Goal: Task Accomplishment & Management: Use online tool/utility

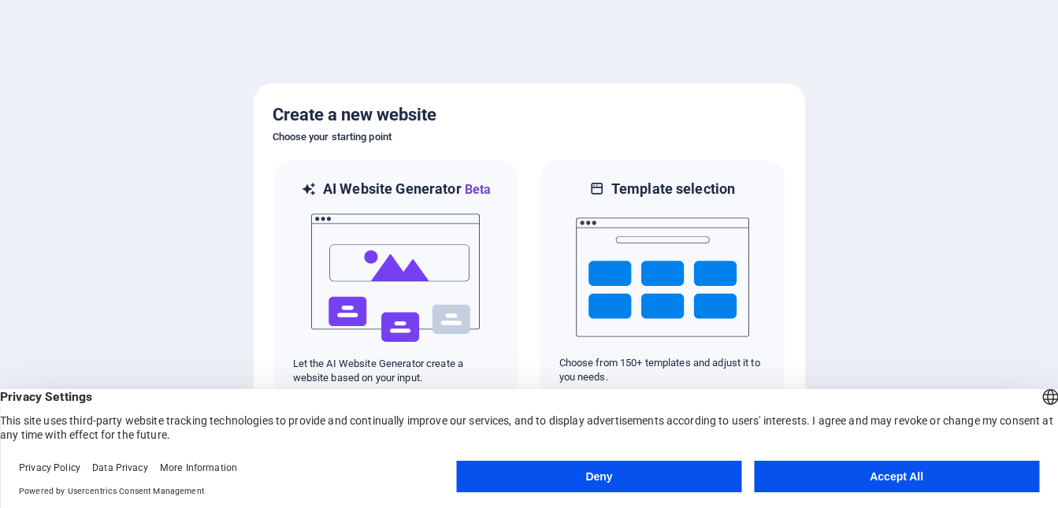
click at [628, 475] on button "Deny" at bounding box center [599, 477] width 285 height 32
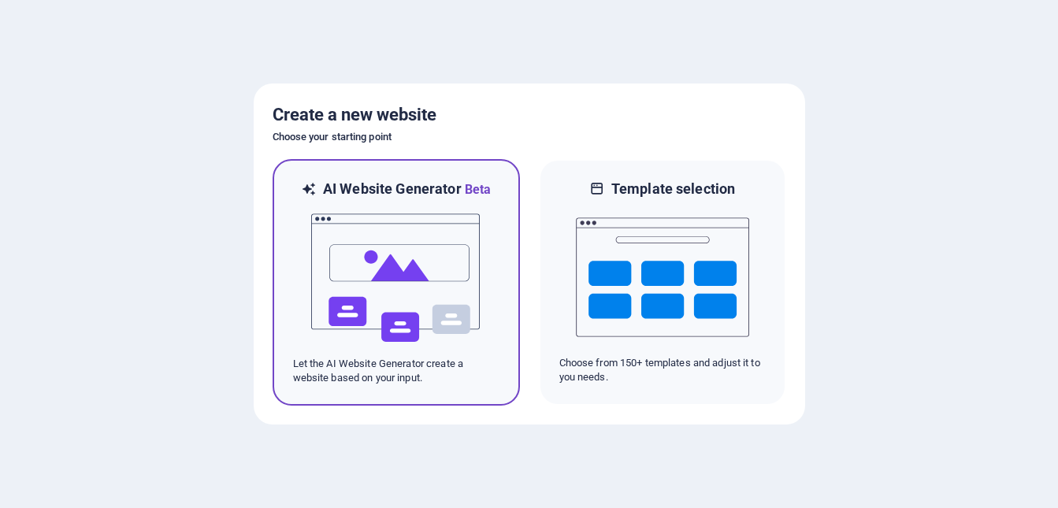
click at [392, 273] on img at bounding box center [396, 278] width 173 height 158
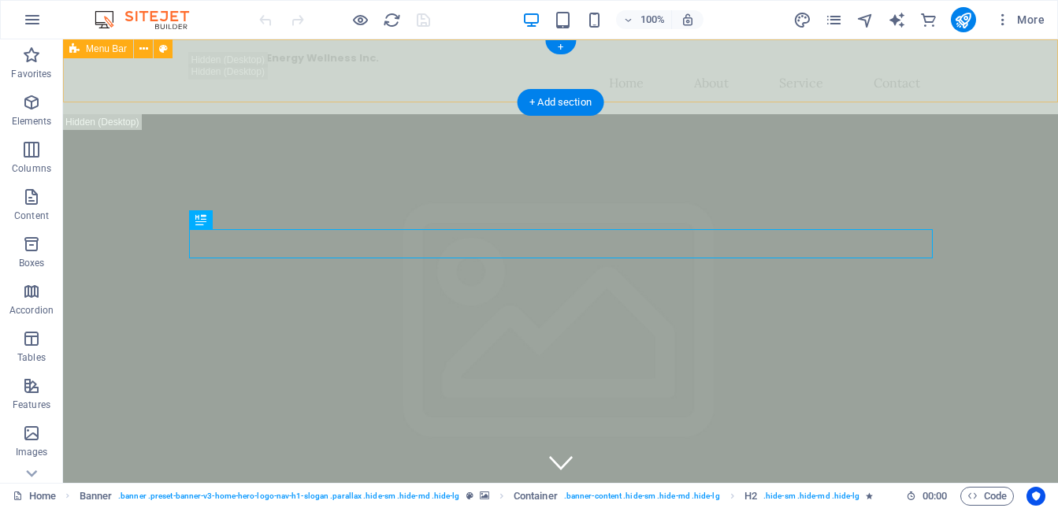
click at [970, 82] on div "Happy Family Energy Wellness Inc. Home About Service Contact" at bounding box center [560, 76] width 995 height 75
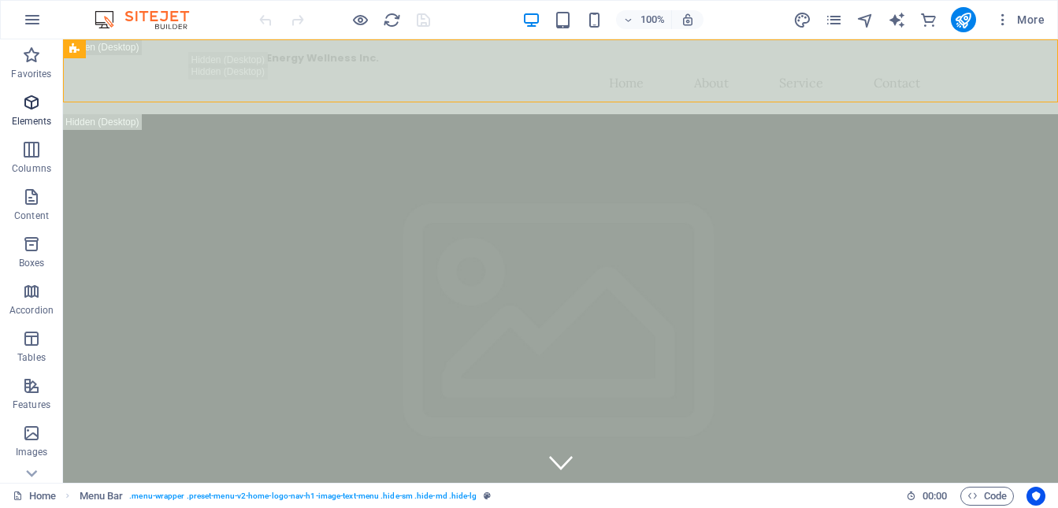
click at [34, 110] on icon "button" at bounding box center [31, 102] width 19 height 19
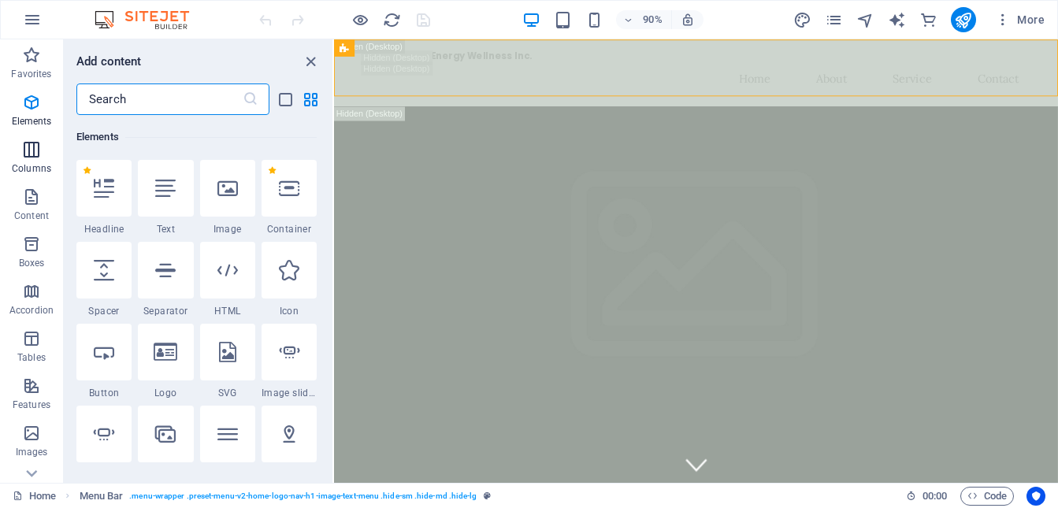
scroll to position [168, 0]
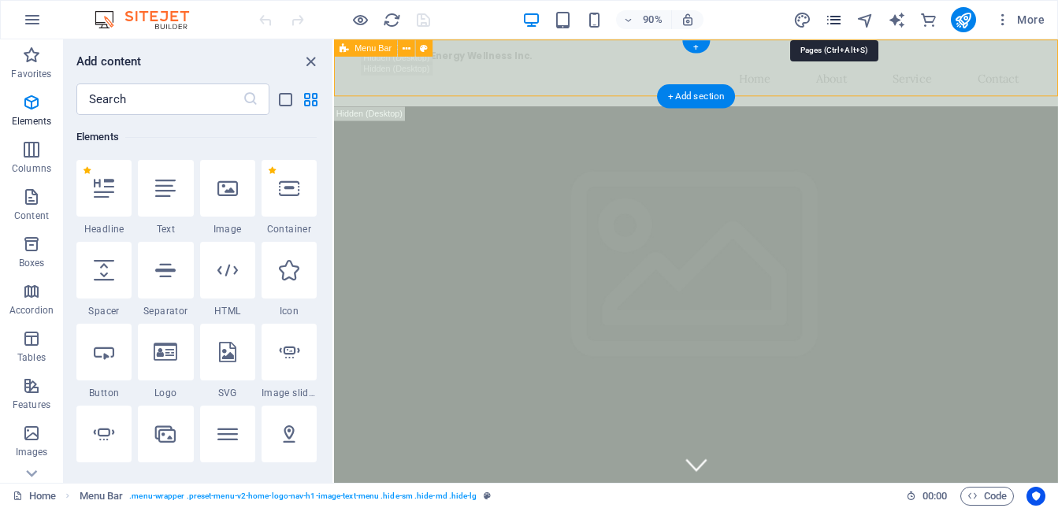
click at [827, 24] on icon "pages" at bounding box center [834, 20] width 18 height 18
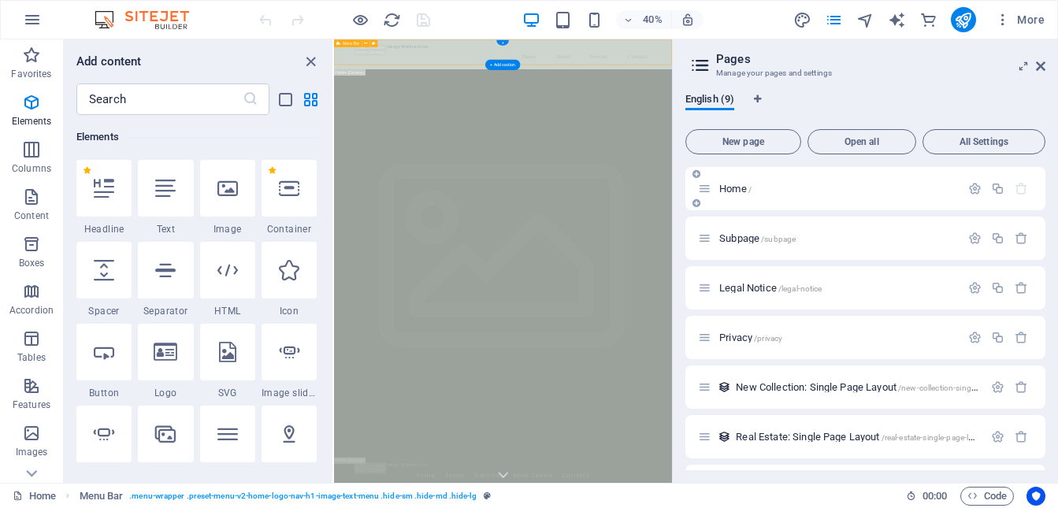
click at [882, 185] on p "Home /" at bounding box center [837, 189] width 236 height 10
click at [313, 62] on icon "close panel" at bounding box center [311, 62] width 18 height 18
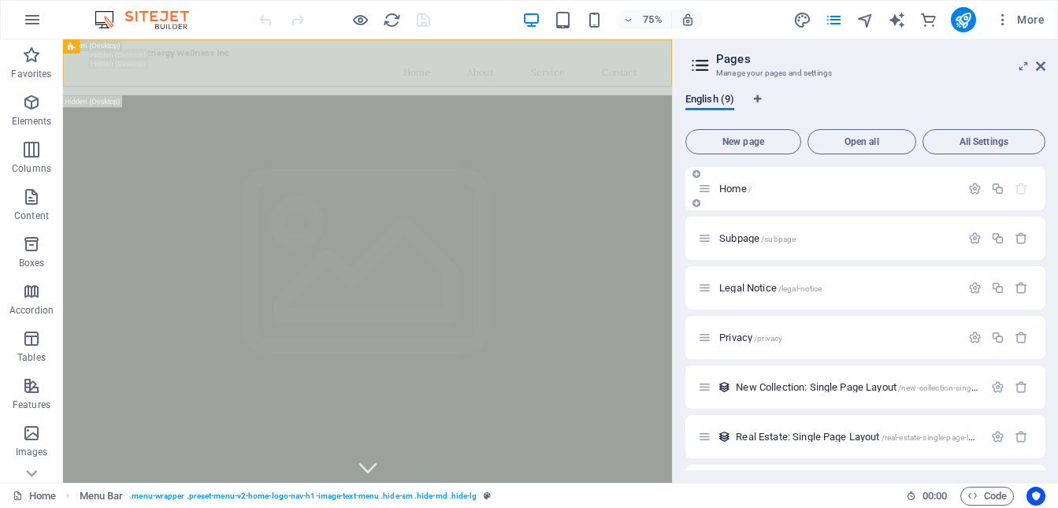
click at [875, 194] on div "Home /" at bounding box center [829, 189] width 262 height 18
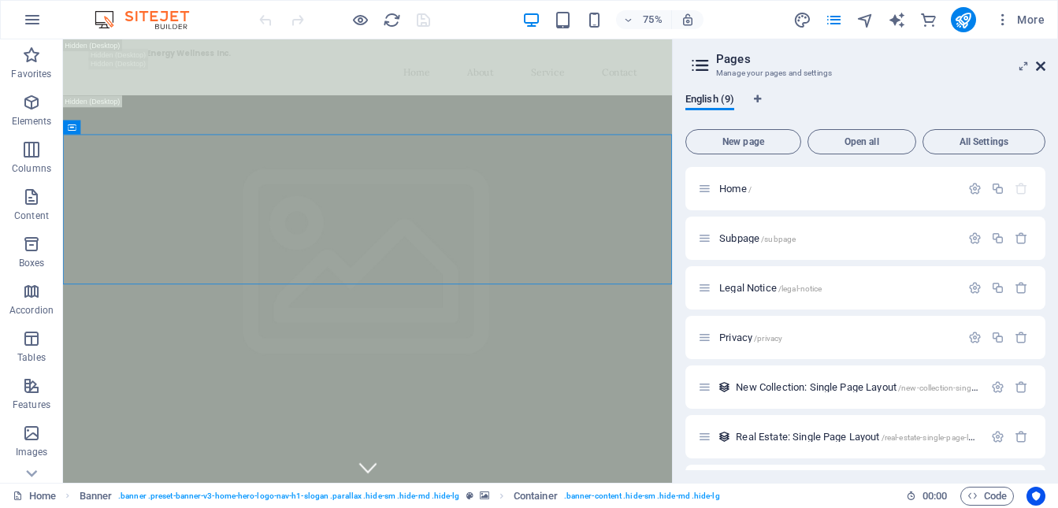
click at [1041, 64] on icon at bounding box center [1040, 66] width 9 height 13
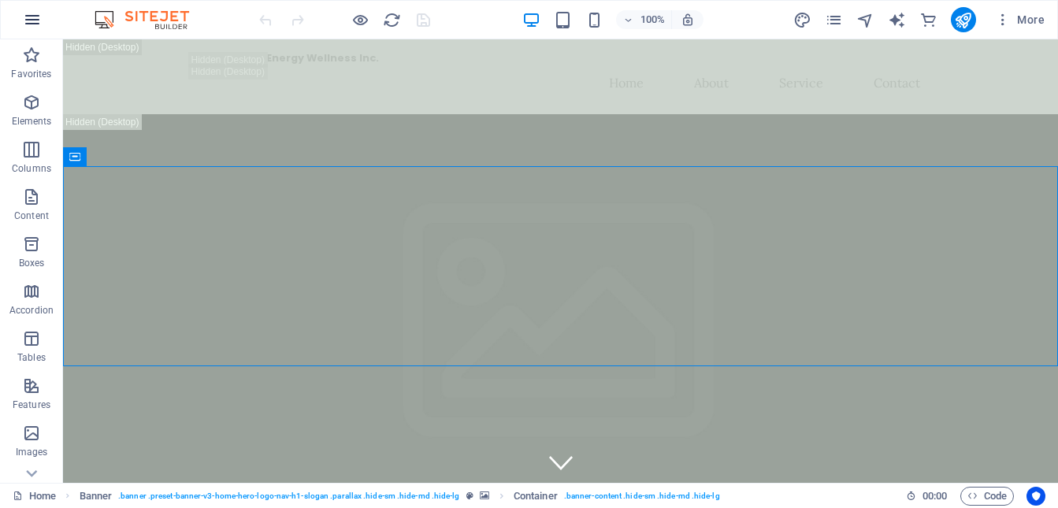
click at [32, 27] on icon "button" at bounding box center [32, 19] width 19 height 19
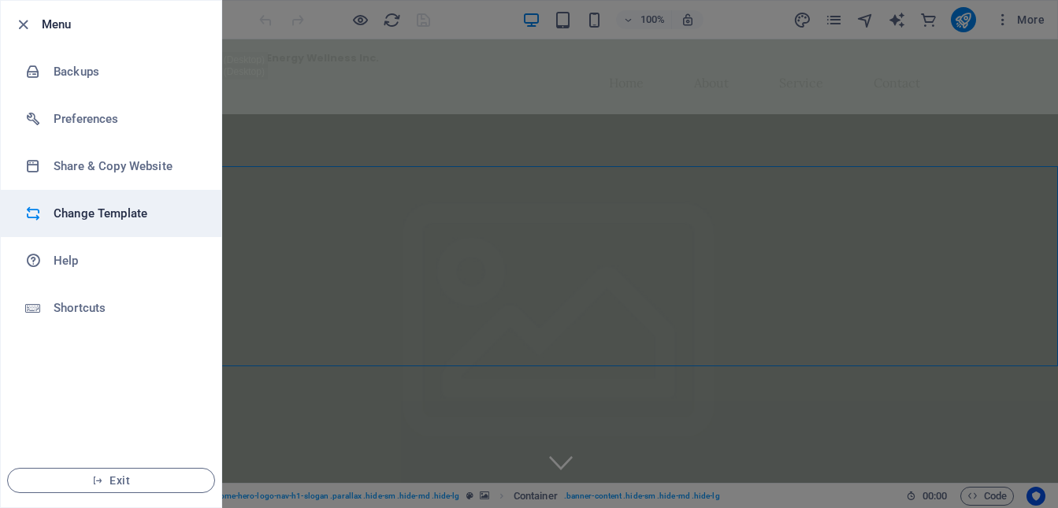
click at [105, 214] on h6 "Change Template" at bounding box center [127, 213] width 146 height 19
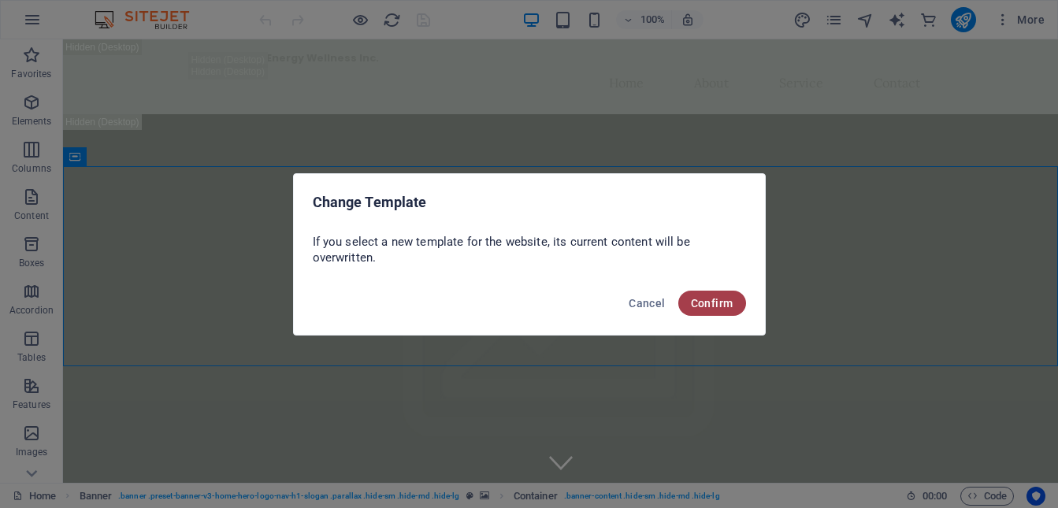
click at [718, 305] on span "Confirm" at bounding box center [712, 303] width 43 height 13
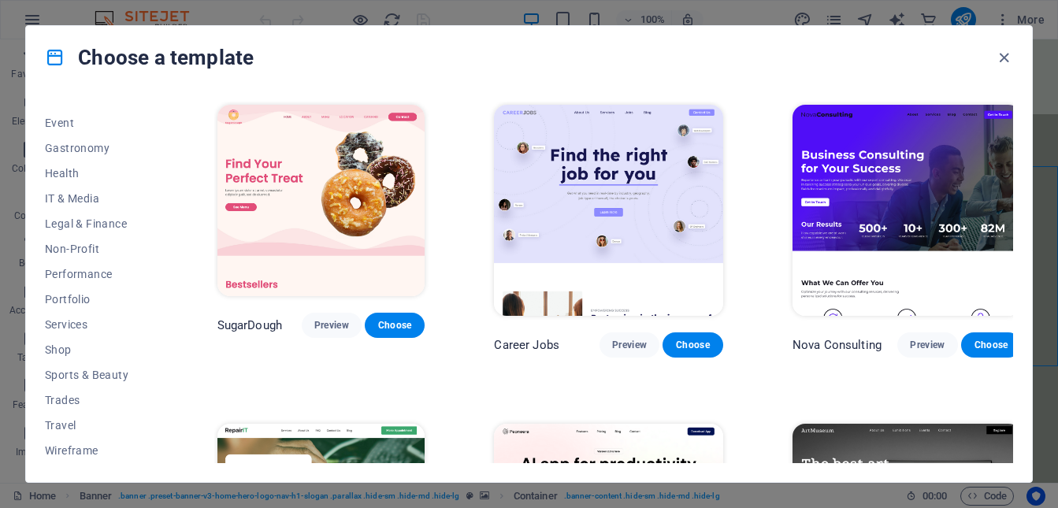
scroll to position [294, 0]
click at [58, 175] on span "Health" at bounding box center [96, 173] width 103 height 13
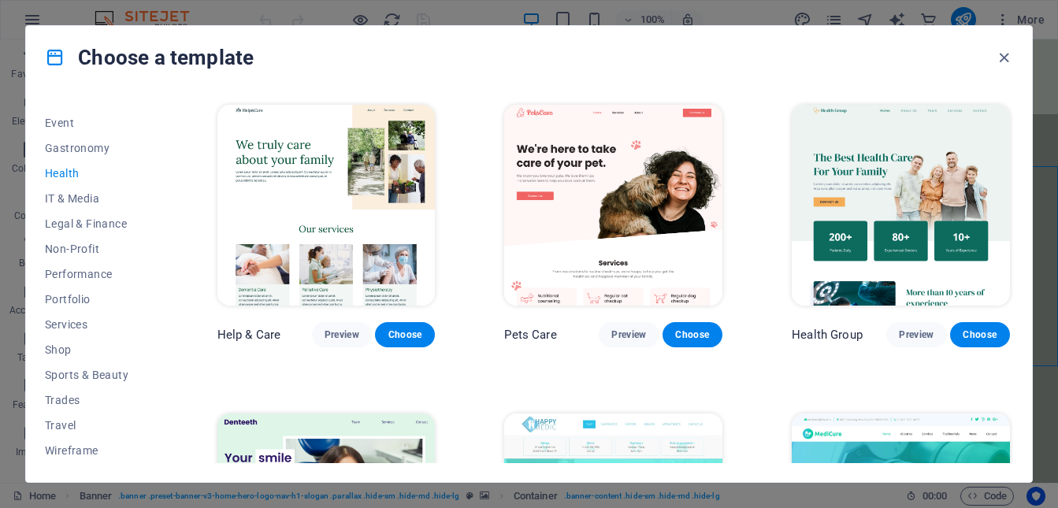
scroll to position [0, 0]
click at [343, 333] on span "Preview" at bounding box center [342, 335] width 35 height 13
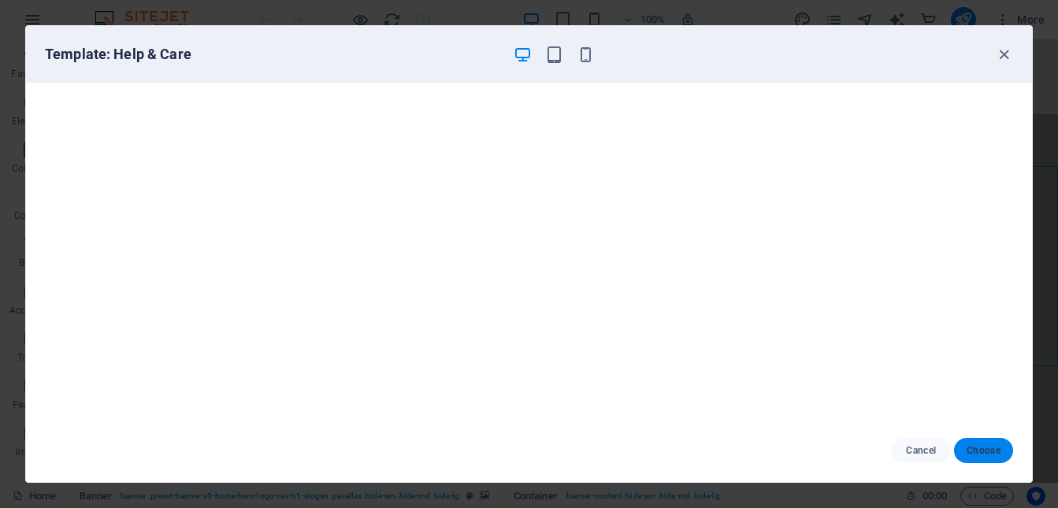
click at [993, 449] on span "Choose" at bounding box center [984, 450] width 34 height 13
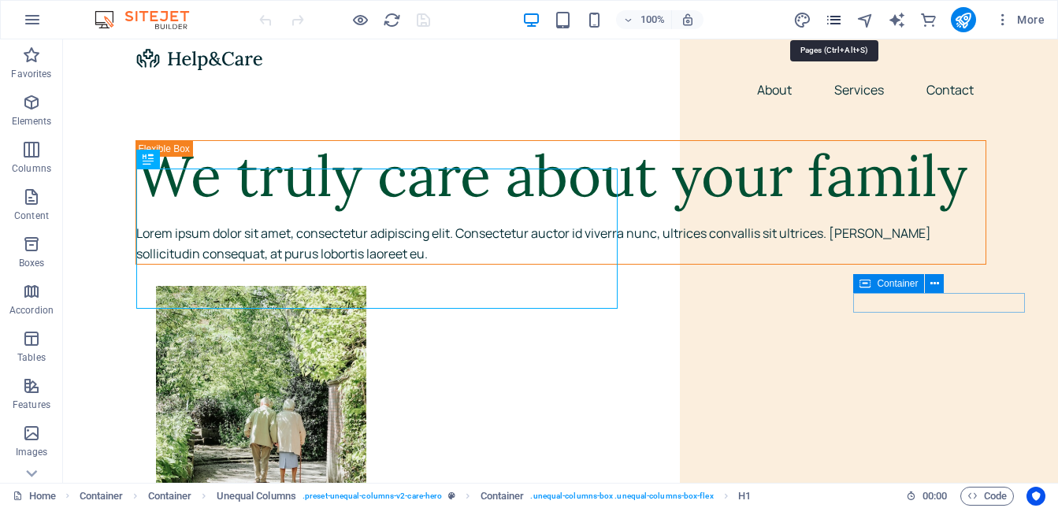
click at [829, 25] on icon "pages" at bounding box center [834, 20] width 18 height 18
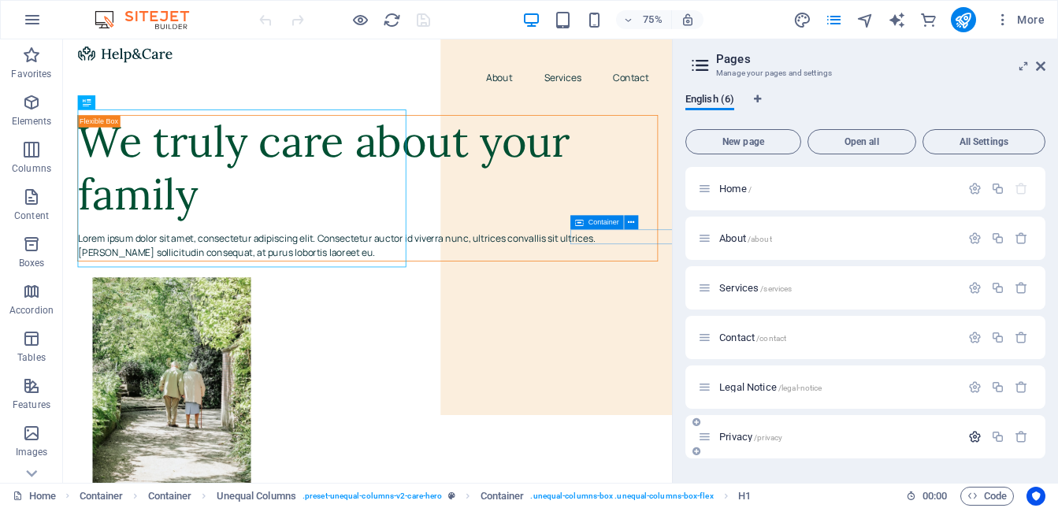
click at [975, 441] on icon "button" at bounding box center [974, 436] width 13 height 13
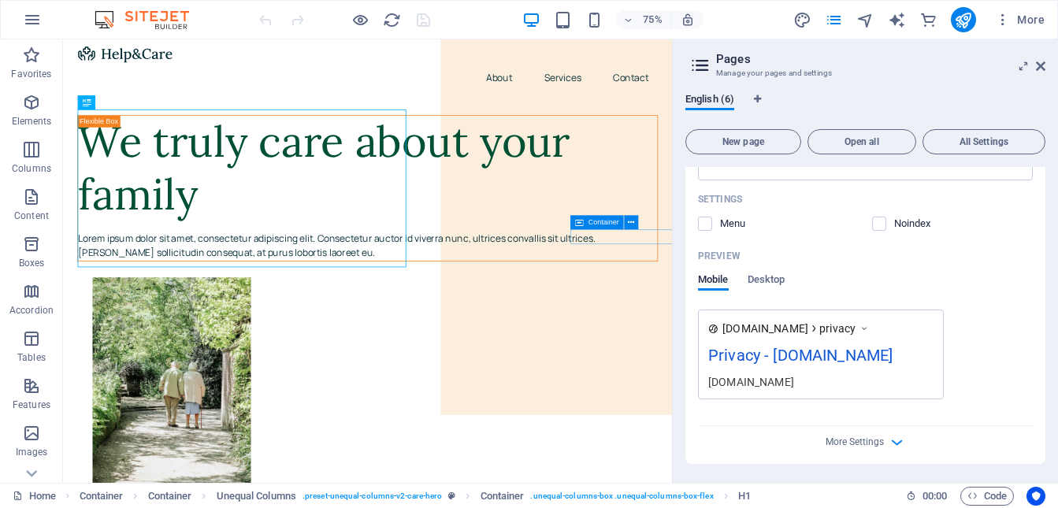
scroll to position [604, 0]
click at [875, 217] on label at bounding box center [879, 224] width 14 height 14
click at [0, 0] on input "checkbox" at bounding box center [0, 0] width 0 height 0
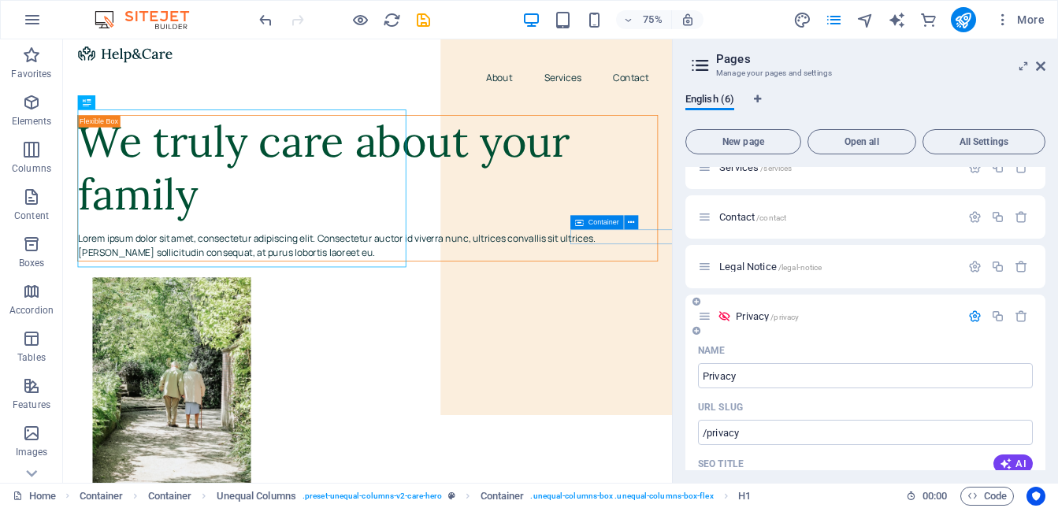
scroll to position [39, 0]
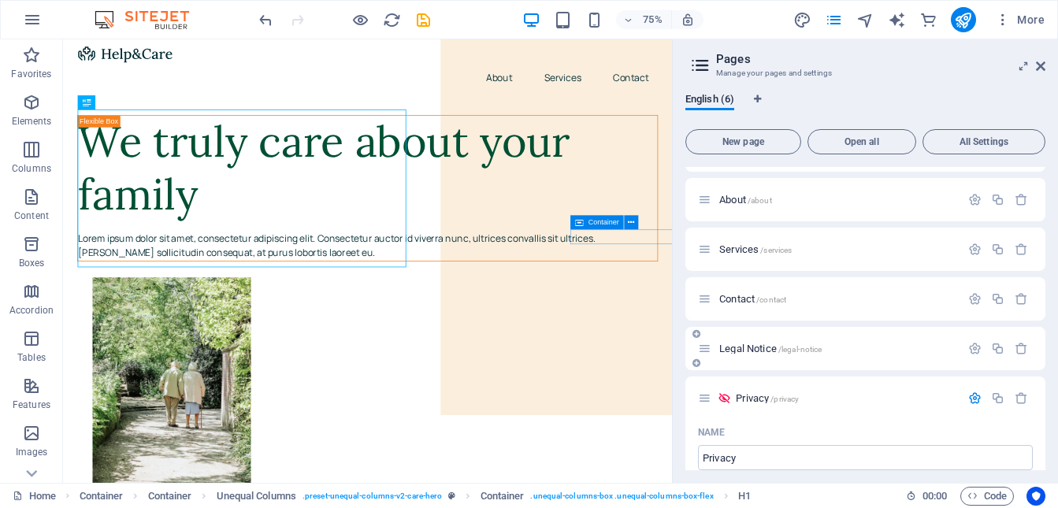
click at [704, 350] on icon at bounding box center [704, 348] width 13 height 13
drag, startPoint x: 982, startPoint y: 347, endPoint x: 972, endPoint y: 348, distance: 9.5
click at [979, 348] on button "button" at bounding box center [975, 348] width 23 height 13
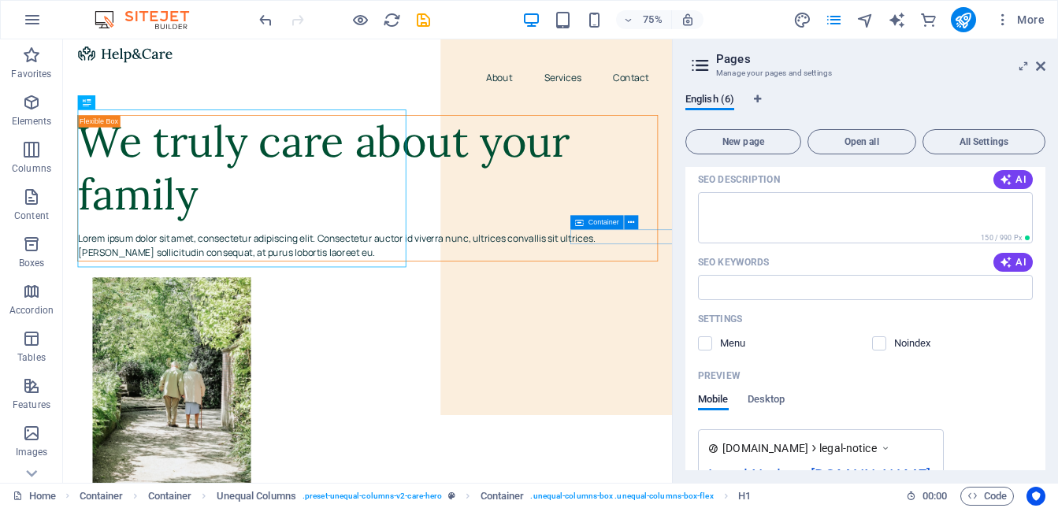
scroll to position [481, 0]
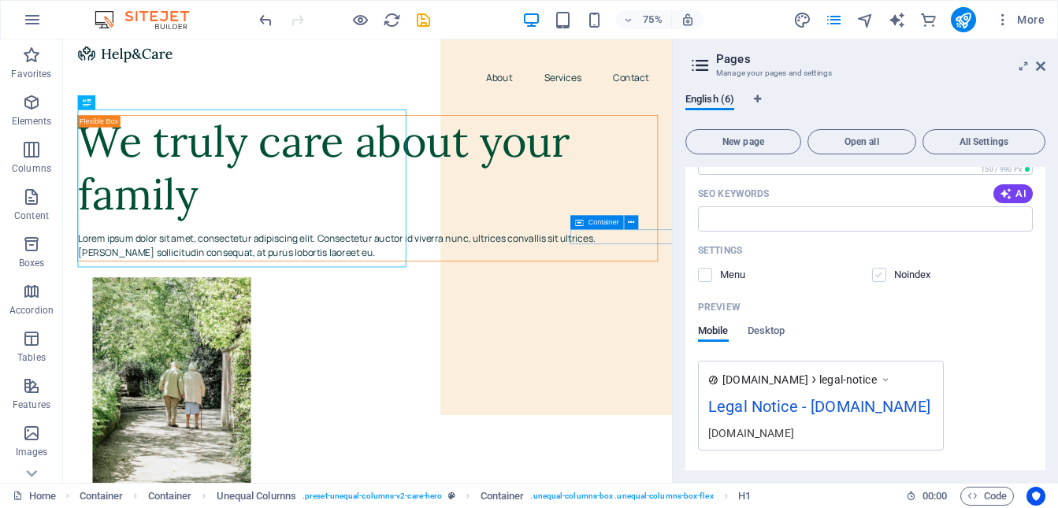
click at [880, 277] on label at bounding box center [879, 275] width 14 height 14
click at [0, 0] on input "checkbox" at bounding box center [0, 0] width 0 height 0
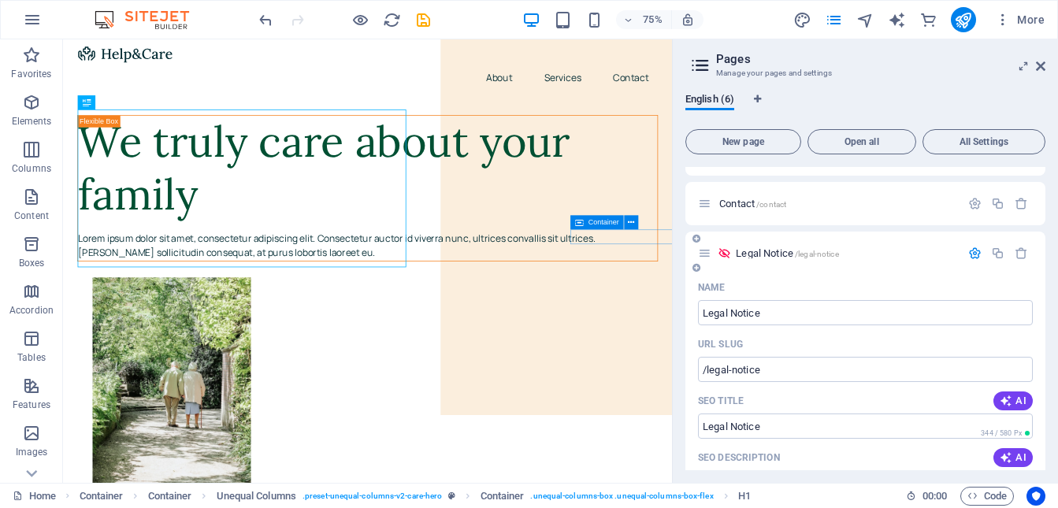
scroll to position [125, 0]
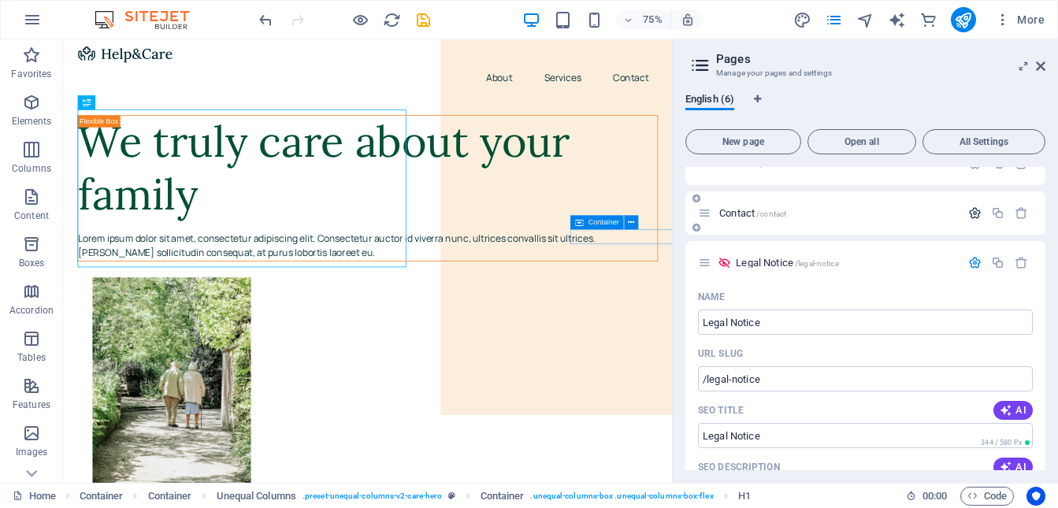
click at [975, 215] on icon "button" at bounding box center [974, 212] width 13 height 13
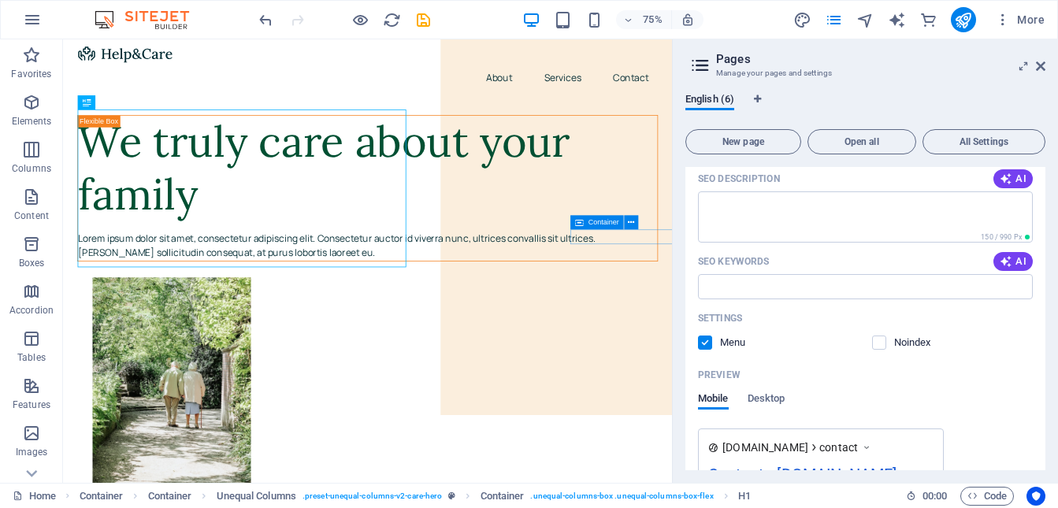
scroll to position [377, 0]
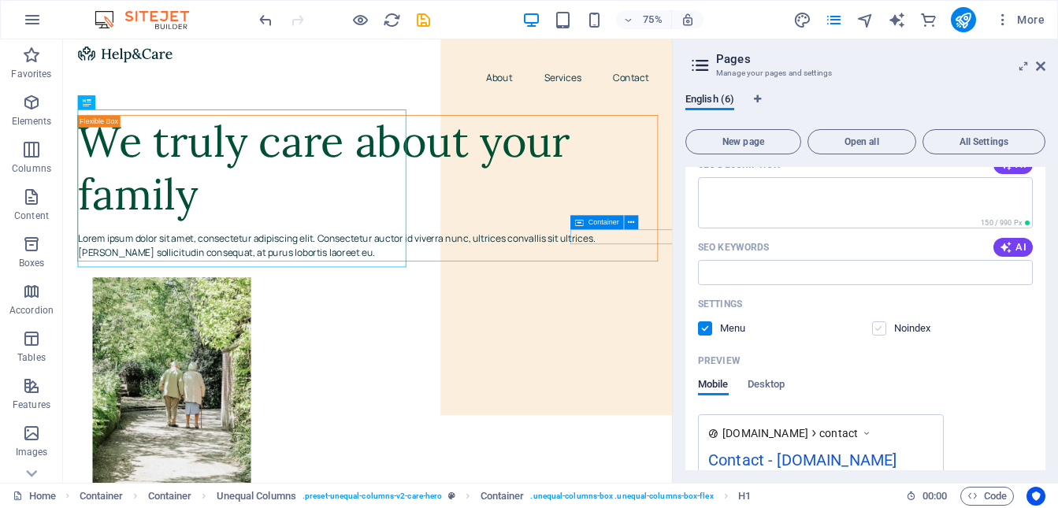
click at [879, 328] on label at bounding box center [879, 329] width 14 height 14
click at [0, 0] on input "checkbox" at bounding box center [0, 0] width 0 height 0
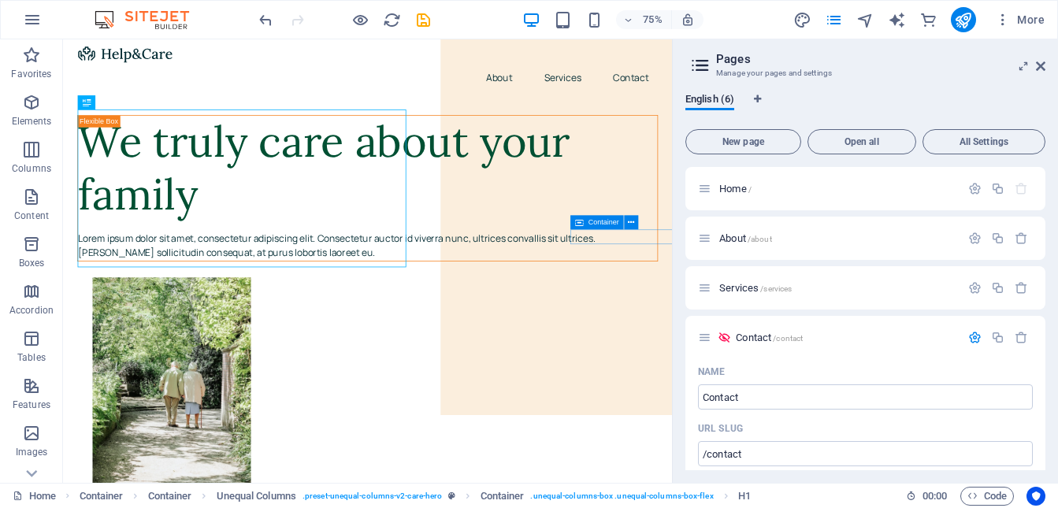
scroll to position [0, 0]
click at [973, 290] on icon "button" at bounding box center [974, 287] width 13 height 13
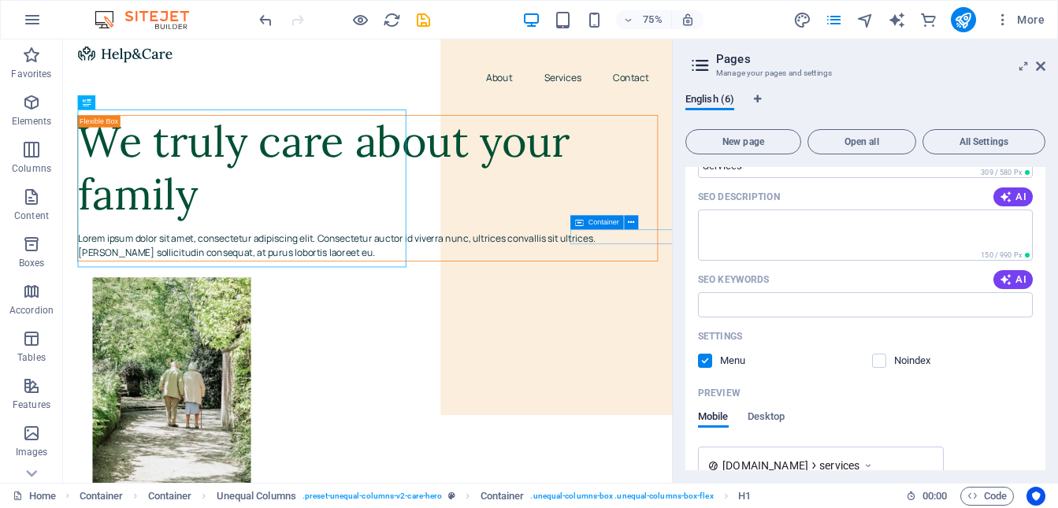
scroll to position [302, 0]
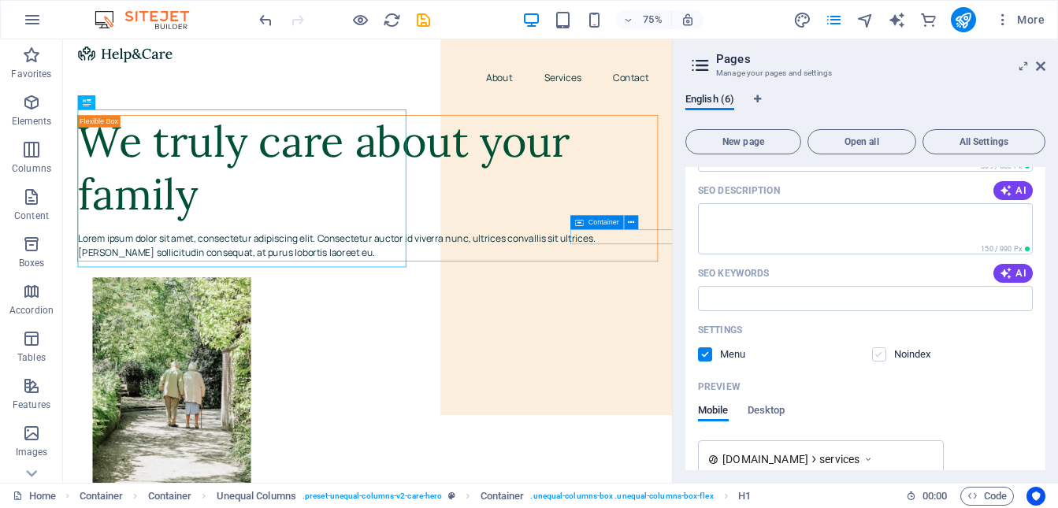
click at [878, 359] on label at bounding box center [879, 355] width 14 height 14
click at [0, 0] on input "checkbox" at bounding box center [0, 0] width 0 height 0
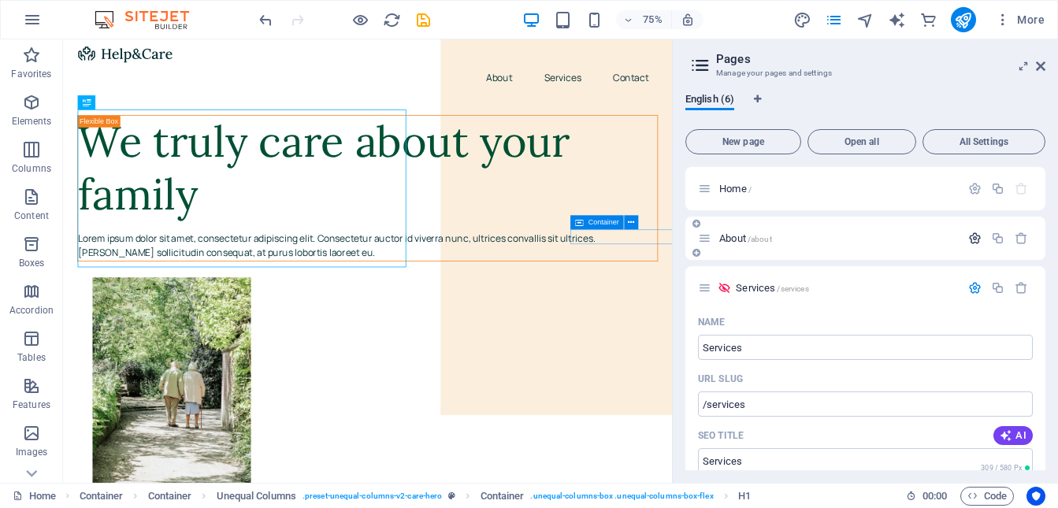
scroll to position [0, 0]
click at [974, 240] on icon "button" at bounding box center [974, 238] width 13 height 13
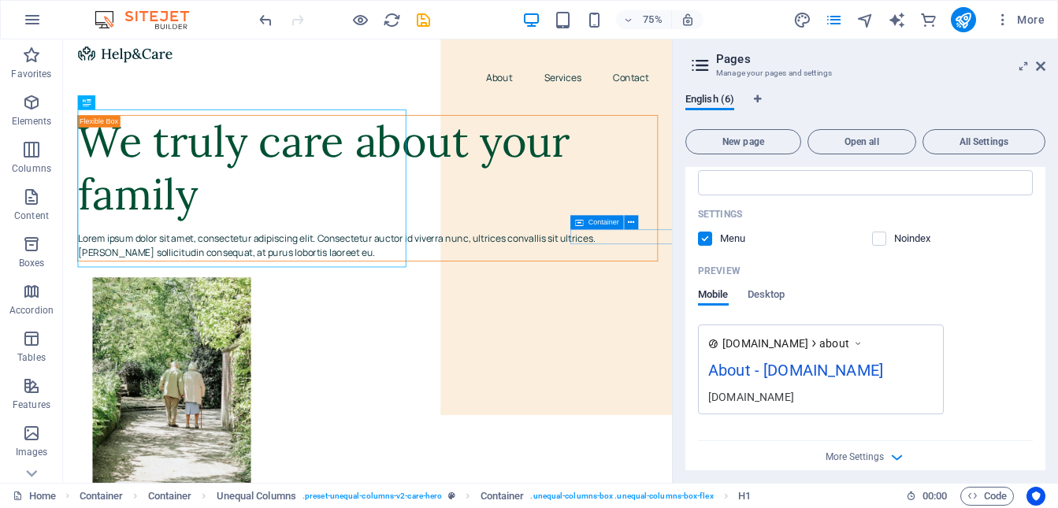
scroll to position [371, 0]
click at [879, 236] on label at bounding box center [879, 236] width 14 height 14
click at [0, 0] on input "checkbox" at bounding box center [0, 0] width 0 height 0
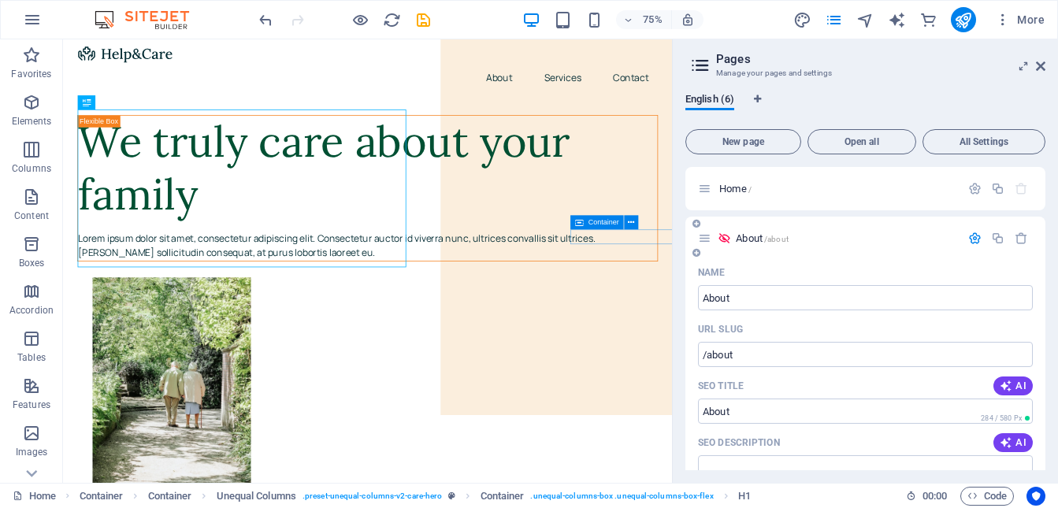
scroll to position [0, 0]
click at [827, 188] on p "Home /" at bounding box center [837, 189] width 236 height 10
click at [819, 188] on p "Home /" at bounding box center [837, 189] width 236 height 10
click at [996, 188] on icon "button" at bounding box center [997, 188] width 13 height 13
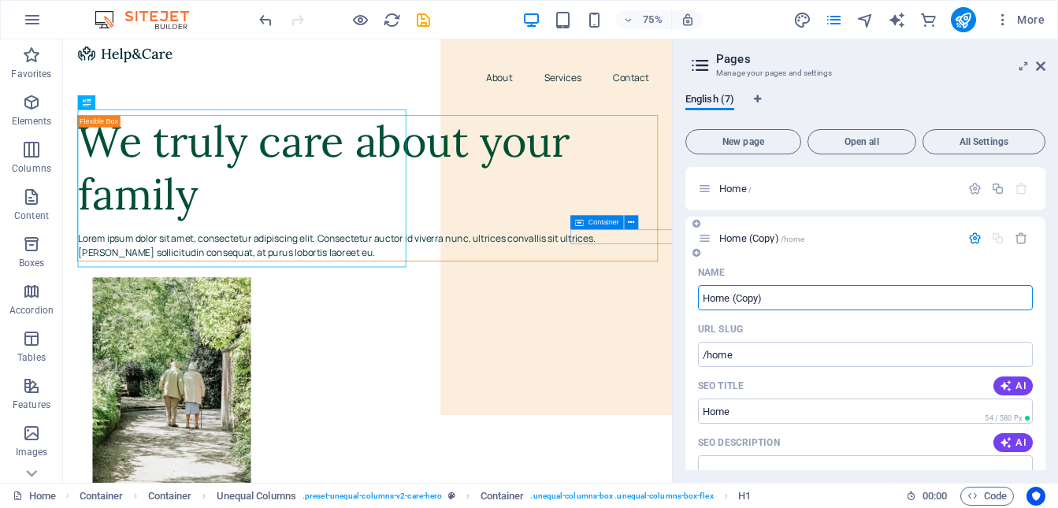
click at [780, 297] on input "Home (Copy)" at bounding box center [865, 297] width 335 height 25
click at [972, 237] on icon "button" at bounding box center [974, 238] width 13 height 13
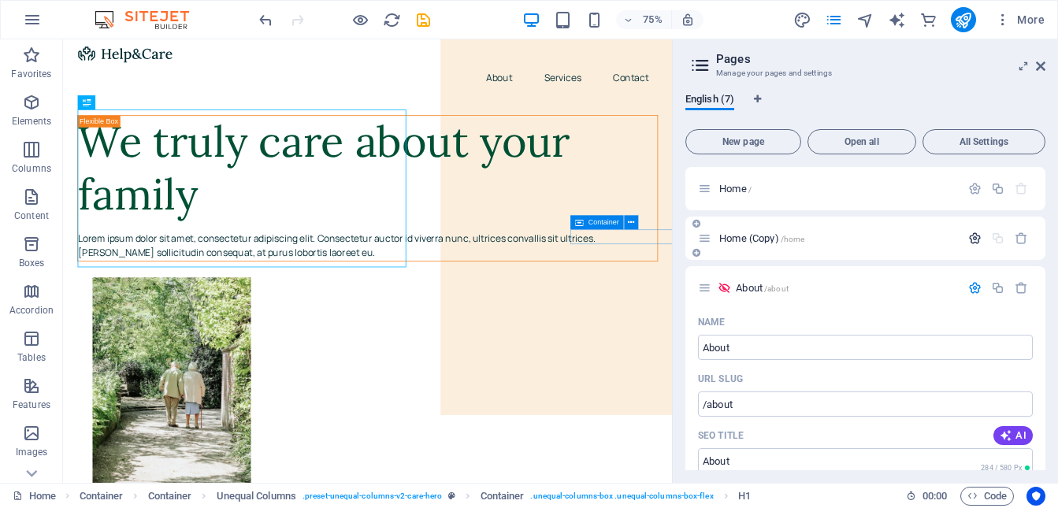
click at [973, 239] on icon "button" at bounding box center [974, 238] width 13 height 13
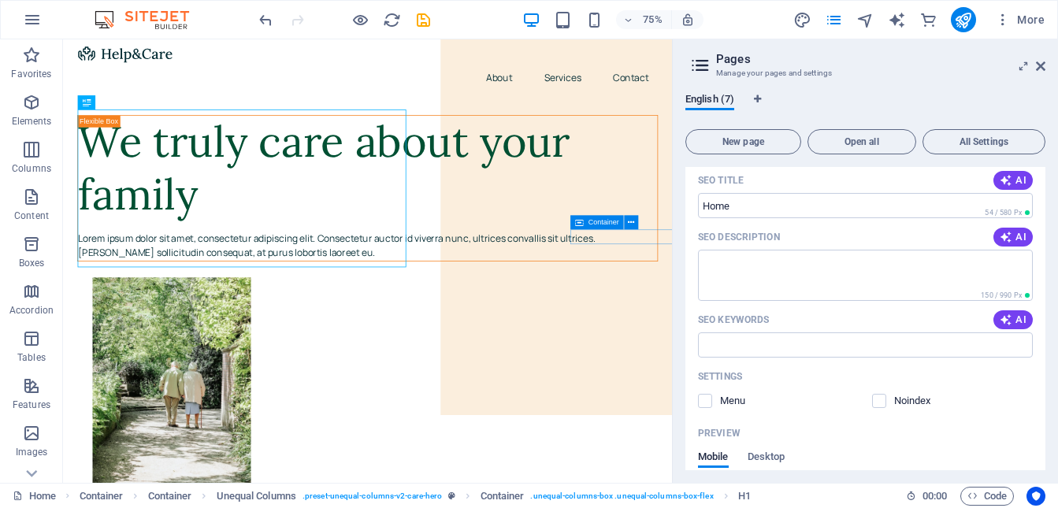
scroll to position [222, 0]
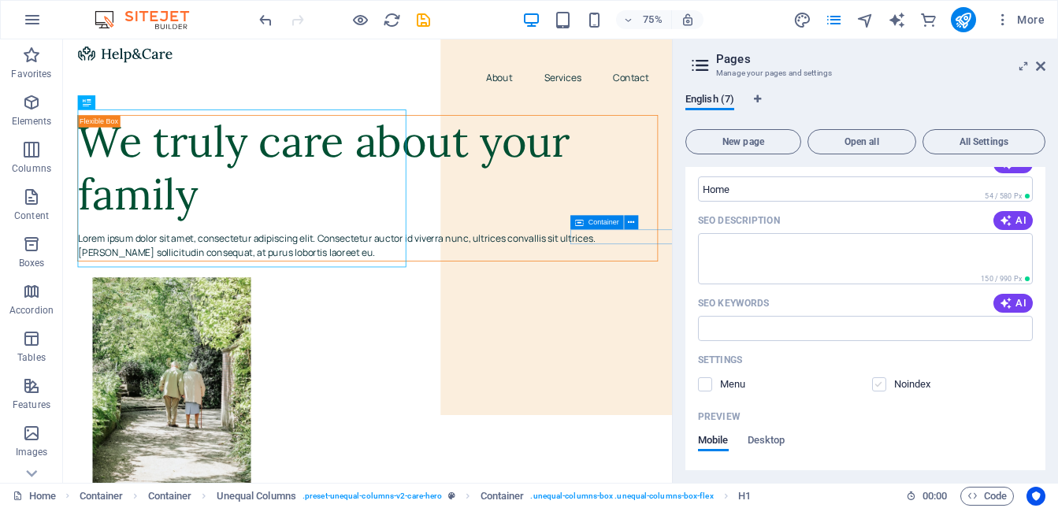
click at [878, 386] on label at bounding box center [879, 384] width 14 height 14
click at [0, 0] on input "checkbox" at bounding box center [0, 0] width 0 height 0
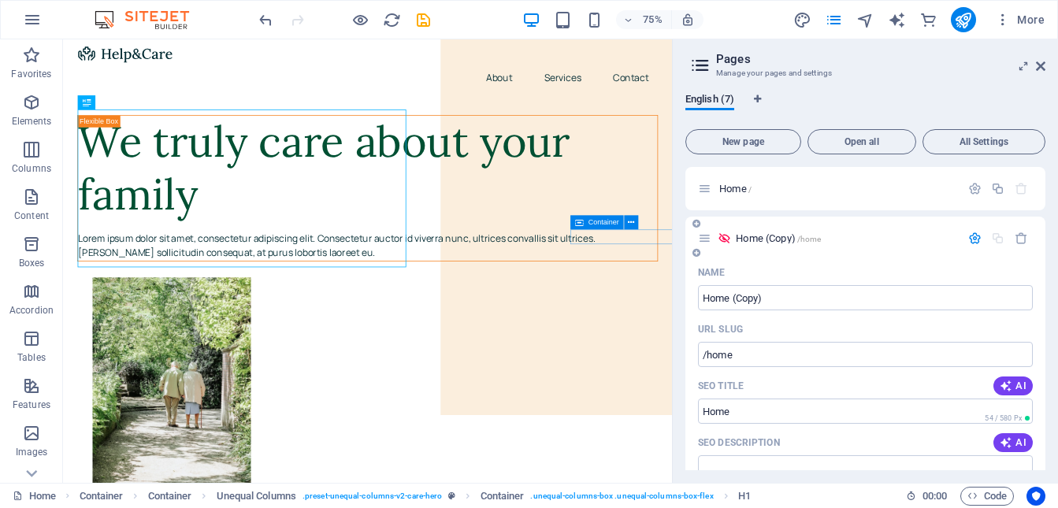
scroll to position [0, 0]
click at [421, 21] on icon "save" at bounding box center [424, 20] width 18 height 18
checkbox input "false"
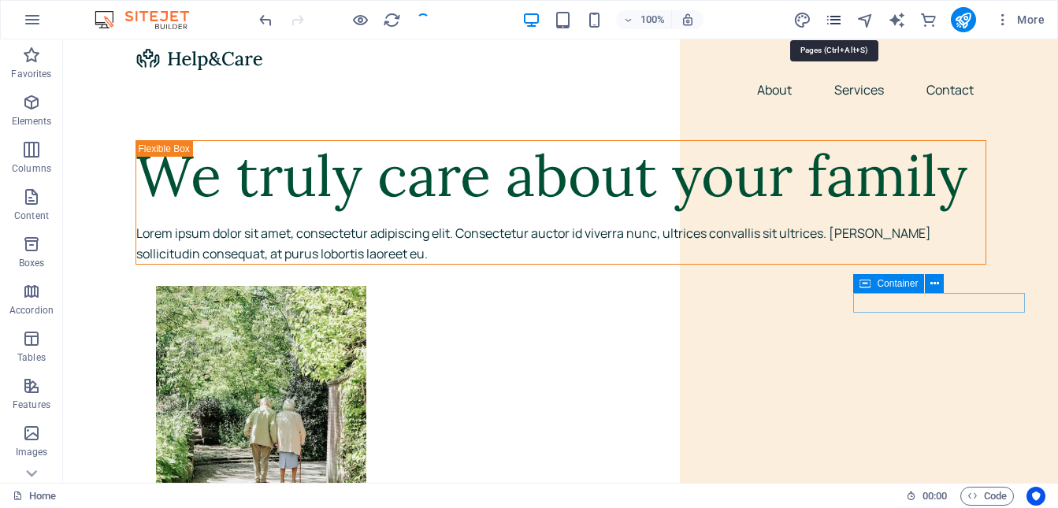
click at [838, 21] on icon "pages" at bounding box center [834, 20] width 18 height 18
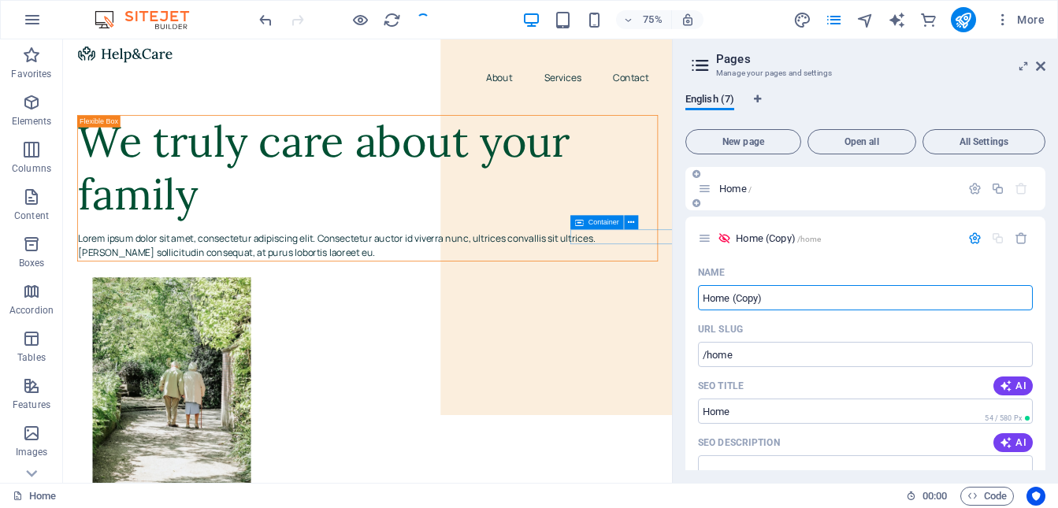
click at [794, 188] on p "Home /" at bounding box center [837, 189] width 236 height 10
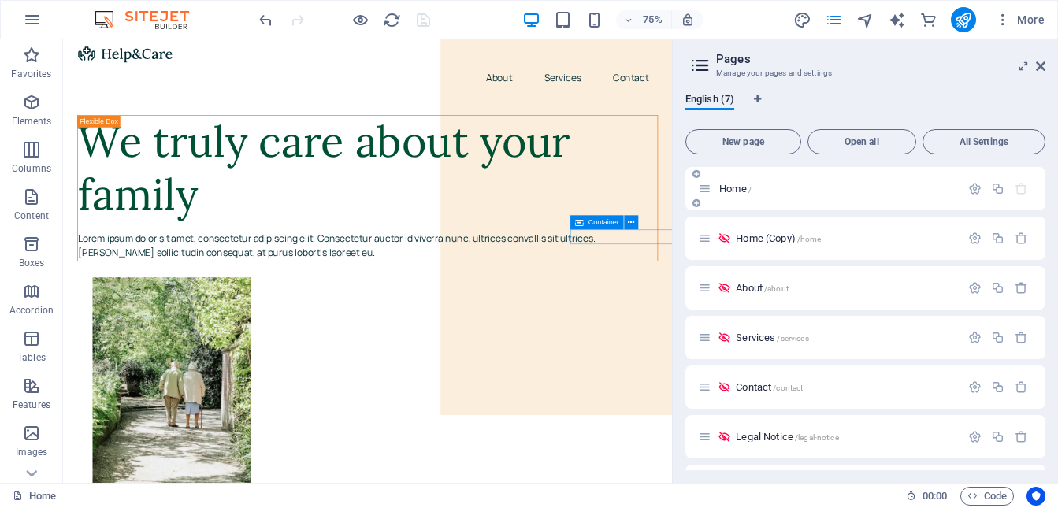
click at [794, 188] on p "Home /" at bounding box center [837, 189] width 236 height 10
drag, startPoint x: 1042, startPoint y: 69, endPoint x: 921, endPoint y: 38, distance: 124.4
click at [1042, 69] on icon at bounding box center [1040, 66] width 9 height 13
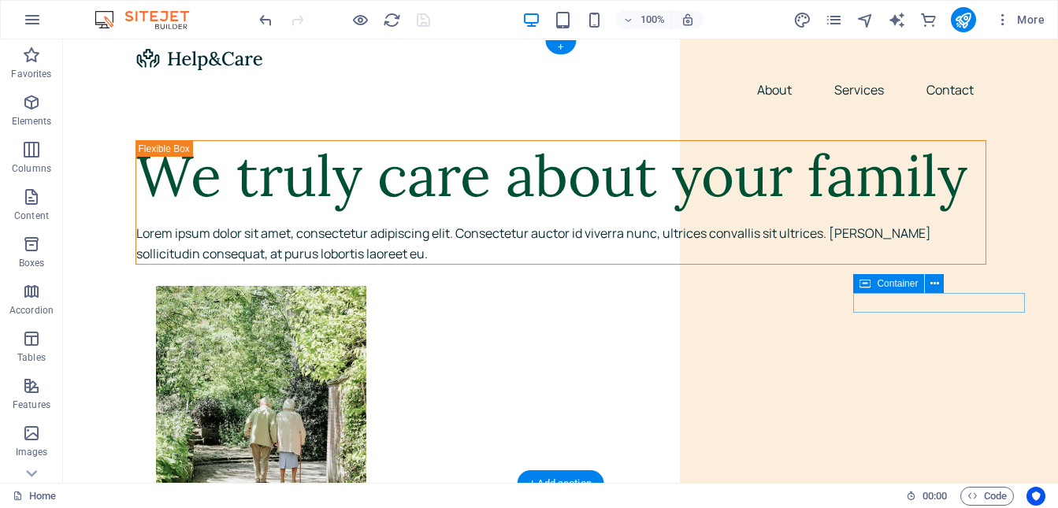
click at [214, 69] on div at bounding box center [561, 58] width 851 height 25
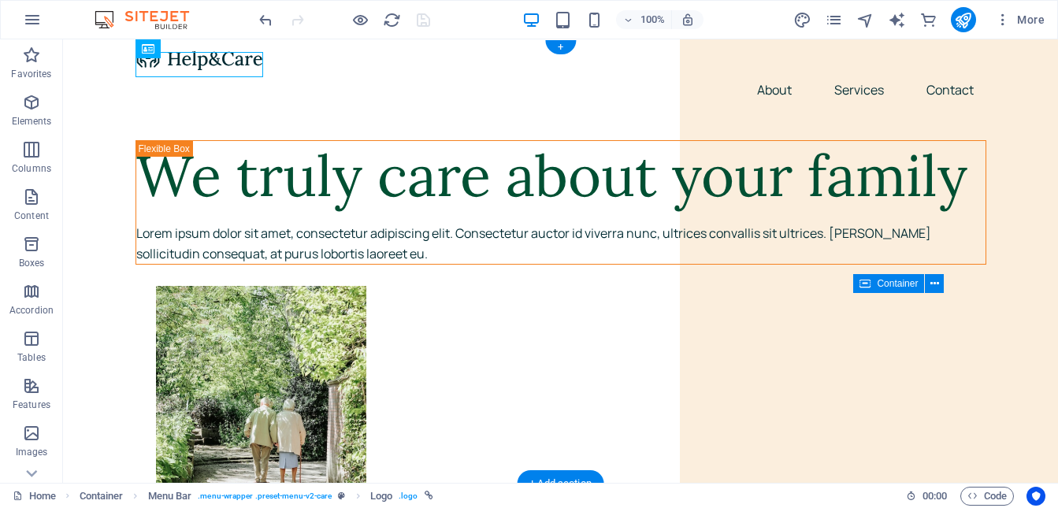
click at [204, 65] on div at bounding box center [561, 58] width 851 height 25
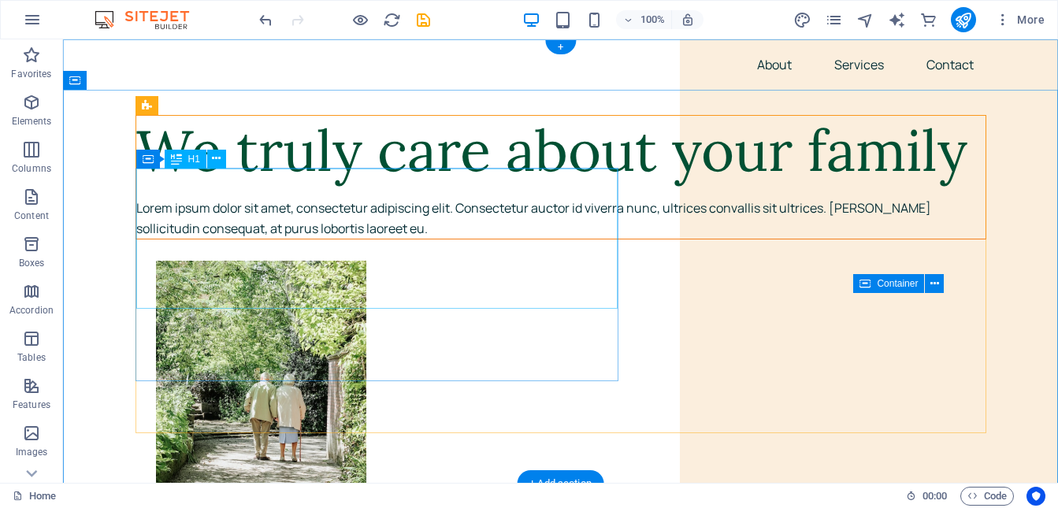
click at [299, 173] on div "We truly care about your family" at bounding box center [560, 151] width 849 height 70
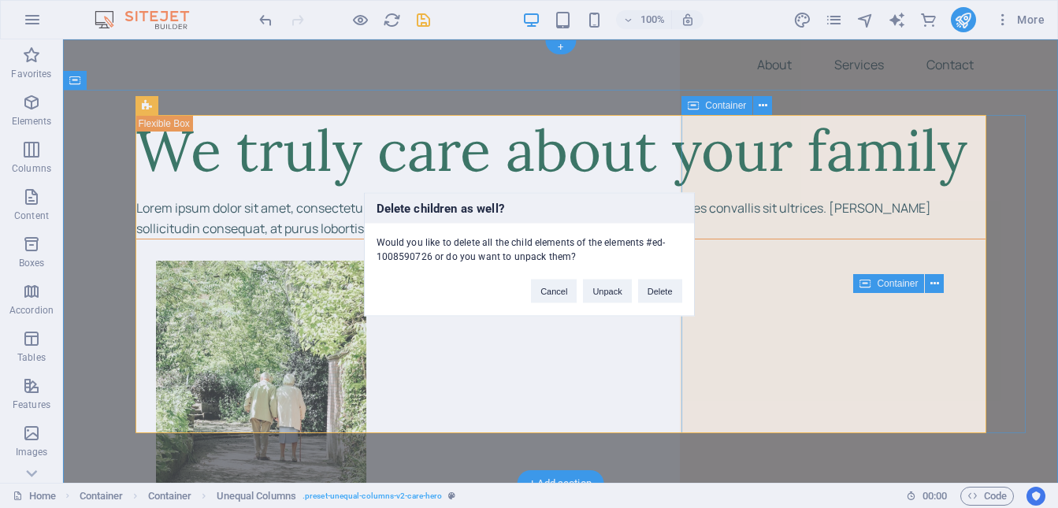
click at [799, 232] on div "Delete children as well? Would you like to delete all the child elements of the…" at bounding box center [529, 254] width 1058 height 508
click at [667, 292] on button "Delete" at bounding box center [660, 291] width 44 height 24
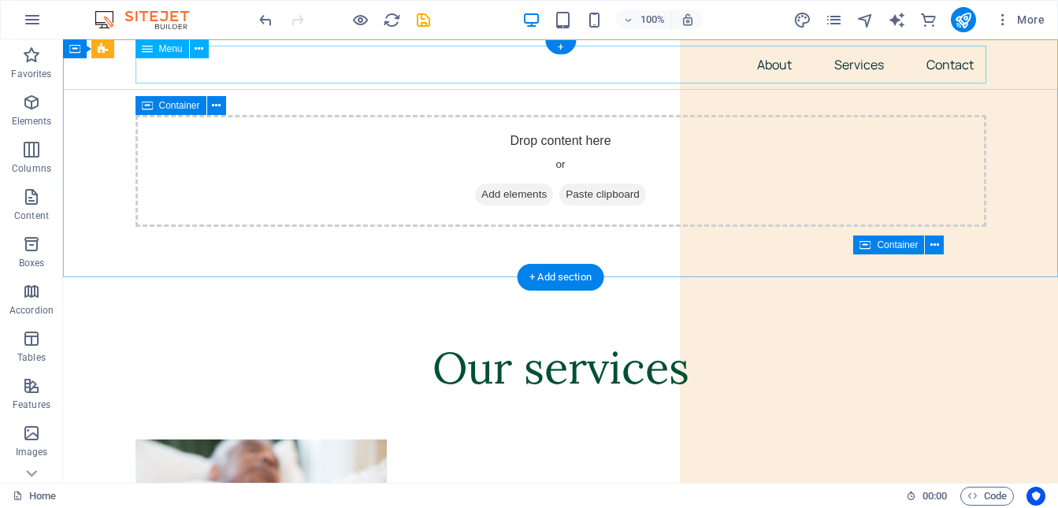
click at [773, 64] on nav "About Services Contact" at bounding box center [561, 65] width 851 height 38
click at [782, 69] on nav "About Services Contact" at bounding box center [561, 65] width 851 height 38
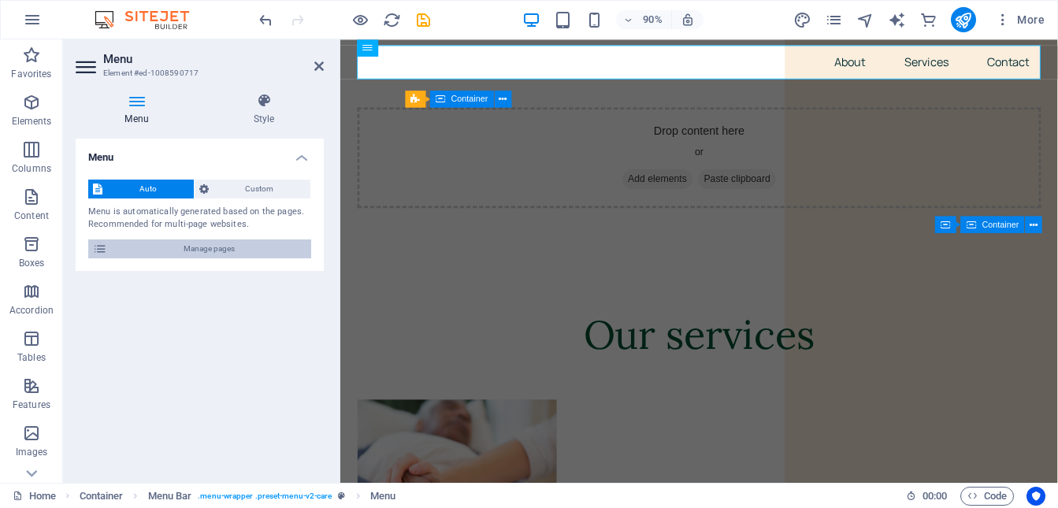
click at [221, 241] on span "Manage pages" at bounding box center [209, 249] width 195 height 19
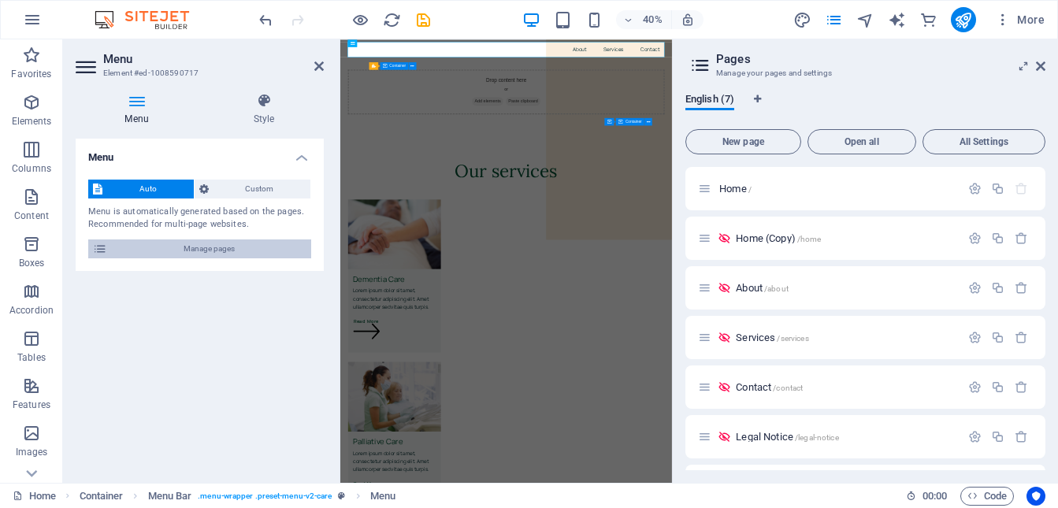
click at [259, 247] on span "Manage pages" at bounding box center [209, 249] width 195 height 19
click at [971, 240] on icon "button" at bounding box center [974, 238] width 13 height 13
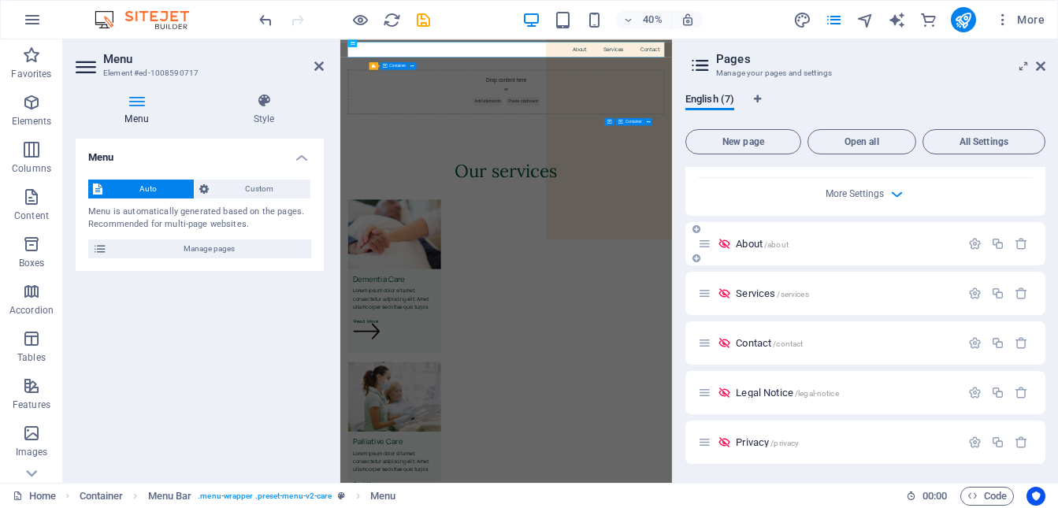
scroll to position [631, 0]
click at [971, 246] on icon "button" at bounding box center [974, 243] width 13 height 13
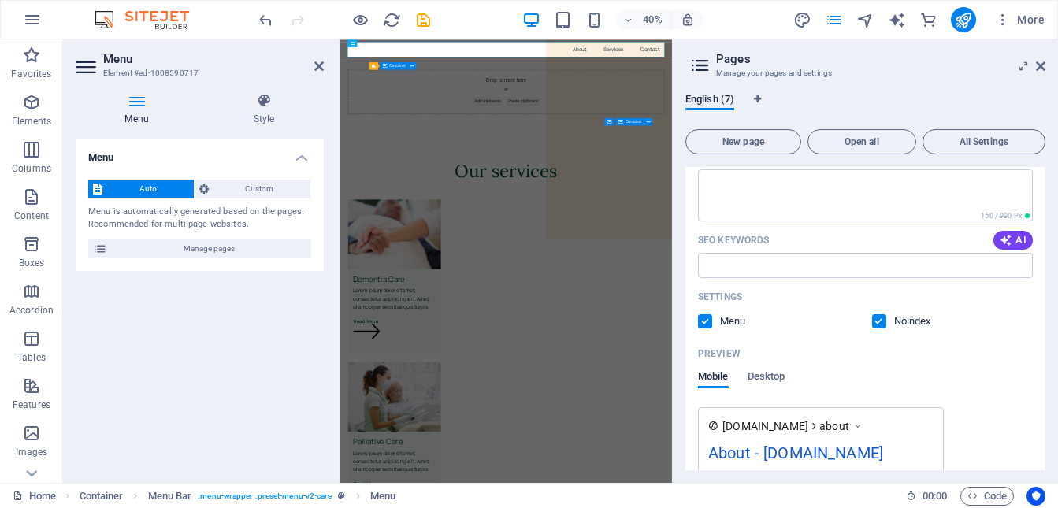
scroll to position [931, 0]
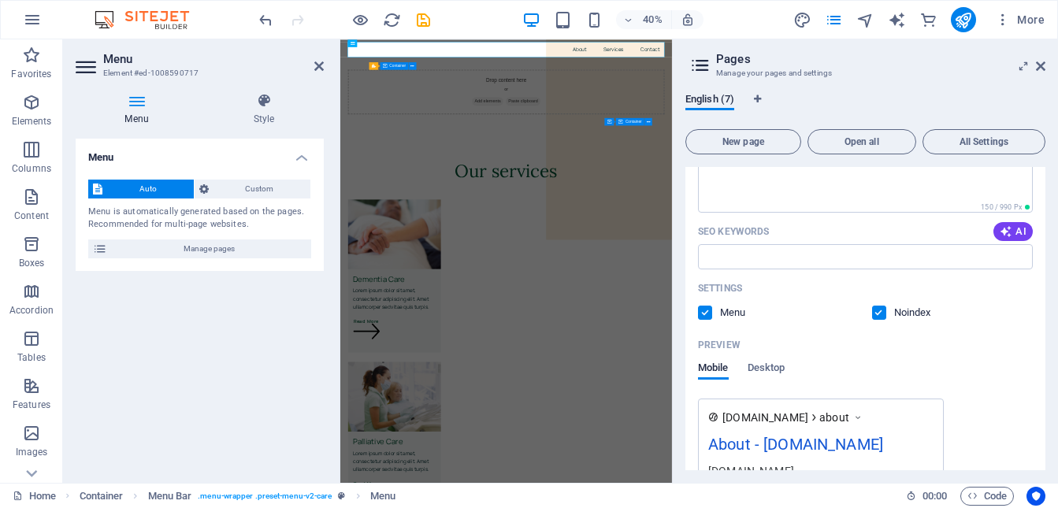
drag, startPoint x: 708, startPoint y: 314, endPoint x: 716, endPoint y: 309, distance: 9.0
click at [708, 314] on label at bounding box center [705, 313] width 14 height 14
click at [0, 0] on input "checkbox" at bounding box center [0, 0] width 0 height 0
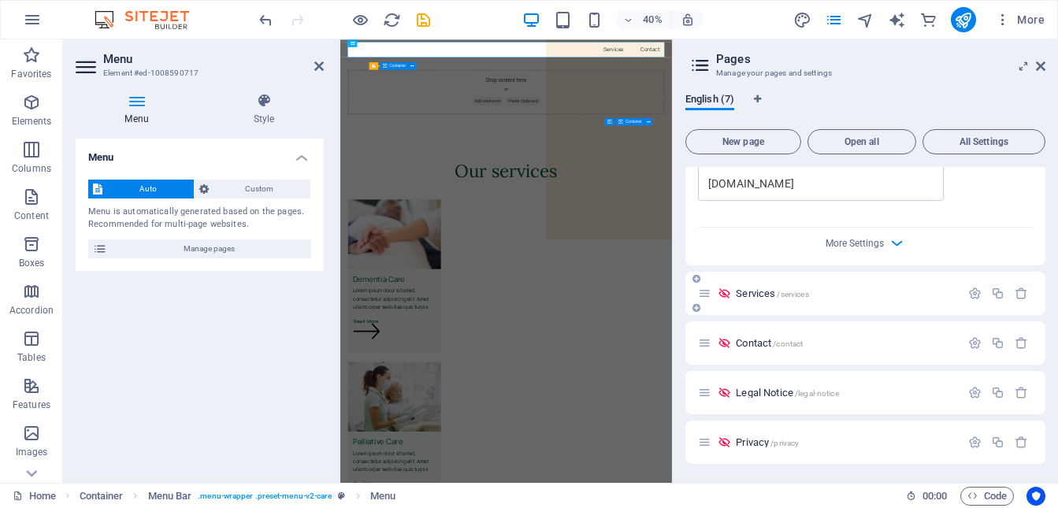
click at [821, 295] on p "Services /services" at bounding box center [846, 293] width 220 height 10
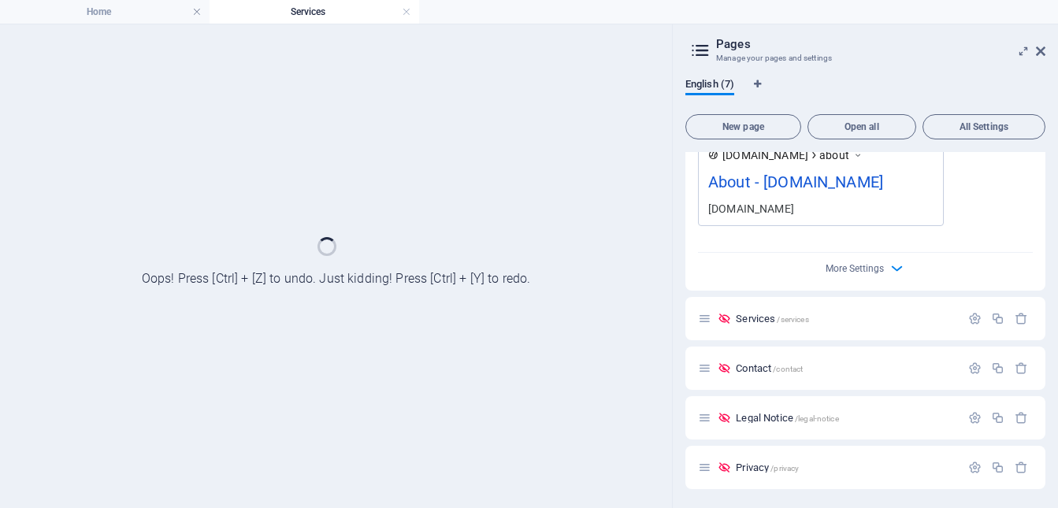
scroll to position [1179, 0]
click at [975, 314] on icon "button" at bounding box center [974, 318] width 13 height 13
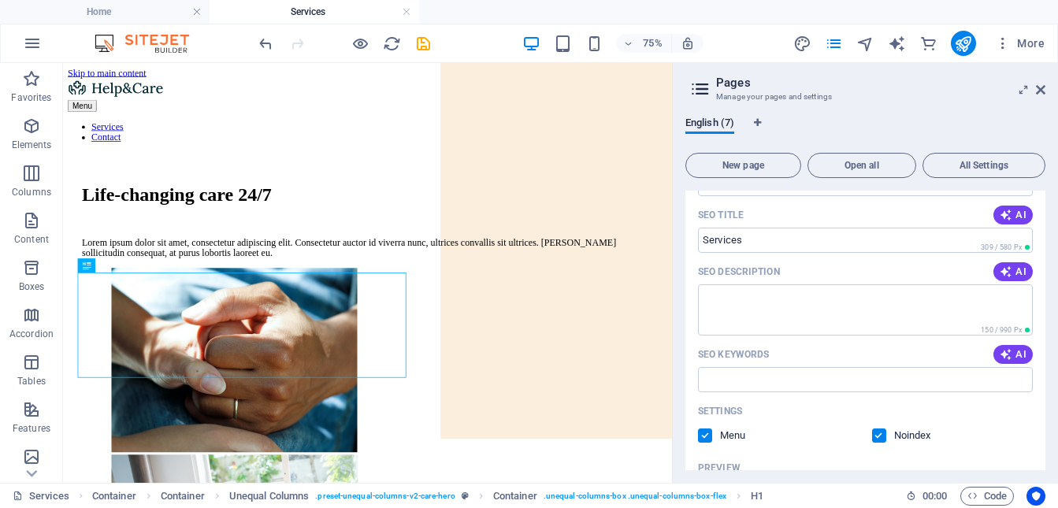
scroll to position [1514, 0]
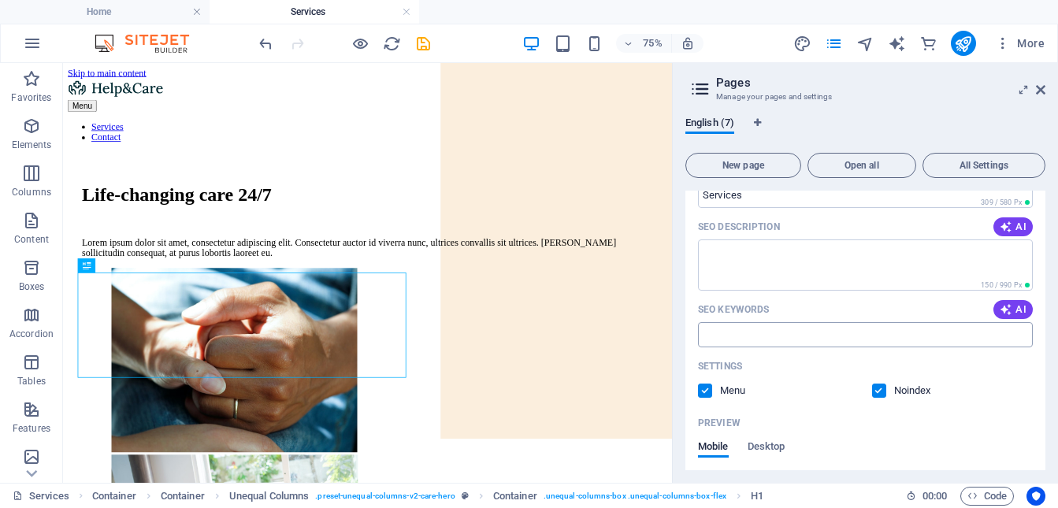
drag, startPoint x: 709, startPoint y: 388, endPoint x: 803, endPoint y: 338, distance: 106.1
click at [709, 388] on label at bounding box center [705, 391] width 14 height 14
click at [0, 0] on input "checkbox" at bounding box center [0, 0] width 0 height 0
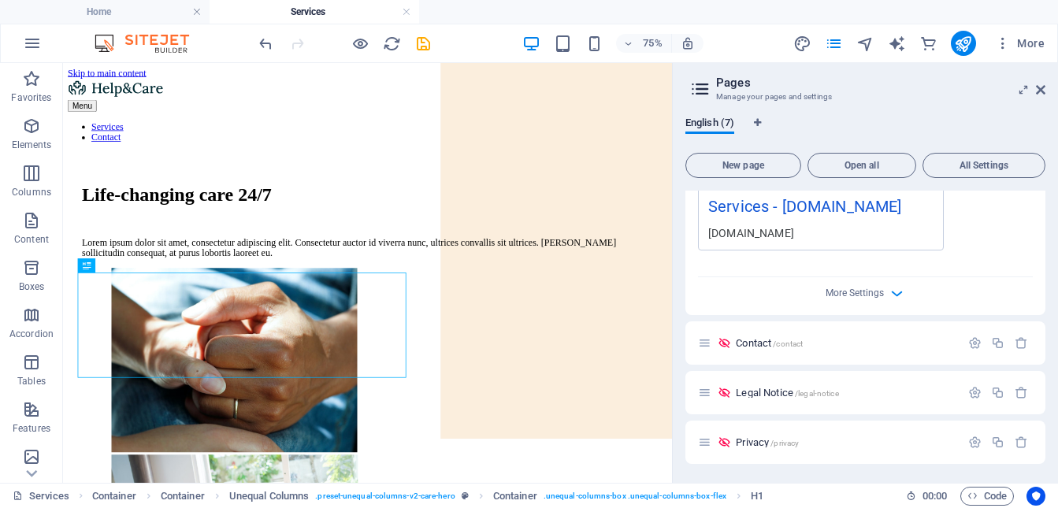
scroll to position [1852, 0]
click at [973, 348] on icon "button" at bounding box center [974, 342] width 13 height 13
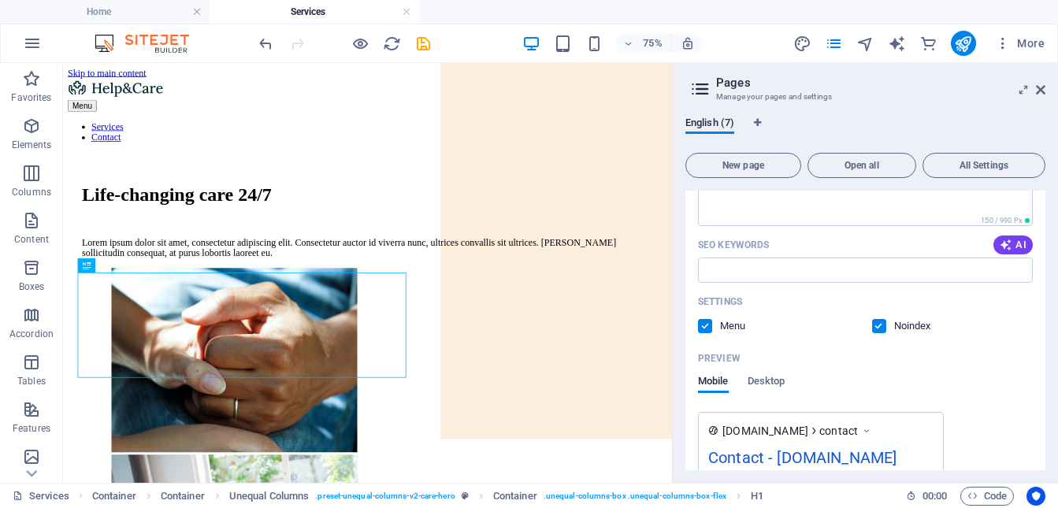
scroll to position [2235, 0]
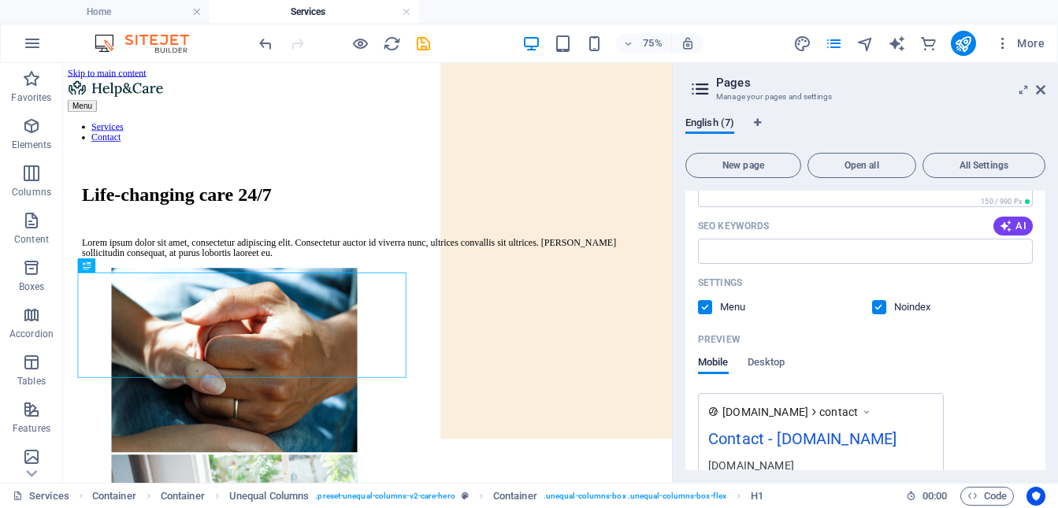
drag, startPoint x: 706, startPoint y: 332, endPoint x: 816, endPoint y: 310, distance: 111.6
click at [707, 314] on label at bounding box center [705, 307] width 14 height 14
click at [0, 0] on input "checkbox" at bounding box center [0, 0] width 0 height 0
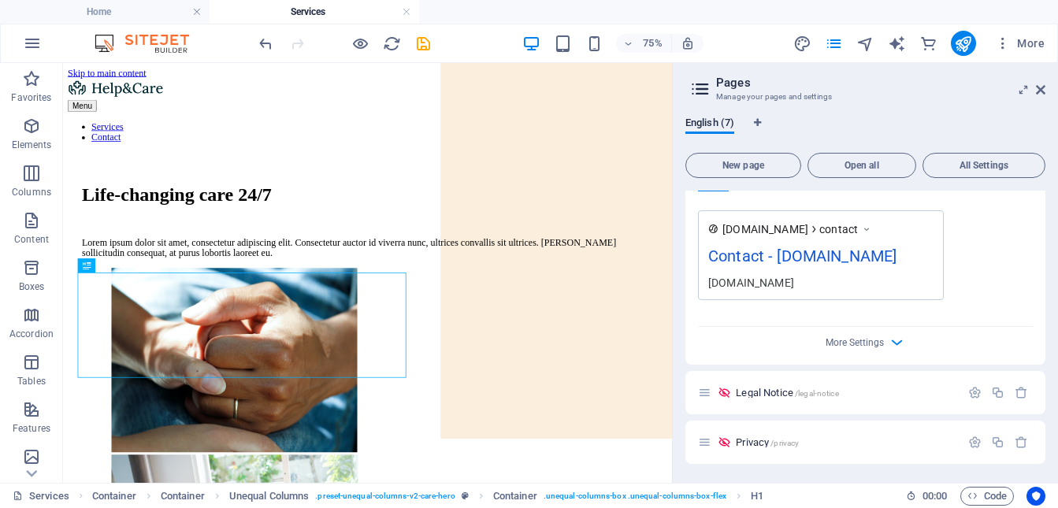
scroll to position [2462, 0]
drag, startPoint x: 975, startPoint y: 396, endPoint x: 935, endPoint y: 379, distance: 42.7
click at [975, 396] on icon "button" at bounding box center [974, 392] width 13 height 13
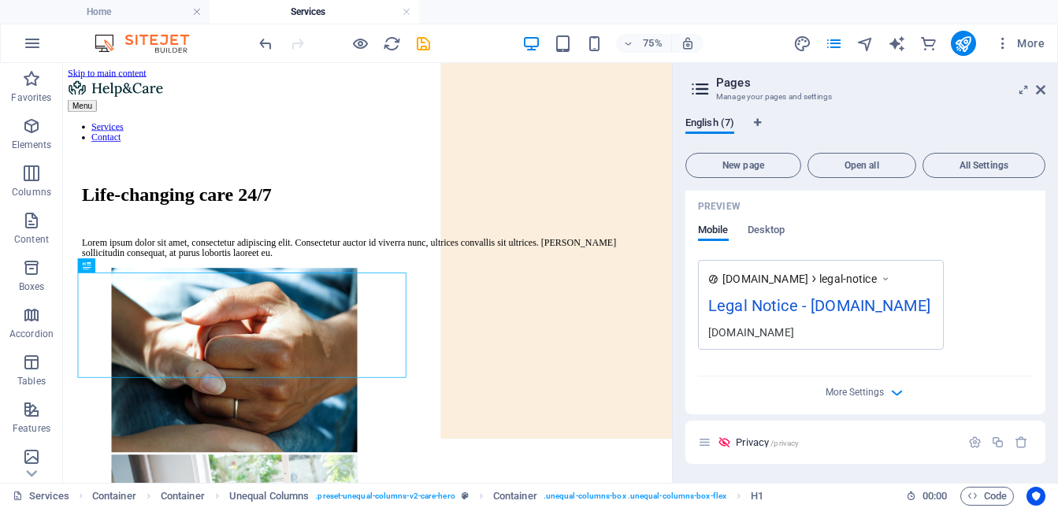
scroll to position [3071, 0]
click at [971, 447] on icon "button" at bounding box center [974, 442] width 13 height 13
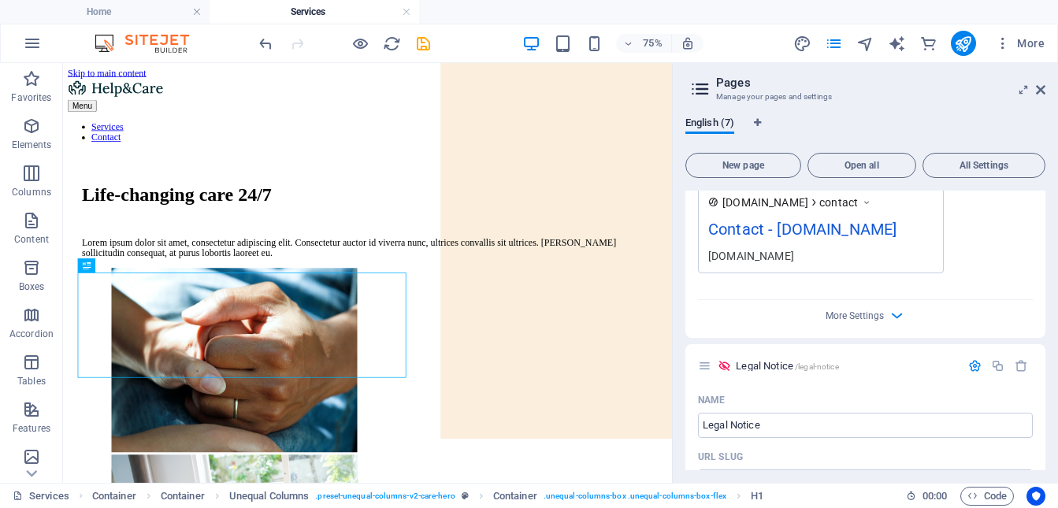
scroll to position [2392, 0]
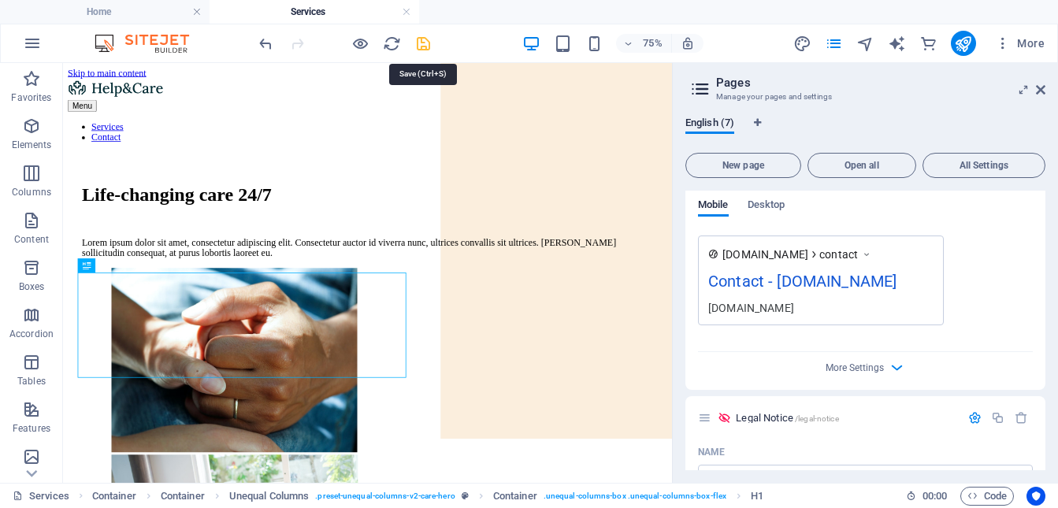
click at [425, 49] on icon "save" at bounding box center [424, 44] width 18 height 18
checkbox input "false"
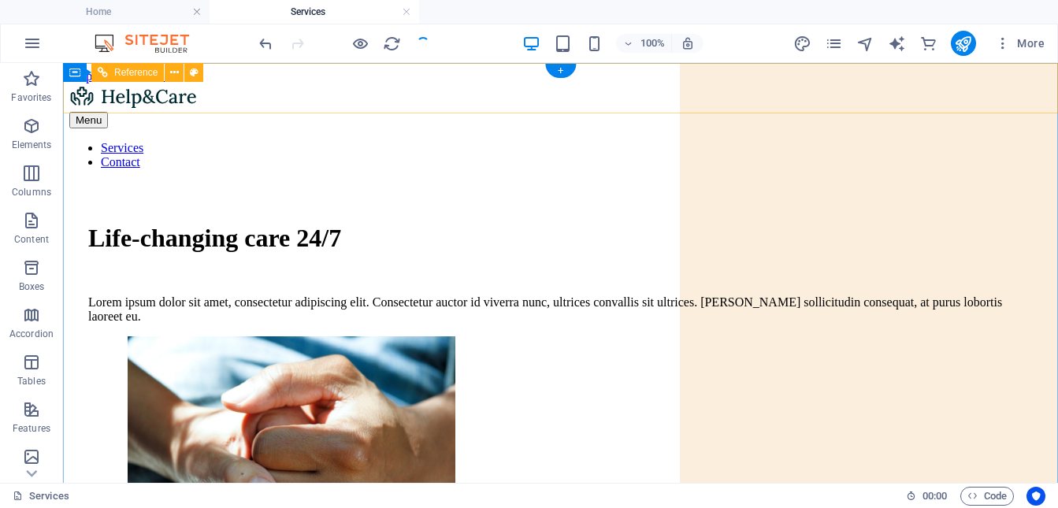
click at [889, 141] on nav "Services Contact" at bounding box center [560, 155] width 983 height 28
click at [217, 98] on div at bounding box center [560, 98] width 983 height 28
click at [310, 141] on nav "Services Contact" at bounding box center [560, 155] width 983 height 28
click at [336, 141] on nav "Services Contact" at bounding box center [560, 155] width 983 height 28
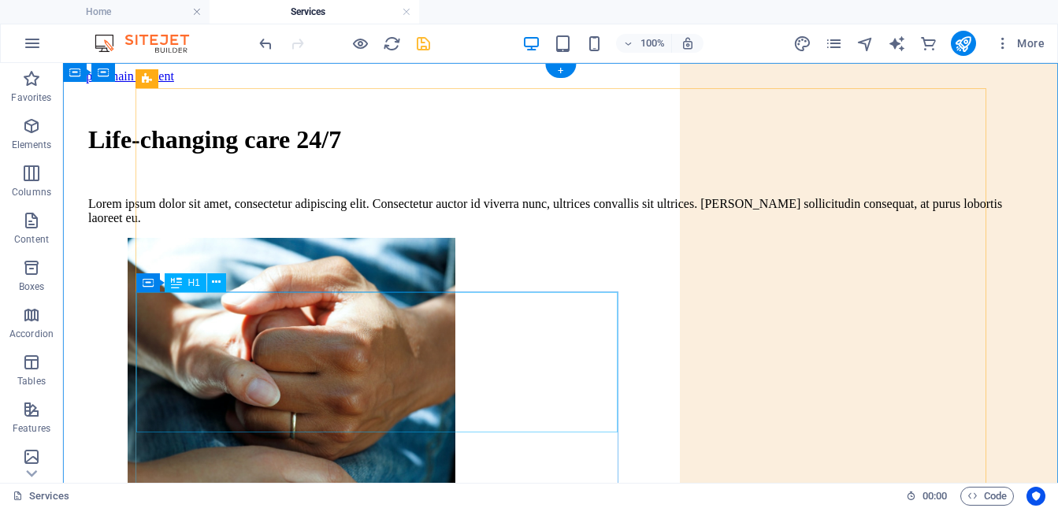
click at [444, 154] on div "Life-changing care 24/7" at bounding box center [560, 139] width 945 height 29
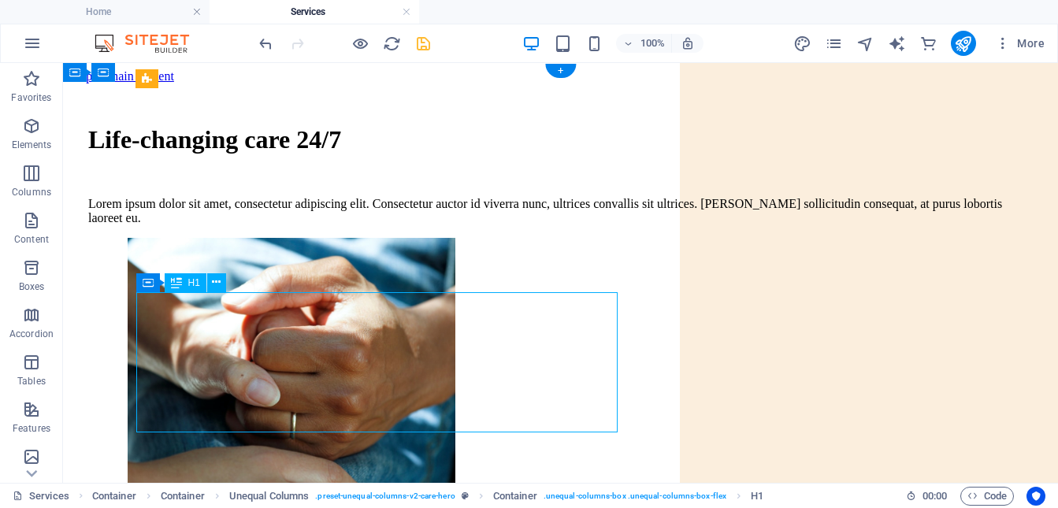
click at [444, 154] on div "Life-changing care 24/7" at bounding box center [560, 139] width 945 height 29
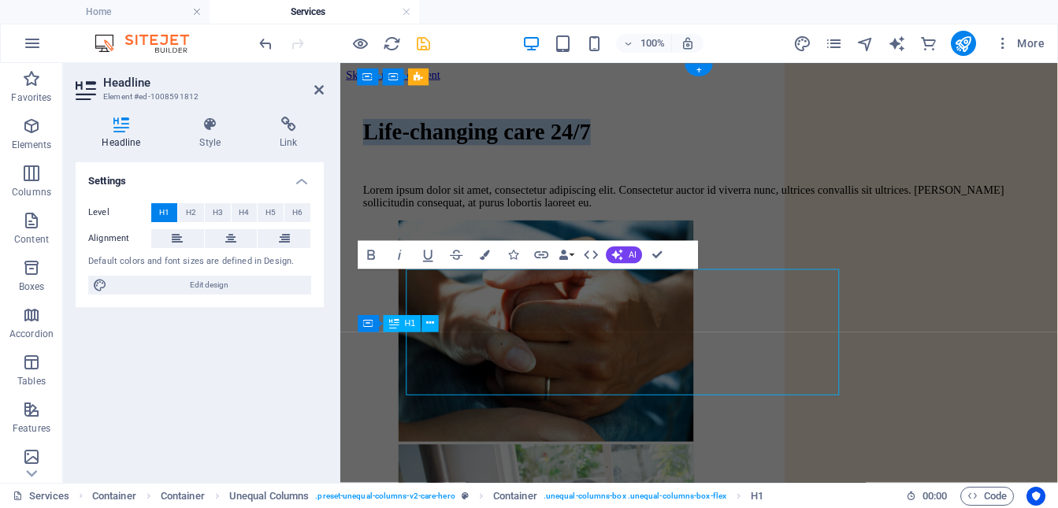
click at [455, 154] on h1 "Life-changing care 24/7" at bounding box center [739, 139] width 747 height 29
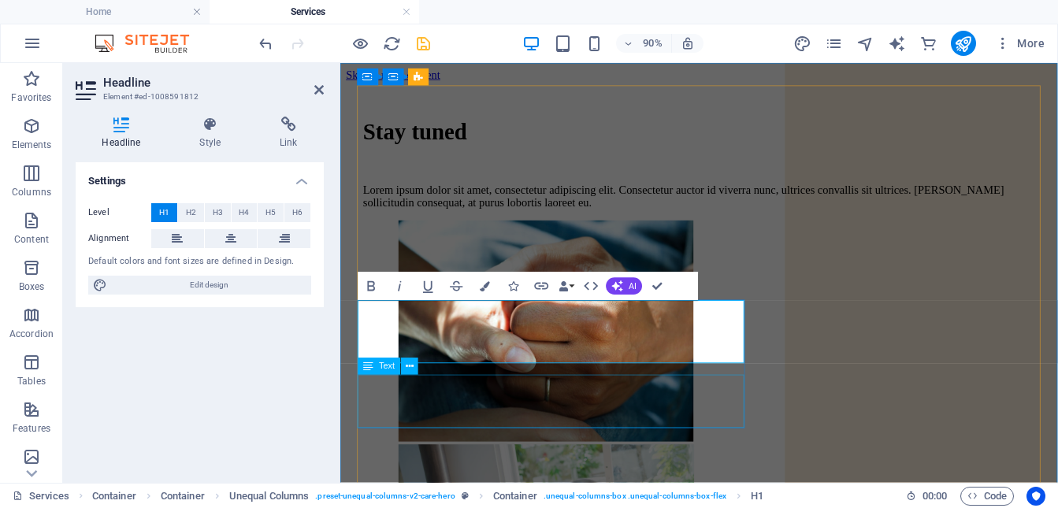
click at [507, 225] on div "Lorem ipsum dolor sit amet, consectetur adipiscing elit. Consectetur auctor id …" at bounding box center [739, 211] width 747 height 28
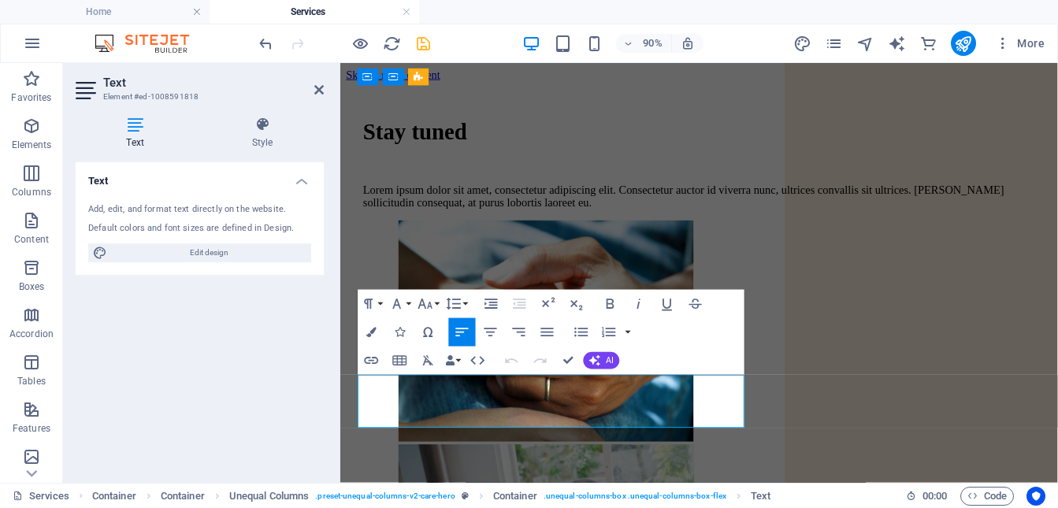
drag, startPoint x: 572, startPoint y: 458, endPoint x: 592, endPoint y: 463, distance: 20.3
click at [572, 225] on p "Lorem ipsum dolor sit amet, consectetur adipiscing elit. Consectetur auctor id …" at bounding box center [739, 211] width 747 height 28
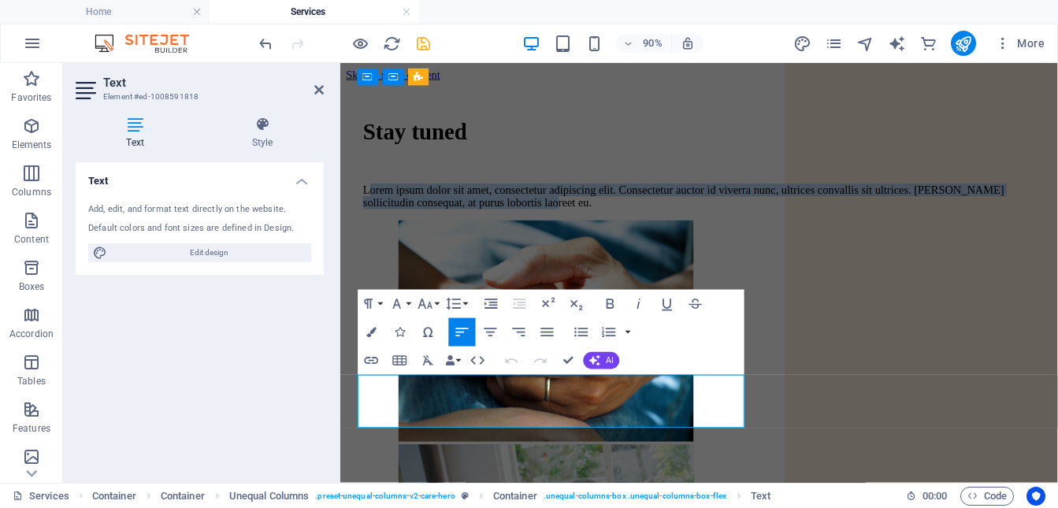
drag, startPoint x: 592, startPoint y: 463, endPoint x: 364, endPoint y: 423, distance: 231.1
click at [366, 225] on p "Lorem ipsum dolor sit amet, consectetur adipiscing elit. Consectetur auctor id …" at bounding box center [739, 211] width 747 height 28
drag, startPoint x: 600, startPoint y: 460, endPoint x: 362, endPoint y: 423, distance: 240.8
click at [366, 225] on p "Lorem ipsum dolor sit amet, consectetur adipiscing elit. Consectetur auctor id …" at bounding box center [739, 211] width 747 height 28
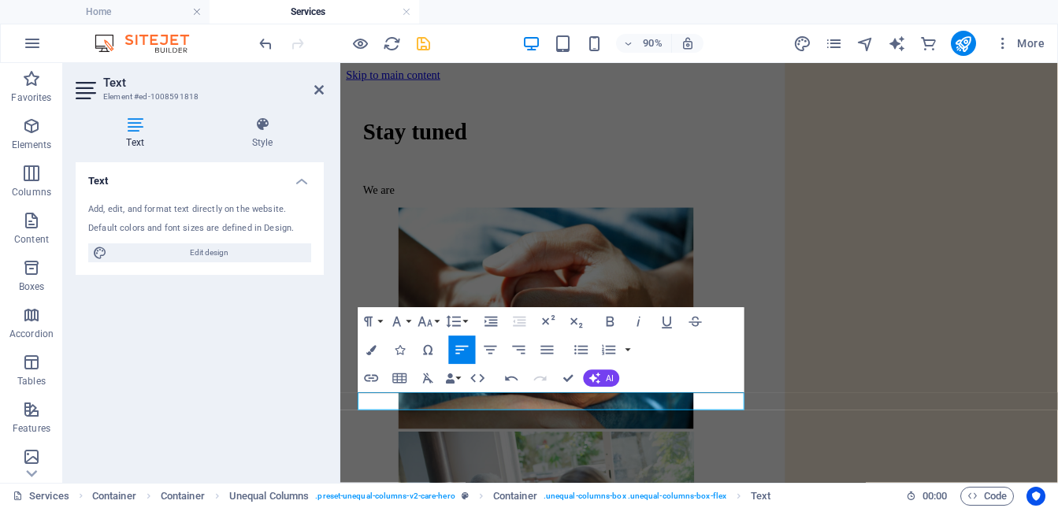
drag, startPoint x: 413, startPoint y: 441, endPoint x: 348, endPoint y: 403, distance: 75.6
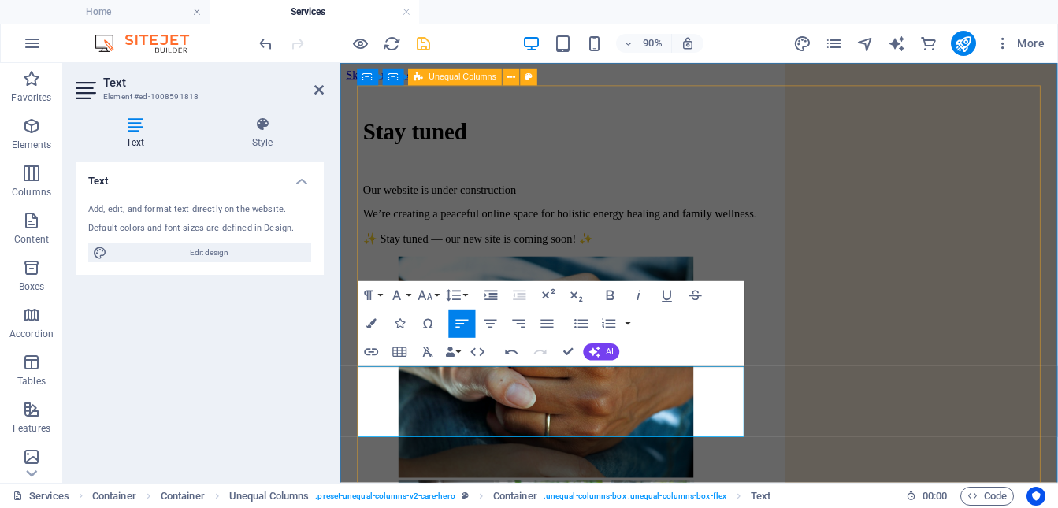
scroll to position [1943, 17]
drag, startPoint x: 480, startPoint y: 449, endPoint x: 429, endPoint y: 459, distance: 52.1
click at [480, 238] on p "We’re creating a peaceful online space for holistic energy healing and family w…" at bounding box center [739, 231] width 747 height 14
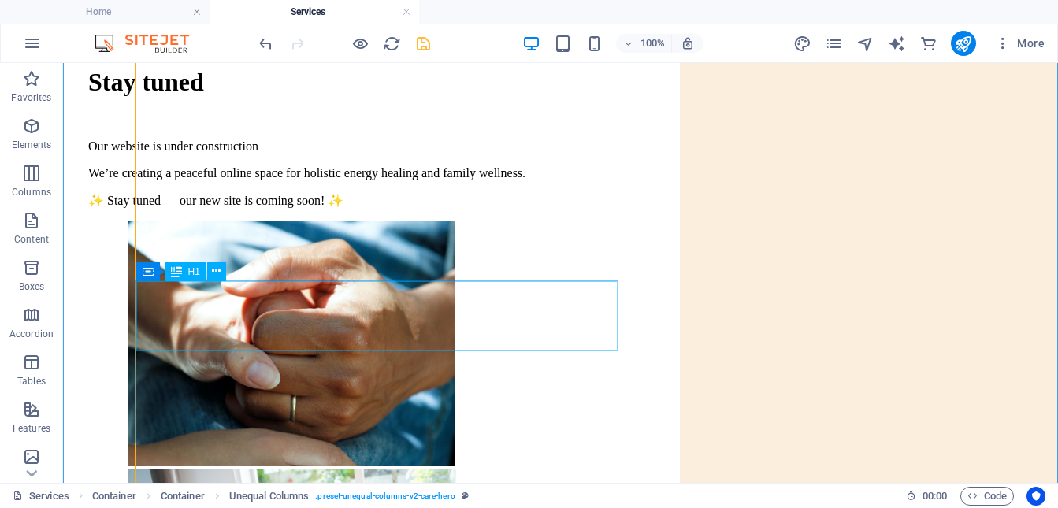
scroll to position [64, 0]
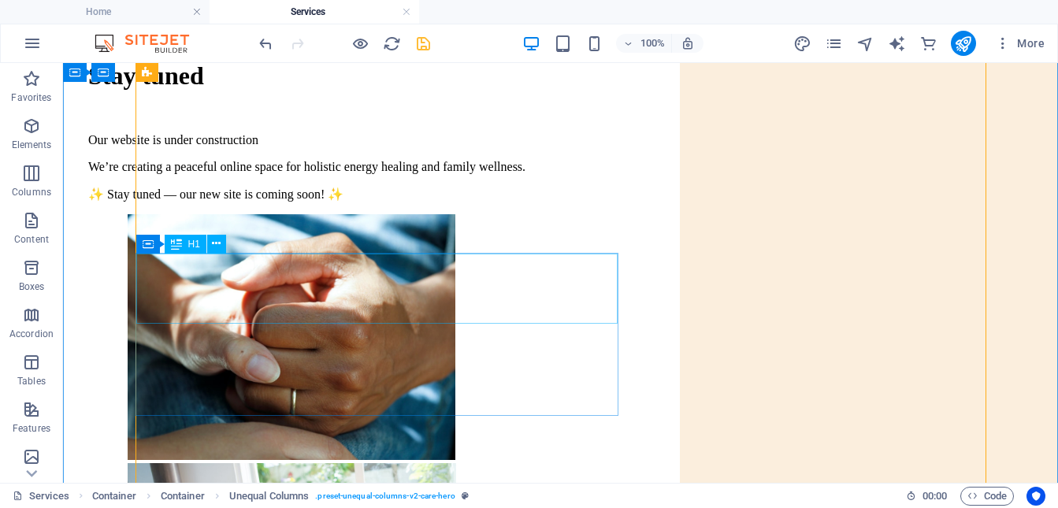
click at [344, 91] on div "Stay tuned" at bounding box center [560, 75] width 945 height 29
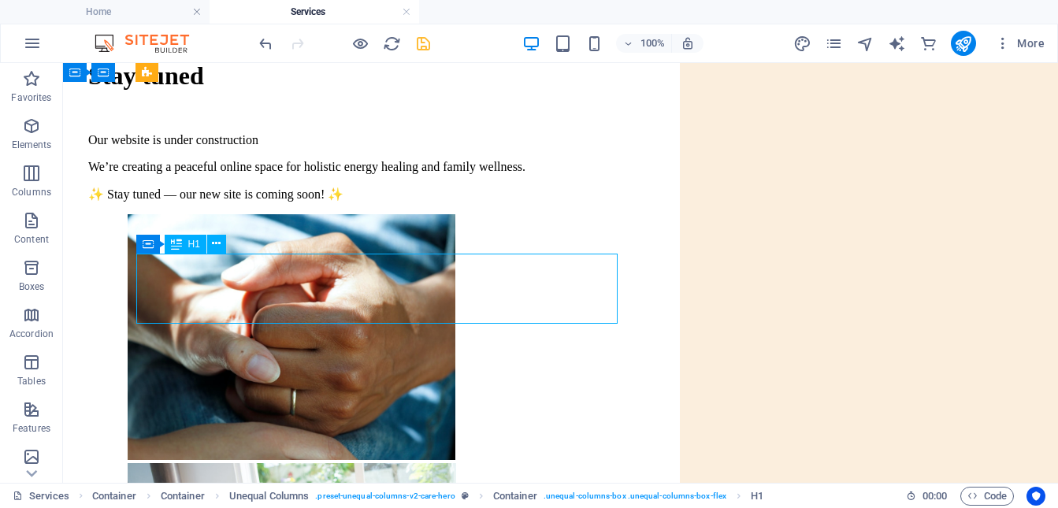
click at [344, 91] on div "Stay tuned" at bounding box center [560, 75] width 945 height 29
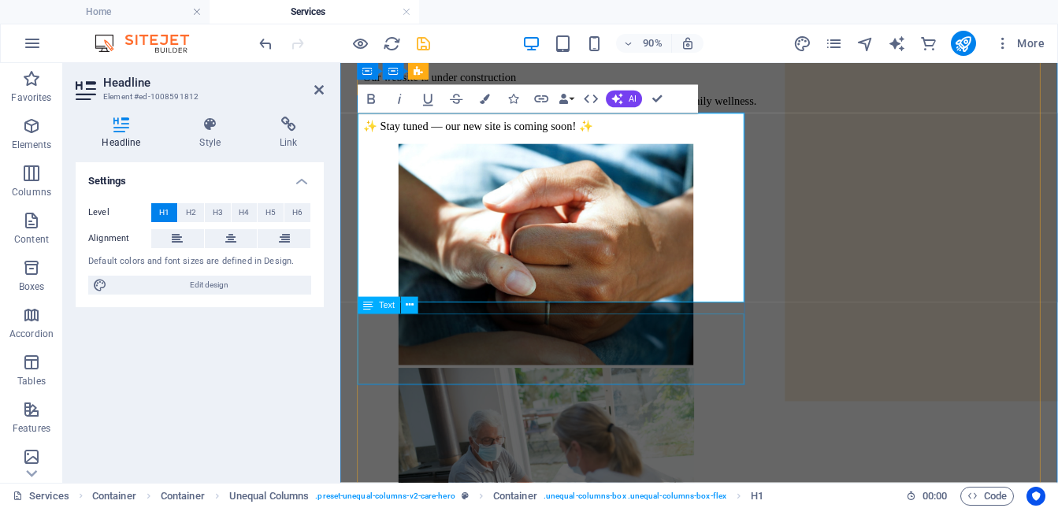
scroll to position [136, 0]
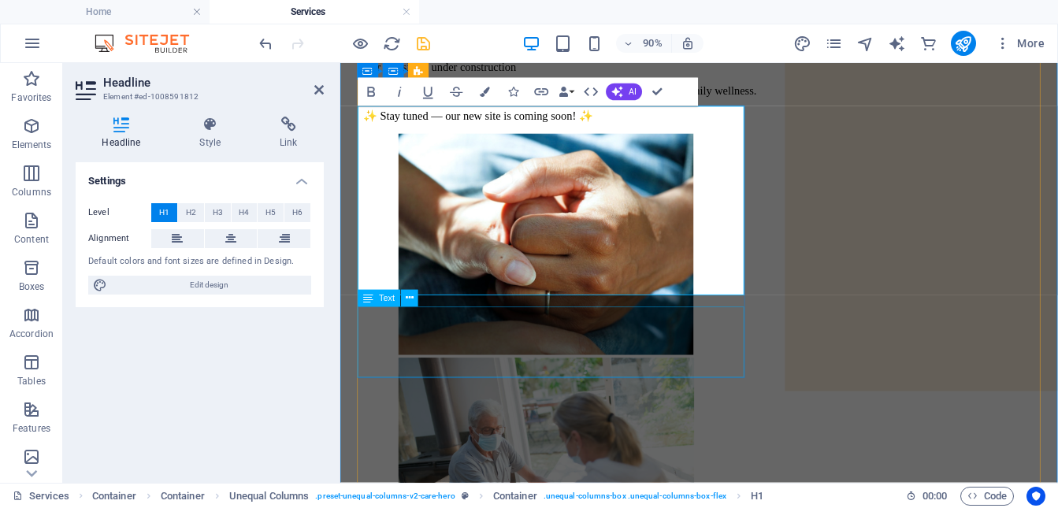
click at [609, 129] on div "Our website is under construction We’re creating a peaceful online space for ho…" at bounding box center [739, 95] width 747 height 69
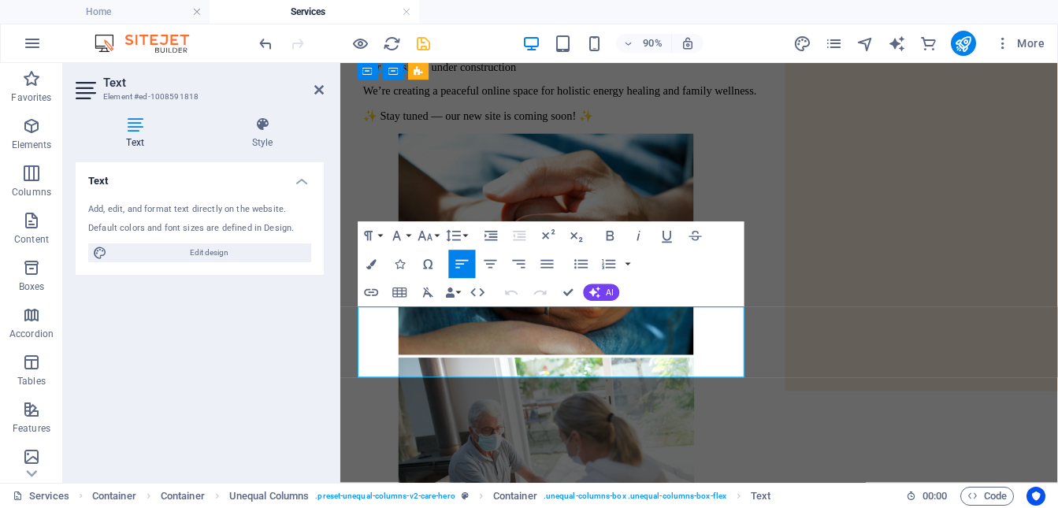
click at [578, 75] on p "Our website is under construction" at bounding box center [739, 68] width 747 height 14
drag, startPoint x: 495, startPoint y: 347, endPoint x: 381, endPoint y: 349, distance: 113.5
click at [359, 348] on div "Our website is under construction Our website is under construction We’re creat…" at bounding box center [739, 449] width 785 height 1005
click at [370, 102] on p "We’re creating a peaceful online space for holistic energy healing and family w…" at bounding box center [739, 94] width 747 height 14
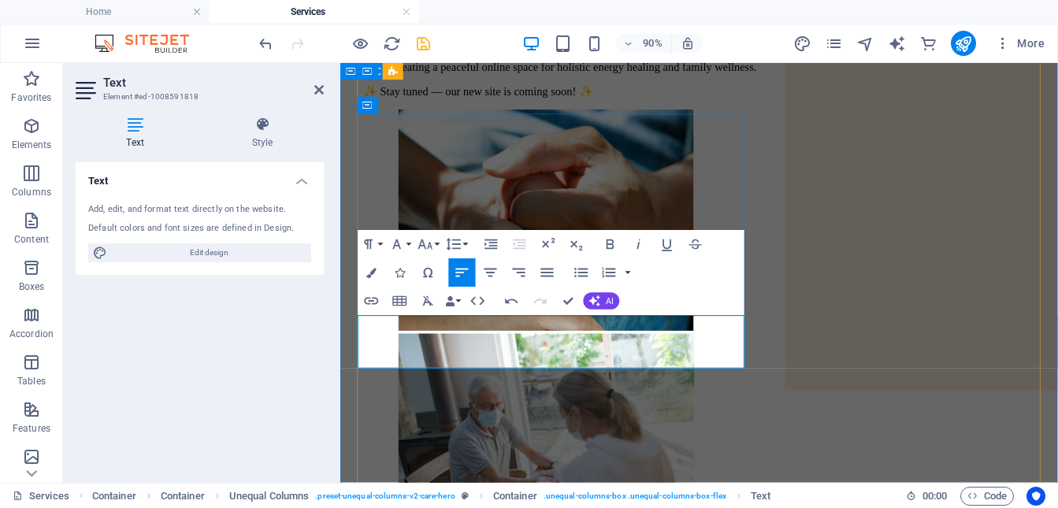
click at [536, 75] on p "We’re creating a peaceful online space for holistic energy healing and family w…" at bounding box center [739, 68] width 747 height 14
drag, startPoint x: 382, startPoint y: 392, endPoint x: 359, endPoint y: 392, distance: 23.7
click at [359, 392] on div "Our website is under construction We’re creating a peaceful online space for ho…" at bounding box center [739, 436] width 785 height 978
drag, startPoint x: 619, startPoint y: 392, endPoint x: 596, endPoint y: 394, distance: 23.7
click at [604, 102] on p "Stay tuned — our new site is coming soon! ✨" at bounding box center [739, 94] width 747 height 15
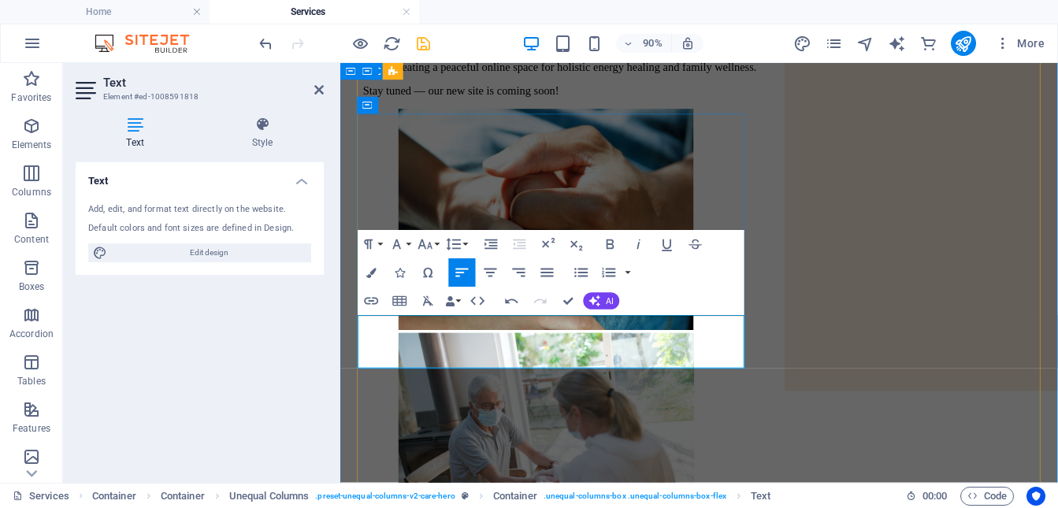
click at [458, 75] on p "We’re creating a peaceful online space for holistic energy healing and family w…" at bounding box center [739, 68] width 747 height 14
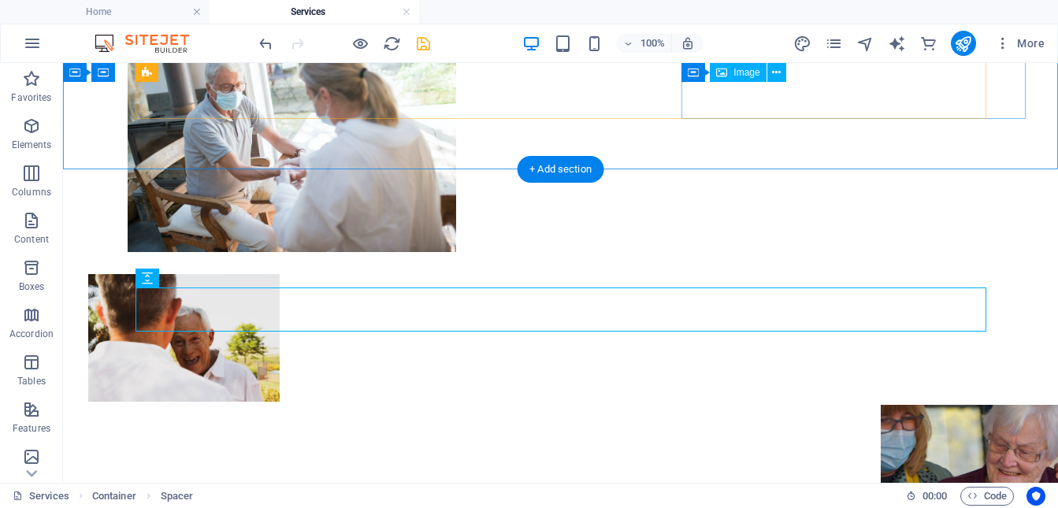
scroll to position [594, 0]
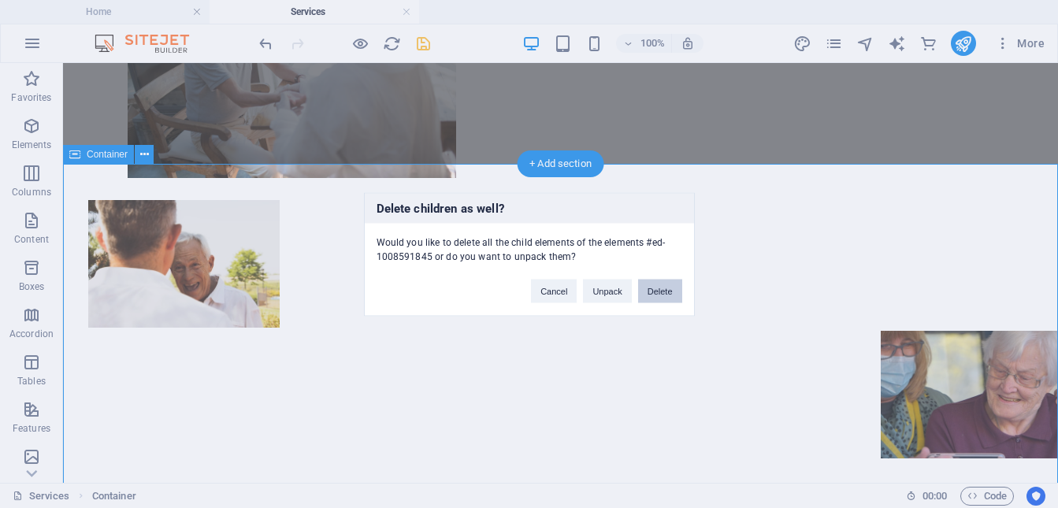
click at [658, 298] on button "Delete" at bounding box center [660, 291] width 44 height 24
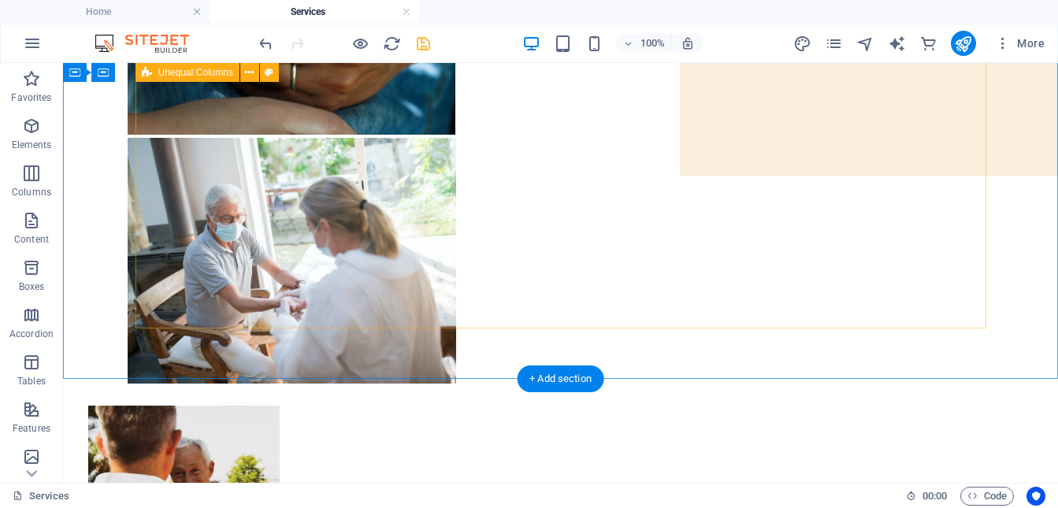
scroll to position [400, 0]
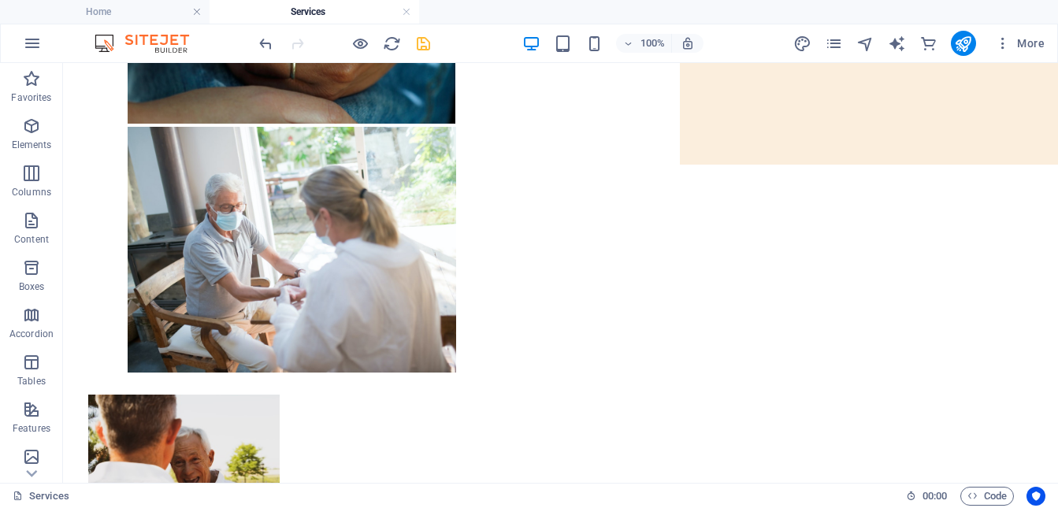
drag, startPoint x: 137, startPoint y: 410, endPoint x: 193, endPoint y: 388, distance: 60.1
drag, startPoint x: 237, startPoint y: 385, endPoint x: 302, endPoint y: 362, distance: 68.5
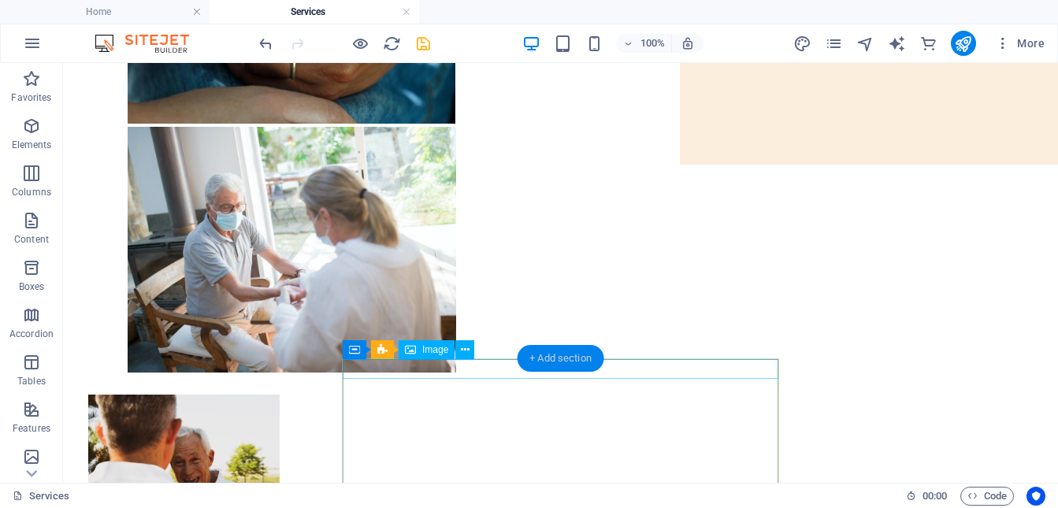
click at [586, 369] on div "+ Add section" at bounding box center [560, 358] width 87 height 27
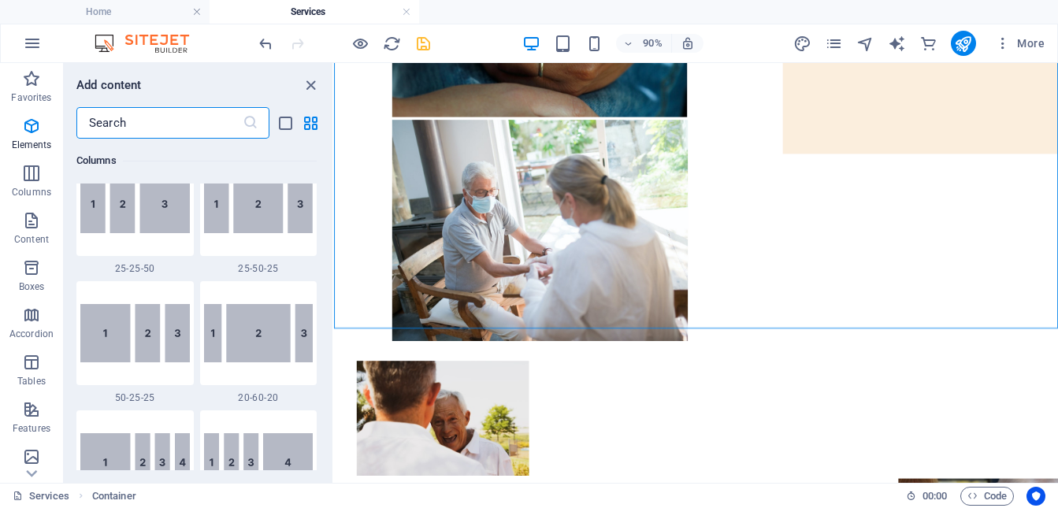
scroll to position [2757, 0]
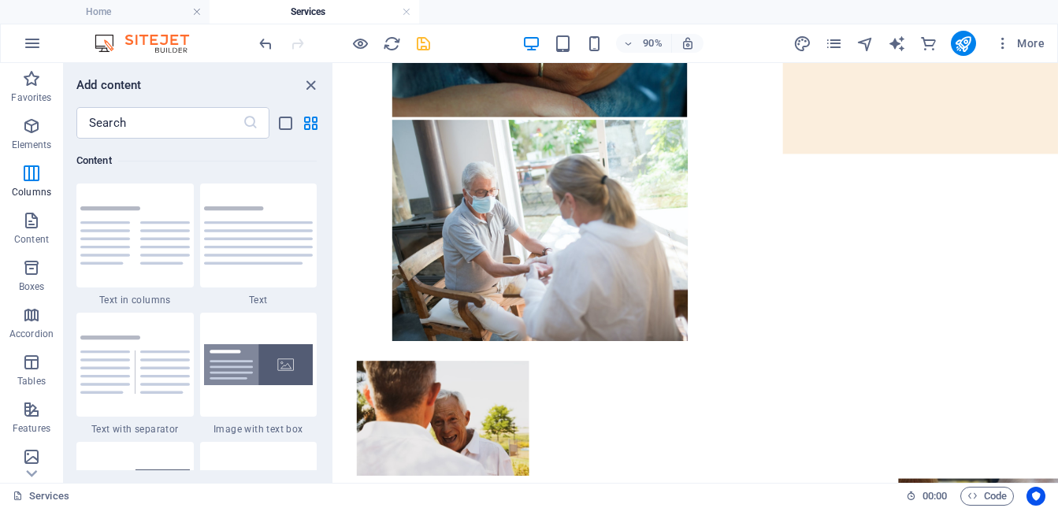
click at [567, 322] on icon at bounding box center [564, 320] width 8 height 15
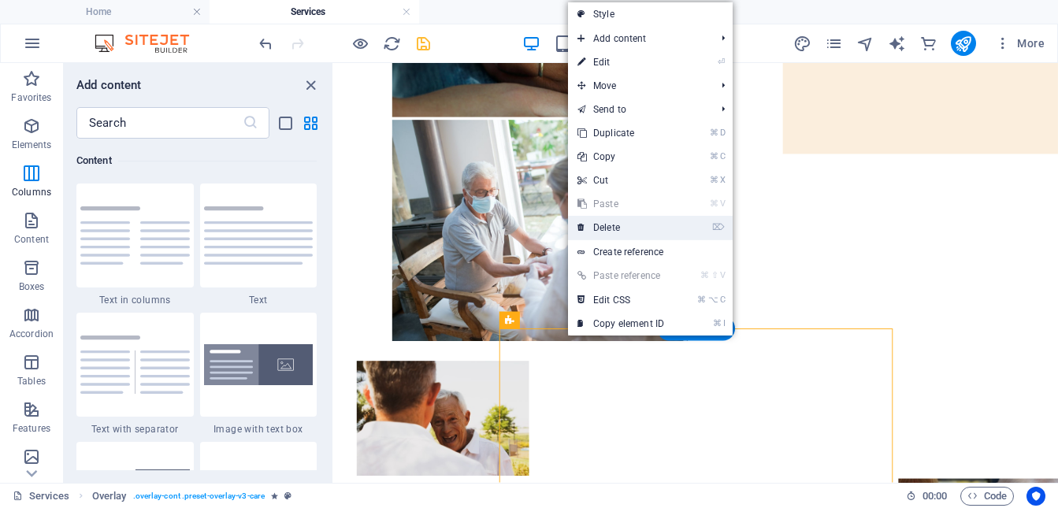
click at [614, 234] on link "⌦ Delete" at bounding box center [621, 228] width 106 height 24
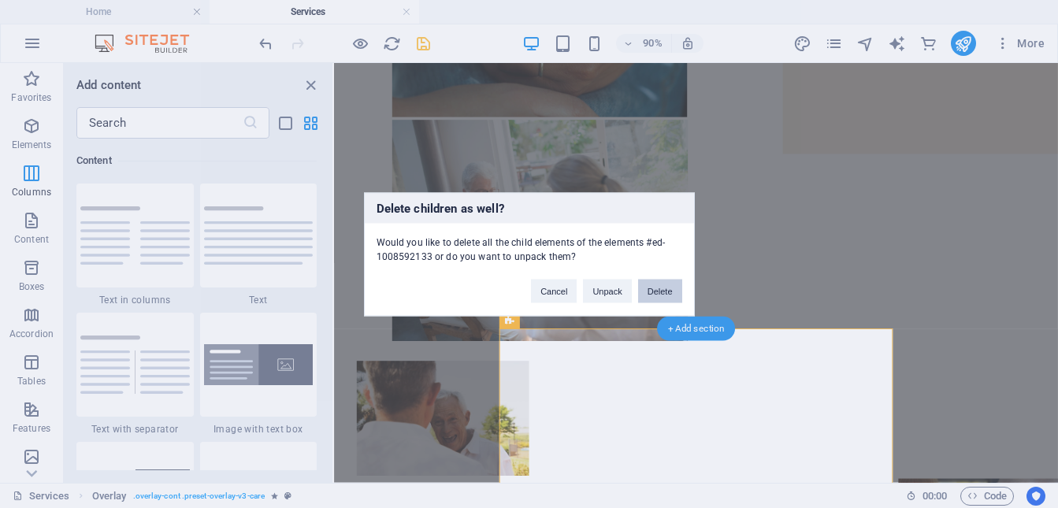
click at [659, 288] on button "Delete" at bounding box center [660, 291] width 44 height 24
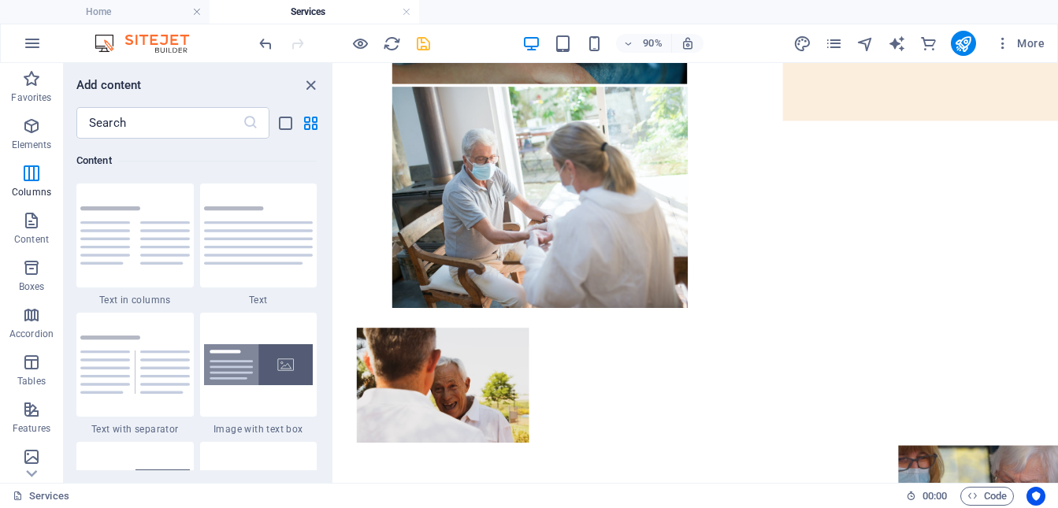
scroll to position [441, 0]
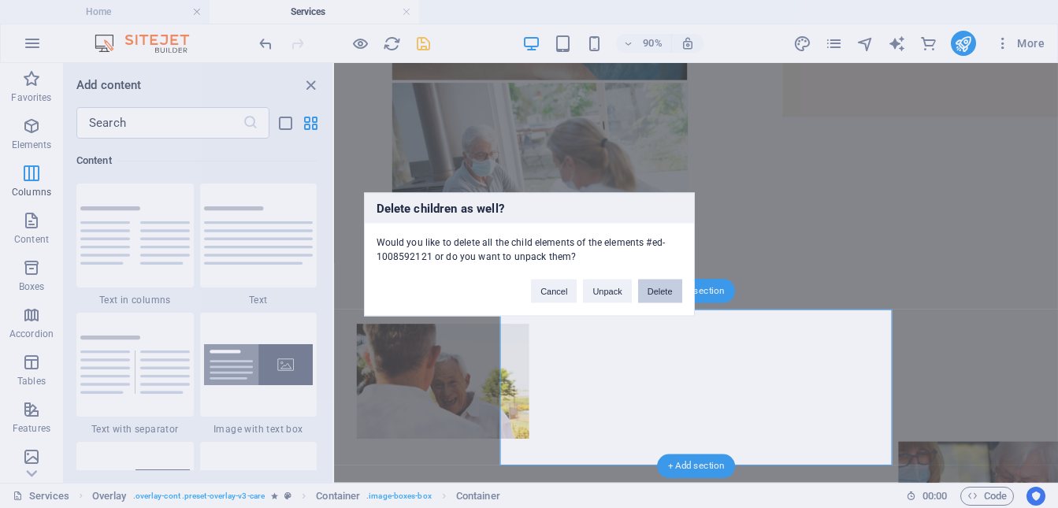
click at [660, 291] on button "Delete" at bounding box center [660, 291] width 44 height 24
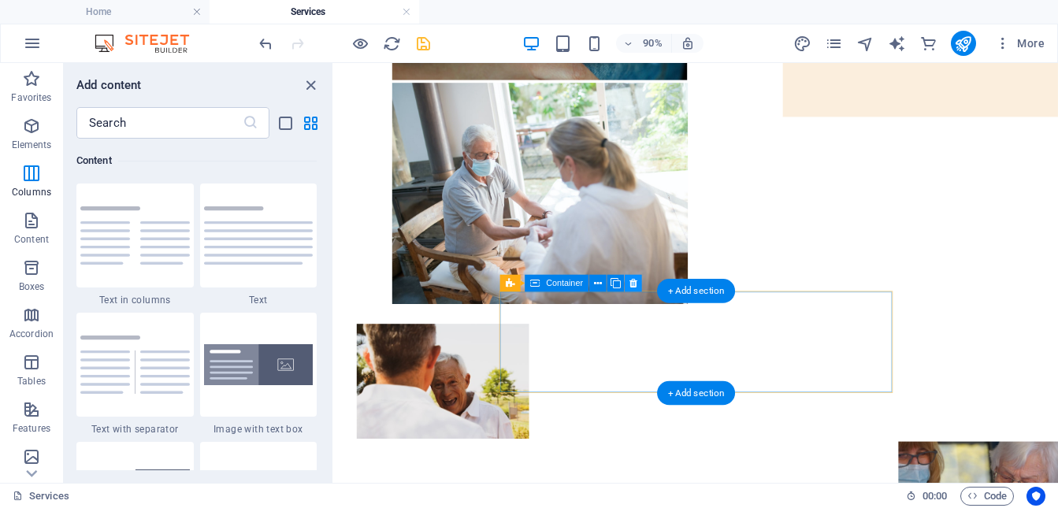
drag, startPoint x: 638, startPoint y: 282, endPoint x: 330, endPoint y: 254, distance: 308.6
click at [638, 282] on icon at bounding box center [634, 283] width 8 height 15
click at [562, 283] on icon at bounding box center [564, 283] width 8 height 15
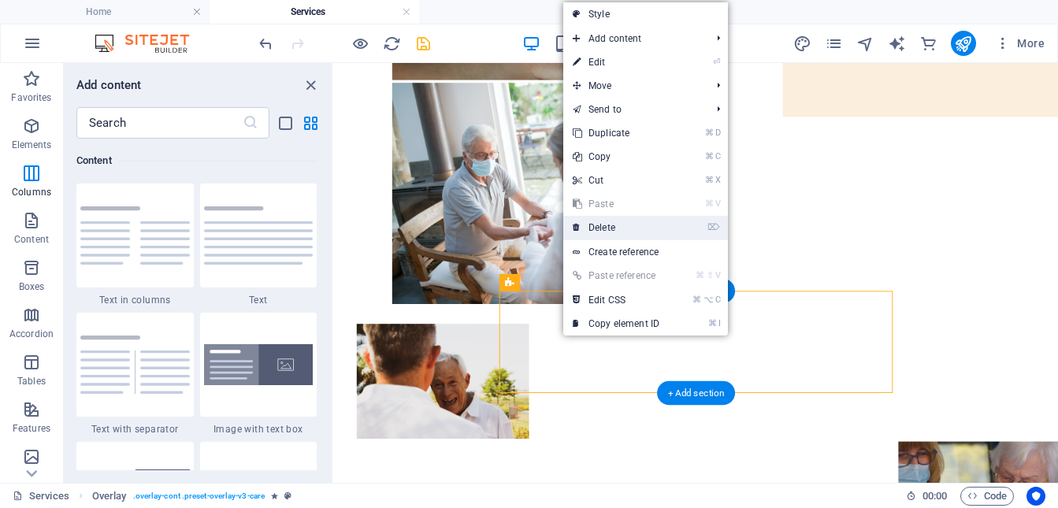
click at [604, 229] on link "⌦ Delete" at bounding box center [616, 228] width 106 height 24
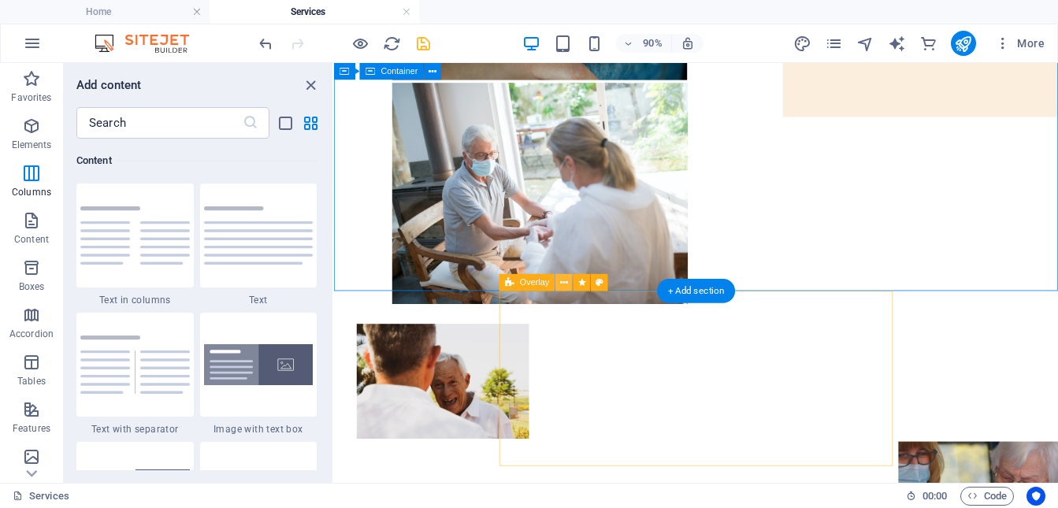
click at [563, 284] on icon at bounding box center [564, 283] width 8 height 15
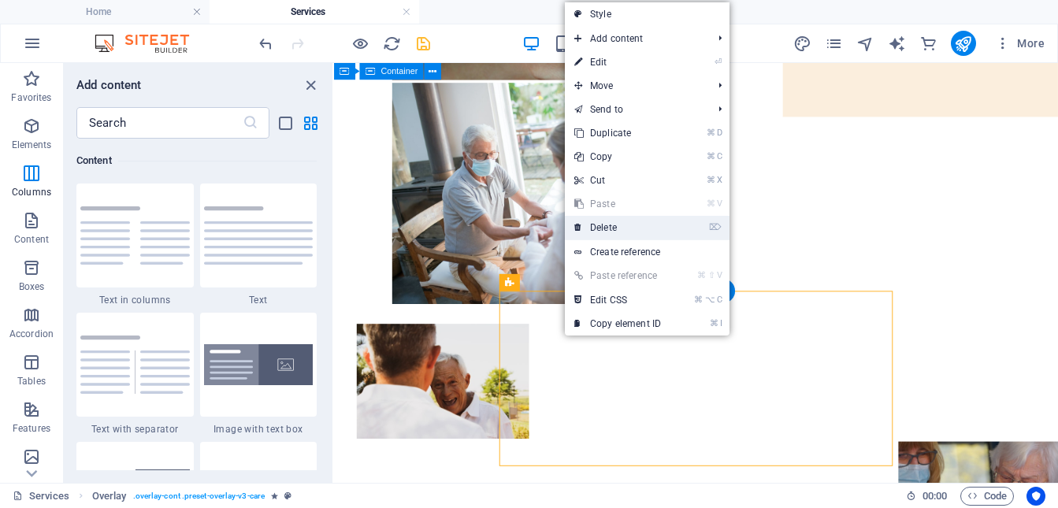
click at [604, 231] on link "⌦ Delete" at bounding box center [618, 228] width 106 height 24
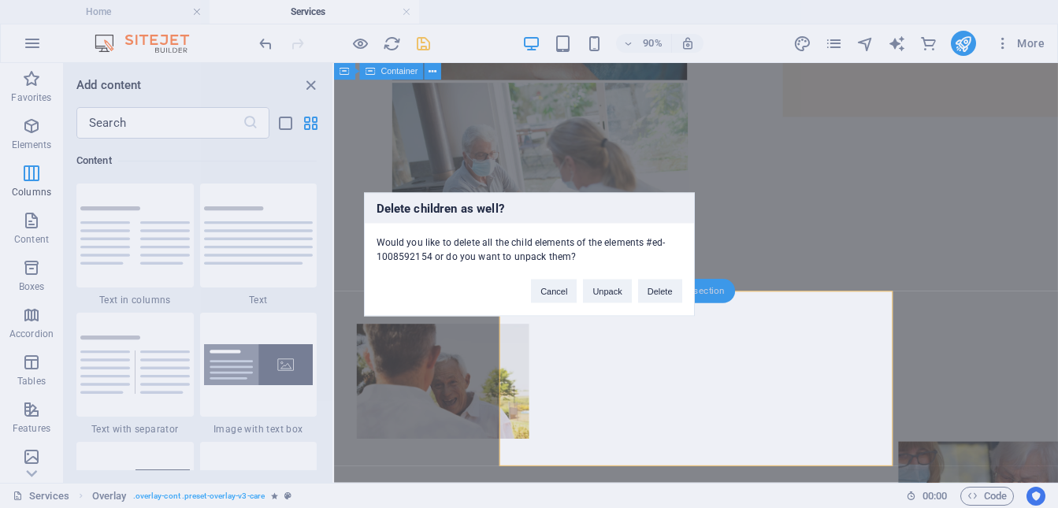
drag, startPoint x: 665, startPoint y: 286, endPoint x: 657, endPoint y: 289, distance: 8.5
click at [665, 286] on button "Delete" at bounding box center [660, 291] width 44 height 24
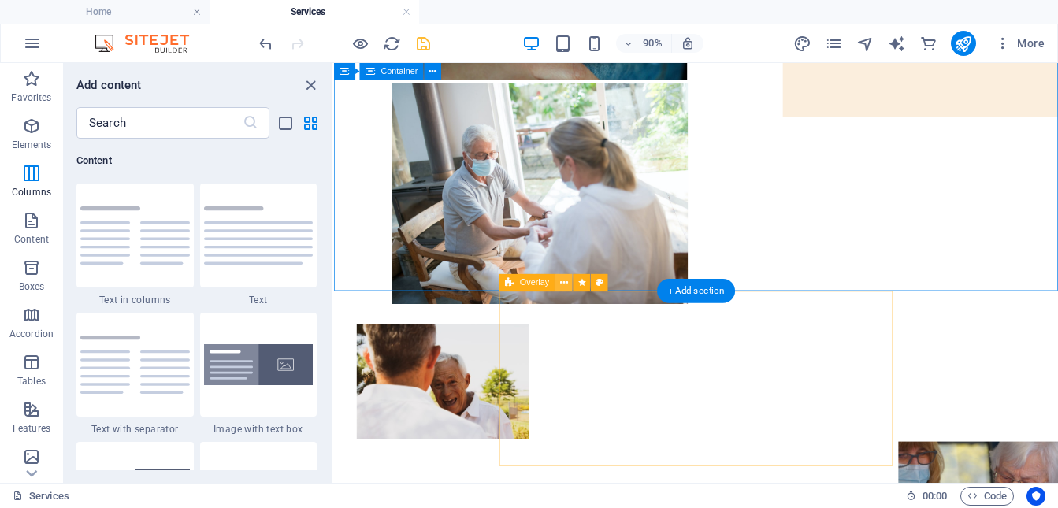
click at [564, 284] on icon at bounding box center [564, 283] width 8 height 15
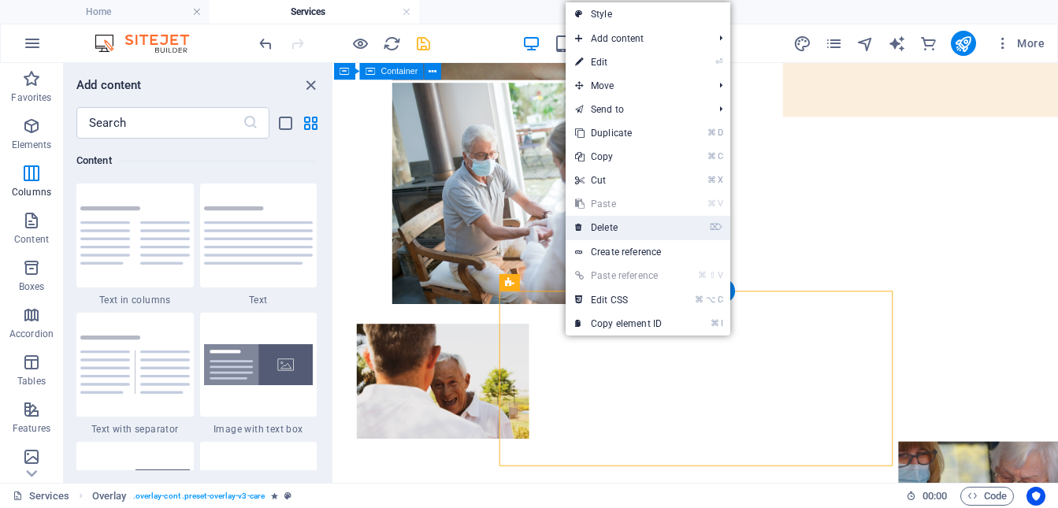
click at [615, 225] on link "⌦ Delete" at bounding box center [619, 228] width 106 height 24
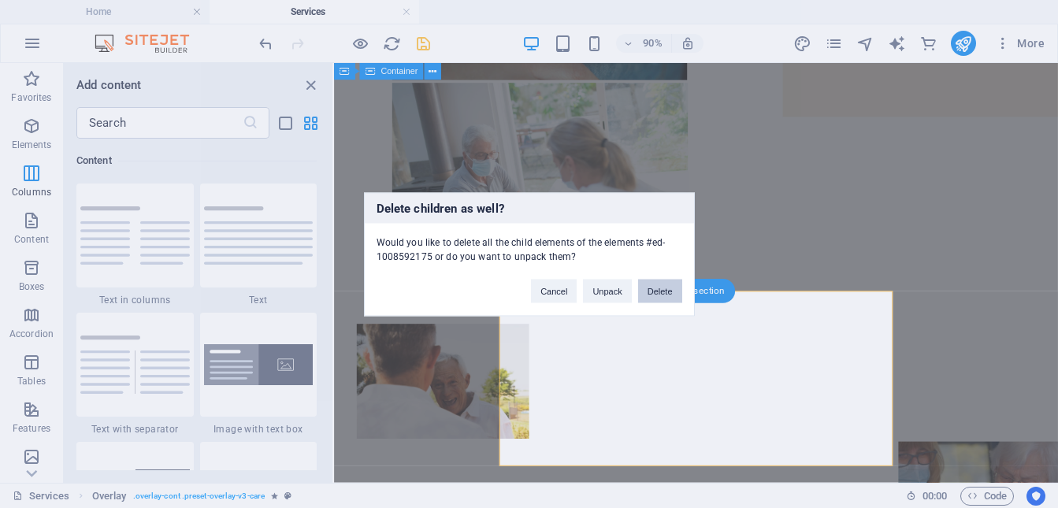
click at [659, 293] on button "Delete" at bounding box center [660, 291] width 44 height 24
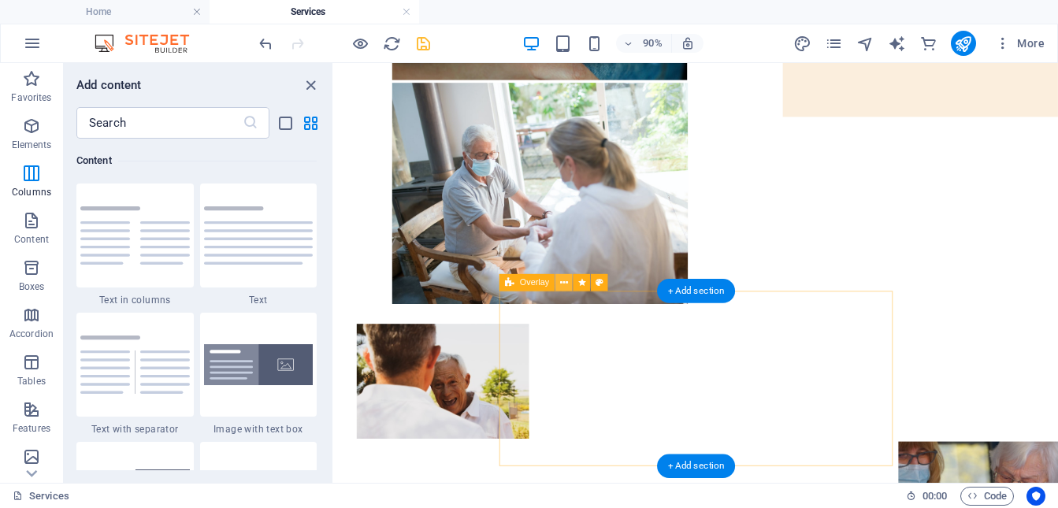
click at [563, 285] on icon at bounding box center [564, 283] width 8 height 15
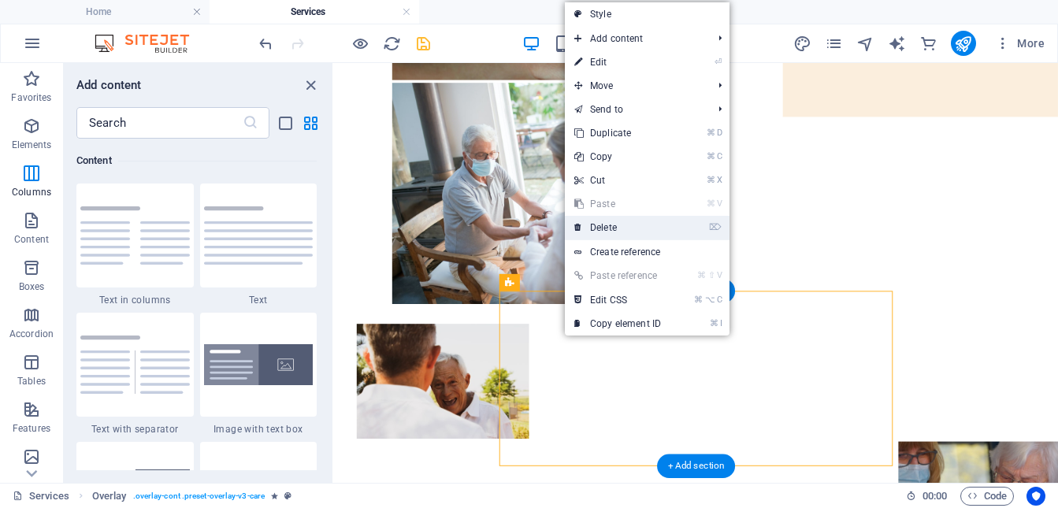
click at [626, 229] on link "⌦ Delete" at bounding box center [618, 228] width 106 height 24
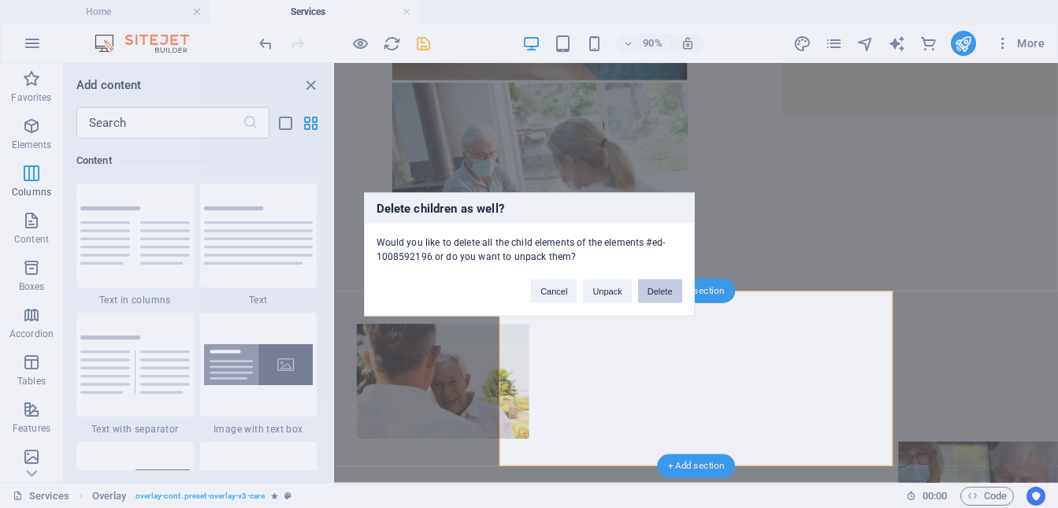
click at [659, 286] on button "Delete" at bounding box center [660, 291] width 44 height 24
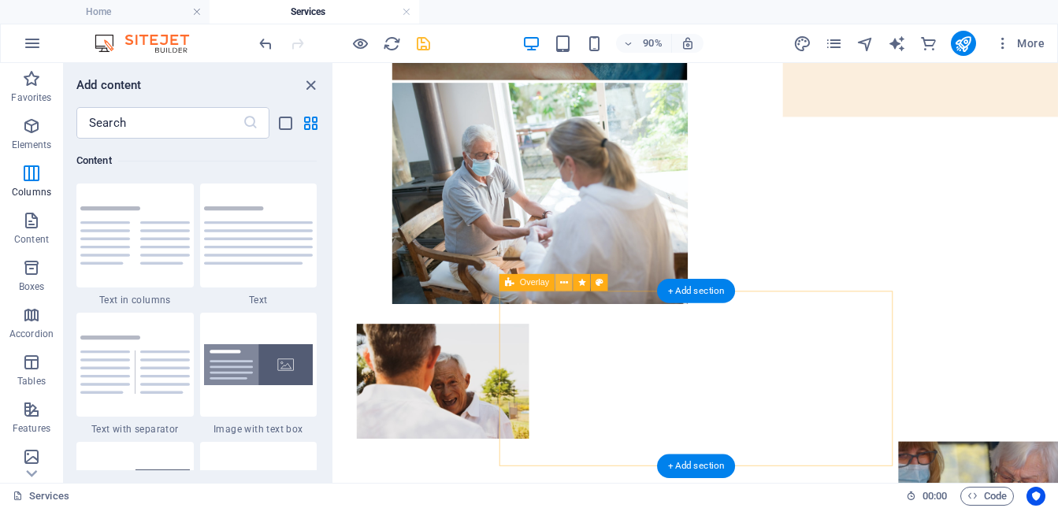
click at [566, 283] on icon at bounding box center [564, 283] width 8 height 15
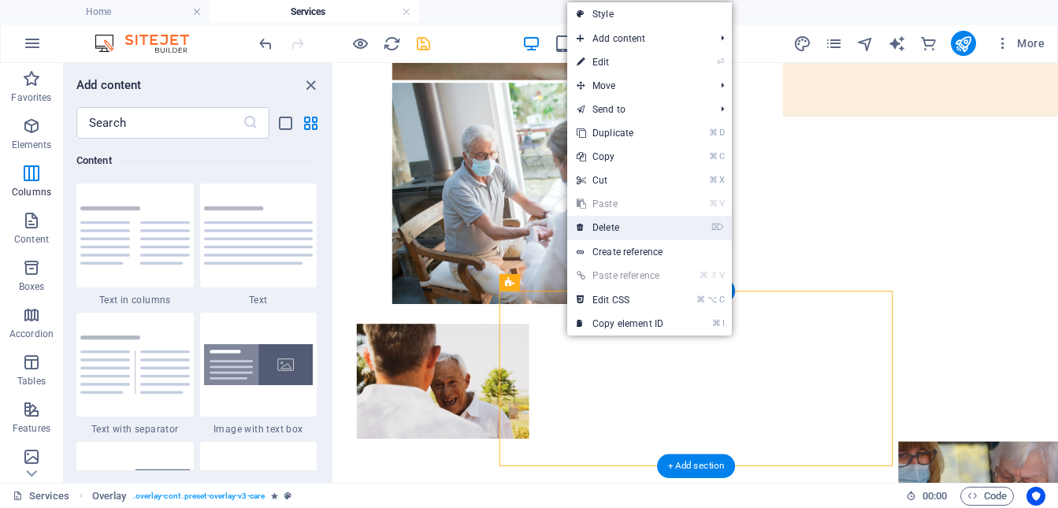
click at [620, 227] on link "⌦ Delete" at bounding box center [620, 228] width 106 height 24
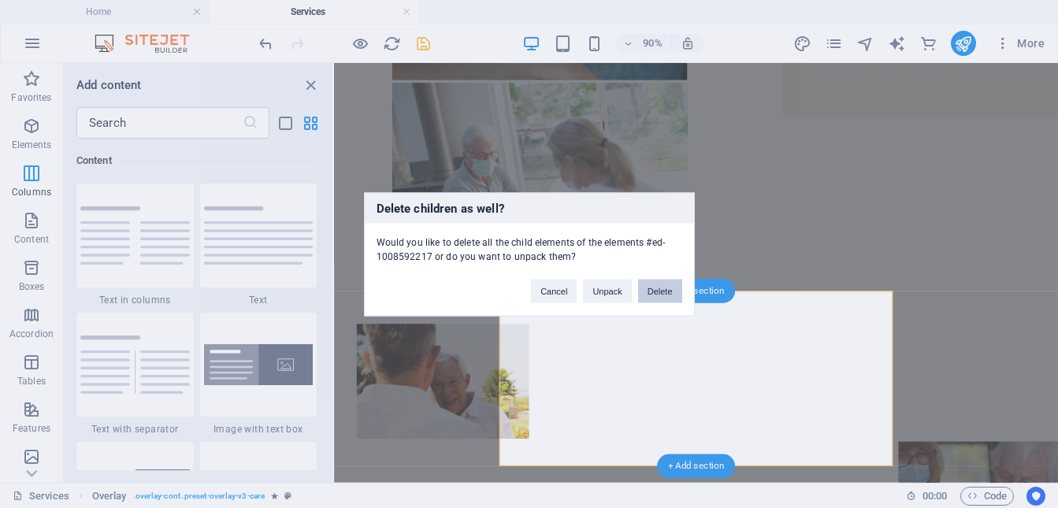
click at [664, 290] on button "Delete" at bounding box center [660, 291] width 44 height 24
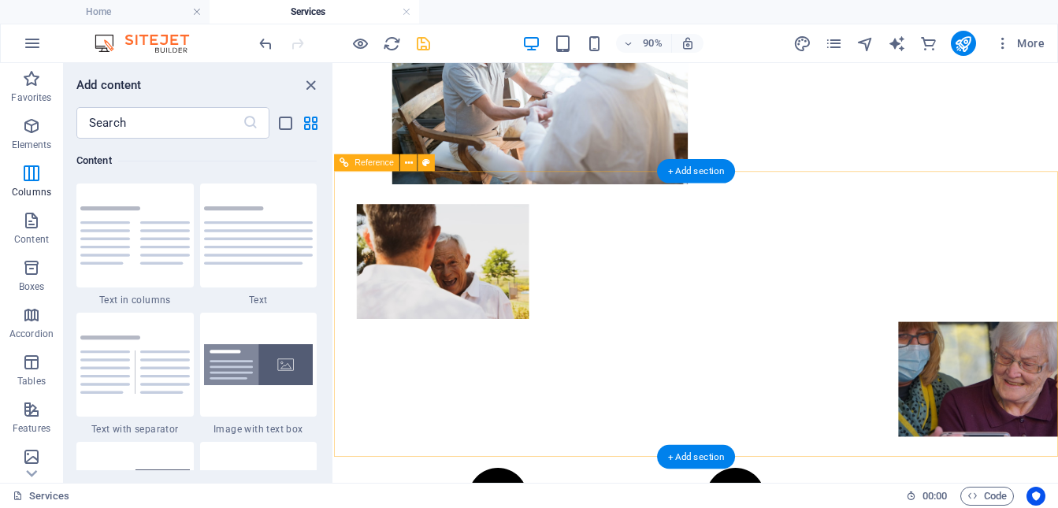
scroll to position [553, 0]
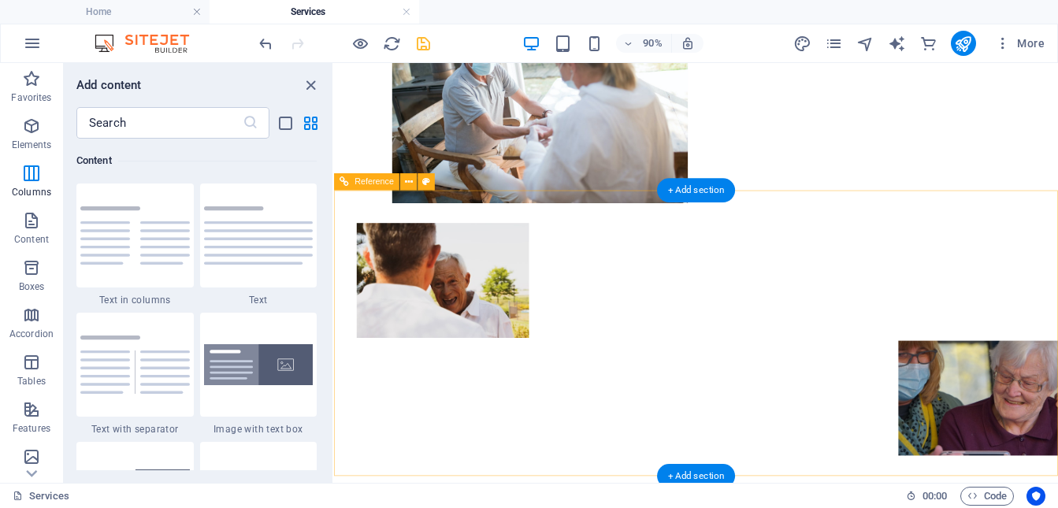
click at [411, 185] on icon at bounding box center [409, 182] width 8 height 15
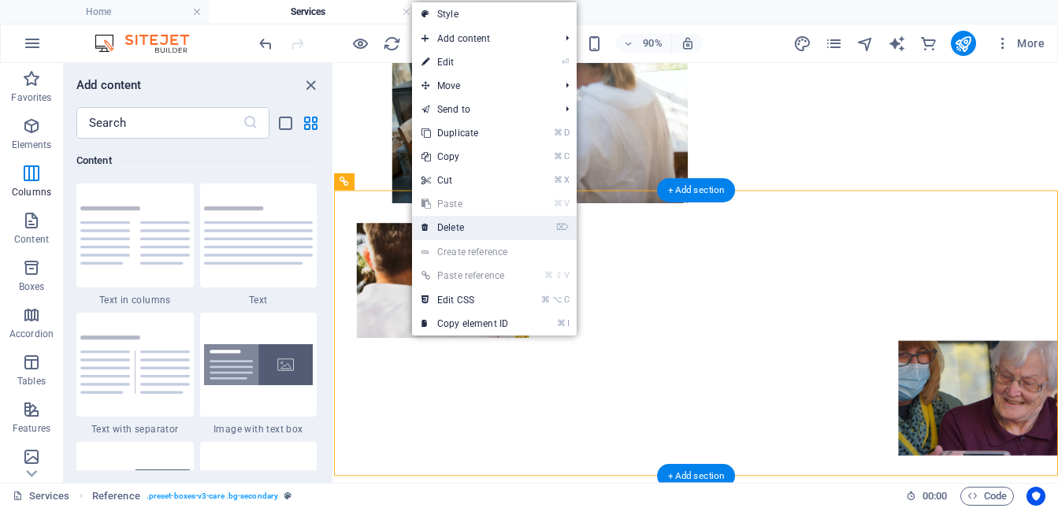
drag, startPoint x: 455, startPoint y: 230, endPoint x: 141, endPoint y: 184, distance: 317.7
click at [455, 230] on link "⌦ Delete" at bounding box center [465, 228] width 106 height 24
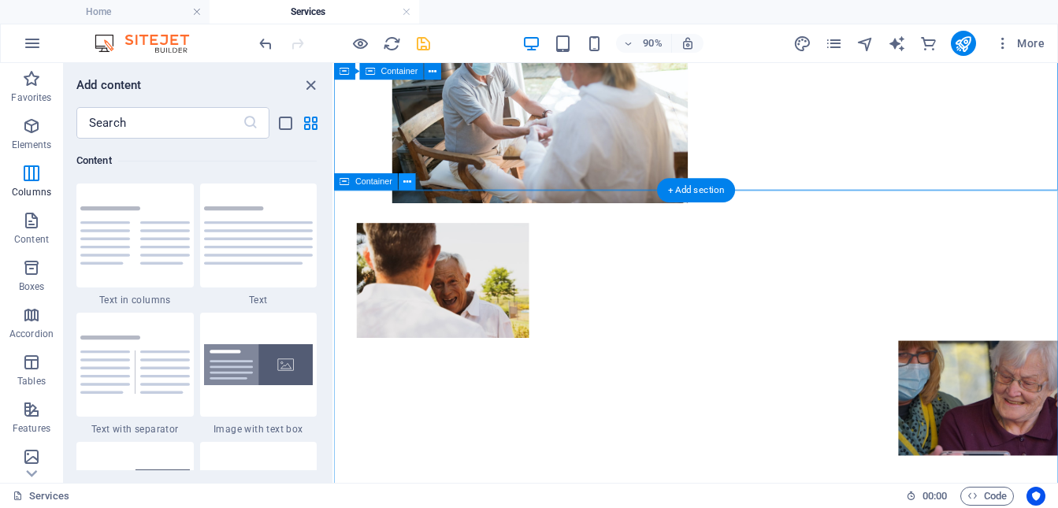
click at [407, 183] on icon at bounding box center [407, 182] width 8 height 15
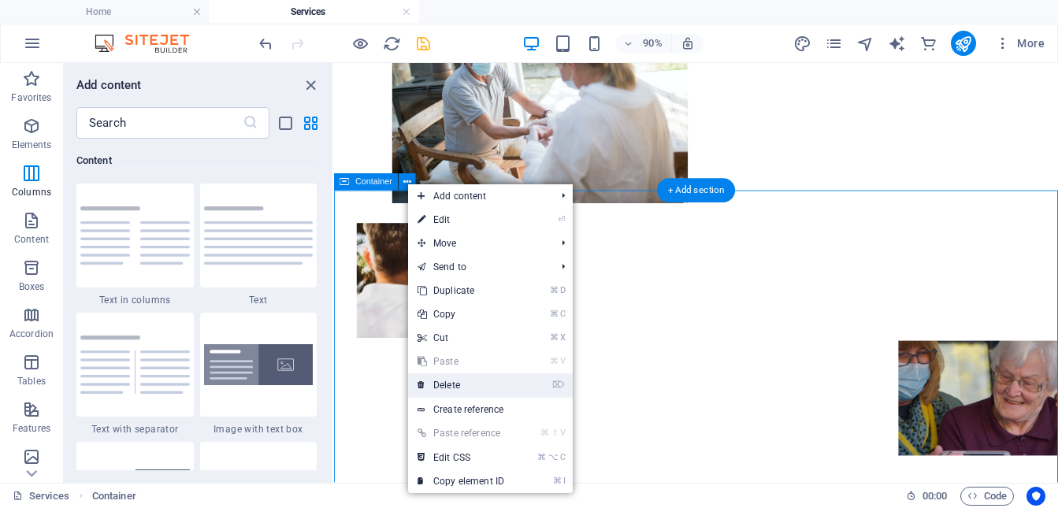
click at [463, 387] on link "⌦ Delete" at bounding box center [461, 386] width 106 height 24
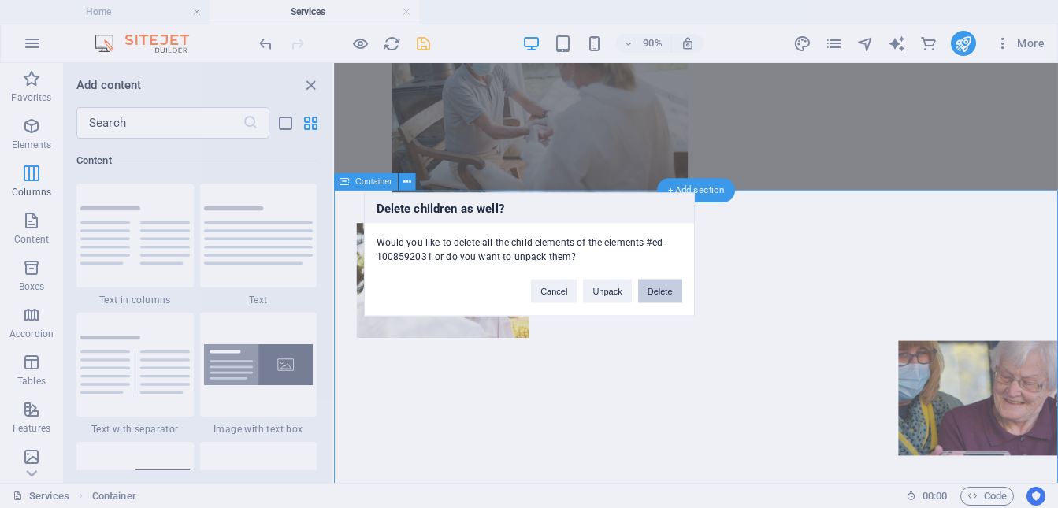
click at [657, 294] on button "Delete" at bounding box center [660, 291] width 44 height 24
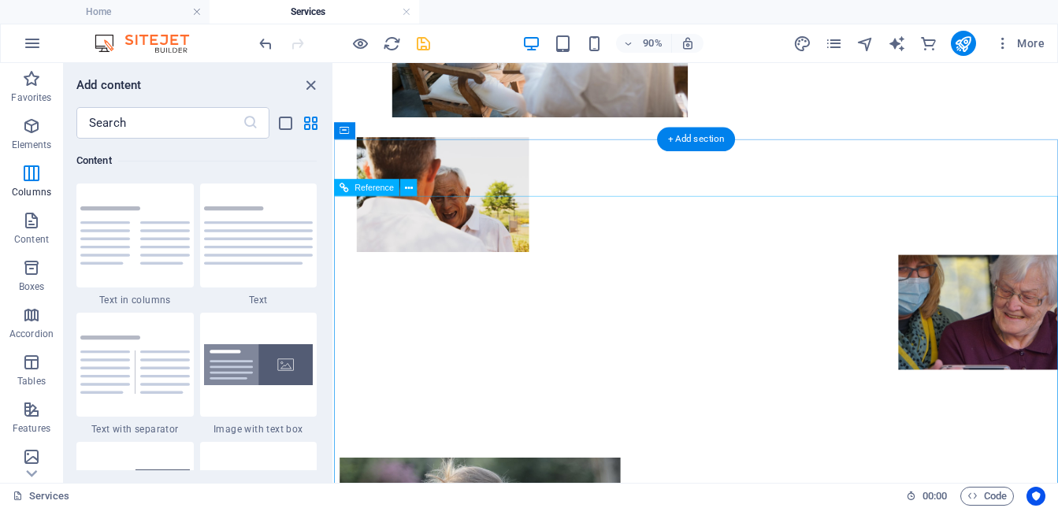
scroll to position [662, 0]
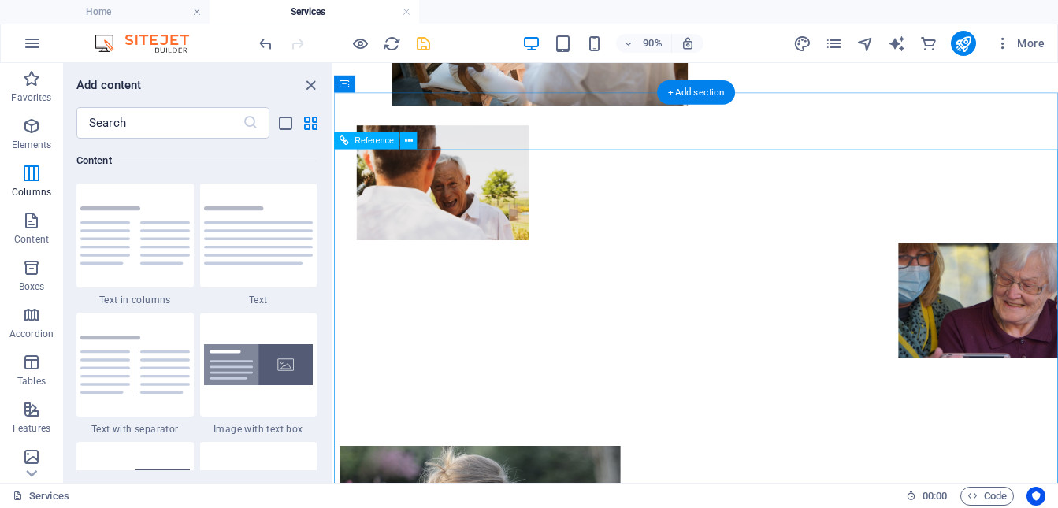
drag, startPoint x: 414, startPoint y: 145, endPoint x: 87, endPoint y: 108, distance: 328.3
click at [414, 145] on button at bounding box center [408, 140] width 17 height 17
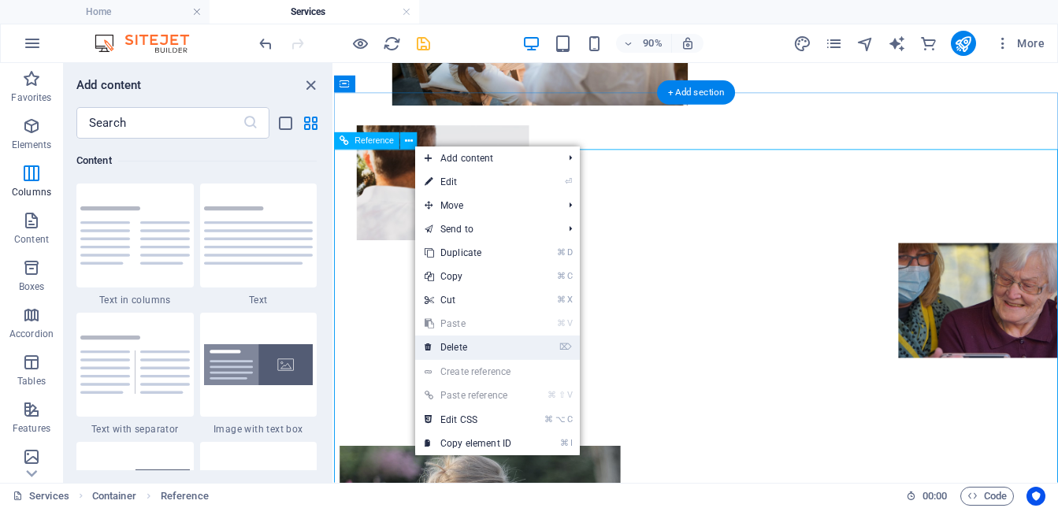
click at [469, 348] on link "⌦ Delete" at bounding box center [468, 348] width 106 height 24
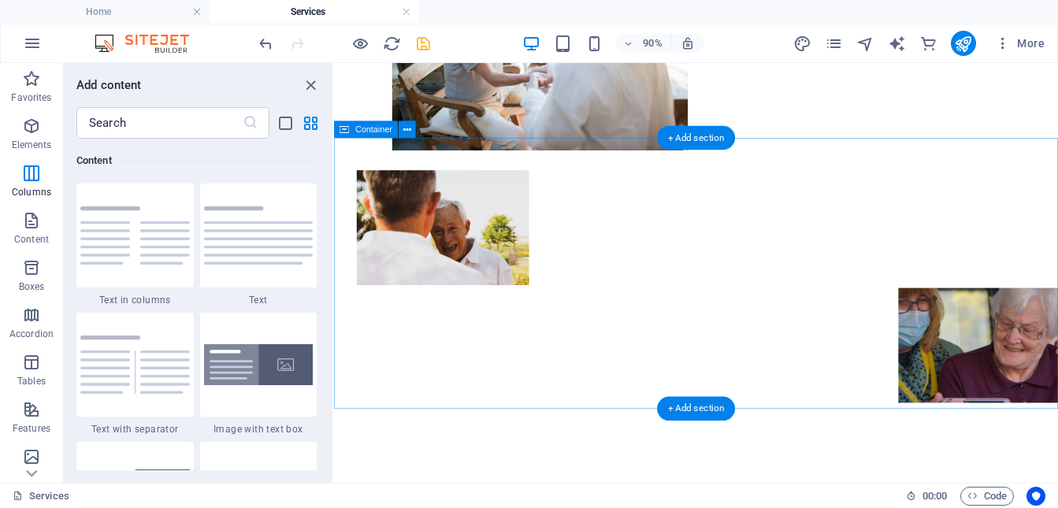
scroll to position [603, 0]
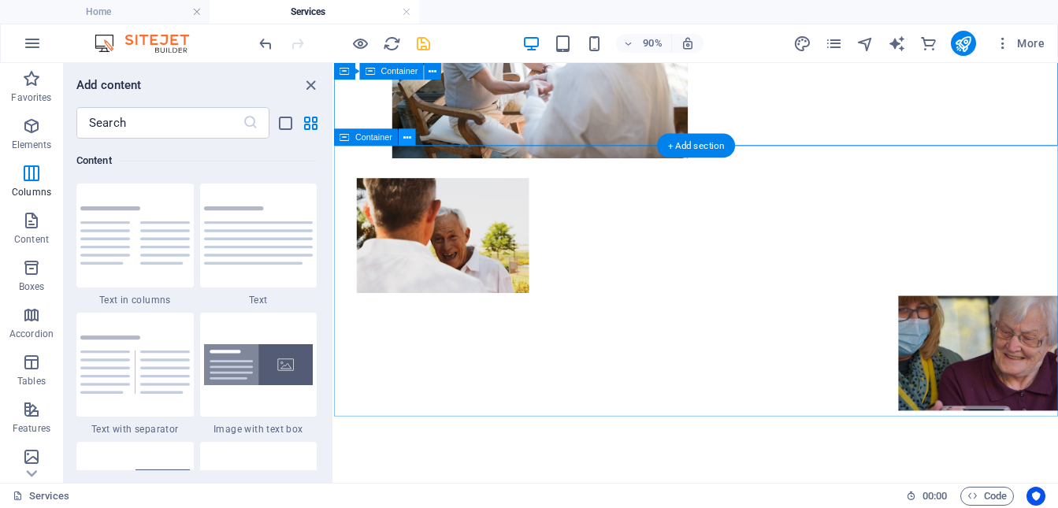
click at [407, 143] on icon at bounding box center [407, 137] width 8 height 15
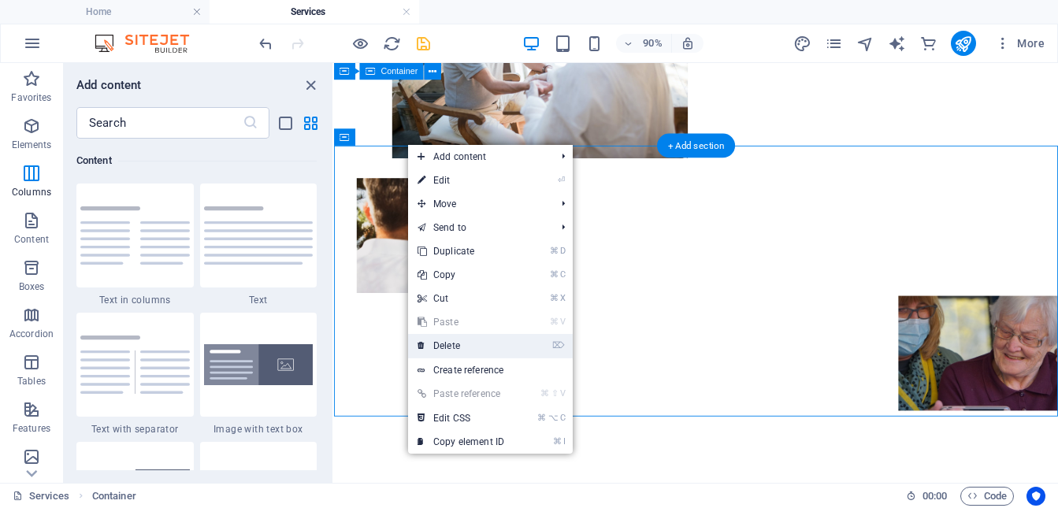
click at [460, 342] on link "⌦ Delete" at bounding box center [461, 346] width 106 height 24
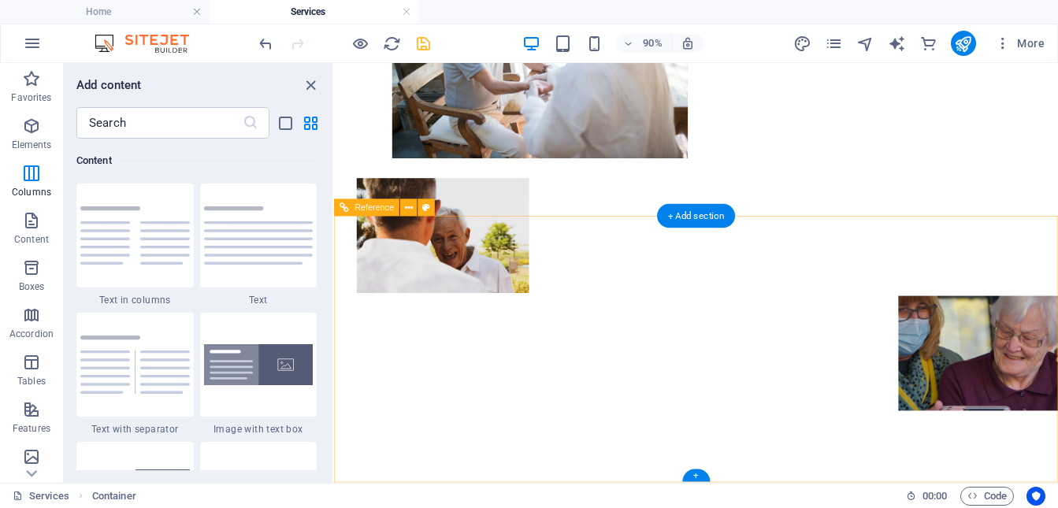
scroll to position [525, 0]
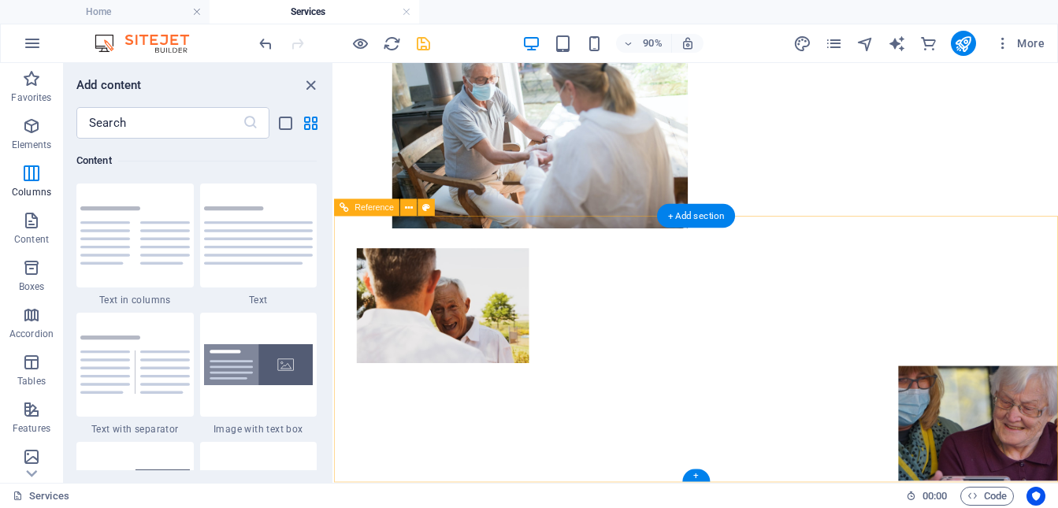
click at [413, 206] on button at bounding box center [408, 207] width 17 height 17
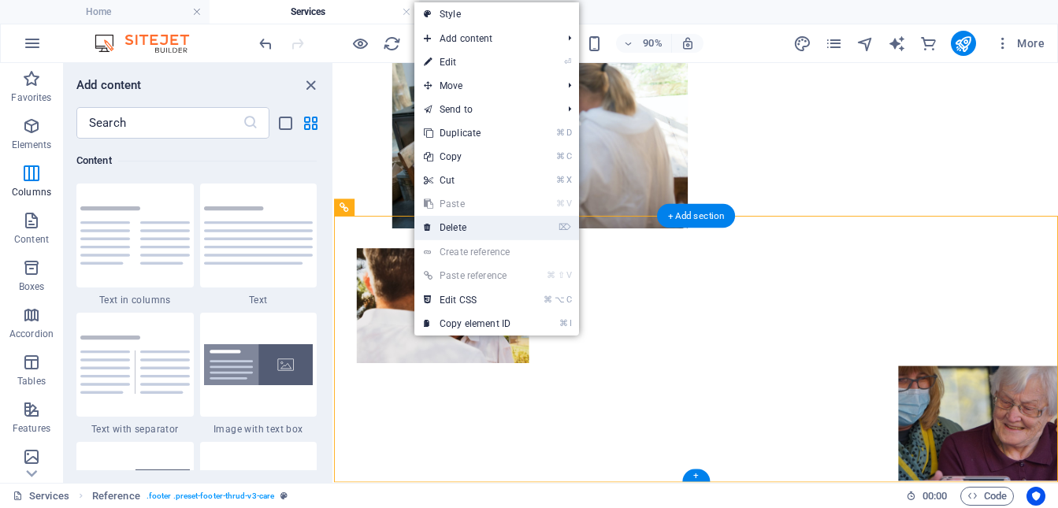
click at [444, 222] on link "⌦ Delete" at bounding box center [468, 228] width 106 height 24
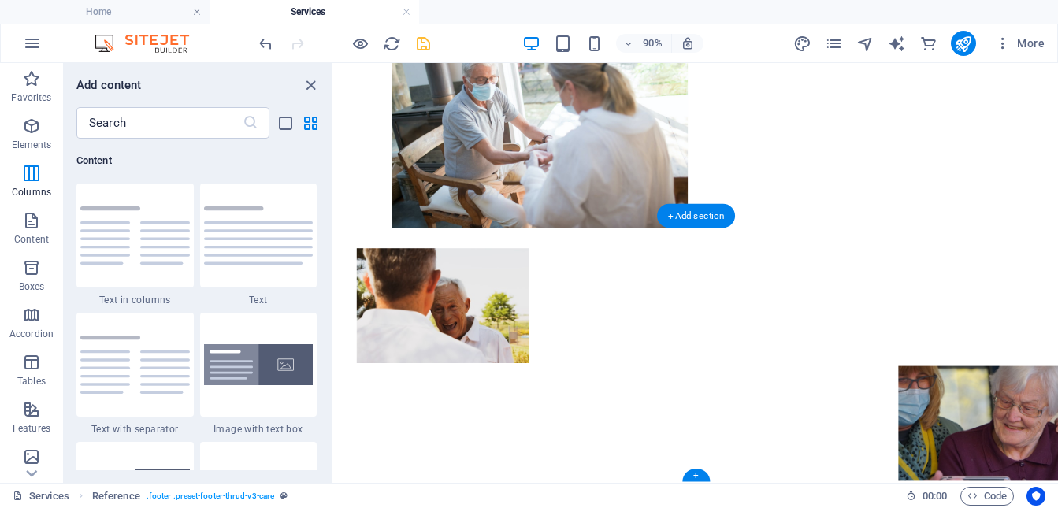
scroll to position [229, 0]
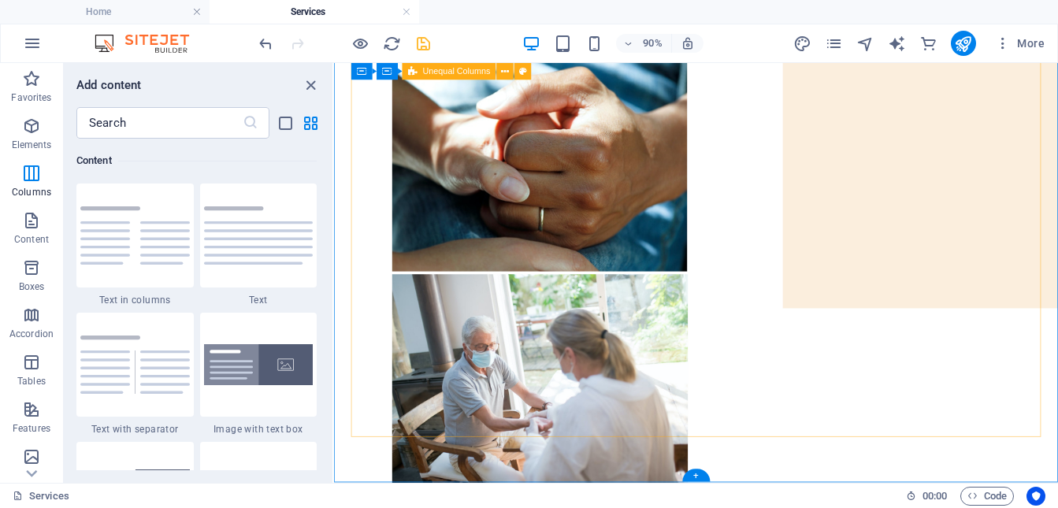
click at [626, 435] on div "Our website is under construction We’re creating a peaceful online space for ho…" at bounding box center [736, 344] width 754 height 928
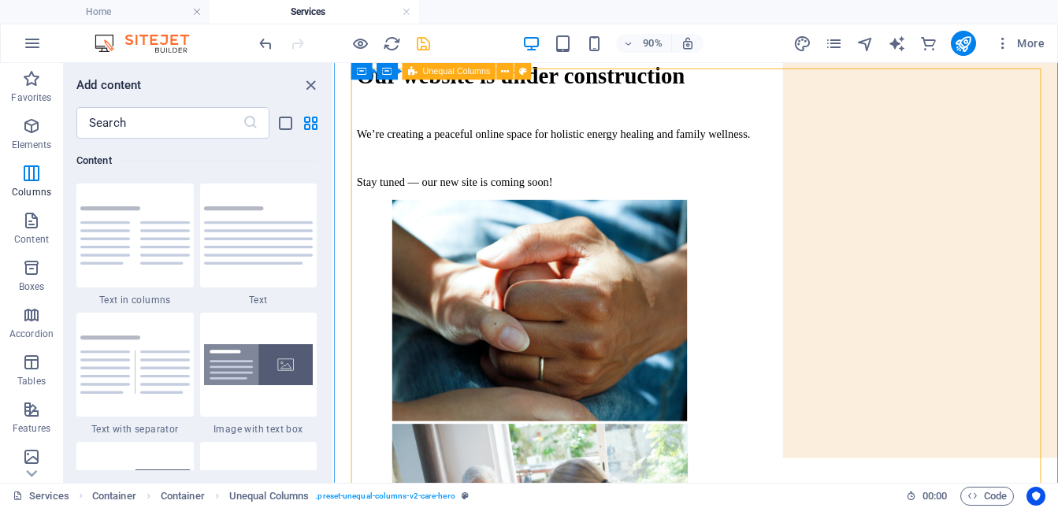
scroll to position [0, 0]
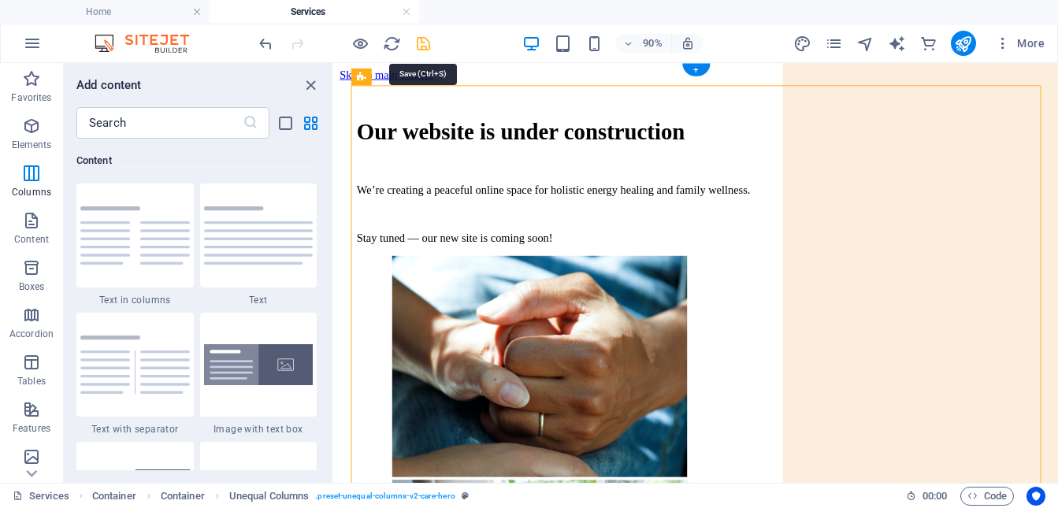
click at [422, 45] on icon "save" at bounding box center [424, 44] width 18 height 18
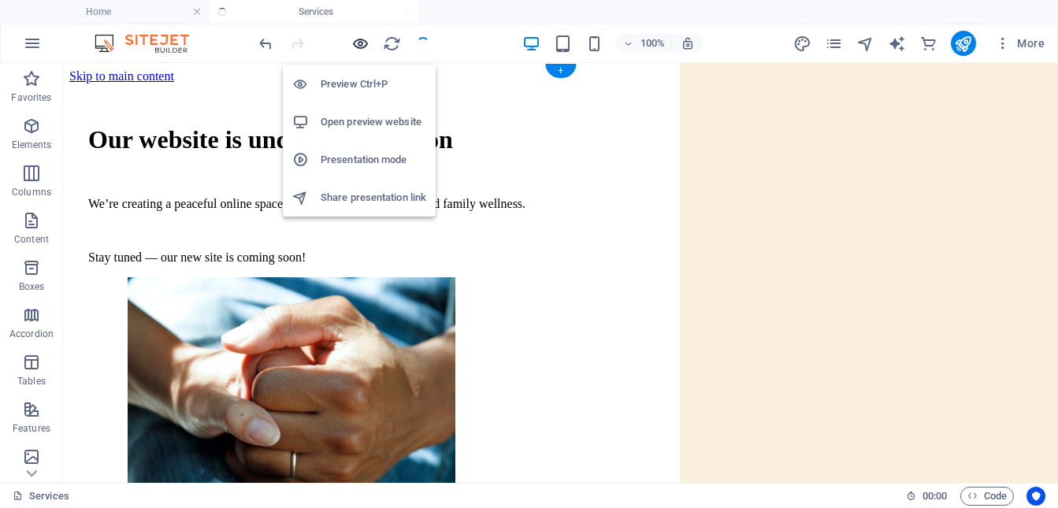
click at [362, 44] on icon "button" at bounding box center [360, 44] width 18 height 18
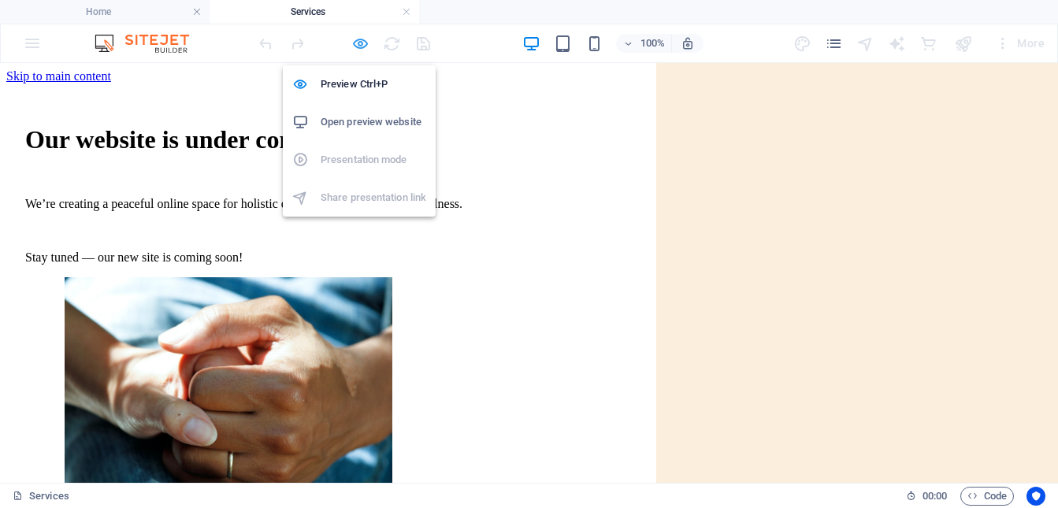
click at [354, 46] on icon "button" at bounding box center [360, 44] width 18 height 18
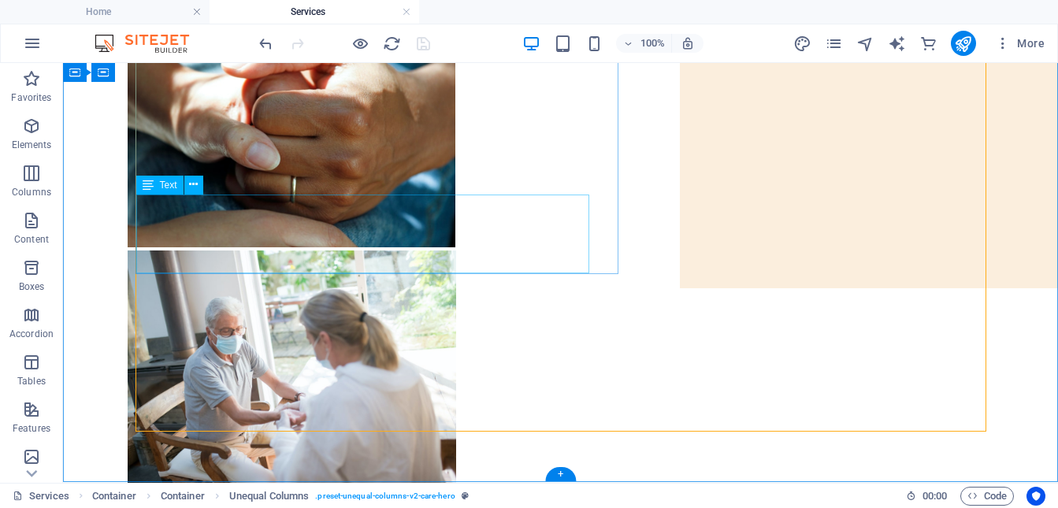
scroll to position [275, 0]
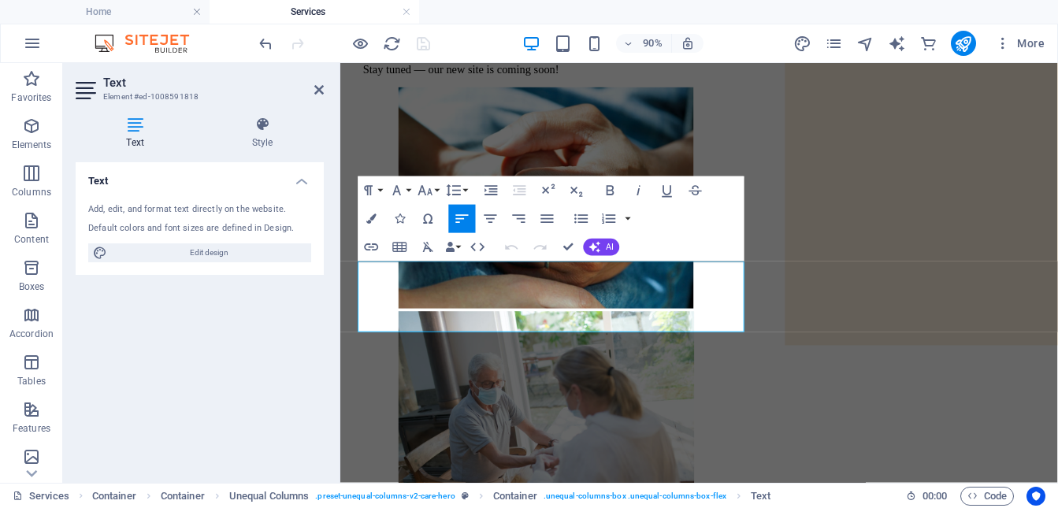
click at [617, 78] on p "Stay tuned — our new site is coming soon!" at bounding box center [739, 71] width 747 height 14
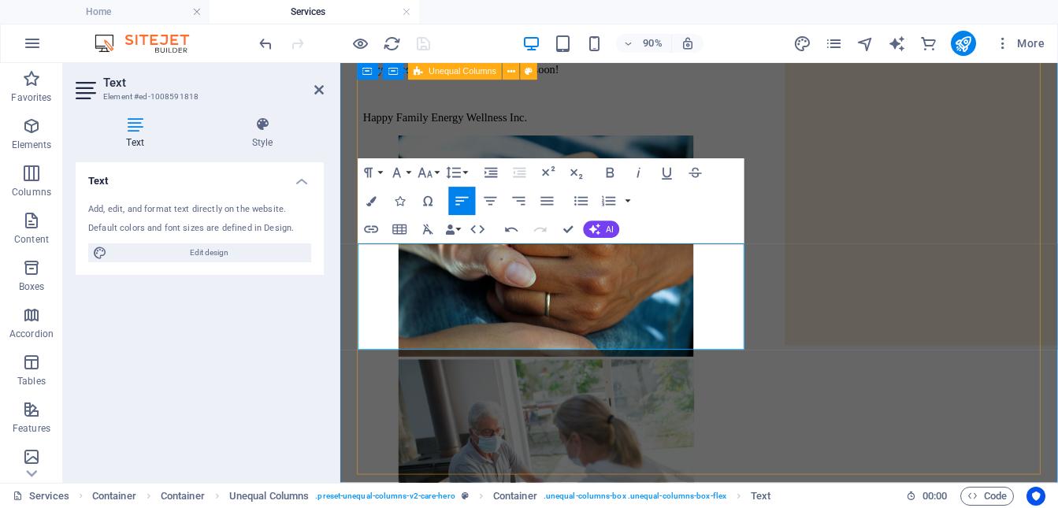
click at [649, 436] on div "Our website is under construction We’re creating a peaceful online space for ho…" at bounding box center [739, 413] width 747 height 982
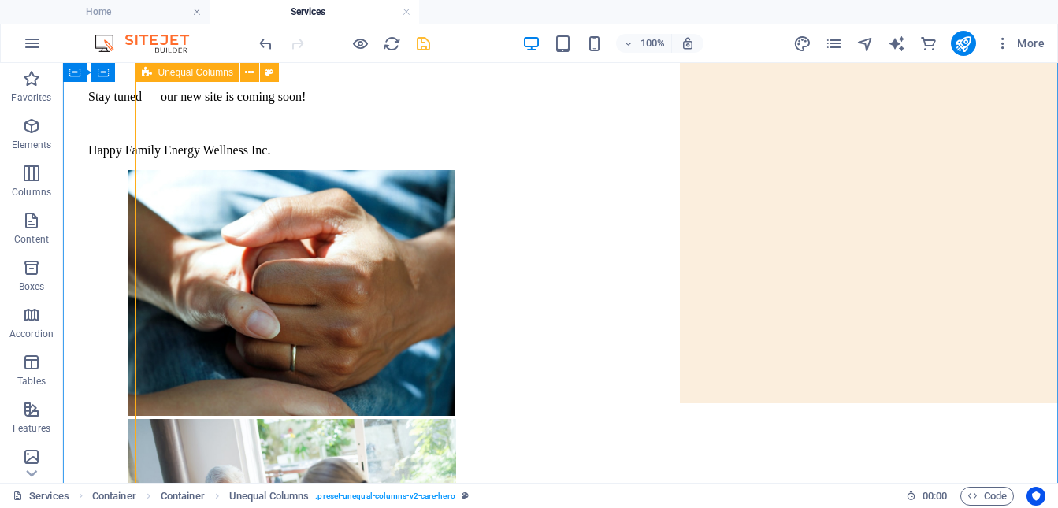
scroll to position [183, 0]
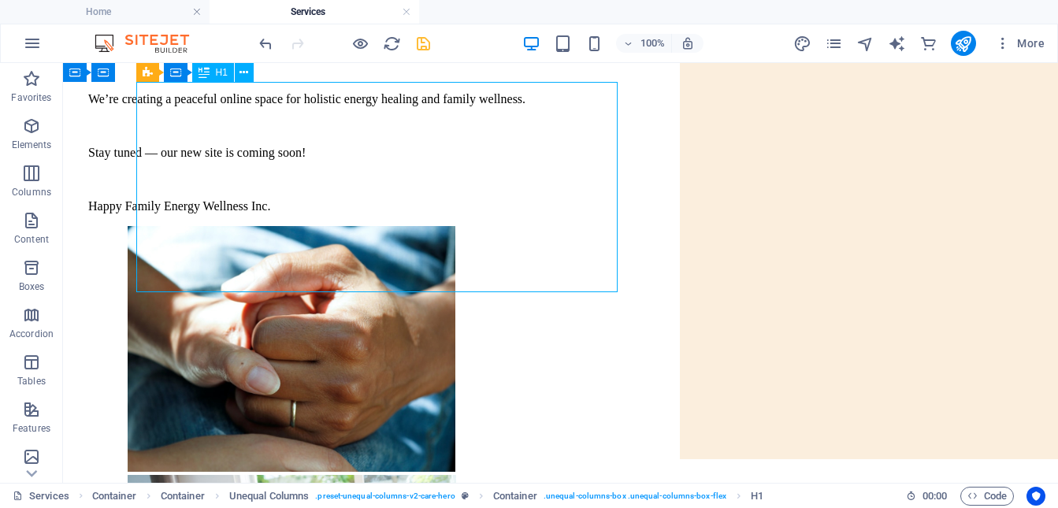
scroll to position [101, 0]
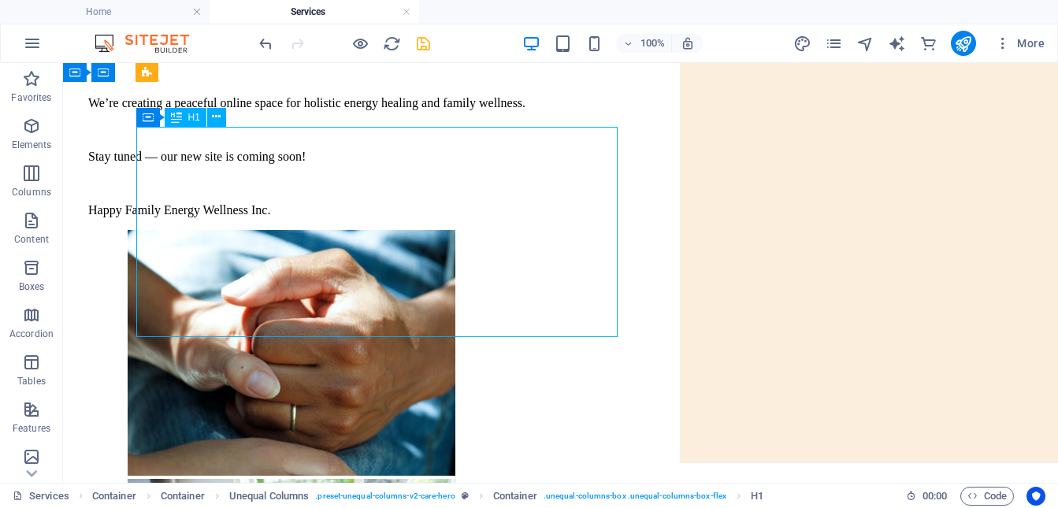
click at [215, 54] on div "Our website is under construction" at bounding box center [560, 38] width 945 height 29
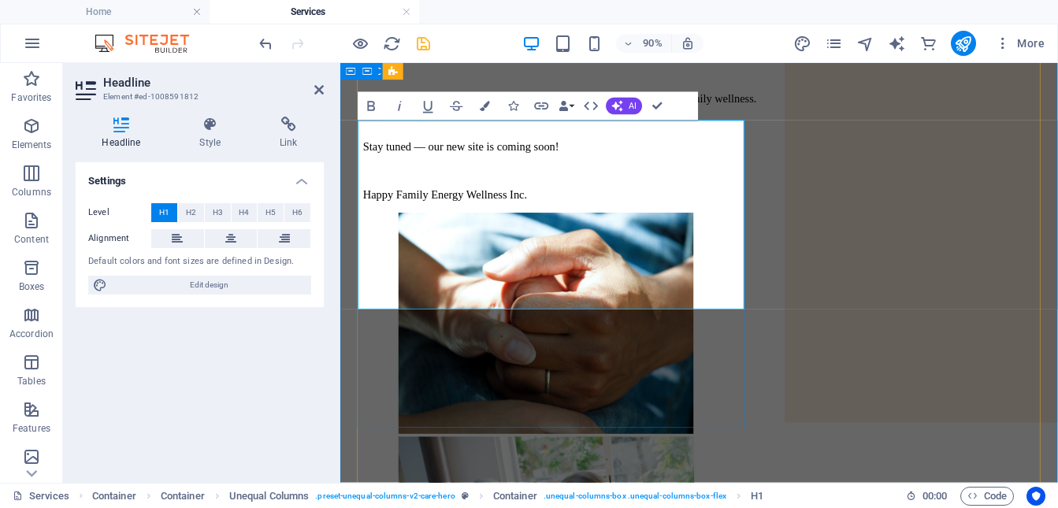
click at [369, 54] on h1 "Our website is under construction" at bounding box center [739, 38] width 747 height 29
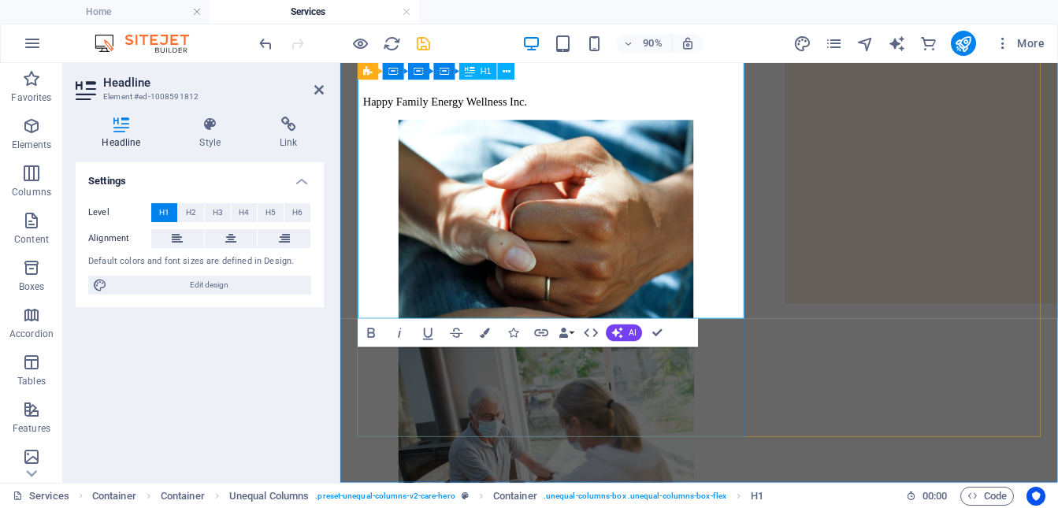
scroll to position [232, 0]
drag, startPoint x: 711, startPoint y: 314, endPoint x: 364, endPoint y: 178, distance: 372.6
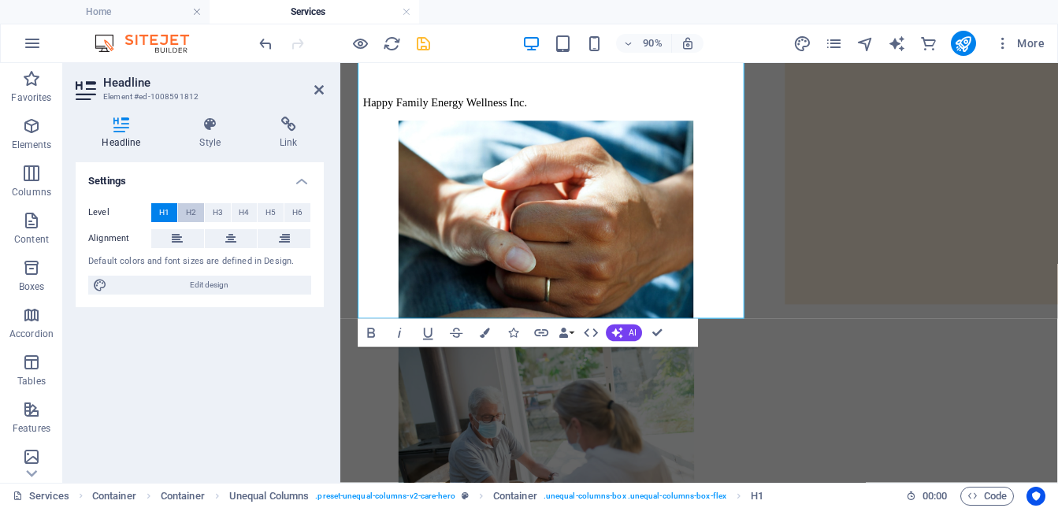
click at [196, 213] on button "H2" at bounding box center [191, 212] width 26 height 19
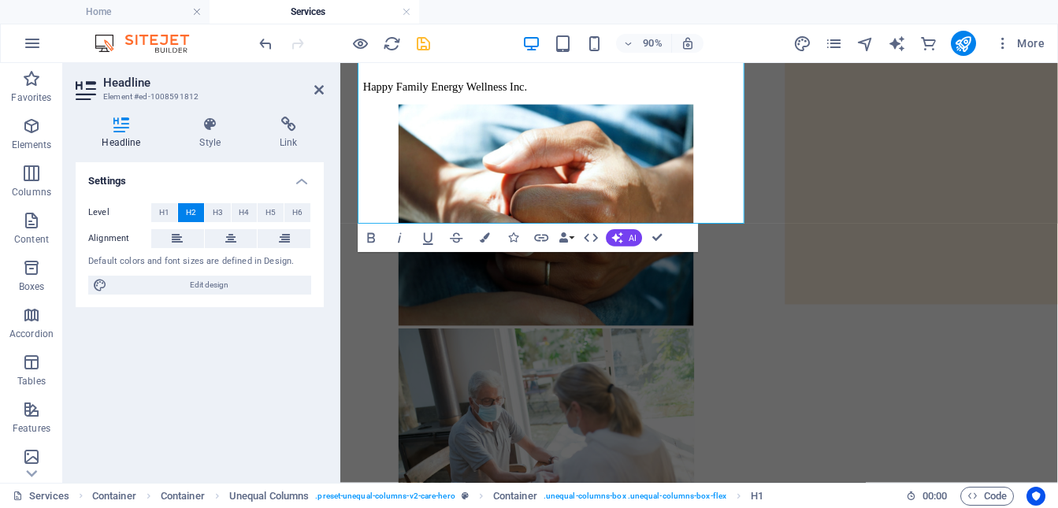
scroll to position [229, 0]
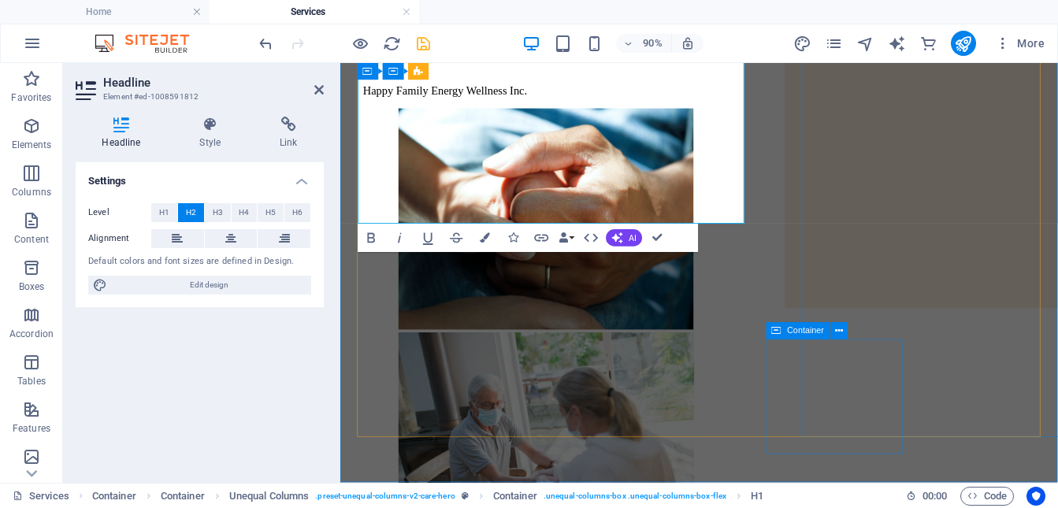
click at [796, 340] on div "Container" at bounding box center [811, 331] width 91 height 18
click at [603, 428] on div "Welcome to Happy Family Energy Wellness! ‌Our website is under construction We’…" at bounding box center [739, 376] width 747 height 993
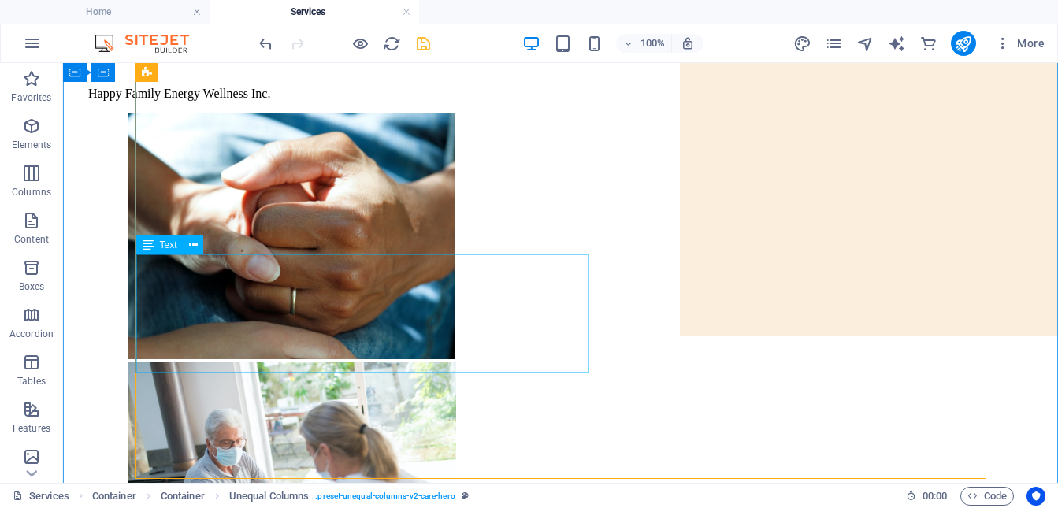
click at [381, 101] on div "We’re creating a peaceful online space for holistic energy healing and family w…" at bounding box center [560, 40] width 945 height 121
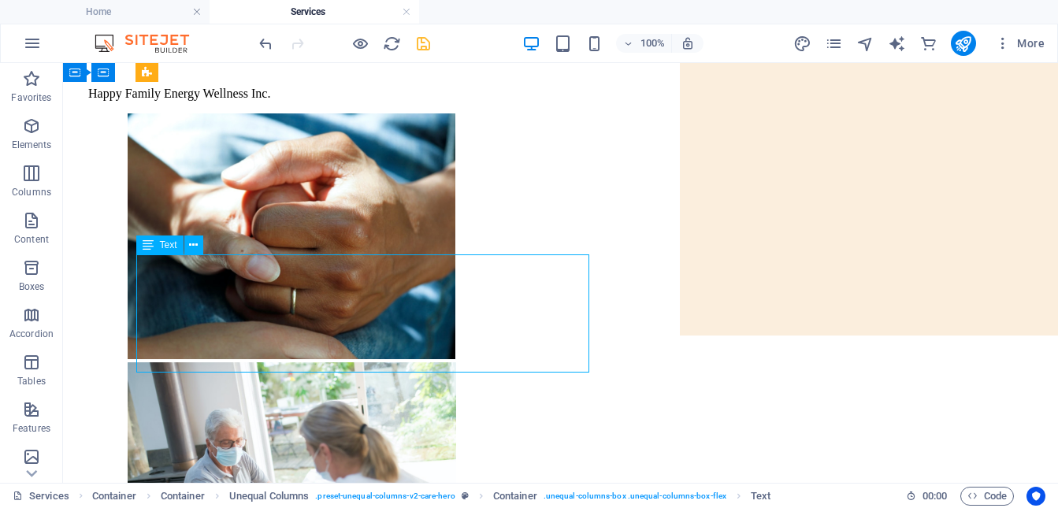
click at [349, 101] on div "We’re creating a peaceful online space for holistic energy healing and family w…" at bounding box center [560, 40] width 945 height 121
click at [350, 101] on div "We’re creating a peaceful online space for holistic energy healing and family w…" at bounding box center [560, 40] width 945 height 121
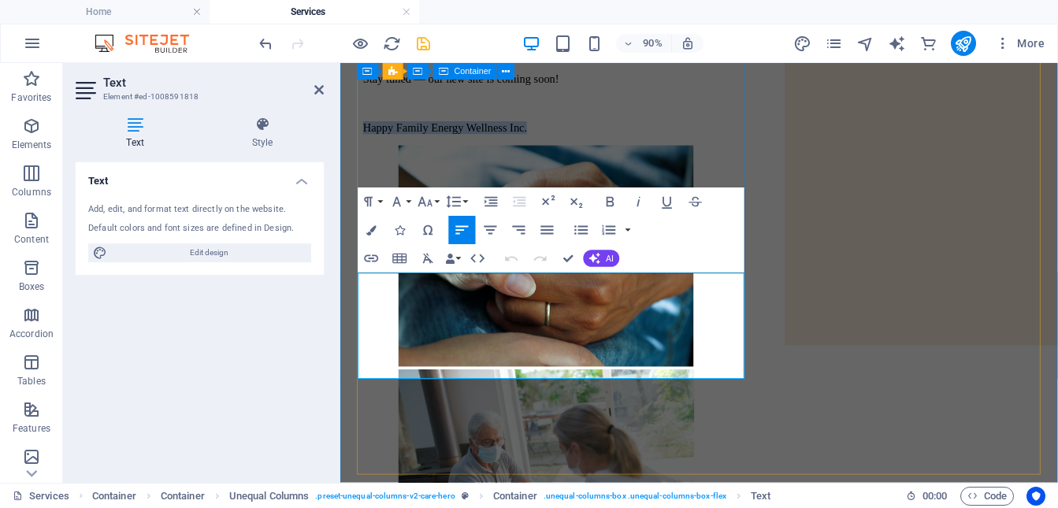
drag, startPoint x: 578, startPoint y: 403, endPoint x: 379, endPoint y: 403, distance: 198.6
click at [366, 143] on div "Welcome to Happy Family Energy Wellness! Our website is under construction We’r…" at bounding box center [739, 40] width 747 height 205
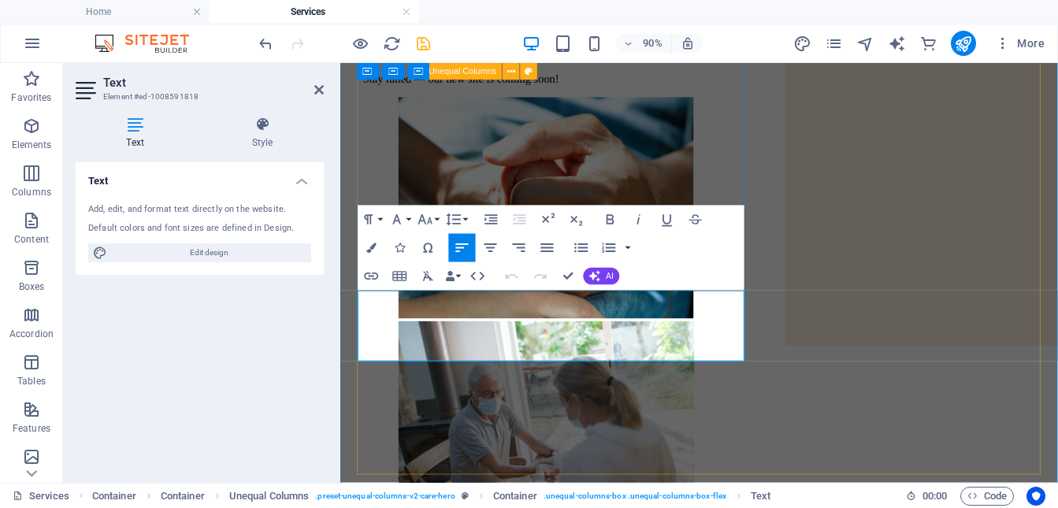
drag, startPoint x: 695, startPoint y: 452, endPoint x: 938, endPoint y: 413, distance: 245.9
click at [937, 415] on div "Welcome to Happy Family Energy Wellness! Our website is under construction We’r…" at bounding box center [739, 391] width 747 height 939
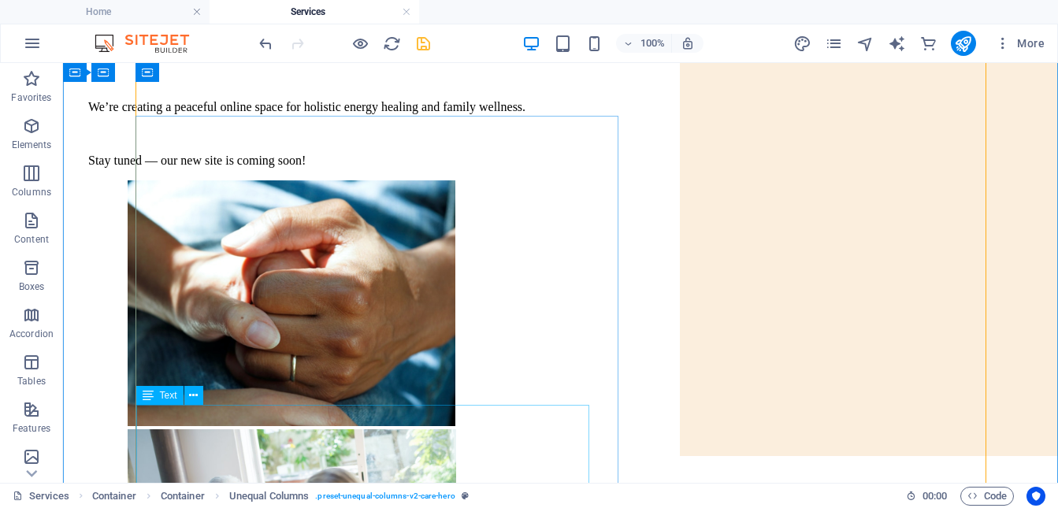
scroll to position [98, 0]
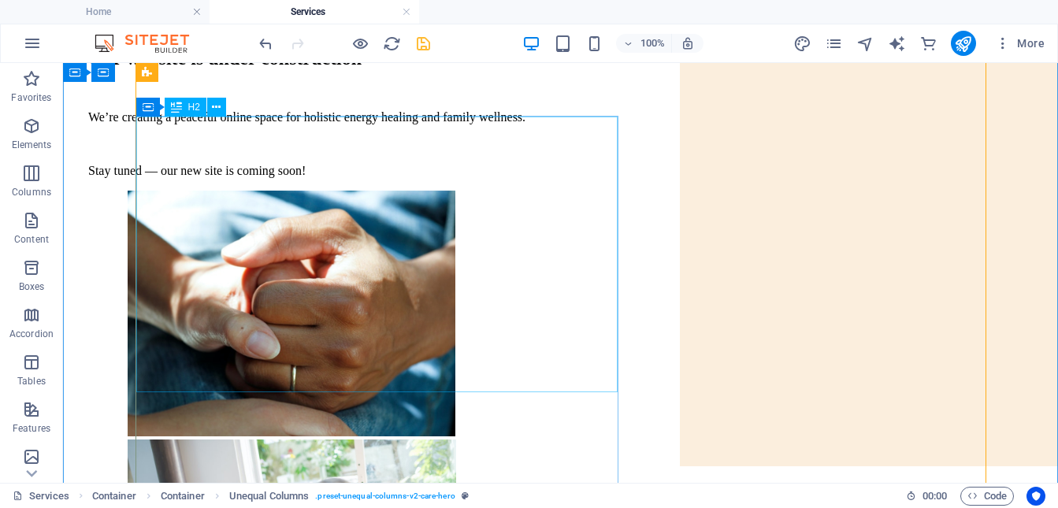
click at [364, 69] on div "Welcome to Happy Family Energy Wellness! Our website is under construction" at bounding box center [560, 48] width 945 height 43
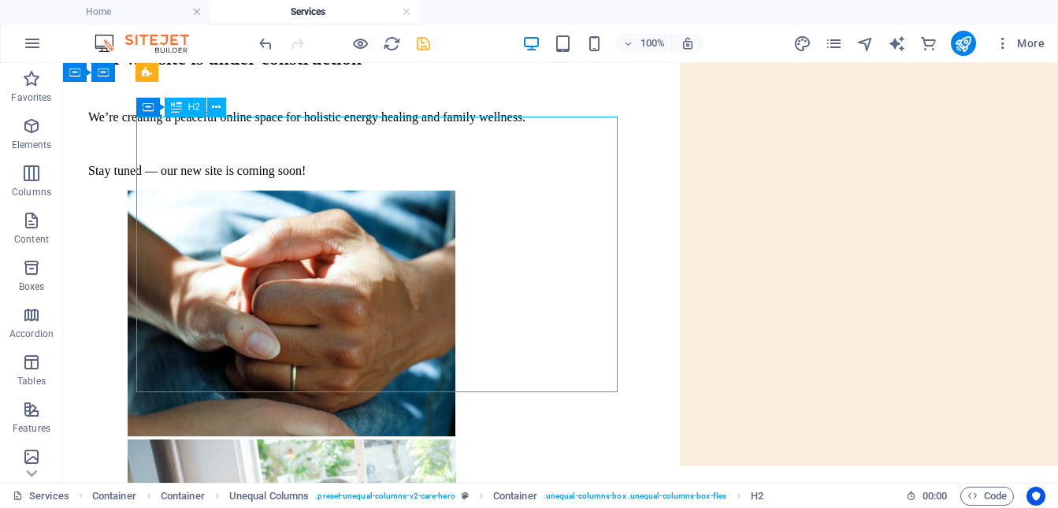
click at [364, 69] on div "Welcome to Happy Family Energy Wellness! Our website is under construction" at bounding box center [560, 48] width 945 height 43
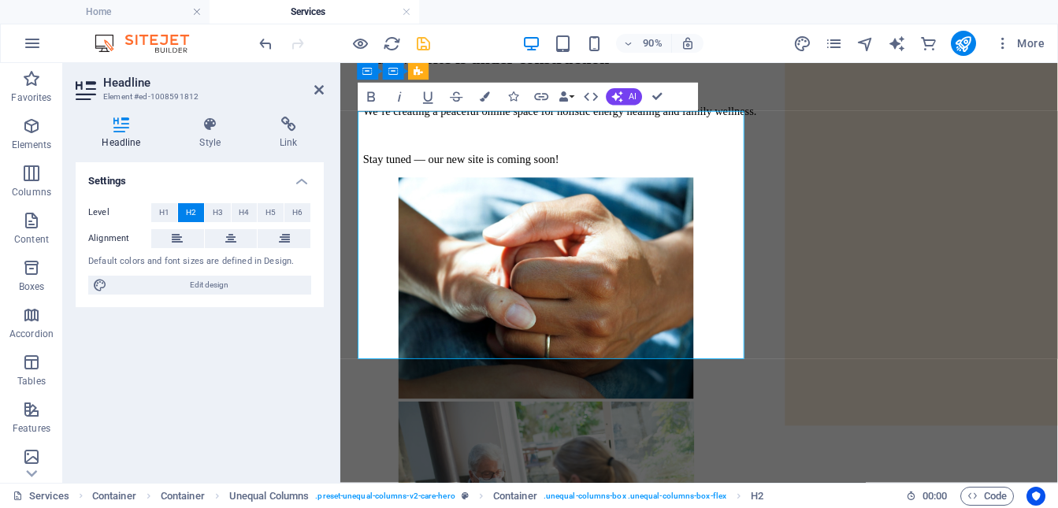
click at [663, 69] on h2 "Welcome to Happy Family Energy Wellness! Our website is under construction" at bounding box center [739, 48] width 747 height 43
click at [719, 178] on div "We’re creating a peaceful online space for holistic energy healing and family w…" at bounding box center [739, 144] width 747 height 68
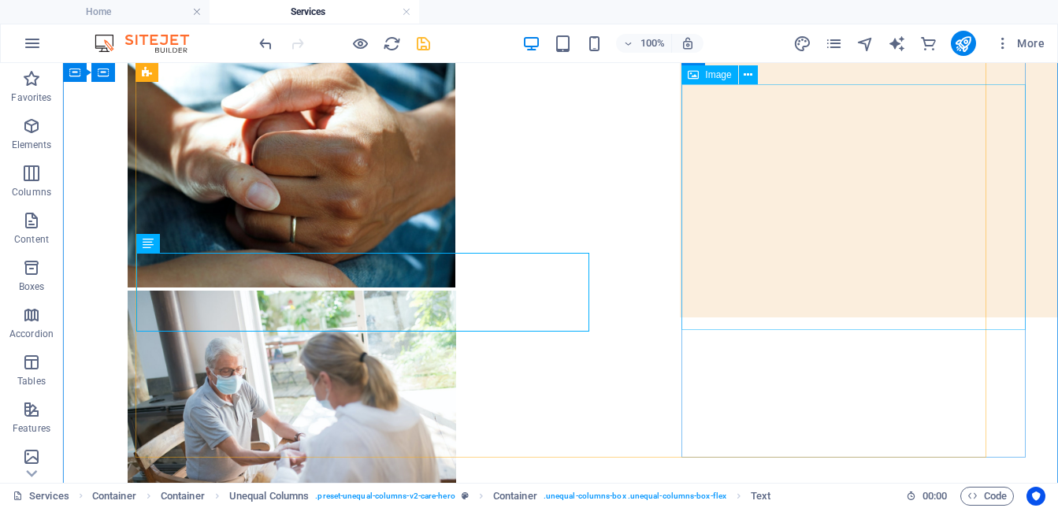
scroll to position [255, 0]
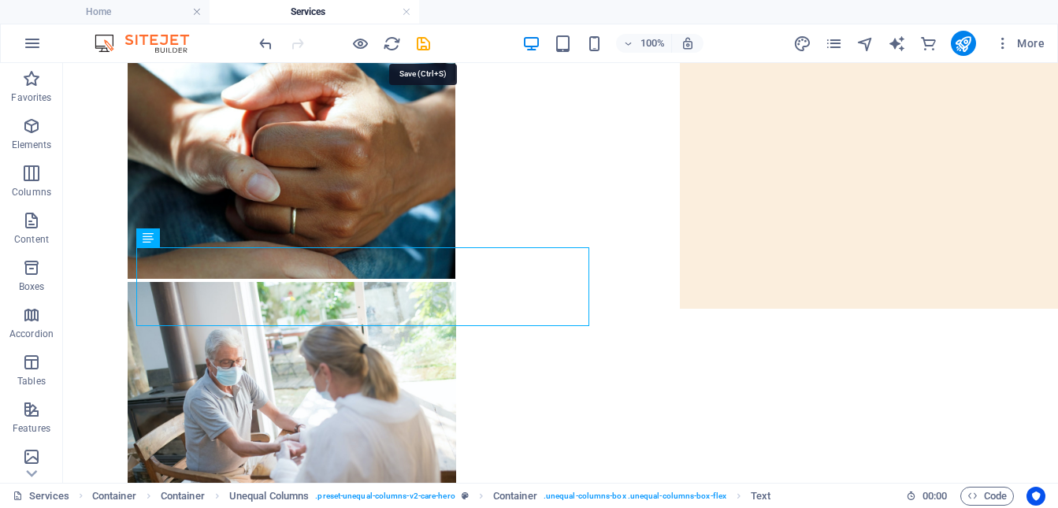
drag, startPoint x: 426, startPoint y: 48, endPoint x: 379, endPoint y: 58, distance: 48.4
click at [426, 48] on icon "save" at bounding box center [424, 44] width 18 height 18
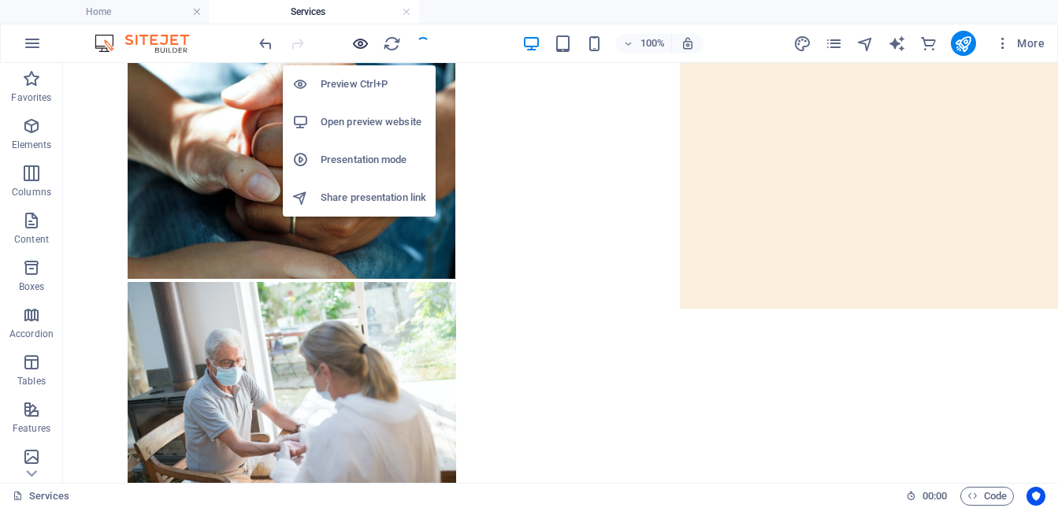
click at [358, 50] on icon "button" at bounding box center [360, 44] width 18 height 18
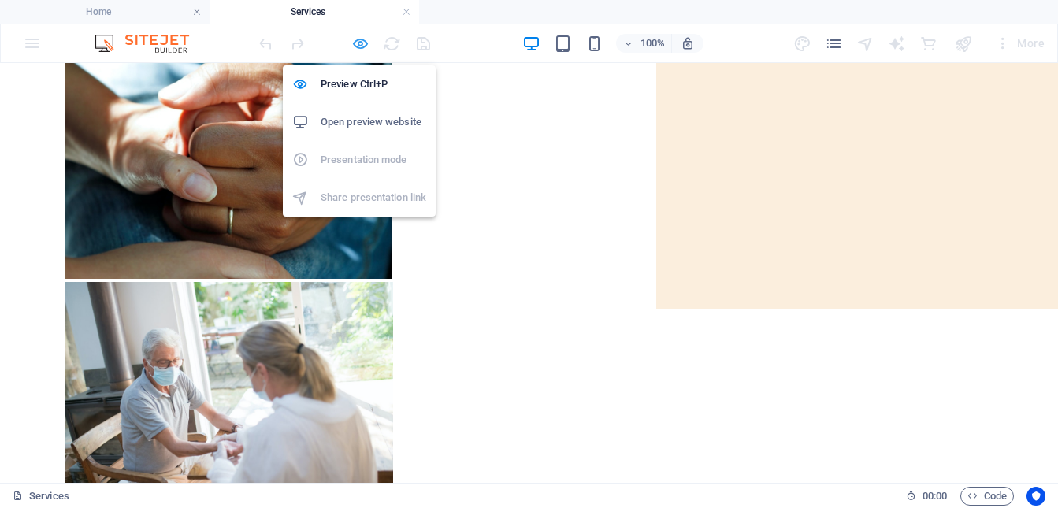
scroll to position [29, 0]
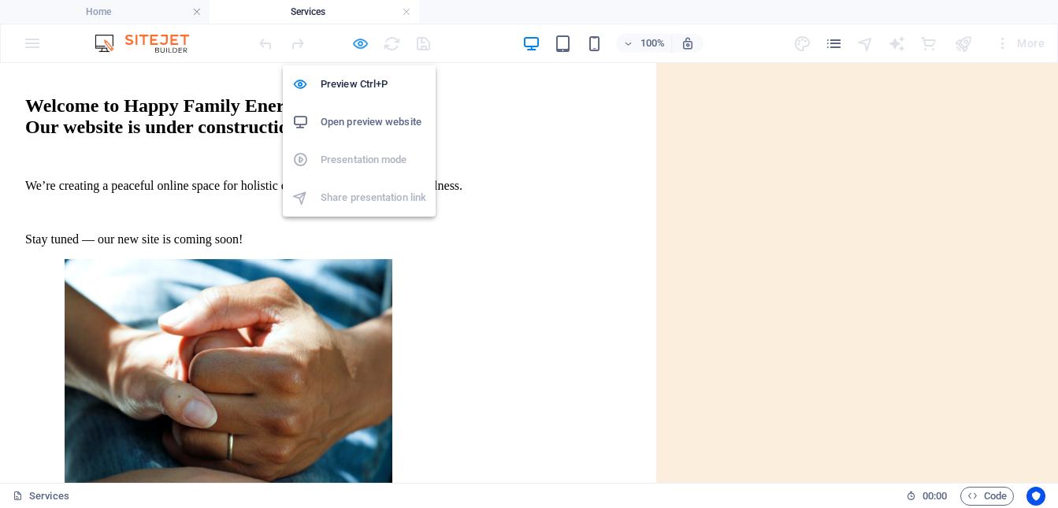
click at [356, 45] on icon "button" at bounding box center [360, 44] width 18 height 18
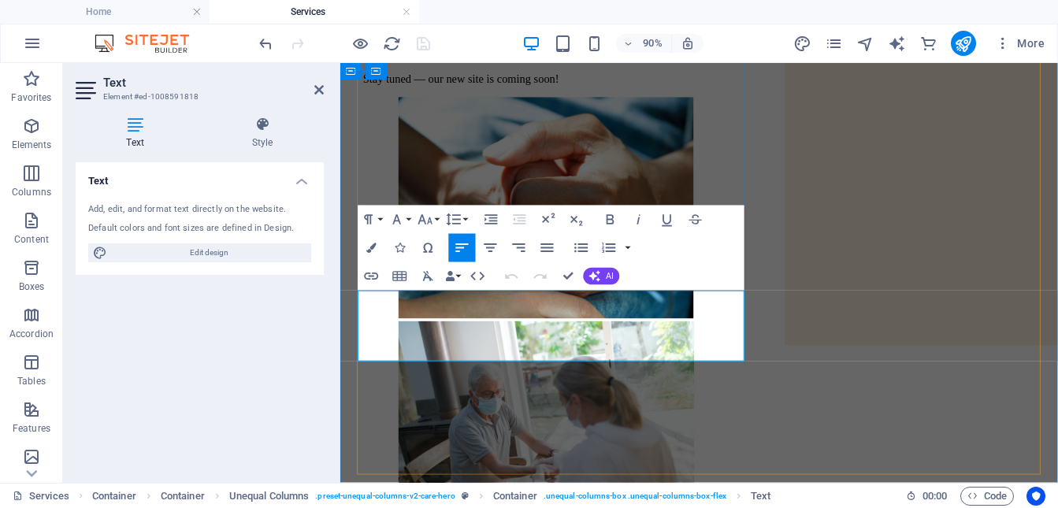
click at [366, 35] on p "We’re creating a peaceful online space for holistic energy healing and family w…" at bounding box center [739, 28] width 747 height 14
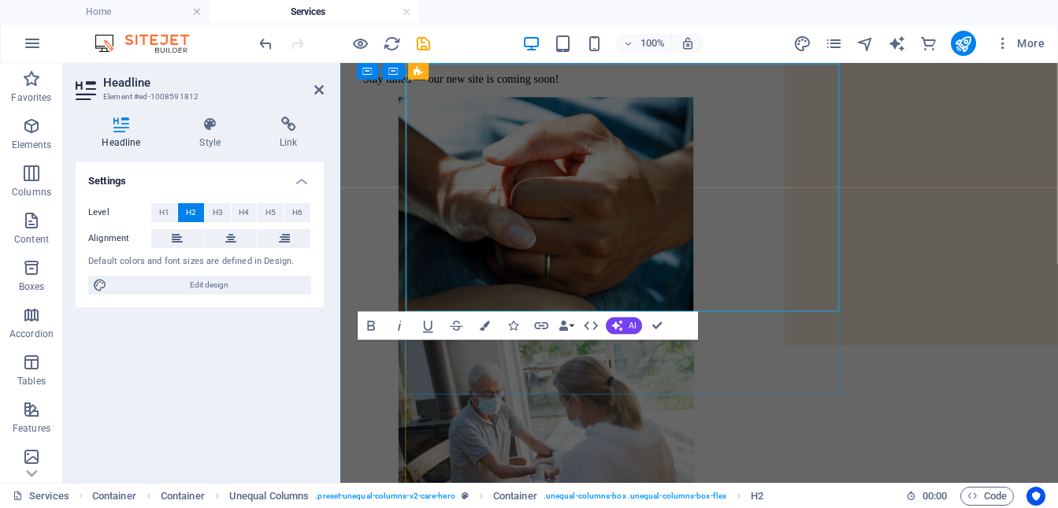
scroll to position [151, 0]
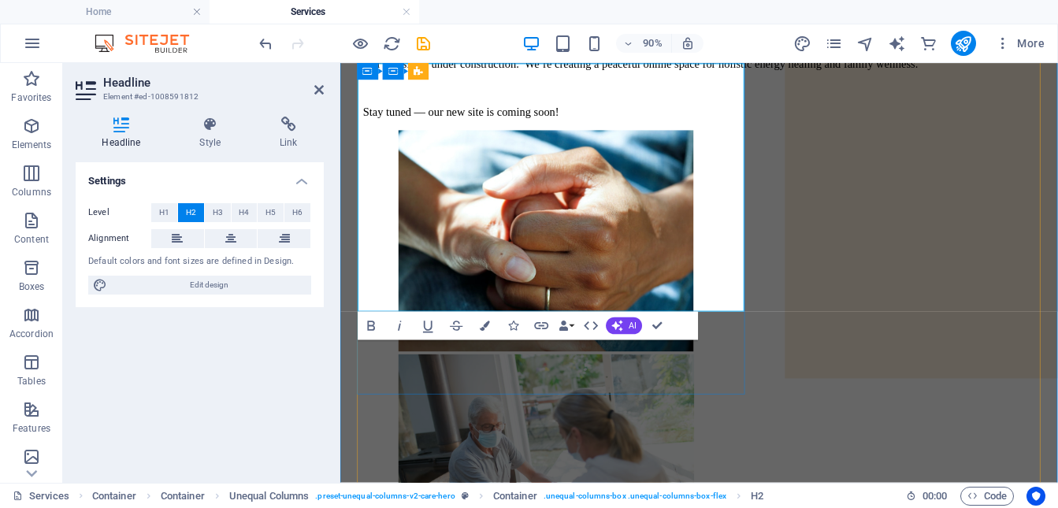
drag, startPoint x: 755, startPoint y: 310, endPoint x: 374, endPoint y: 265, distance: 383.4
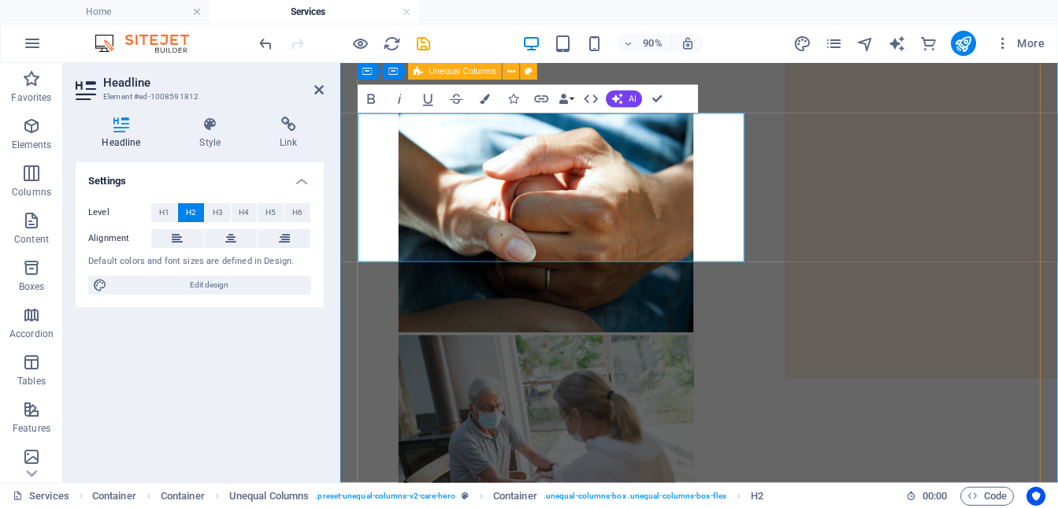
drag, startPoint x: 722, startPoint y: 441, endPoint x: 686, endPoint y: 400, distance: 54.7
click at [722, 441] on div "Welcome to Happy Family Energy Wellness Our website is under construction. We’r…" at bounding box center [739, 417] width 747 height 918
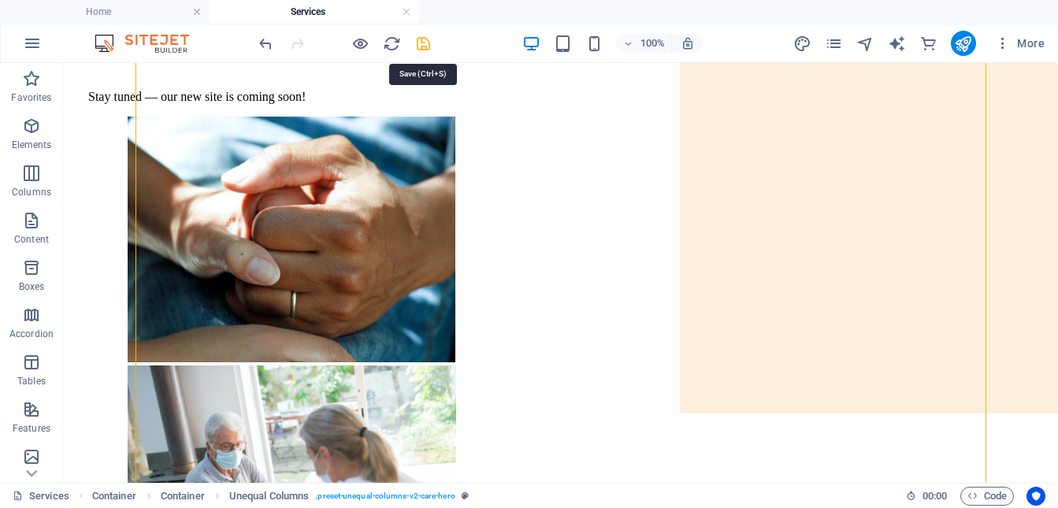
click at [422, 45] on icon "save" at bounding box center [424, 44] width 18 height 18
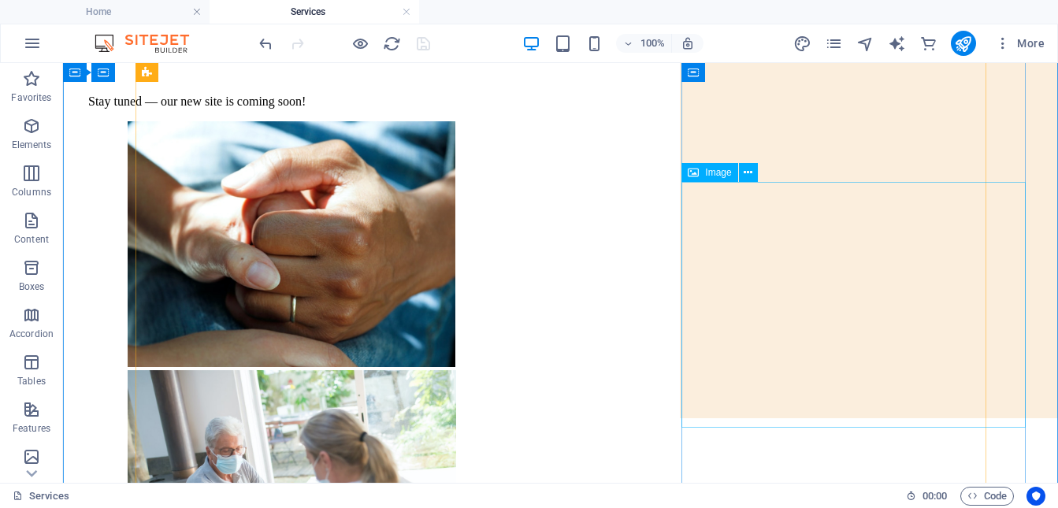
scroll to position [144, 0]
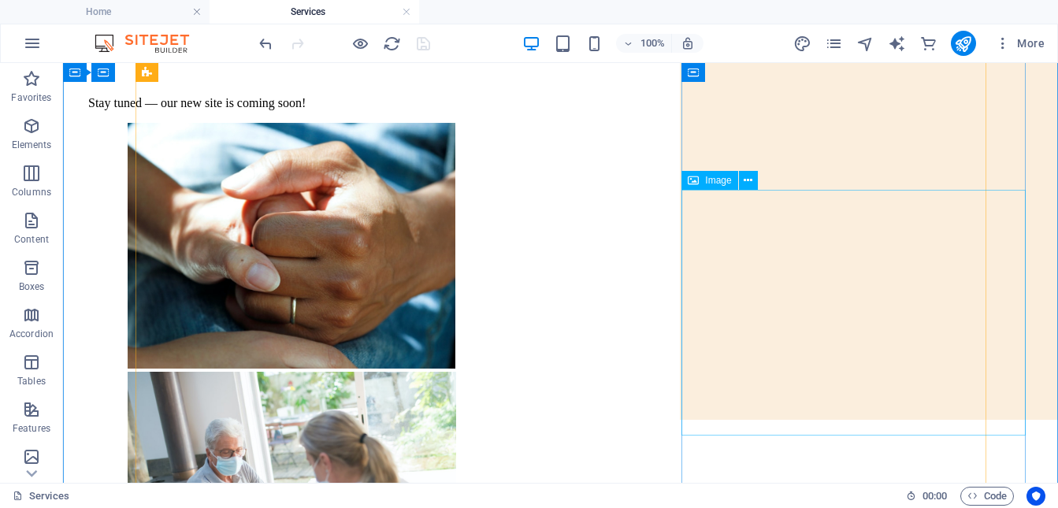
click at [810, 372] on figure at bounding box center [600, 496] width 945 height 249
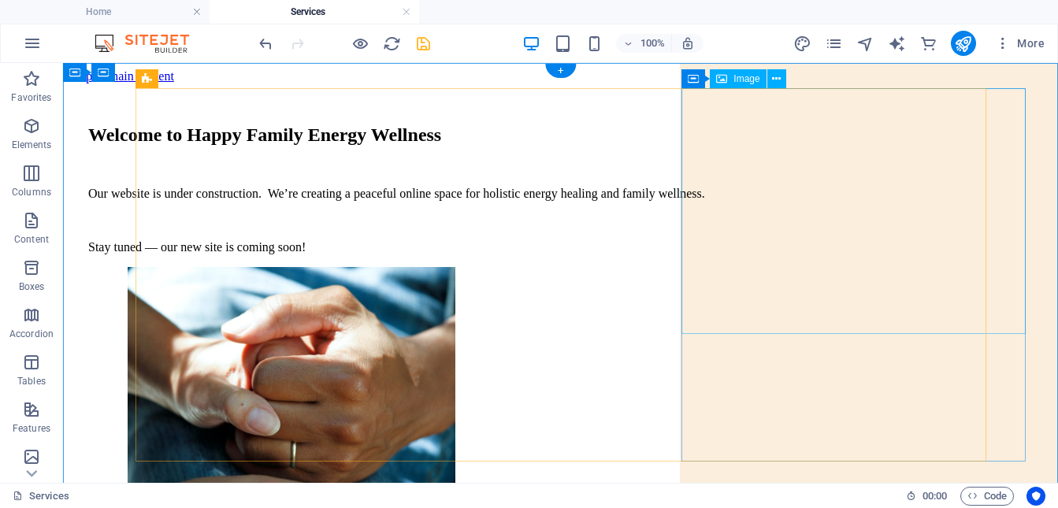
scroll to position [0, 0]
click at [805, 281] on figure at bounding box center [600, 391] width 945 height 249
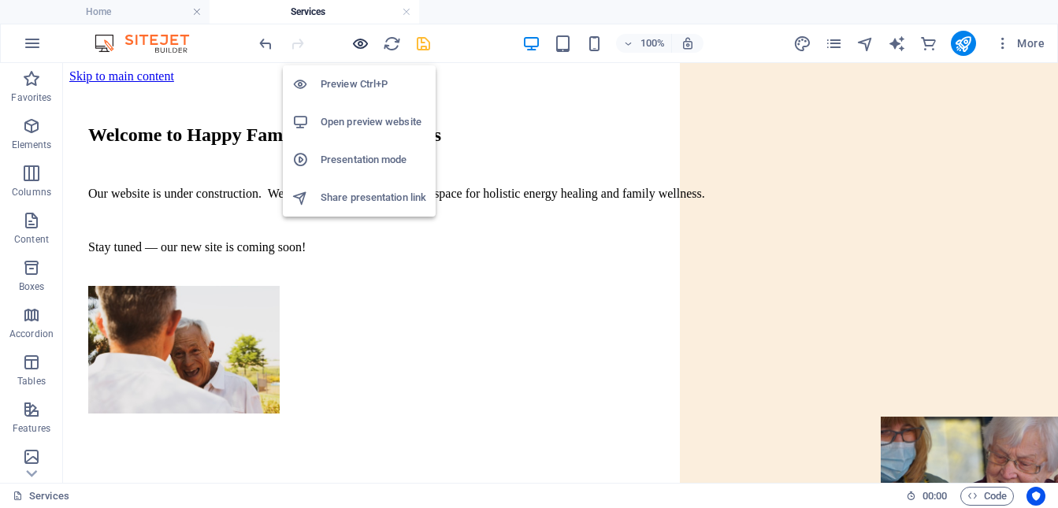
click at [362, 41] on icon "button" at bounding box center [360, 44] width 18 height 18
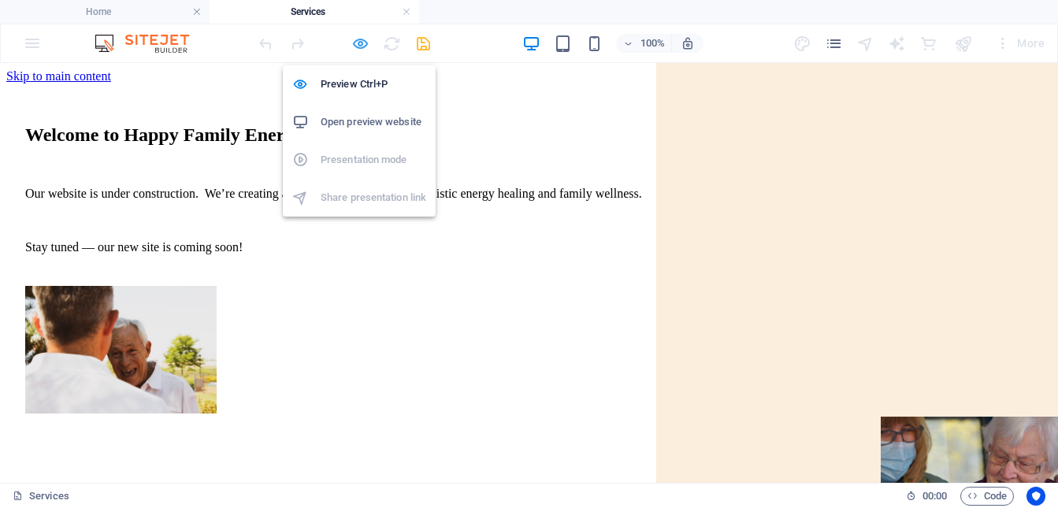
click at [363, 45] on icon "button" at bounding box center [360, 44] width 18 height 18
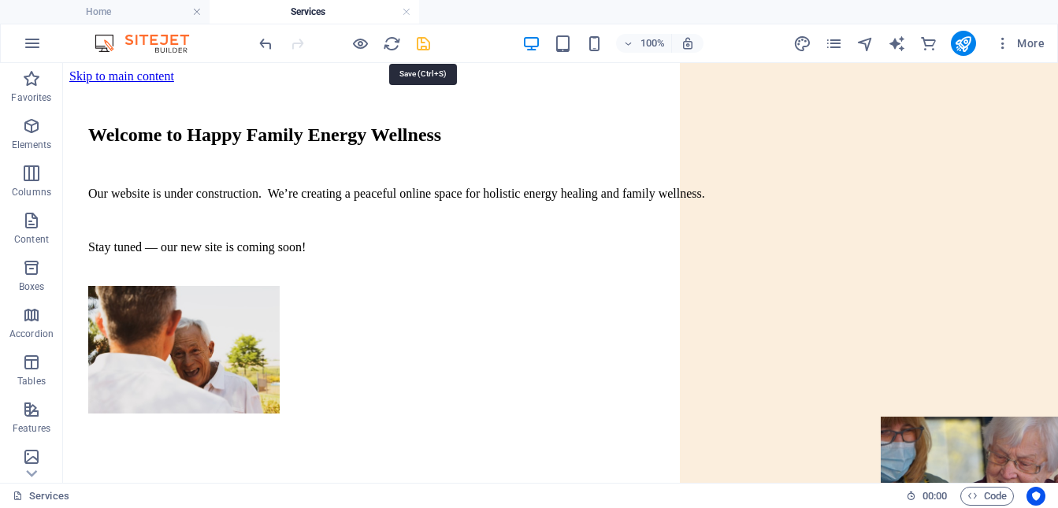
drag, startPoint x: 423, startPoint y: 43, endPoint x: 444, endPoint y: 22, distance: 29.5
click at [423, 43] on icon "save" at bounding box center [424, 44] width 18 height 18
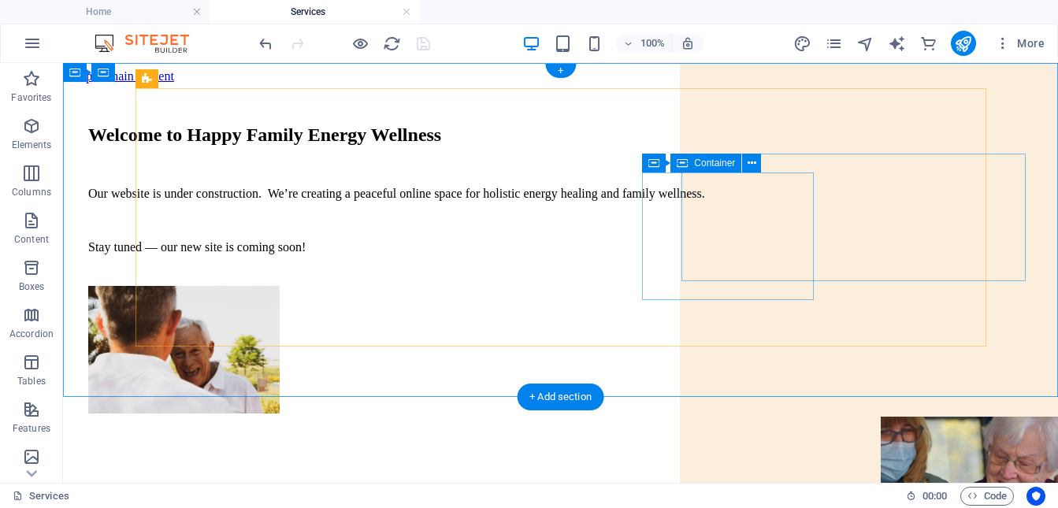
click at [743, 286] on div at bounding box center [560, 351] width 945 height 131
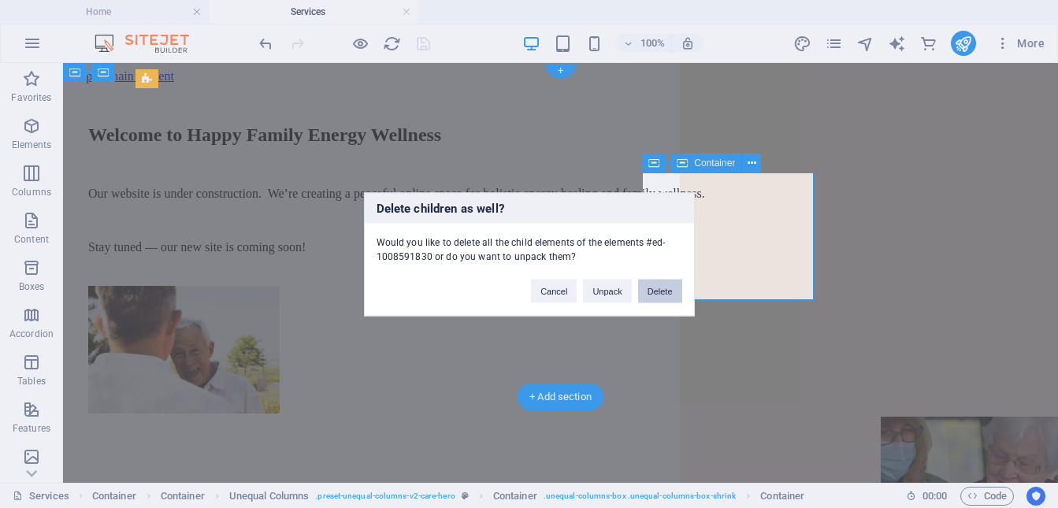
click at [665, 292] on button "Delete" at bounding box center [660, 291] width 44 height 24
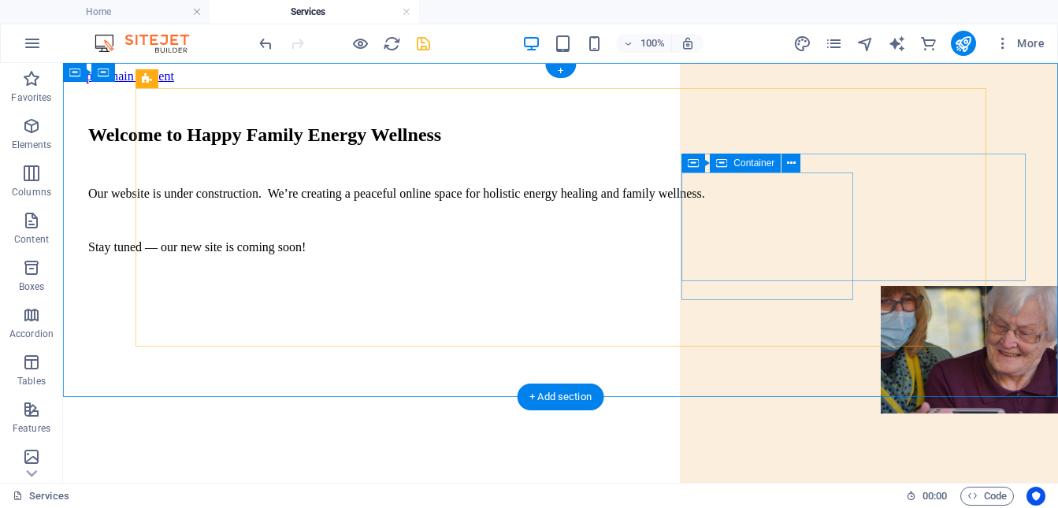
click at [797, 286] on div at bounding box center [600, 351] width 945 height 131
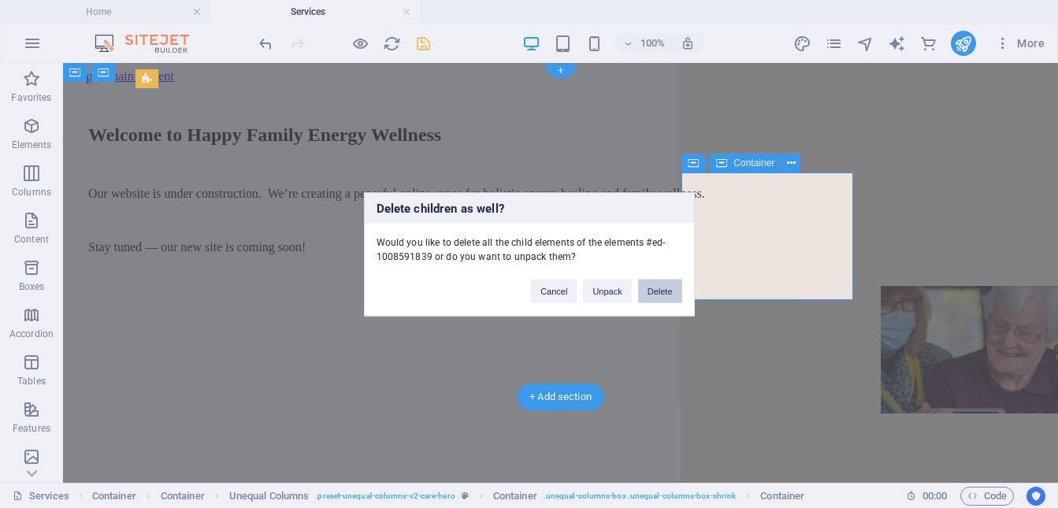
click at [665, 291] on button "Delete" at bounding box center [660, 291] width 44 height 24
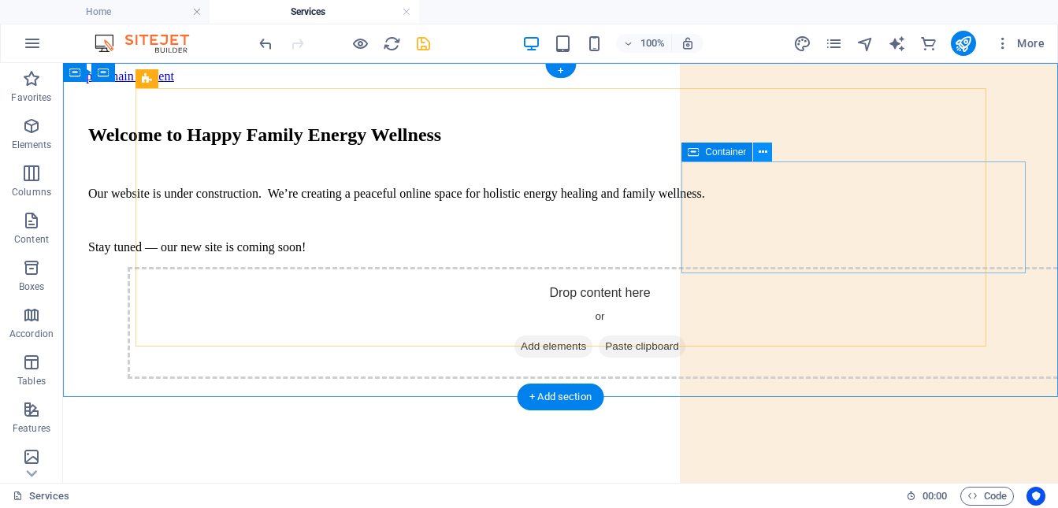
click at [768, 154] on icon at bounding box center [763, 152] width 9 height 17
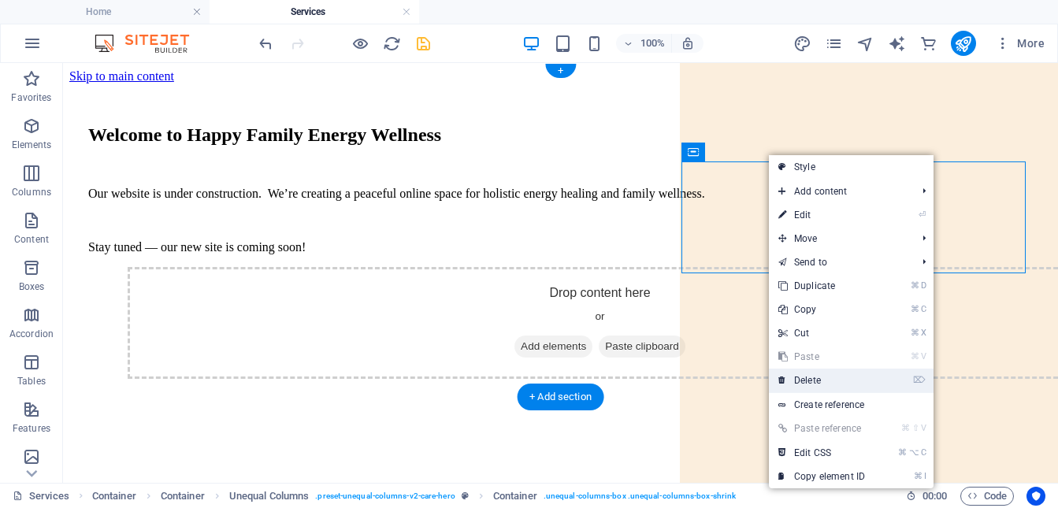
drag, startPoint x: 716, startPoint y: 290, endPoint x: 826, endPoint y: 373, distance: 137.9
click at [826, 373] on link "⌦ Delete" at bounding box center [822, 381] width 106 height 24
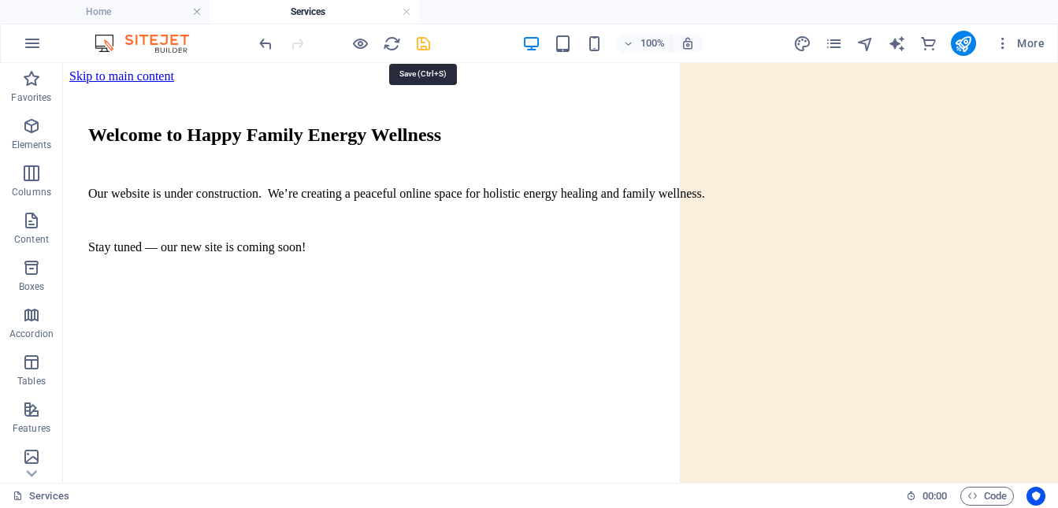
click at [421, 43] on icon "save" at bounding box center [424, 44] width 18 height 18
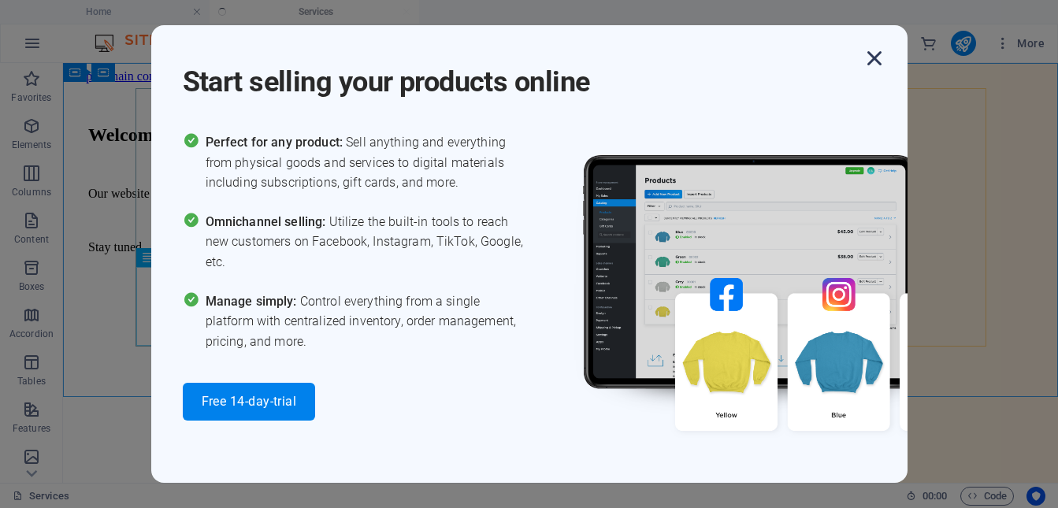
click at [872, 60] on icon "button" at bounding box center [875, 58] width 28 height 28
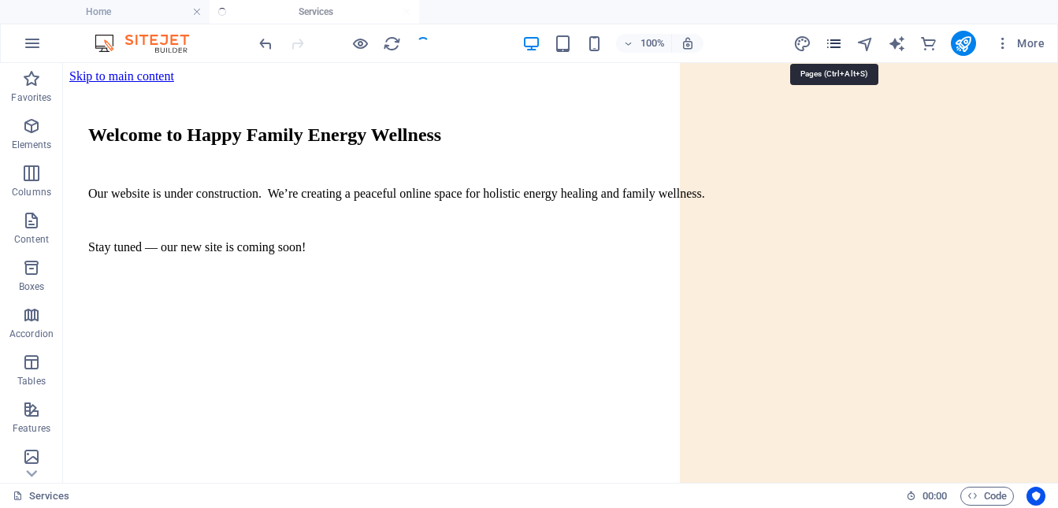
click at [835, 49] on icon "pages" at bounding box center [834, 44] width 18 height 18
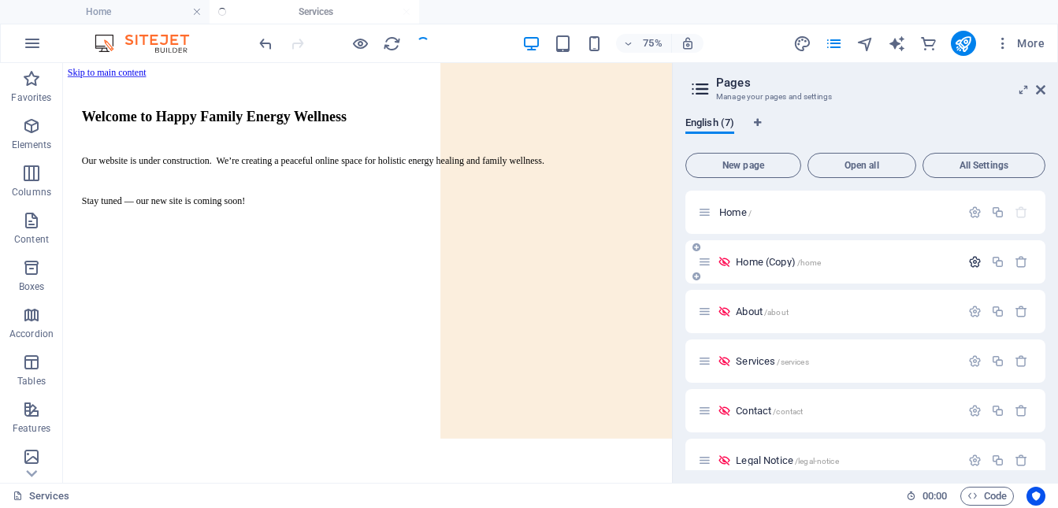
click at [971, 264] on icon "button" at bounding box center [974, 261] width 13 height 13
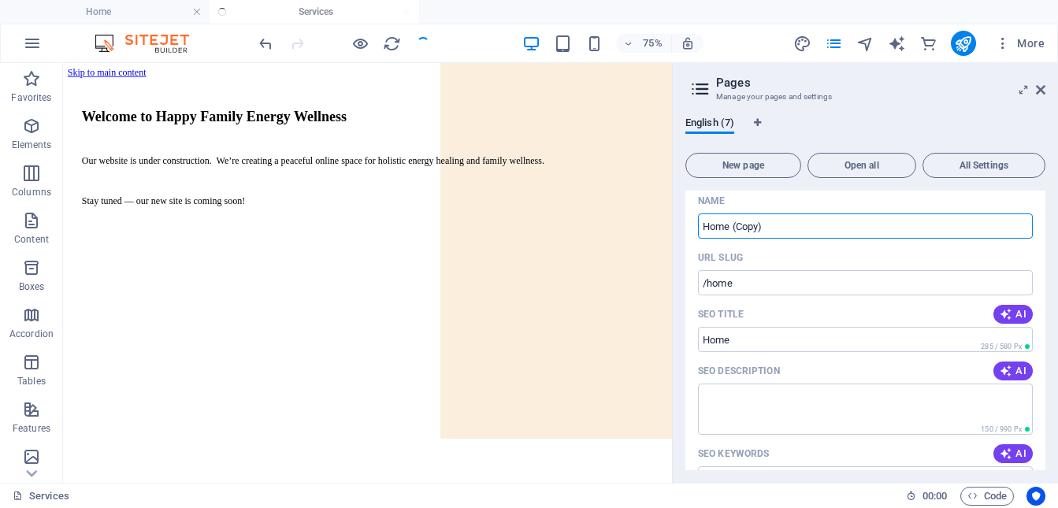
scroll to position [45, 0]
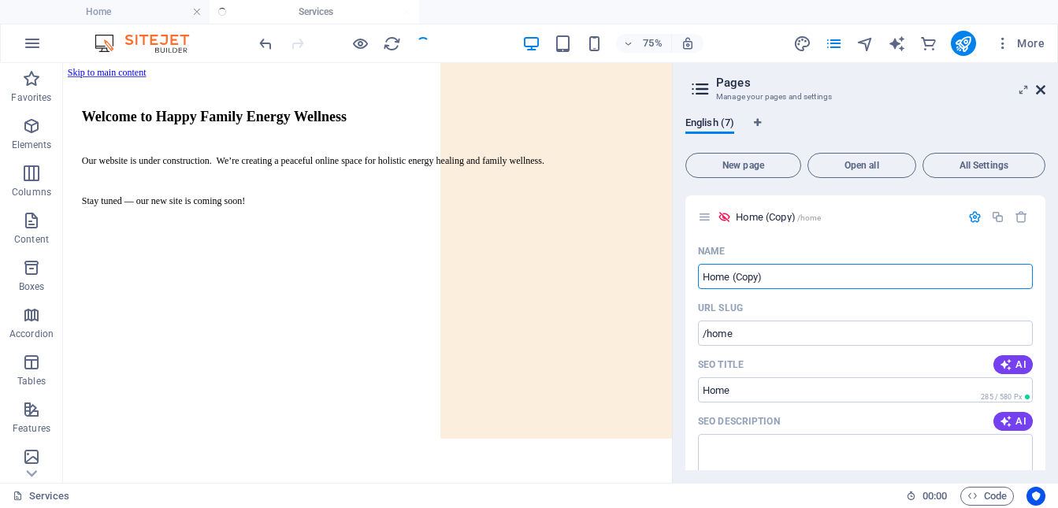
click at [1038, 91] on icon at bounding box center [1040, 90] width 9 height 13
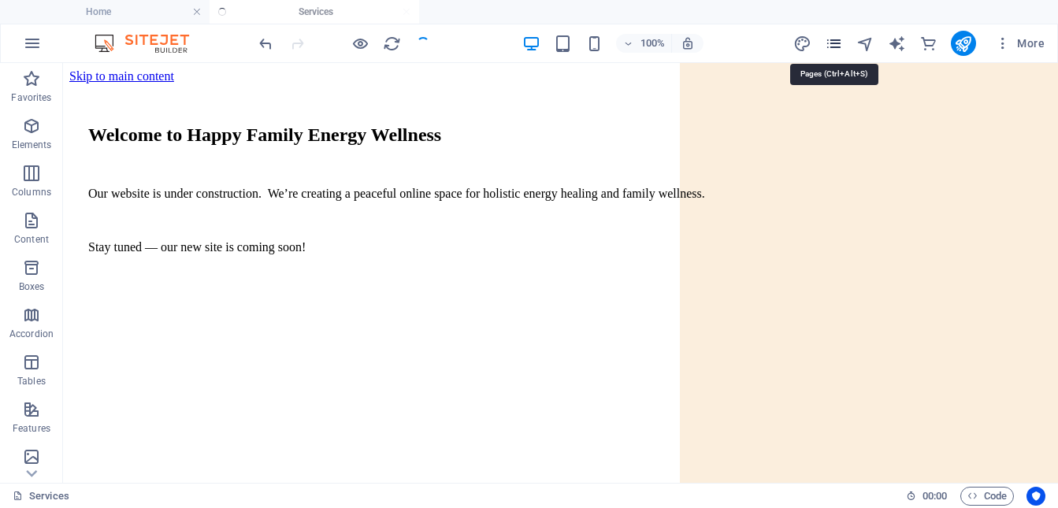
click at [838, 44] on icon "pages" at bounding box center [834, 44] width 18 height 18
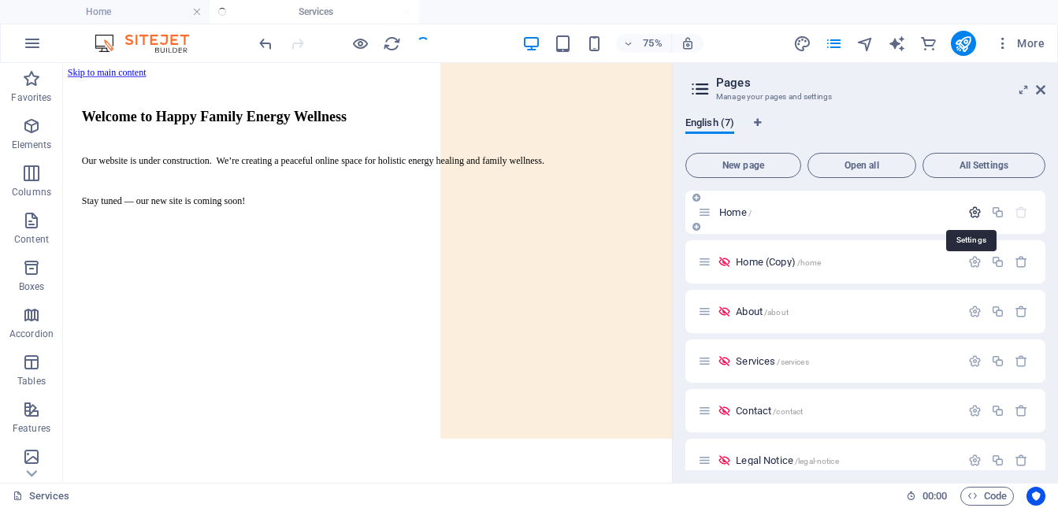
click at [975, 214] on icon "button" at bounding box center [974, 212] width 13 height 13
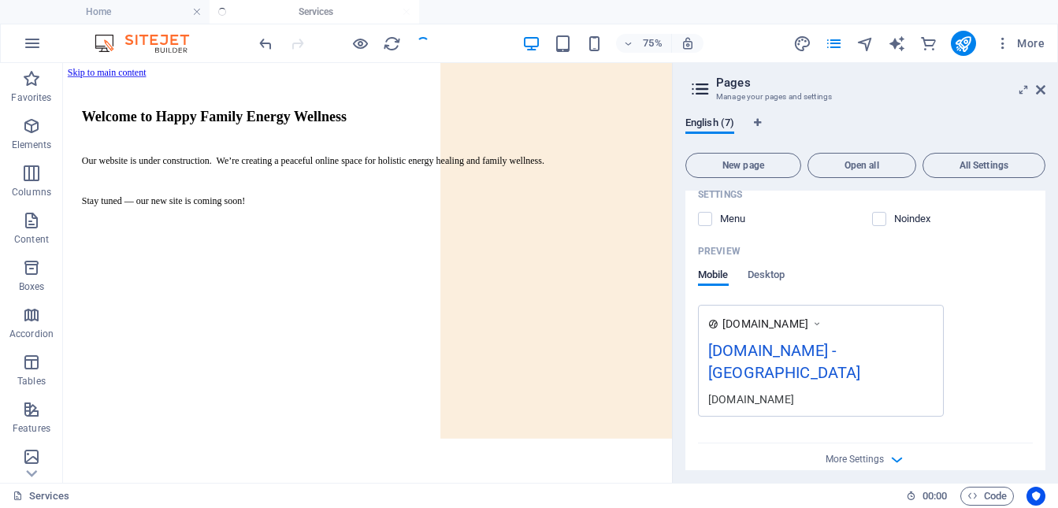
scroll to position [359, 0]
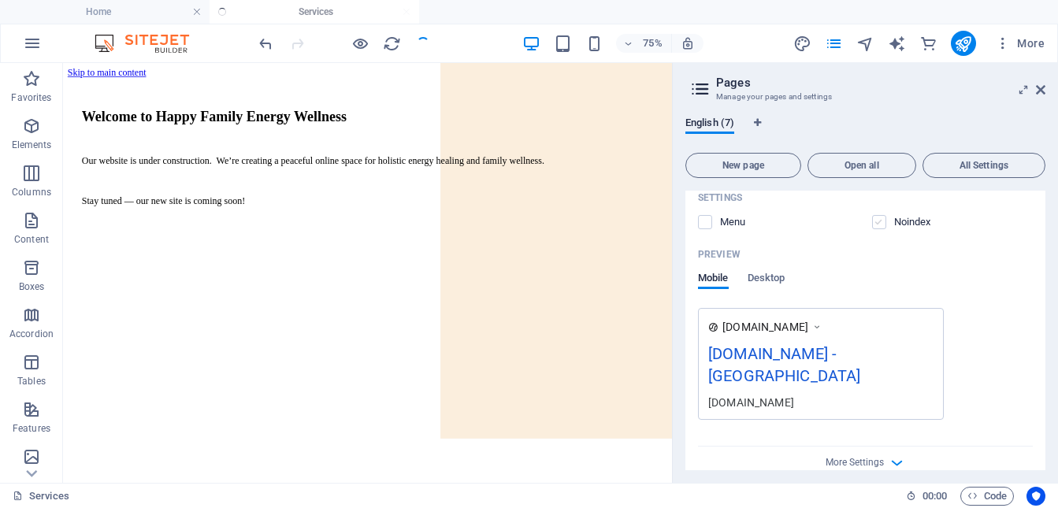
click at [879, 225] on label at bounding box center [879, 222] width 14 height 14
click at [0, 0] on input "checkbox" at bounding box center [0, 0] width 0 height 0
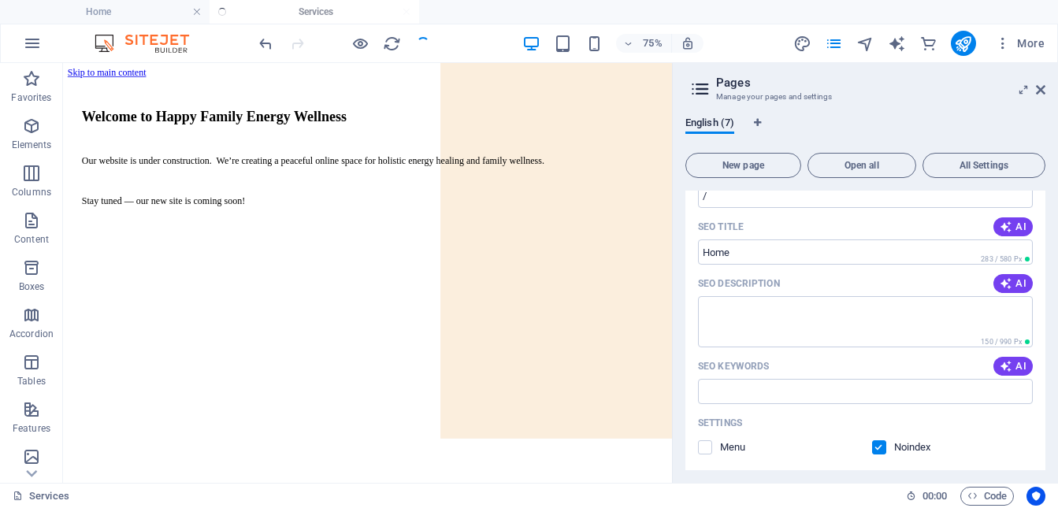
scroll to position [85, 0]
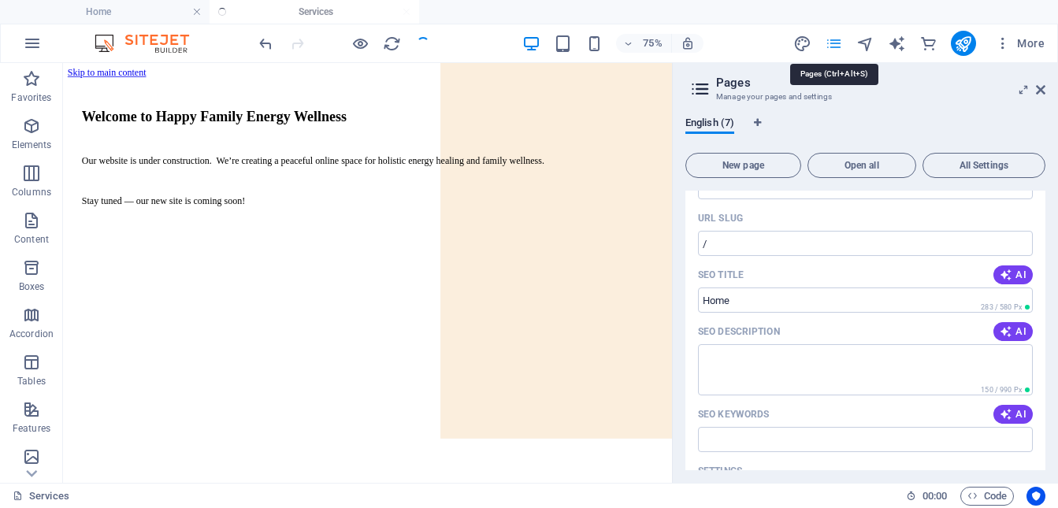
click at [838, 46] on icon "pages" at bounding box center [834, 44] width 18 height 18
click at [1002, 46] on icon "button" at bounding box center [1003, 43] width 16 height 16
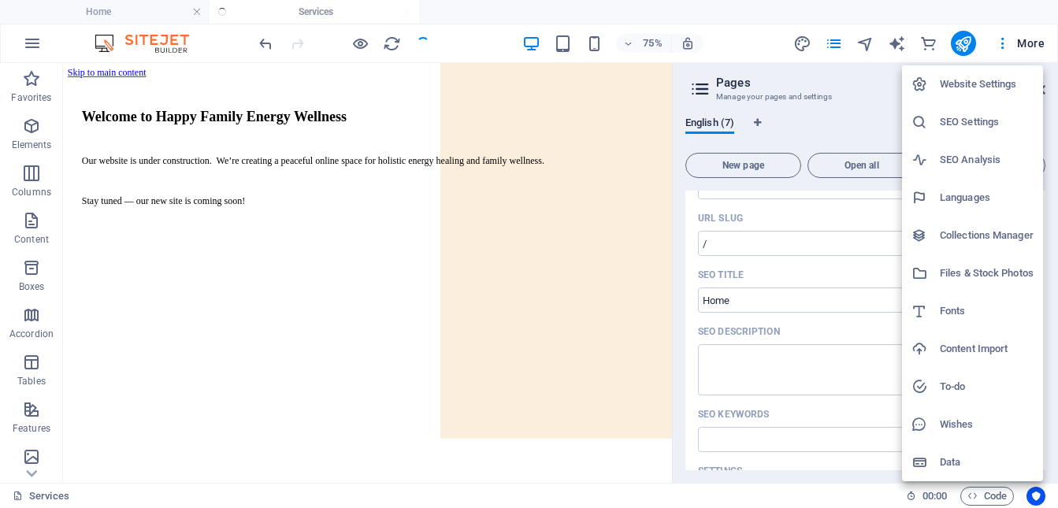
click at [983, 86] on h6 "Website Settings" at bounding box center [987, 84] width 94 height 19
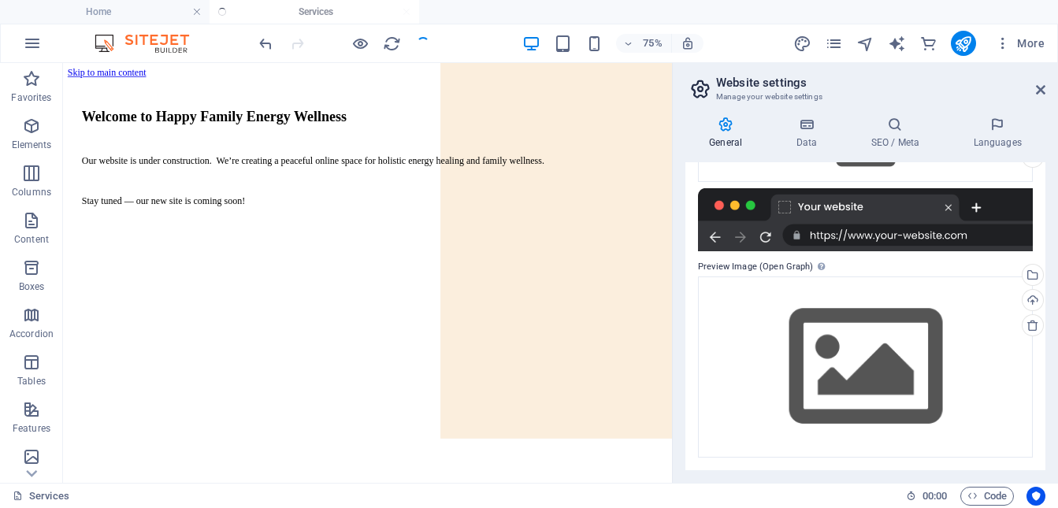
scroll to position [229, 0]
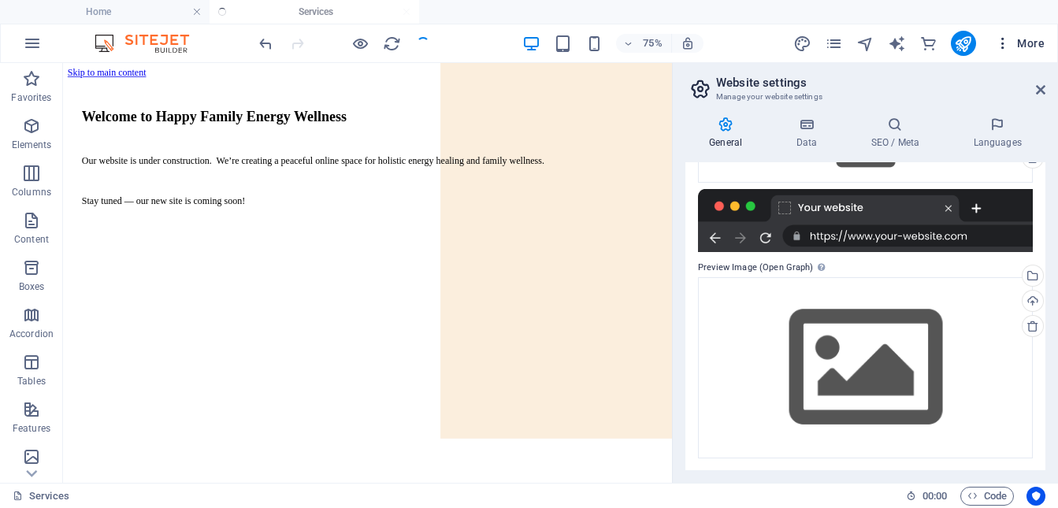
click at [1005, 38] on icon "button" at bounding box center [1003, 43] width 16 height 16
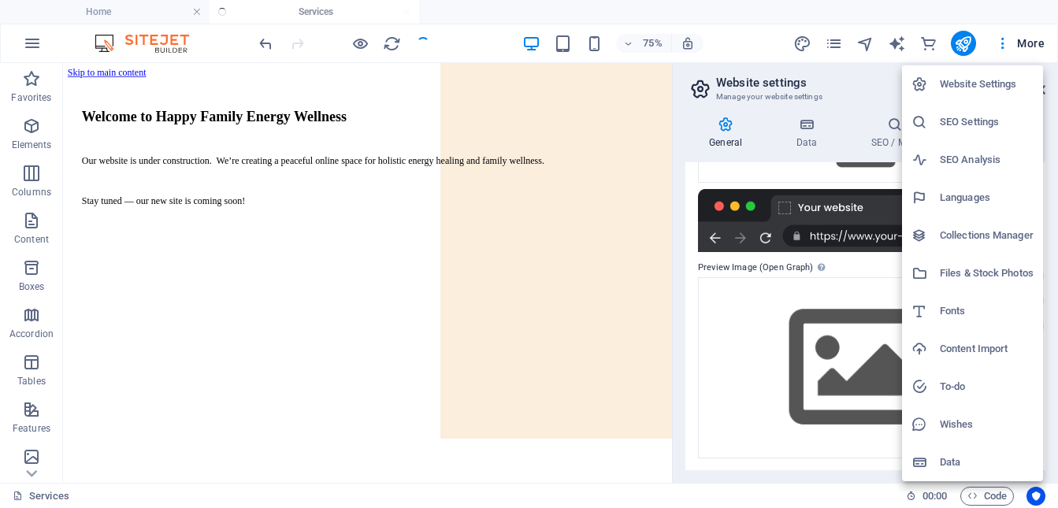
click at [976, 121] on h6 "SEO Settings" at bounding box center [987, 122] width 94 height 19
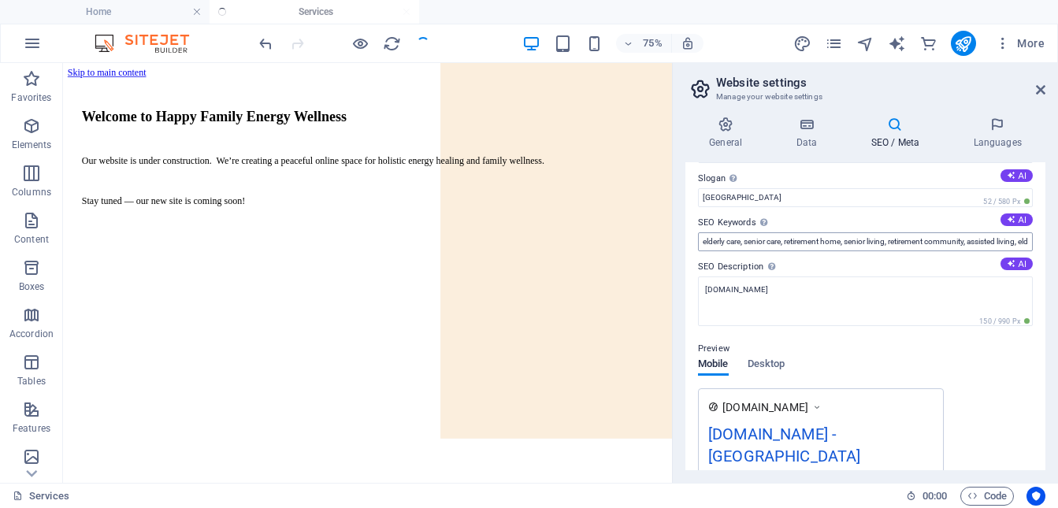
scroll to position [49, 0]
drag, startPoint x: 703, startPoint y: 241, endPoint x: 1065, endPoint y: 240, distance: 361.7
click at [1058, 240] on html "Happy Family Energy Wellness Inc. Home Services Favorites Elements Columns Cont…" at bounding box center [529, 254] width 1058 height 508
type input "energy healing"
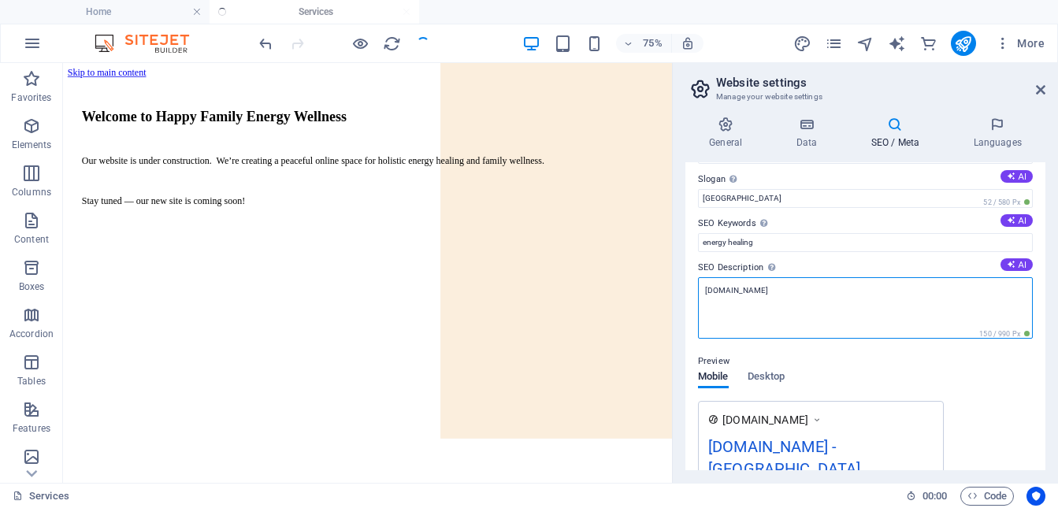
click at [857, 277] on div "SEO Description Describe the contents of your website - this is crucial for sea…" at bounding box center [865, 298] width 335 height 81
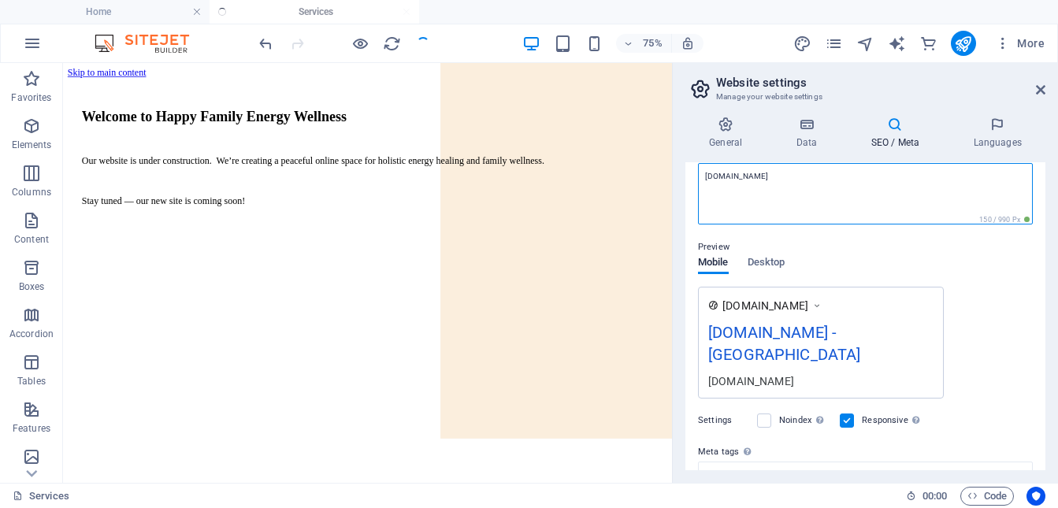
scroll to position [160, 0]
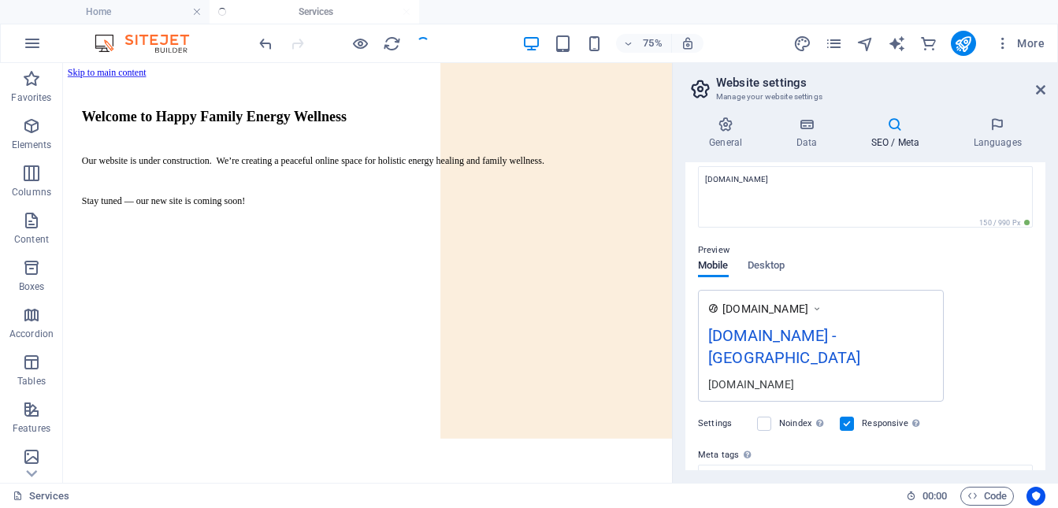
click at [766, 404] on div "Settings Noindex Instruct search engines to exclude this website from search re…" at bounding box center [865, 424] width 335 height 44
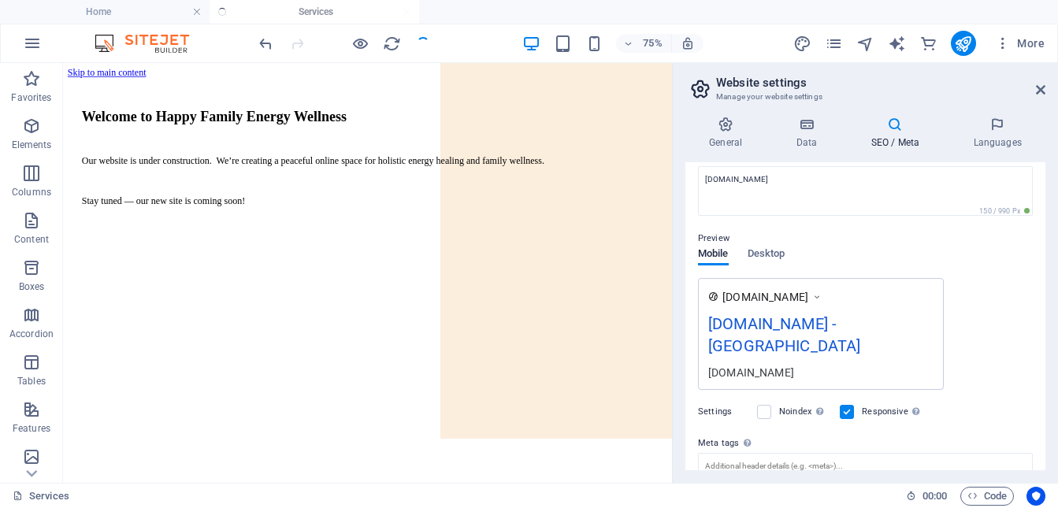
click at [772, 403] on div "Noindex Instruct search engines to exclude this website from search results." at bounding box center [792, 412] width 70 height 19
drag, startPoint x: 767, startPoint y: 388, endPoint x: 784, endPoint y: 389, distance: 17.4
click at [768, 405] on label at bounding box center [764, 412] width 14 height 14
click at [0, 0] on input "Noindex Instruct search engines to exclude this website from search results." at bounding box center [0, 0] width 0 height 0
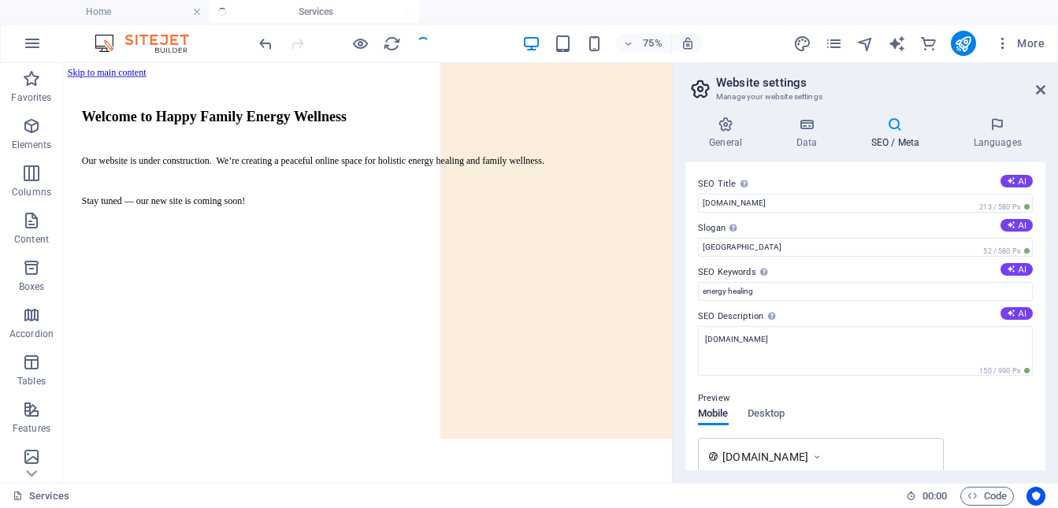
scroll to position [0, 0]
click at [894, 137] on h4 "SEO / Meta" at bounding box center [898, 133] width 102 height 33
drag, startPoint x: 1044, startPoint y: 94, endPoint x: 982, endPoint y: 29, distance: 89.7
click at [1044, 94] on icon at bounding box center [1040, 90] width 9 height 13
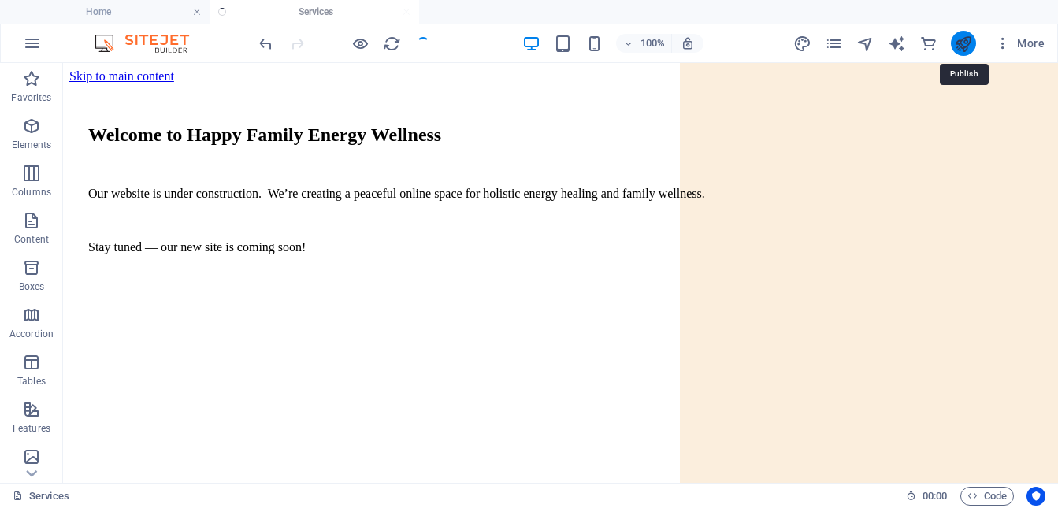
click at [961, 43] on icon "publish" at bounding box center [963, 44] width 18 height 18
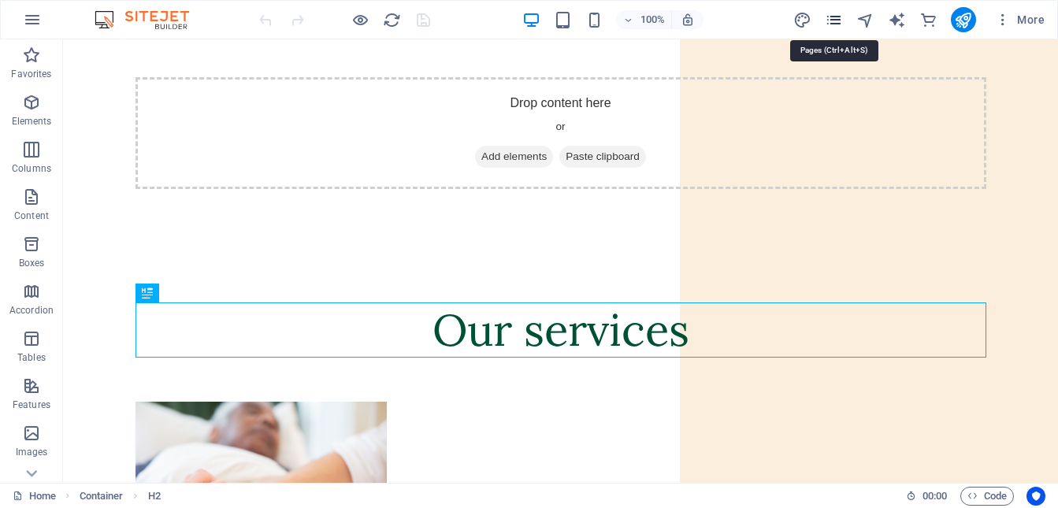
click at [840, 20] on icon "pages" at bounding box center [834, 20] width 18 height 18
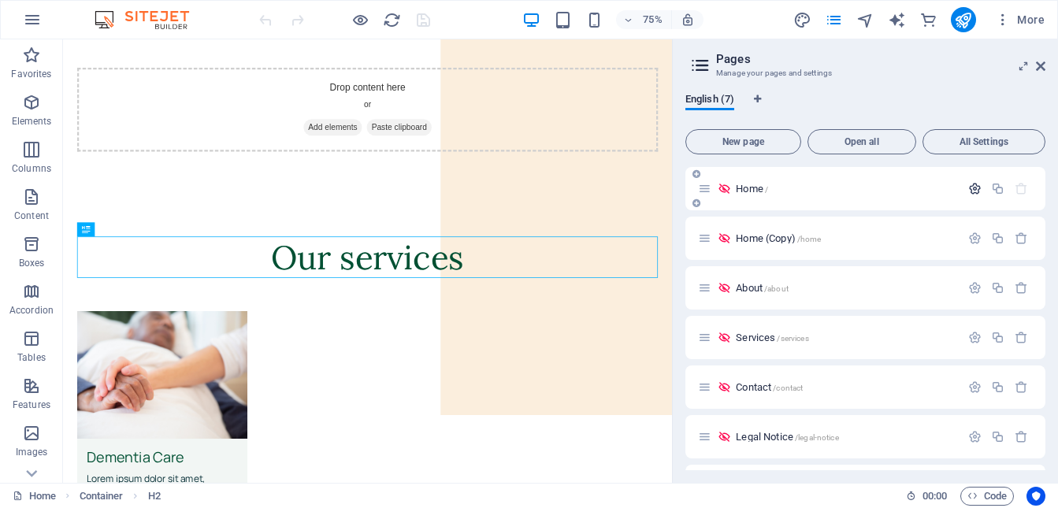
click at [968, 190] on icon "button" at bounding box center [974, 188] width 13 height 13
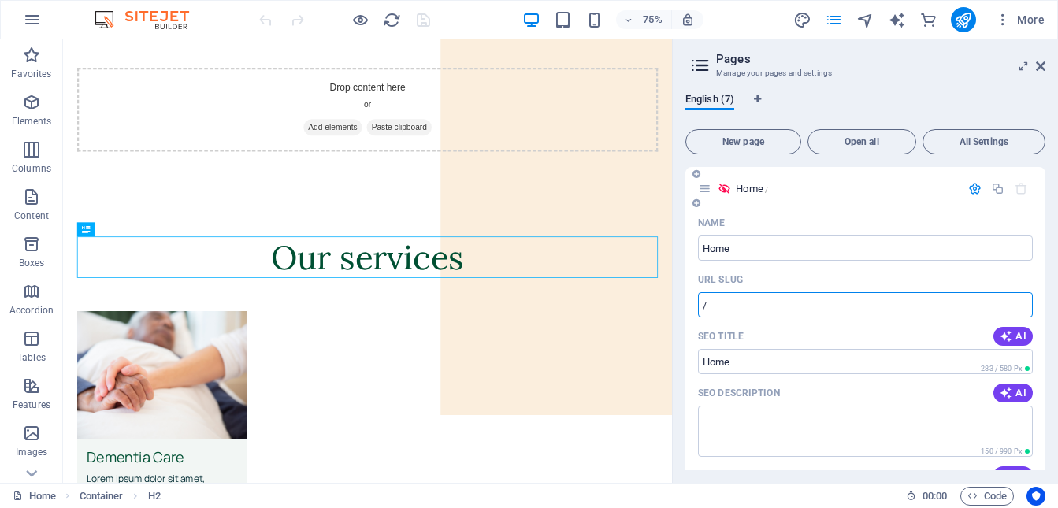
click at [760, 307] on input "/" at bounding box center [865, 304] width 335 height 25
type input "/home"
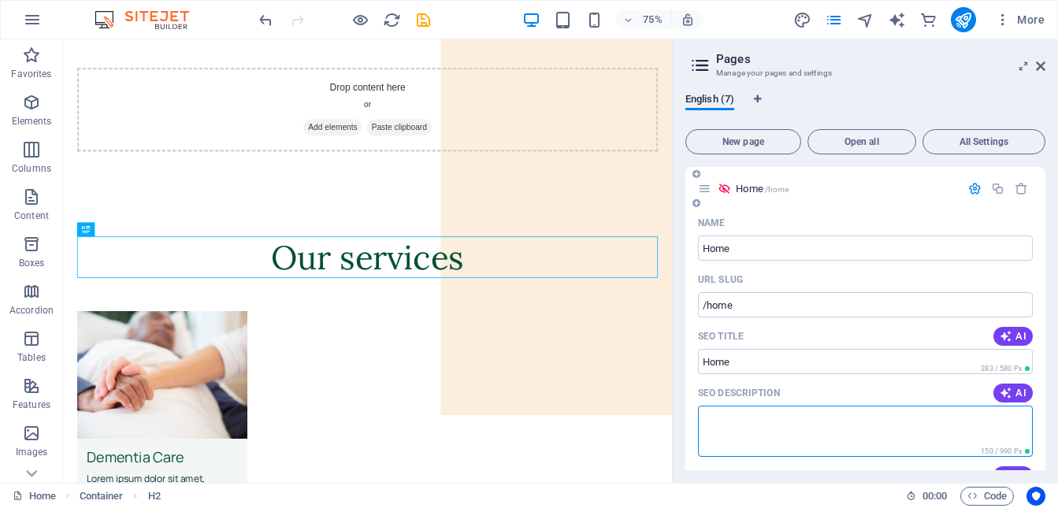
click at [789, 439] on textarea "SEO Description" at bounding box center [865, 431] width 335 height 51
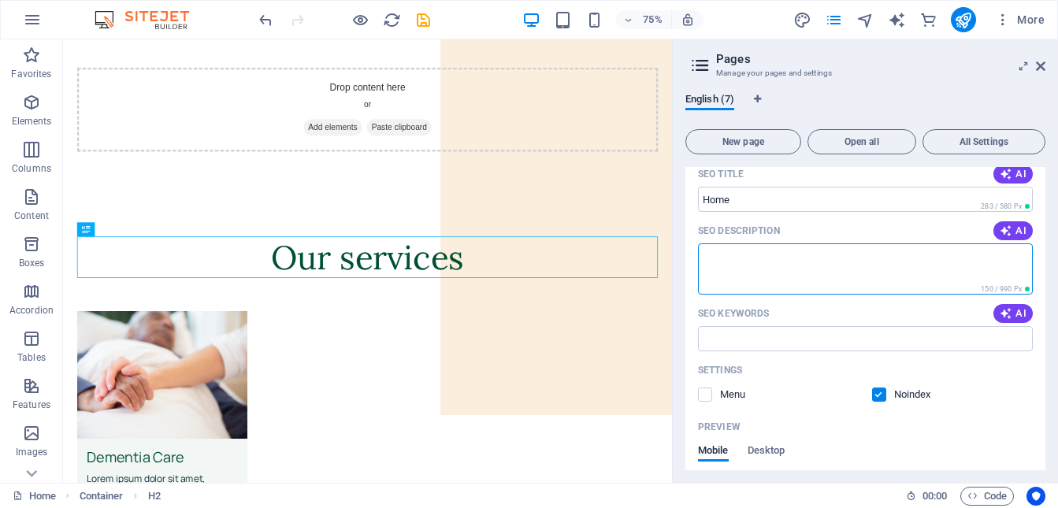
scroll to position [168, 0]
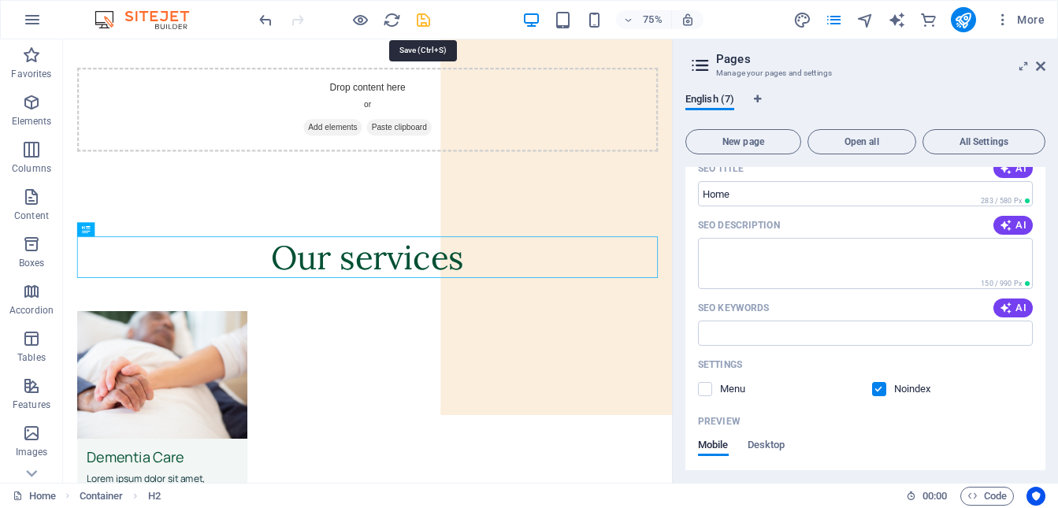
click at [424, 20] on icon "save" at bounding box center [424, 20] width 18 height 18
checkbox input "false"
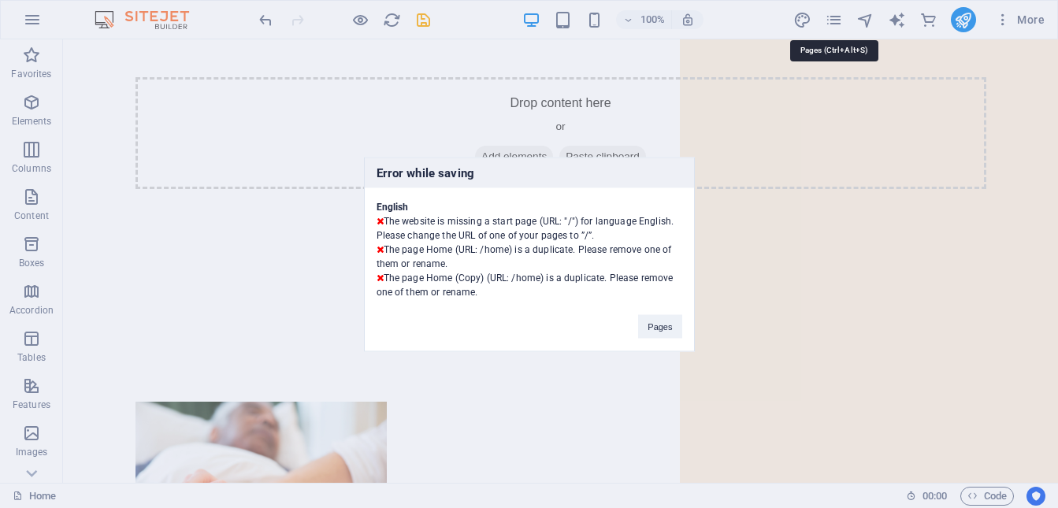
click at [828, 20] on div "Error while saving English The website is missing a start page (URL: "/") for l…" at bounding box center [529, 254] width 1058 height 508
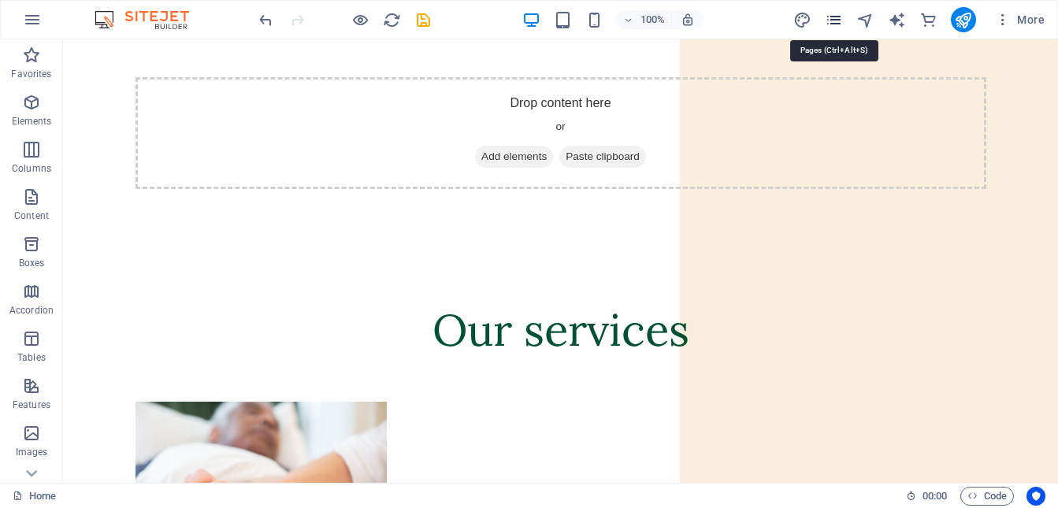
click at [831, 26] on icon "pages" at bounding box center [834, 20] width 18 height 18
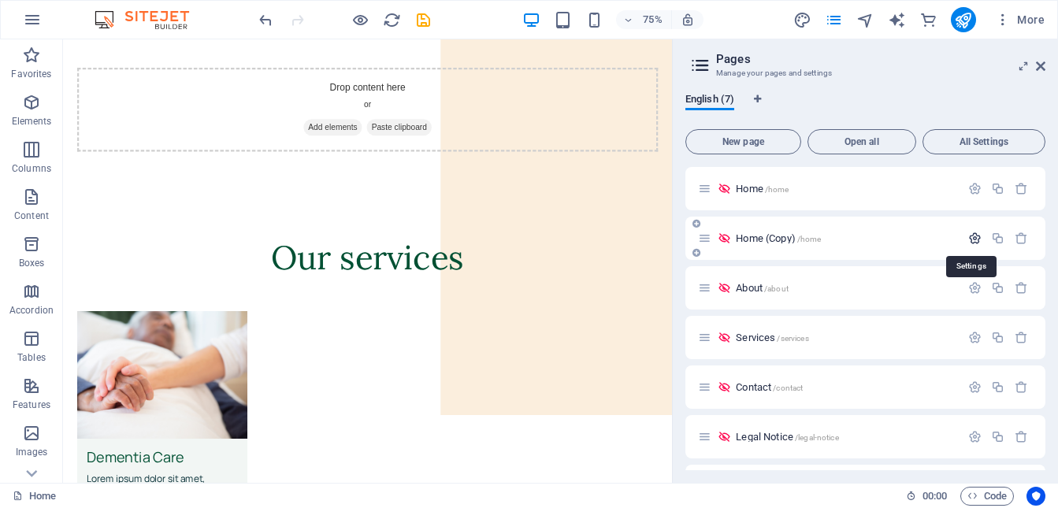
click at [977, 240] on icon "button" at bounding box center [974, 238] width 13 height 13
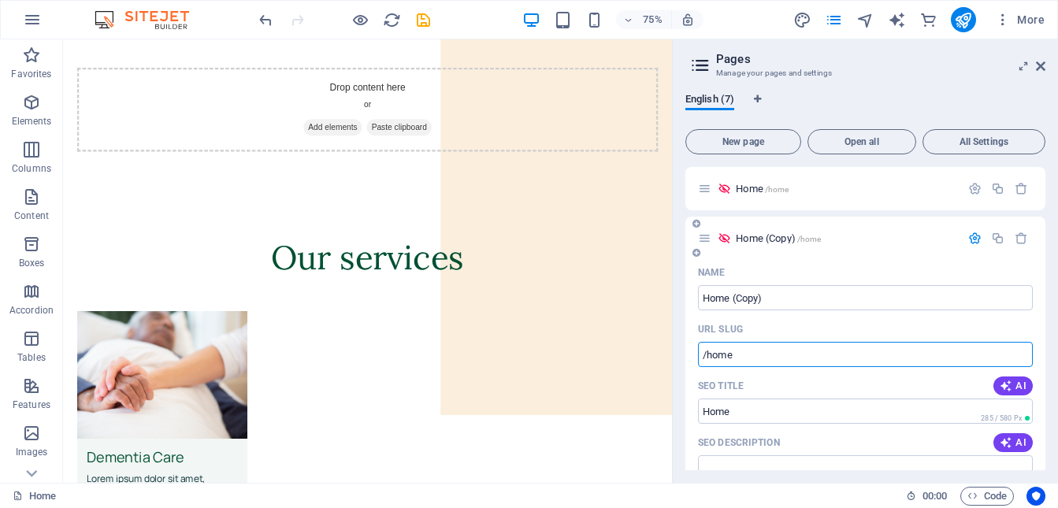
click at [754, 353] on input "/home" at bounding box center [865, 354] width 335 height 25
type input "/home2"
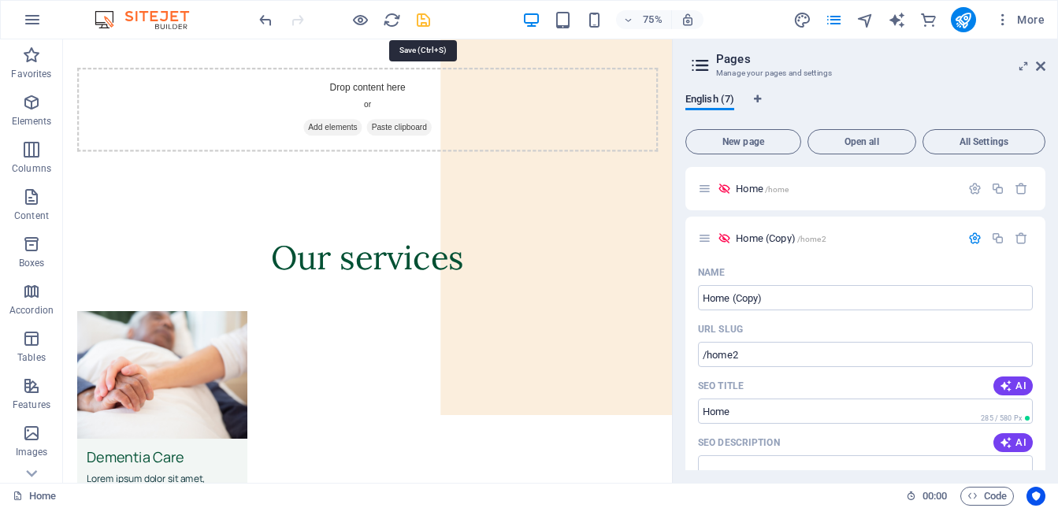
click at [424, 20] on icon "save" at bounding box center [424, 20] width 18 height 18
checkbox input "false"
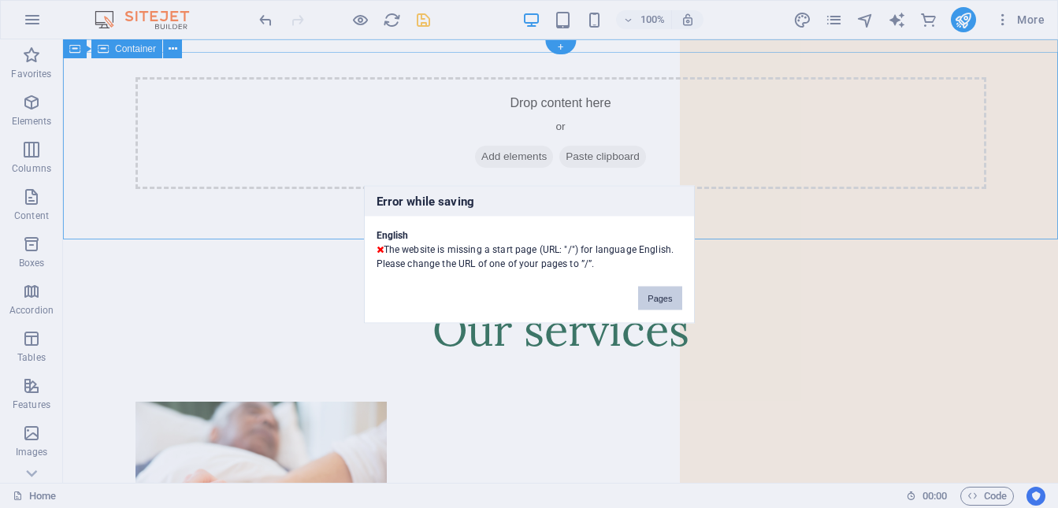
click at [660, 298] on button "Pages" at bounding box center [659, 298] width 43 height 24
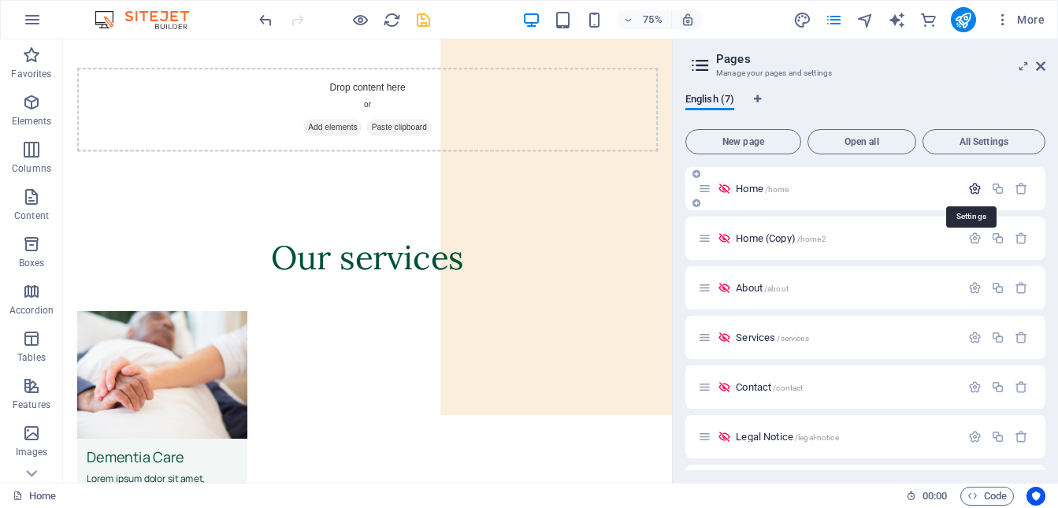
click at [968, 189] on icon "button" at bounding box center [974, 188] width 13 height 13
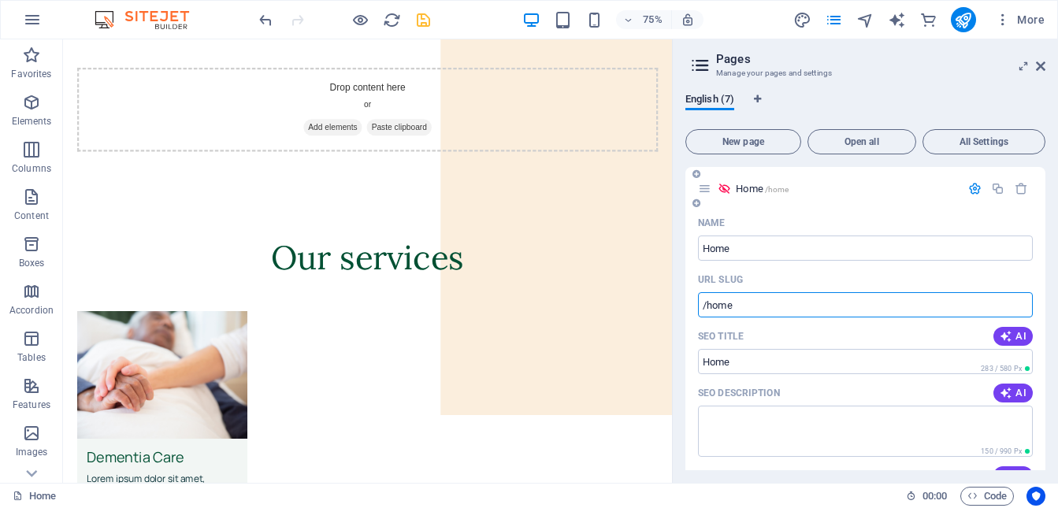
drag, startPoint x: 708, startPoint y: 308, endPoint x: 750, endPoint y: 306, distance: 41.8
click at [746, 306] on input "/home" at bounding box center [865, 304] width 335 height 25
type input "/"
click at [424, 22] on icon "save" at bounding box center [424, 20] width 18 height 18
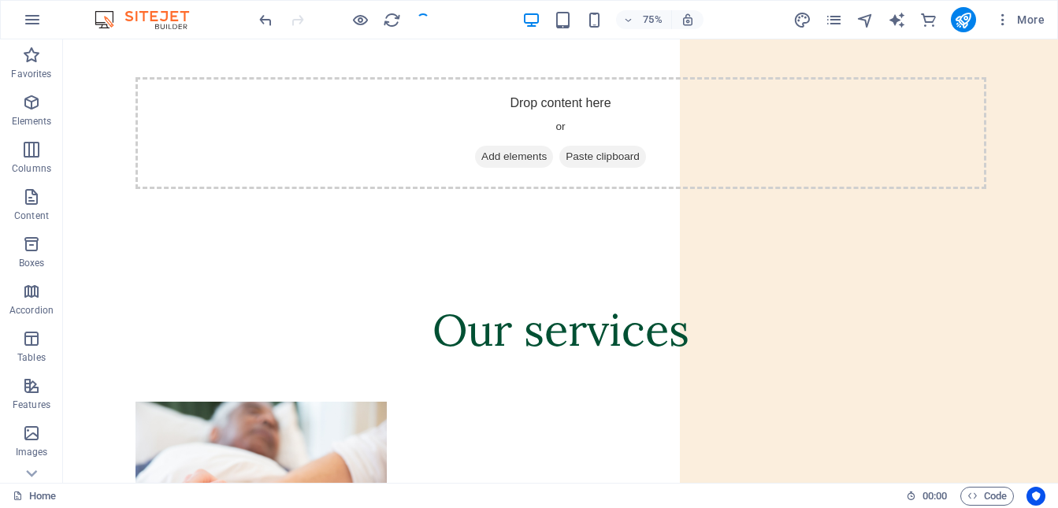
checkbox input "false"
click at [970, 21] on icon "publish" at bounding box center [963, 20] width 18 height 18
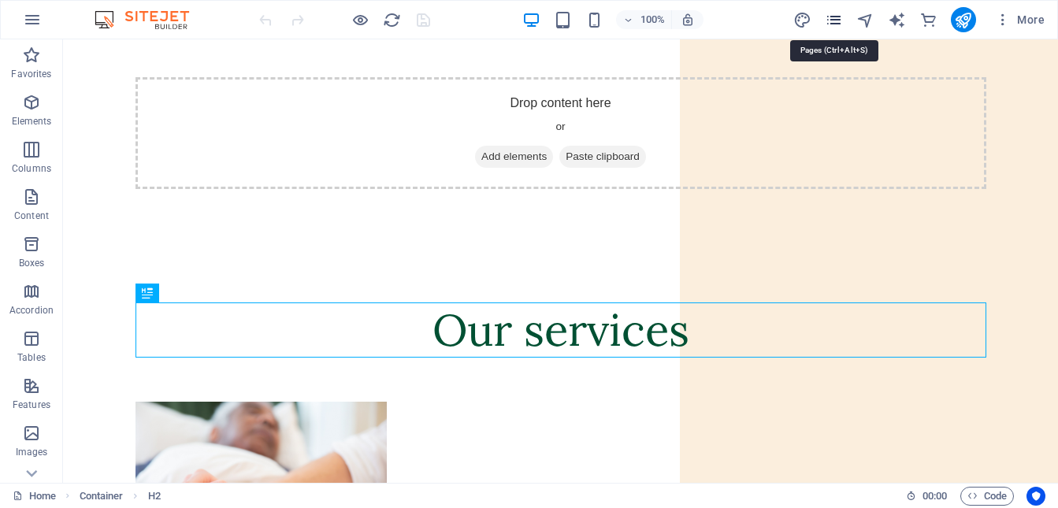
click at [834, 20] on icon "pages" at bounding box center [834, 20] width 18 height 18
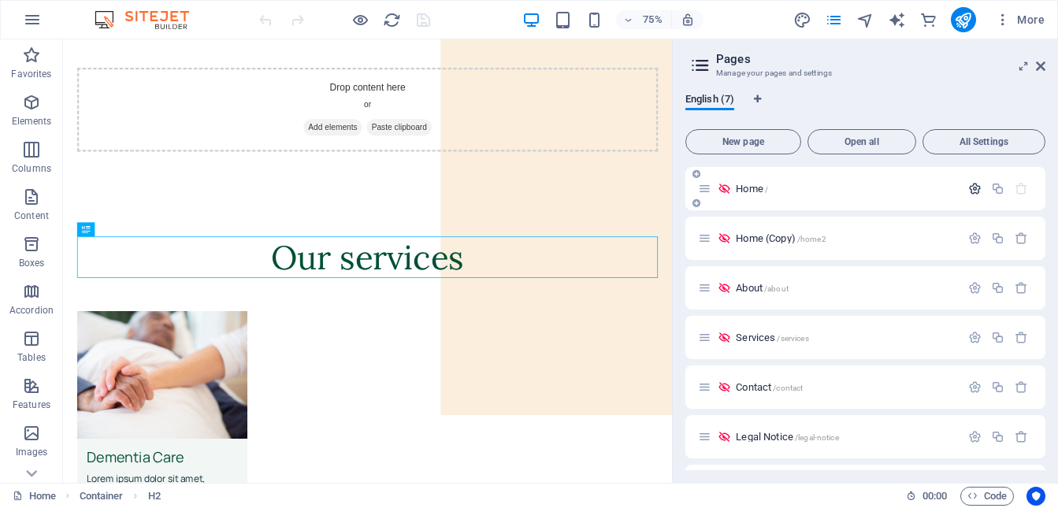
click at [972, 191] on icon "button" at bounding box center [974, 188] width 13 height 13
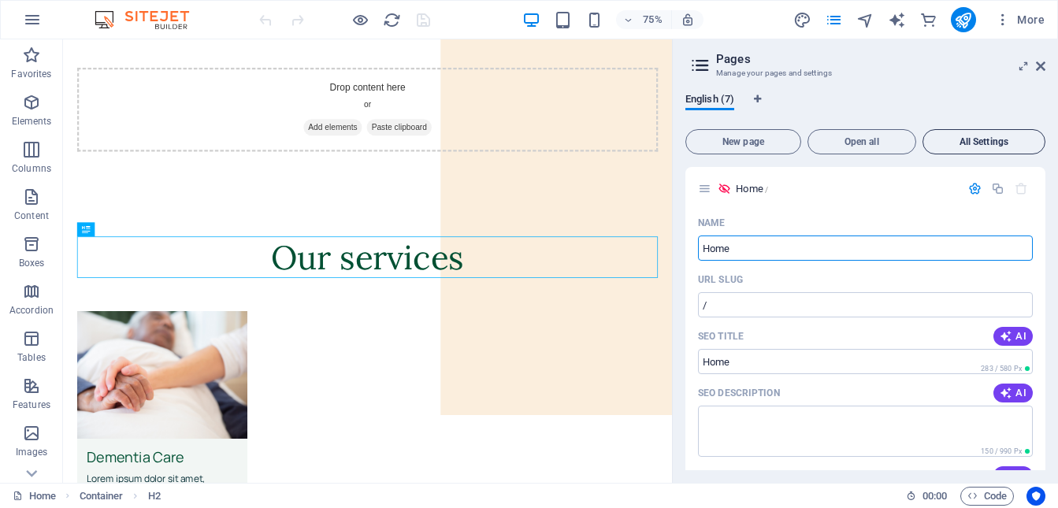
click at [976, 140] on span "All Settings" at bounding box center [984, 141] width 109 height 9
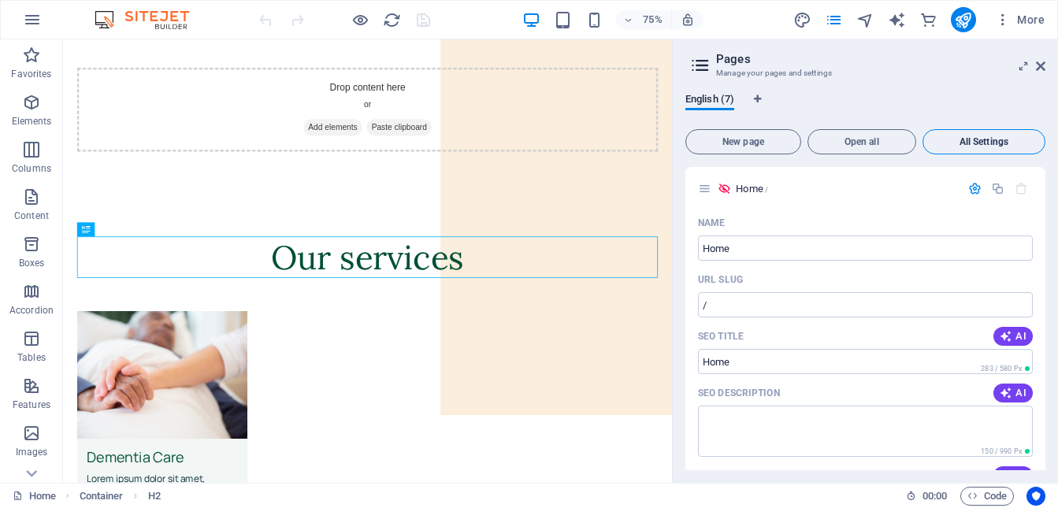
scroll to position [3819, 0]
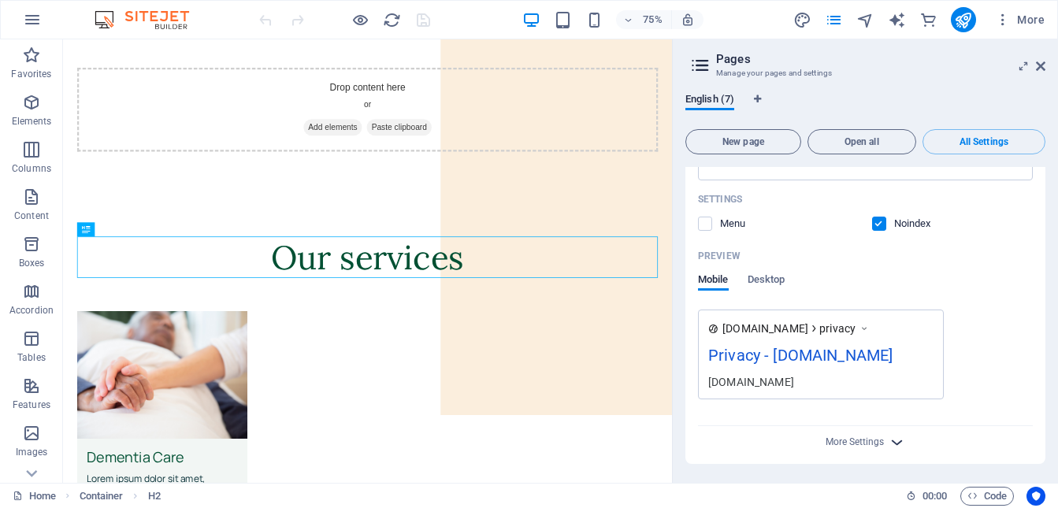
click at [900, 441] on icon "button" at bounding box center [897, 442] width 18 height 18
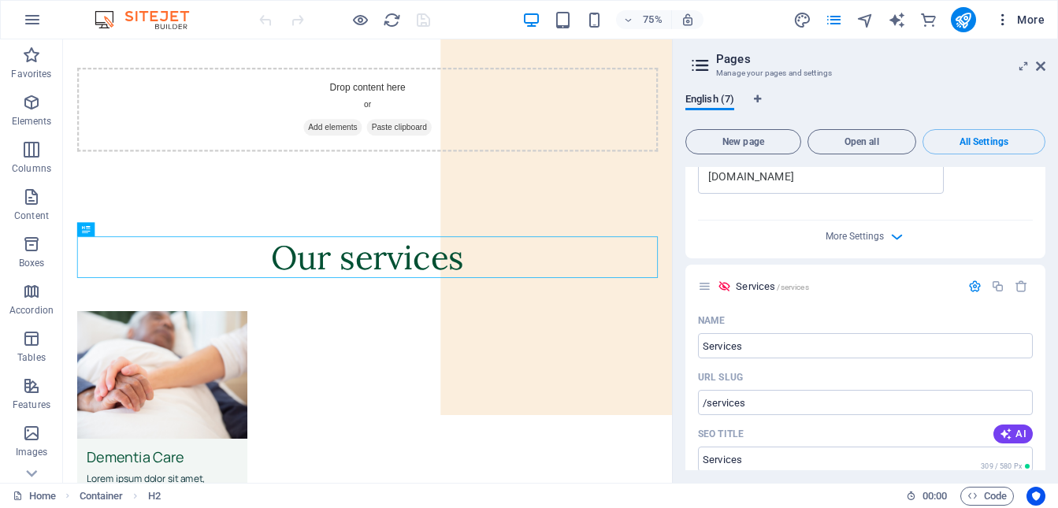
scroll to position [1727, 0]
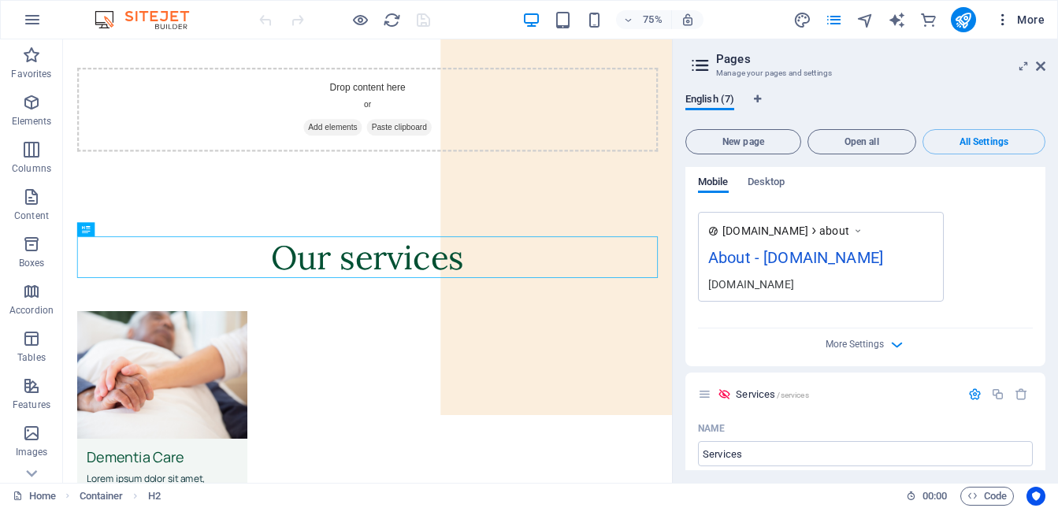
click at [1006, 21] on icon "button" at bounding box center [1003, 20] width 16 height 16
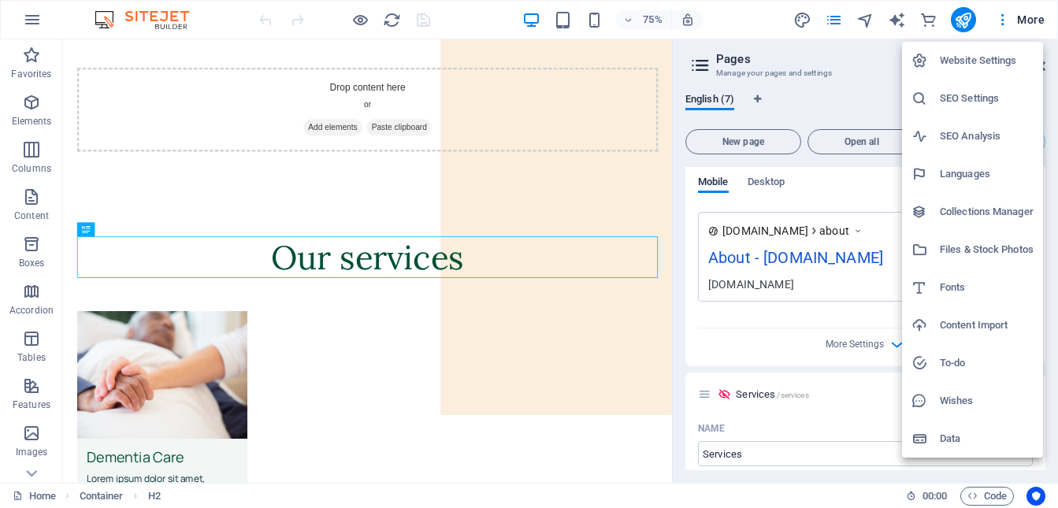
click at [987, 61] on h6 "Website Settings" at bounding box center [987, 60] width 94 height 19
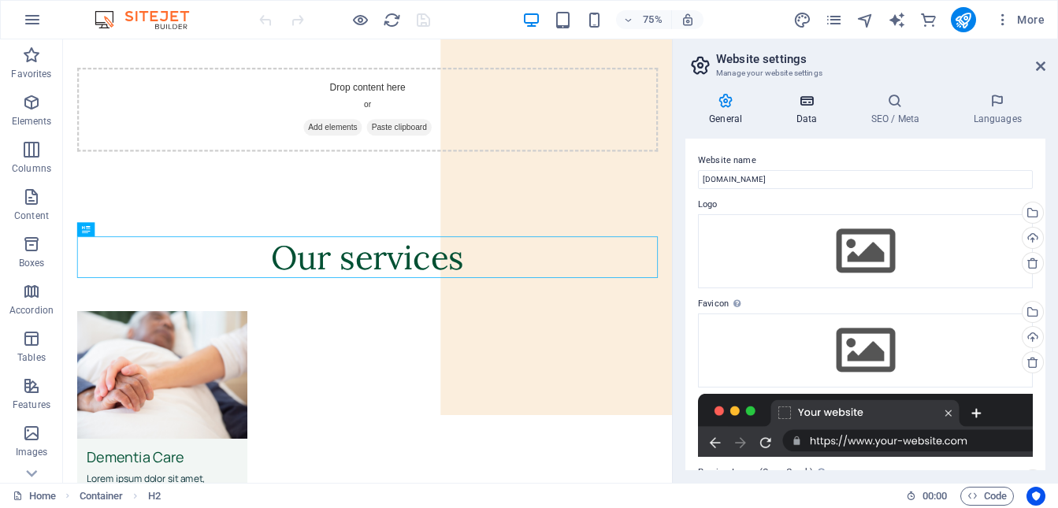
scroll to position [0, 0]
click at [808, 106] on icon at bounding box center [806, 101] width 69 height 16
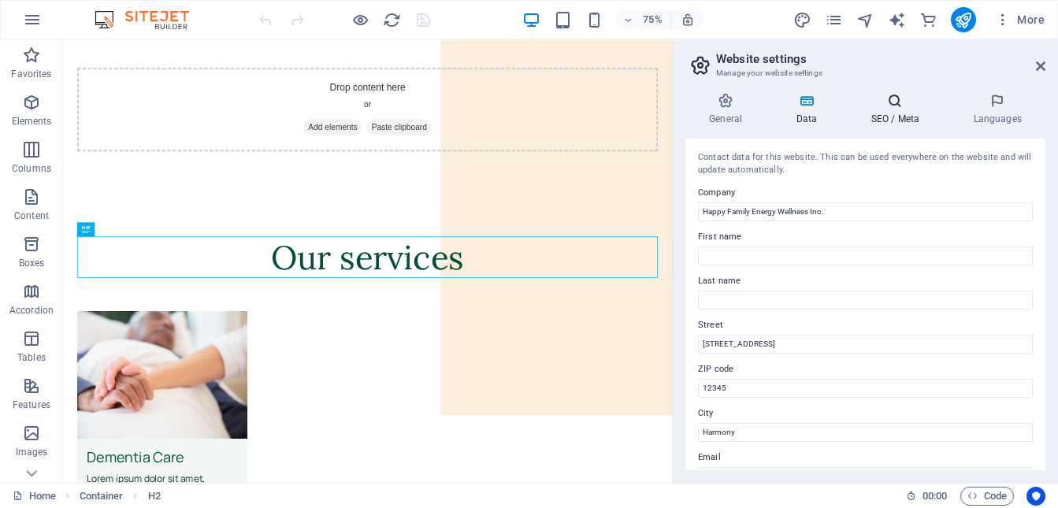
click at [897, 105] on icon at bounding box center [895, 101] width 96 height 16
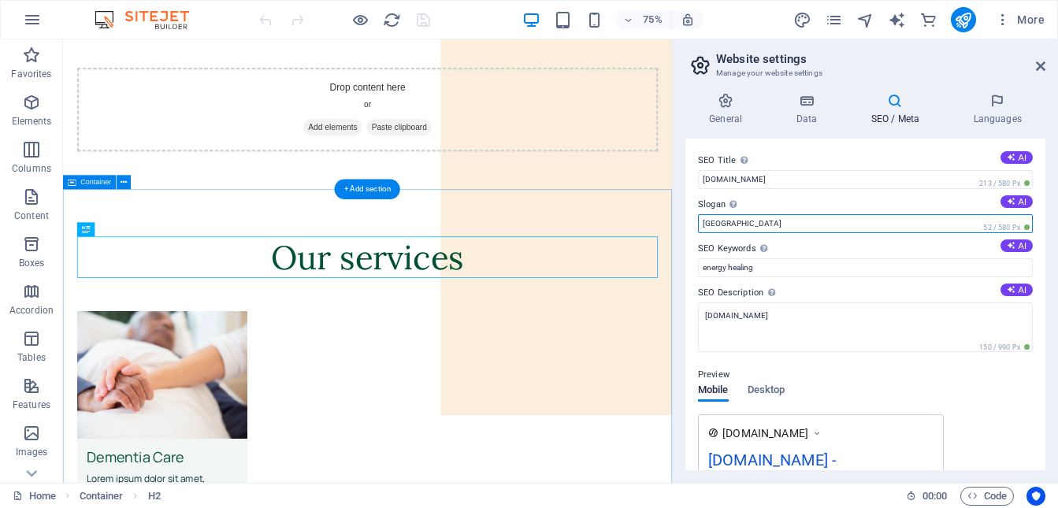
drag, startPoint x: 837, startPoint y: 262, endPoint x: 857, endPoint y: 283, distance: 28.4
drag, startPoint x: 749, startPoint y: 227, endPoint x: 692, endPoint y: 220, distance: 58.0
click at [691, 220] on div "SEO Title The title of your website - make it something that stands out in sear…" at bounding box center [866, 305] width 360 height 332
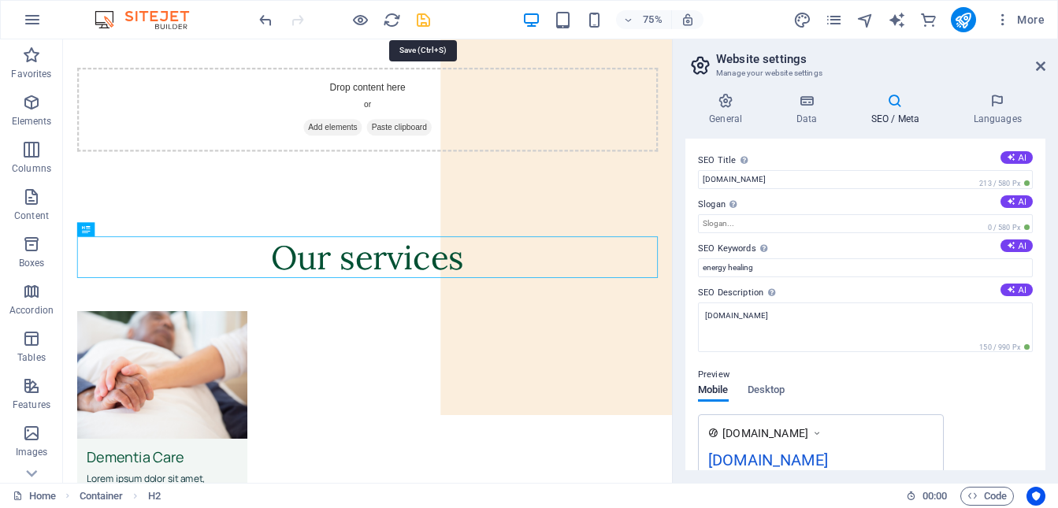
click at [419, 20] on icon "save" at bounding box center [424, 20] width 18 height 18
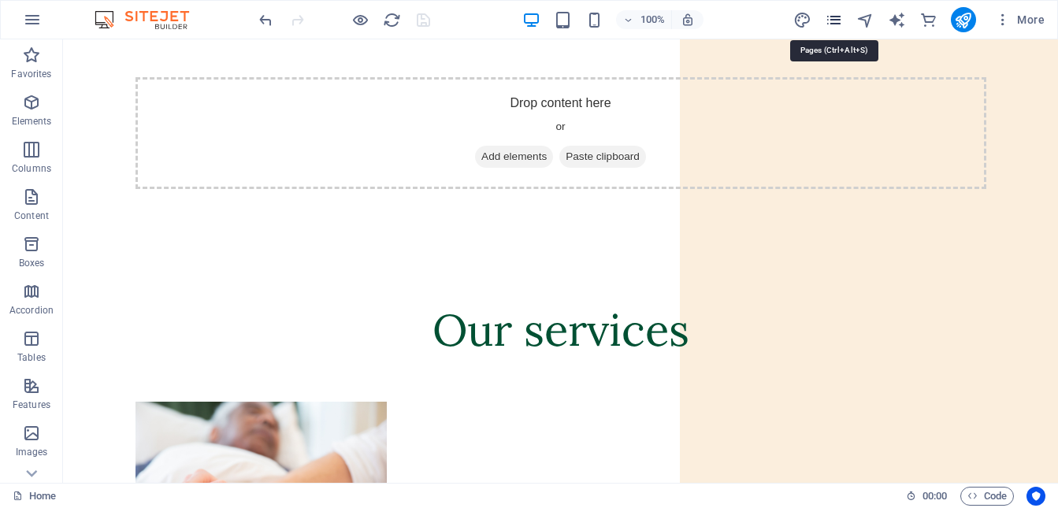
click at [834, 22] on icon "pages" at bounding box center [834, 20] width 18 height 18
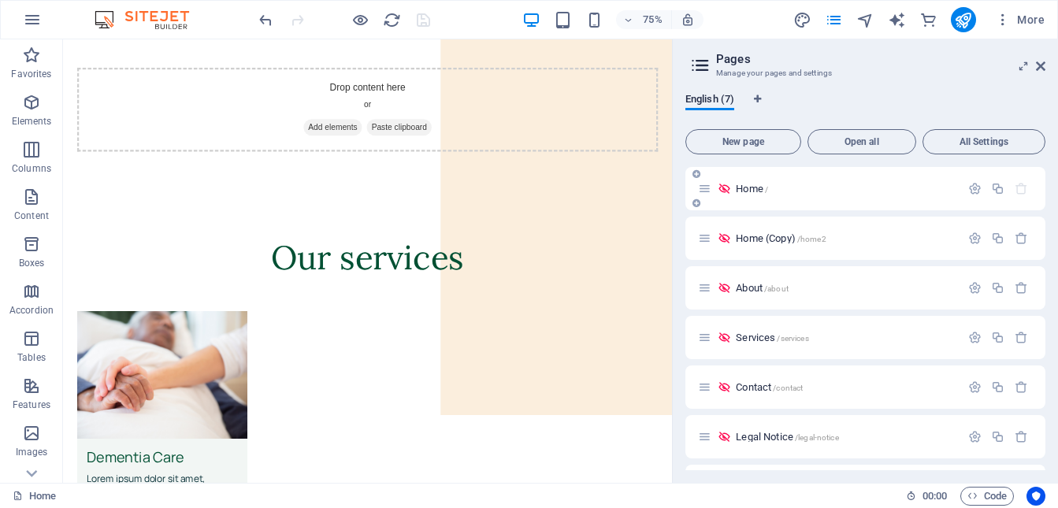
click at [780, 190] on p "Home /" at bounding box center [846, 189] width 220 height 10
click at [976, 189] on icon "button" at bounding box center [974, 188] width 13 height 13
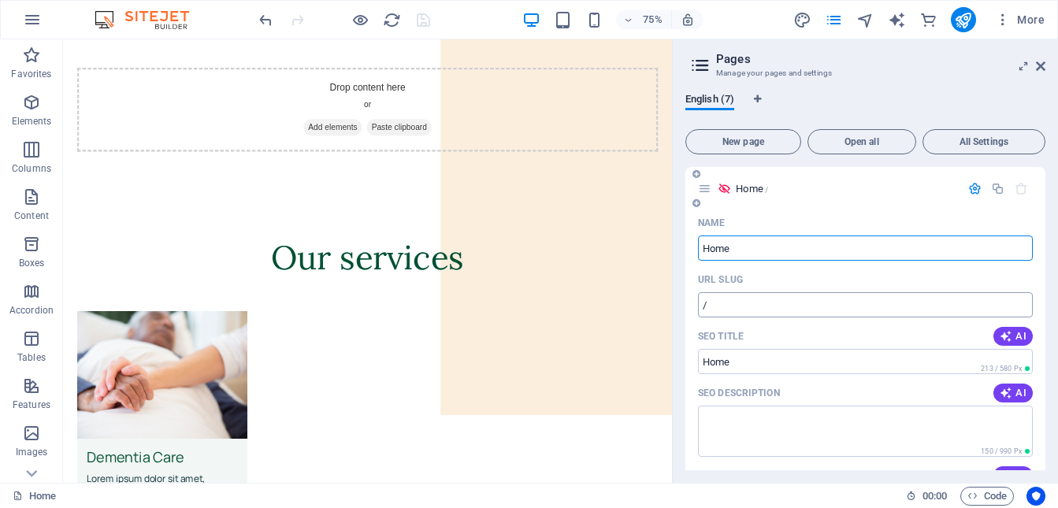
click at [771, 296] on input "/" at bounding box center [865, 304] width 335 height 25
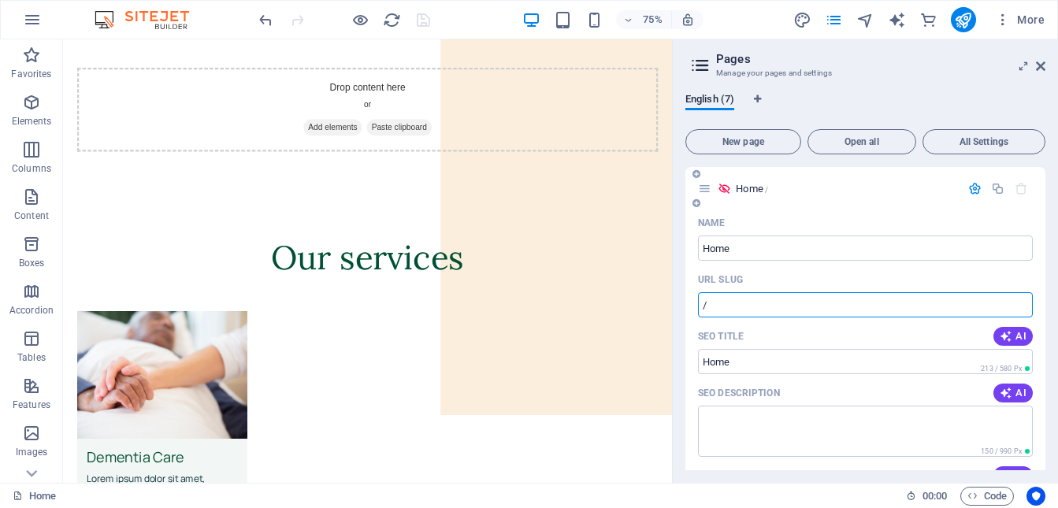
click at [969, 188] on icon "button" at bounding box center [974, 188] width 13 height 13
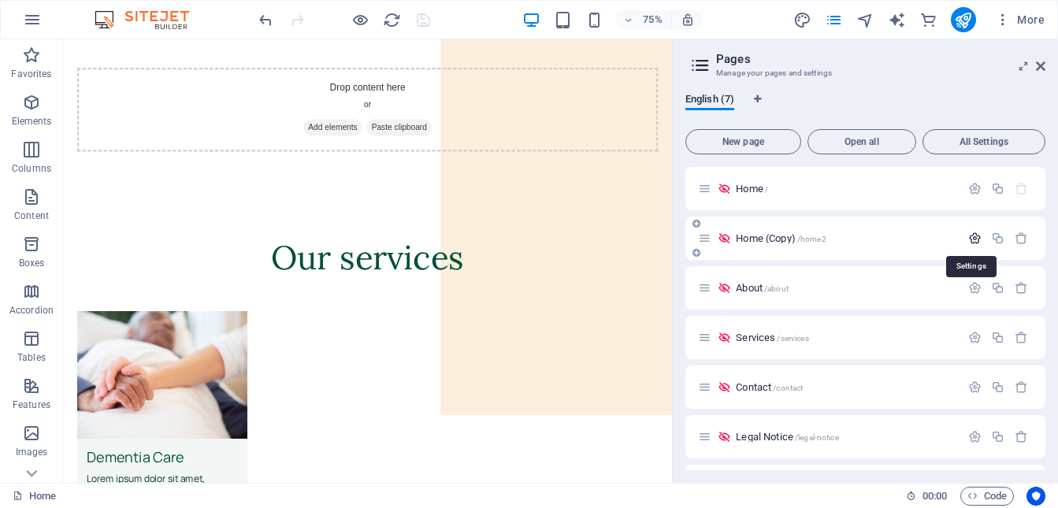
click at [970, 240] on icon "button" at bounding box center [974, 238] width 13 height 13
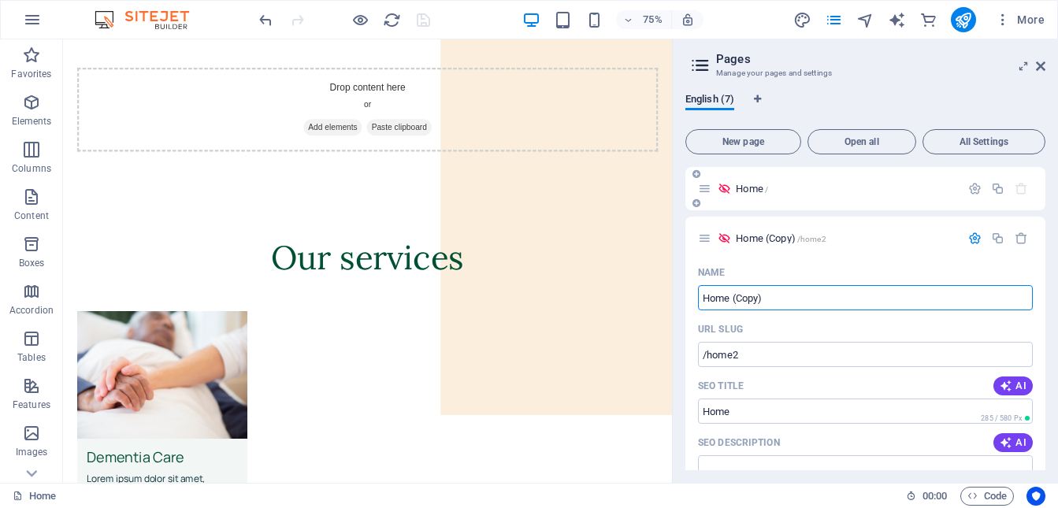
click at [863, 194] on div "Home /" at bounding box center [829, 189] width 262 height 18
click at [972, 191] on icon "button" at bounding box center [974, 188] width 13 height 13
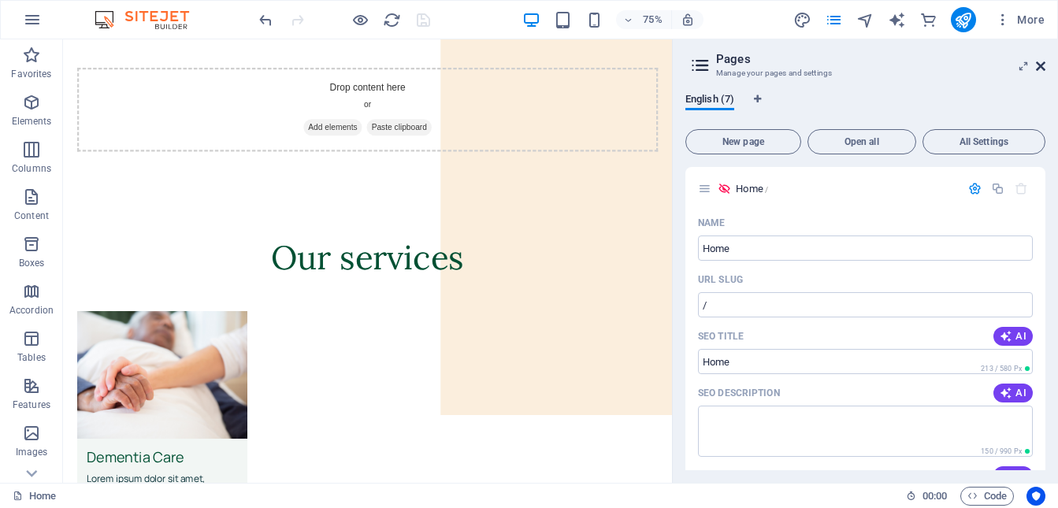
click at [1039, 68] on icon at bounding box center [1040, 66] width 9 height 13
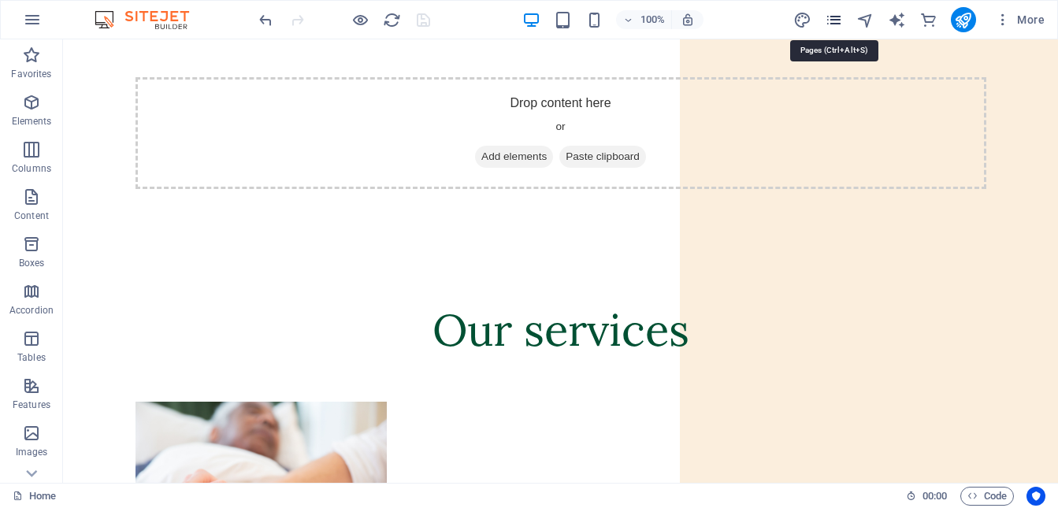
click at [829, 23] on icon "pages" at bounding box center [834, 20] width 18 height 18
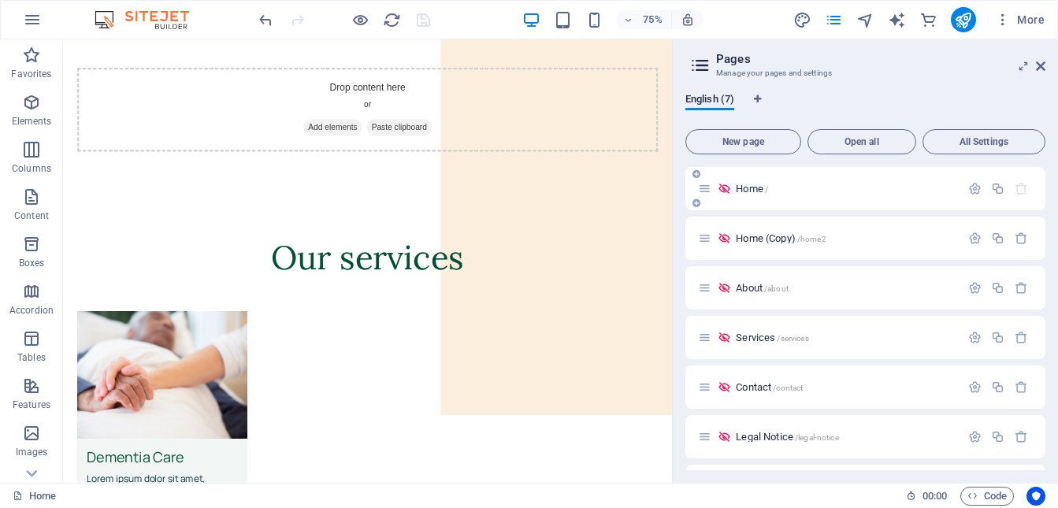
click at [780, 186] on p "Home /" at bounding box center [846, 189] width 220 height 10
click at [798, 188] on p "Home /" at bounding box center [846, 189] width 220 height 10
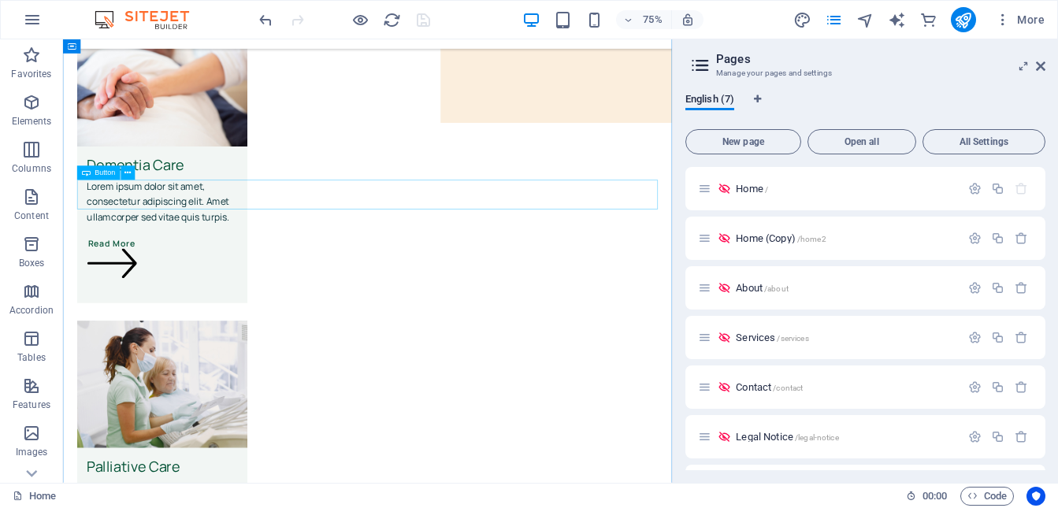
scroll to position [435, 0]
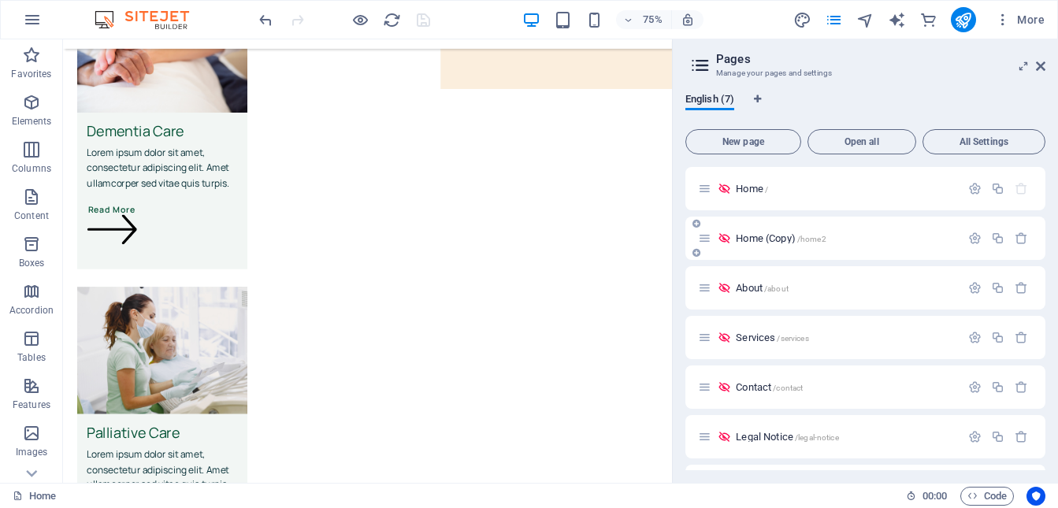
click at [804, 240] on span "/home2" at bounding box center [811, 239] width 29 height 9
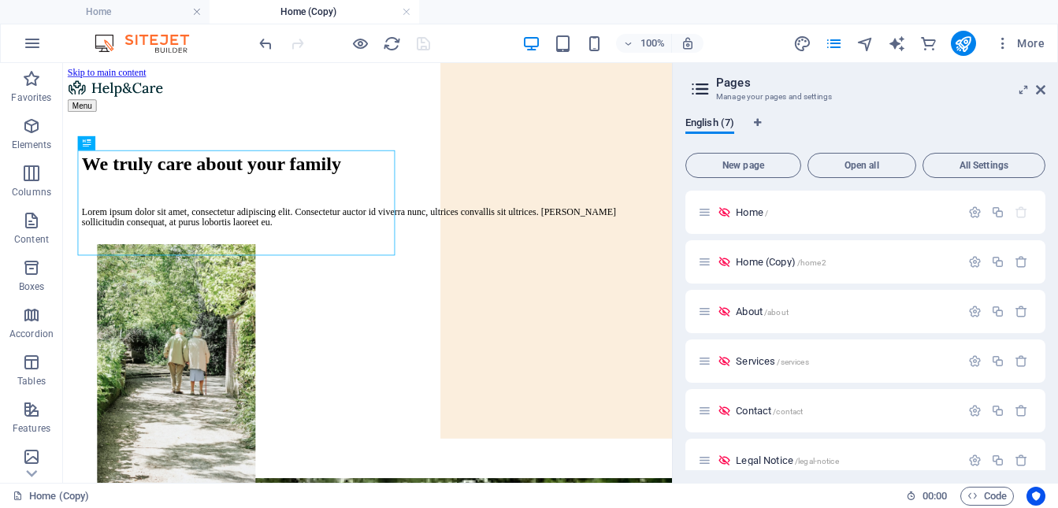
scroll to position [0, 0]
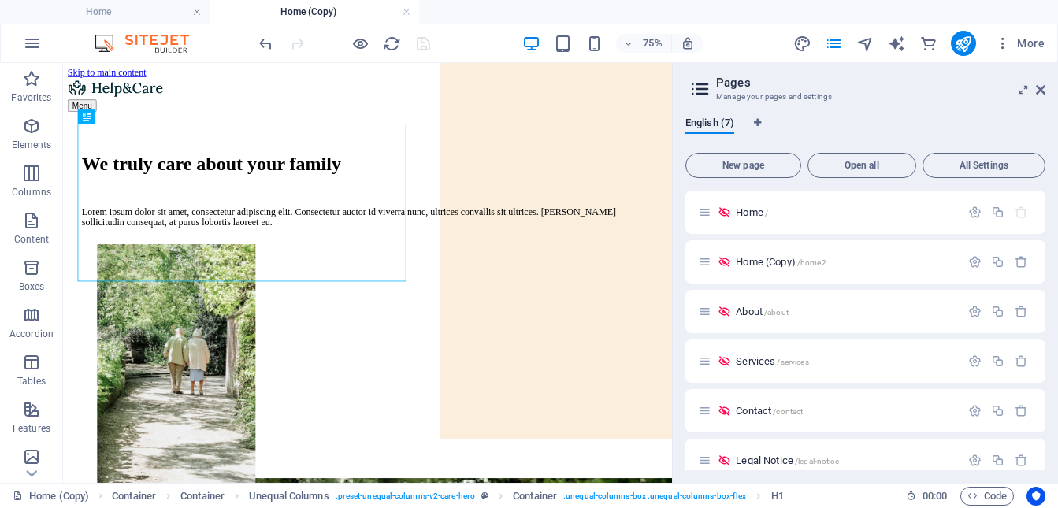
click at [798, 174] on div "New page Open all All Settings" at bounding box center [866, 165] width 360 height 25
click at [767, 206] on div "Home /" at bounding box center [829, 212] width 262 height 18
click at [763, 216] on span "Home /" at bounding box center [752, 212] width 32 height 12
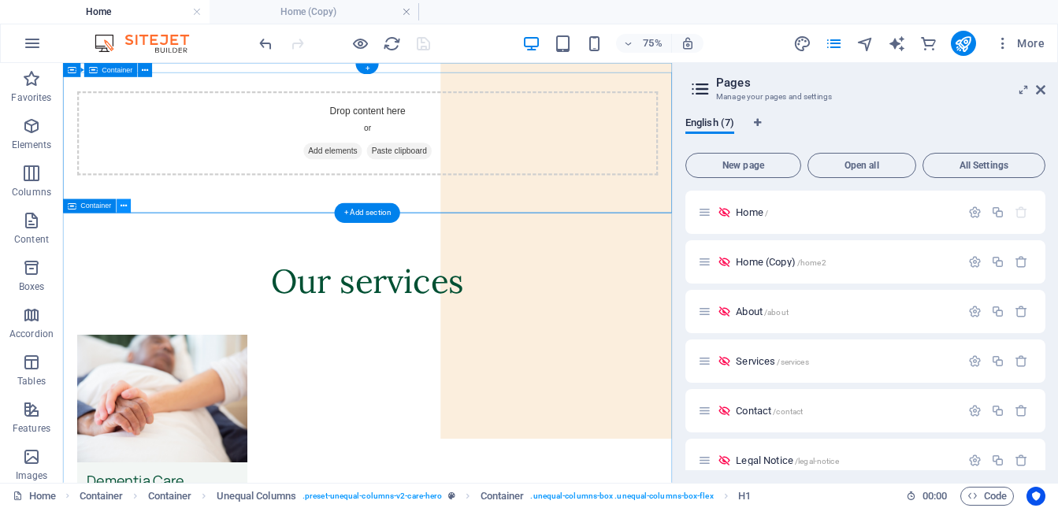
click at [118, 206] on button at bounding box center [124, 206] width 14 height 14
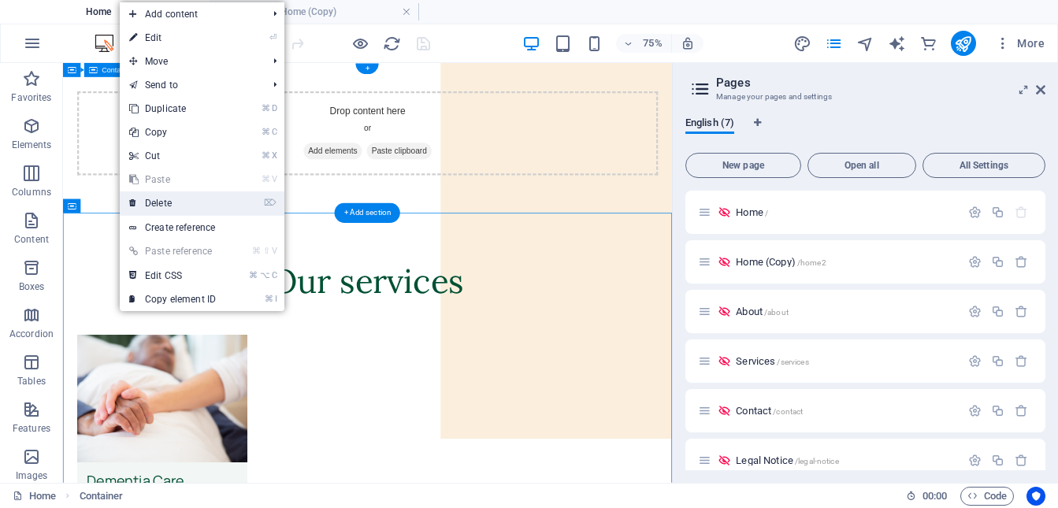
click at [166, 203] on link "⌦ Delete" at bounding box center [173, 203] width 106 height 24
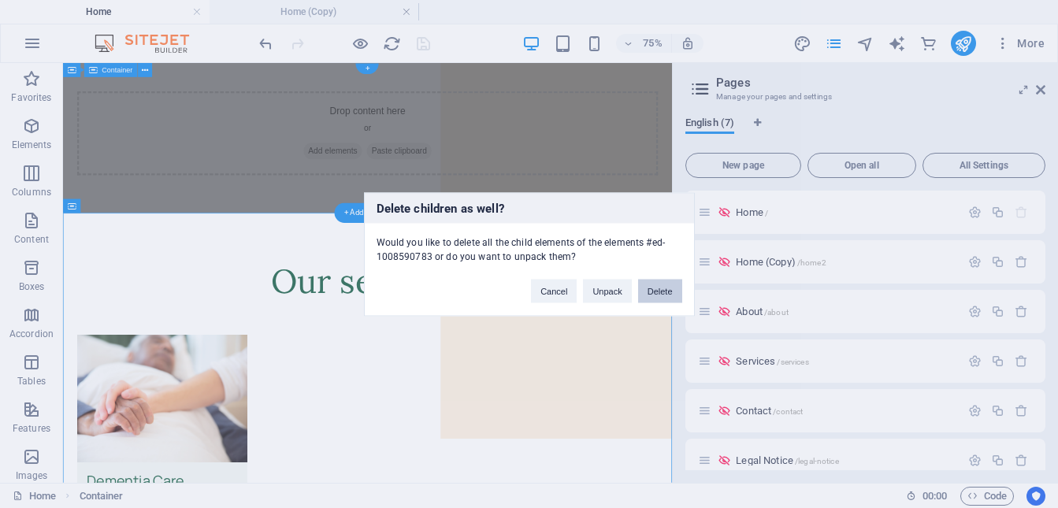
click at [657, 289] on button "Delete" at bounding box center [660, 291] width 44 height 24
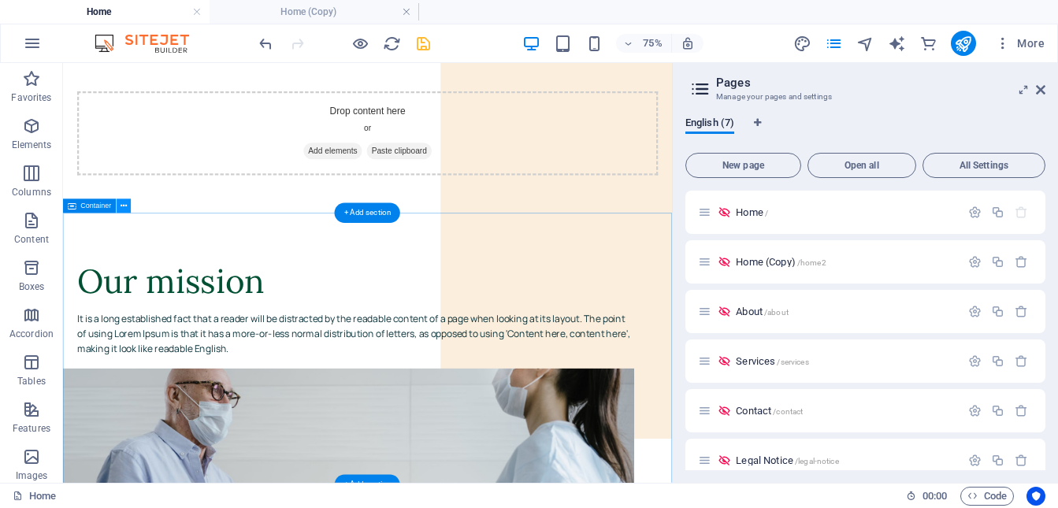
click at [125, 210] on icon at bounding box center [124, 206] width 6 height 13
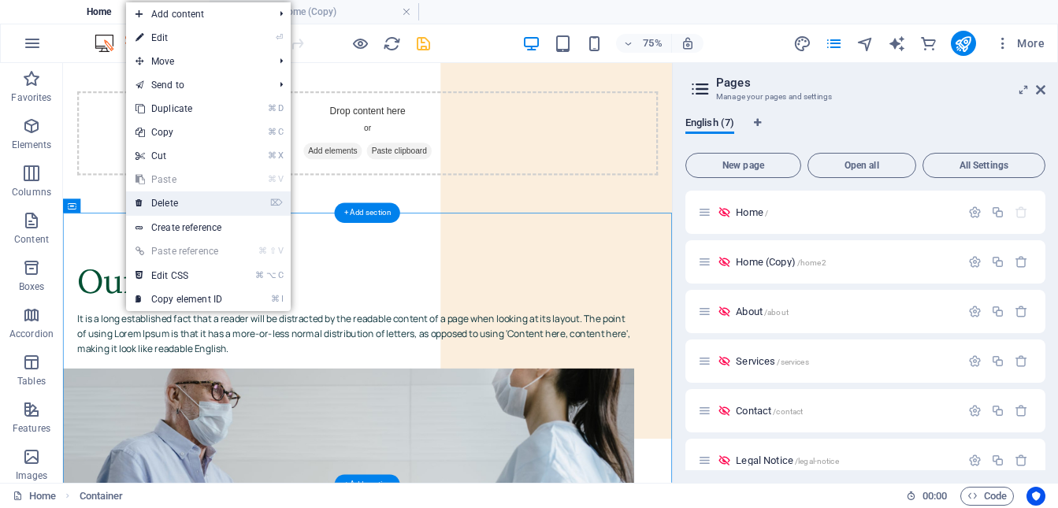
click at [160, 208] on link "⌦ Delete" at bounding box center [179, 203] width 106 height 24
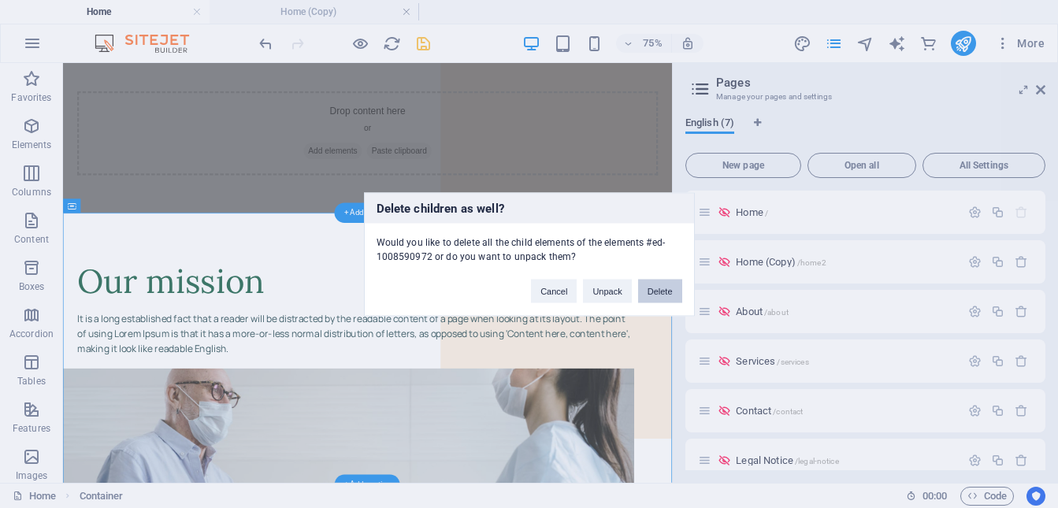
drag, startPoint x: 667, startPoint y: 290, endPoint x: 485, endPoint y: 281, distance: 182.3
click at [667, 290] on button "Delete" at bounding box center [660, 291] width 44 height 24
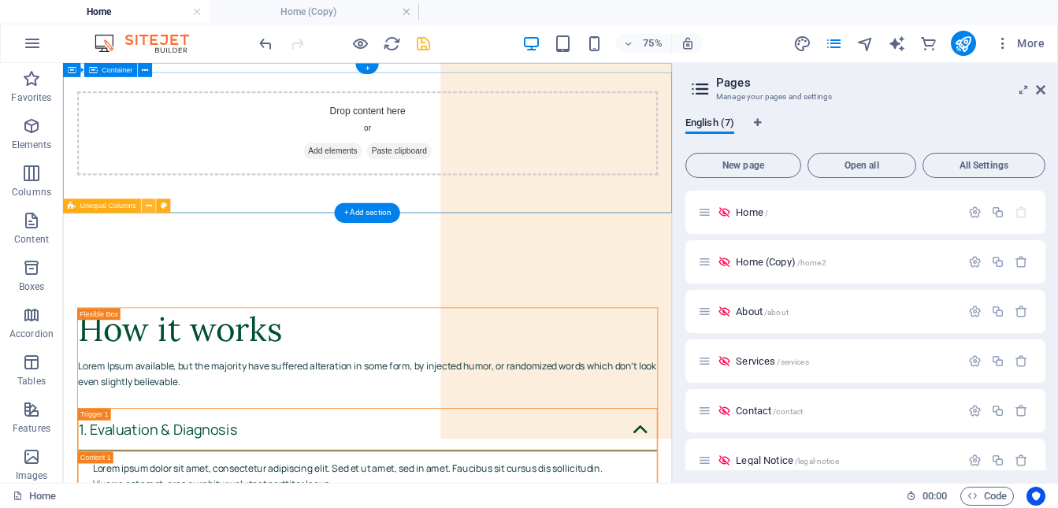
click at [151, 207] on icon at bounding box center [149, 206] width 6 height 13
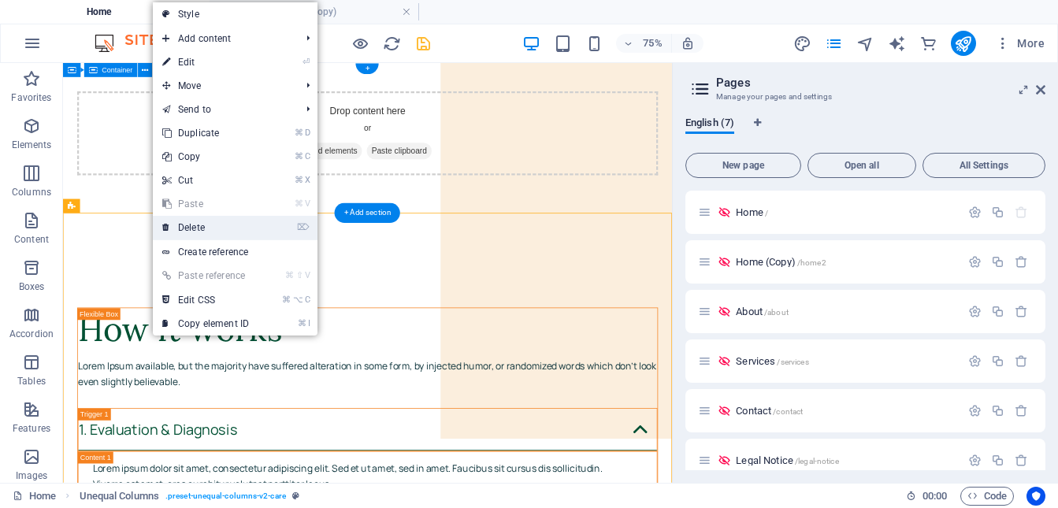
click at [214, 229] on link "⌦ Delete" at bounding box center [206, 228] width 106 height 24
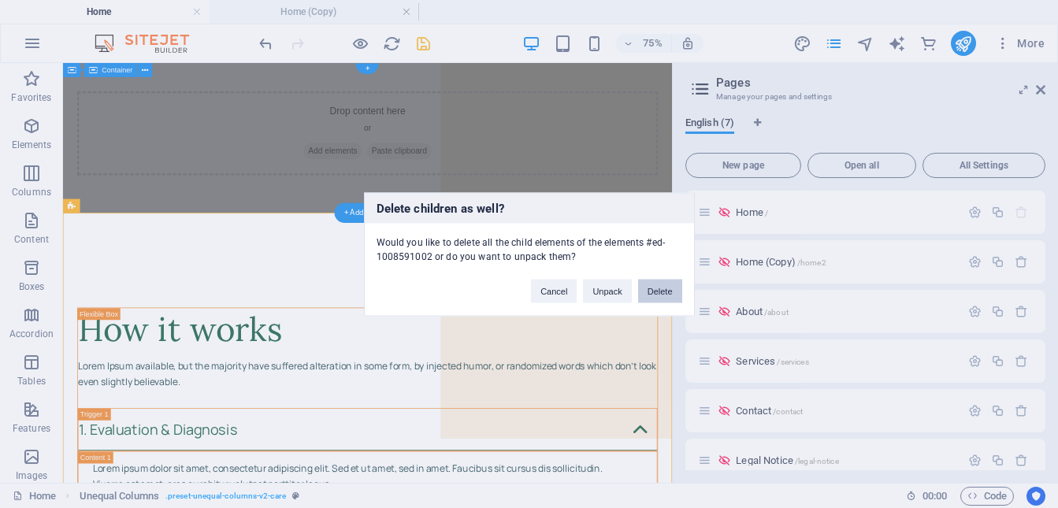
click at [662, 295] on button "Delete" at bounding box center [660, 291] width 44 height 24
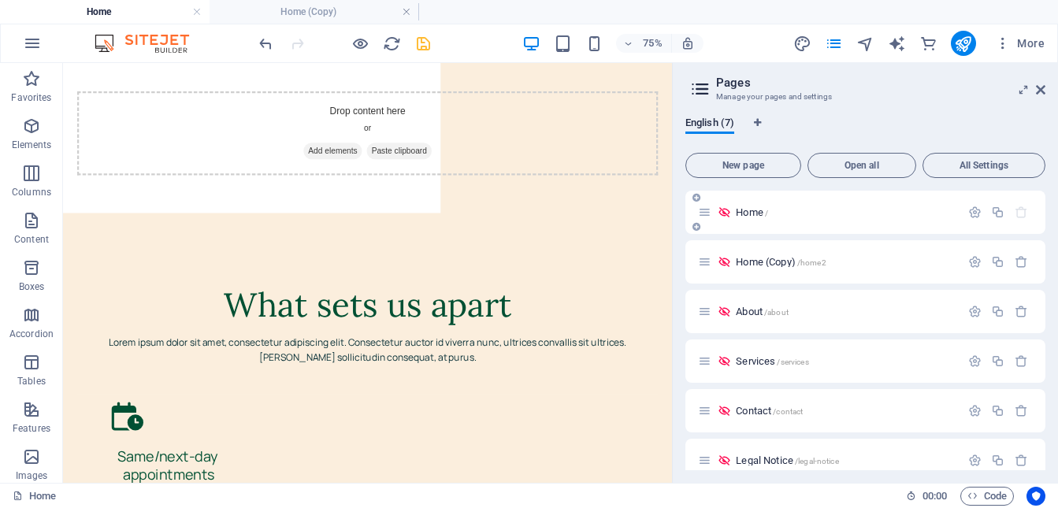
click at [769, 219] on div "Home /" at bounding box center [829, 212] width 262 height 18
click at [788, 265] on span "Home (Copy) /home2" at bounding box center [781, 262] width 90 height 12
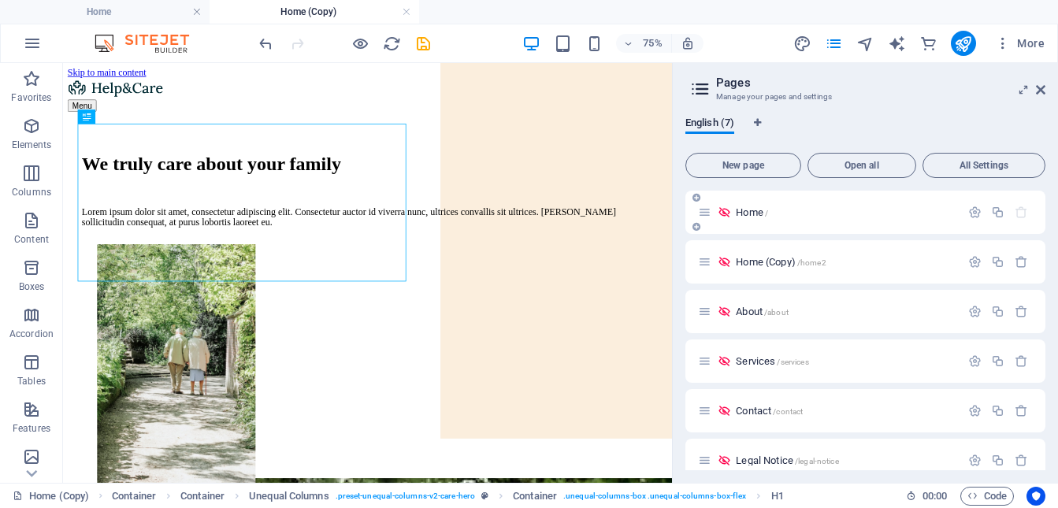
click at [843, 216] on p "Home /" at bounding box center [846, 212] width 220 height 10
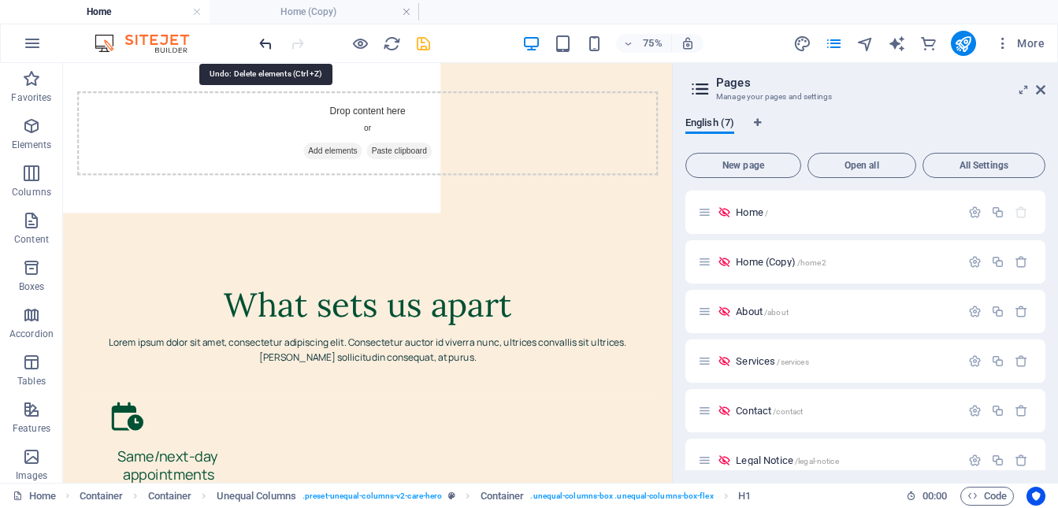
click at [271, 45] on icon "undo" at bounding box center [266, 44] width 18 height 18
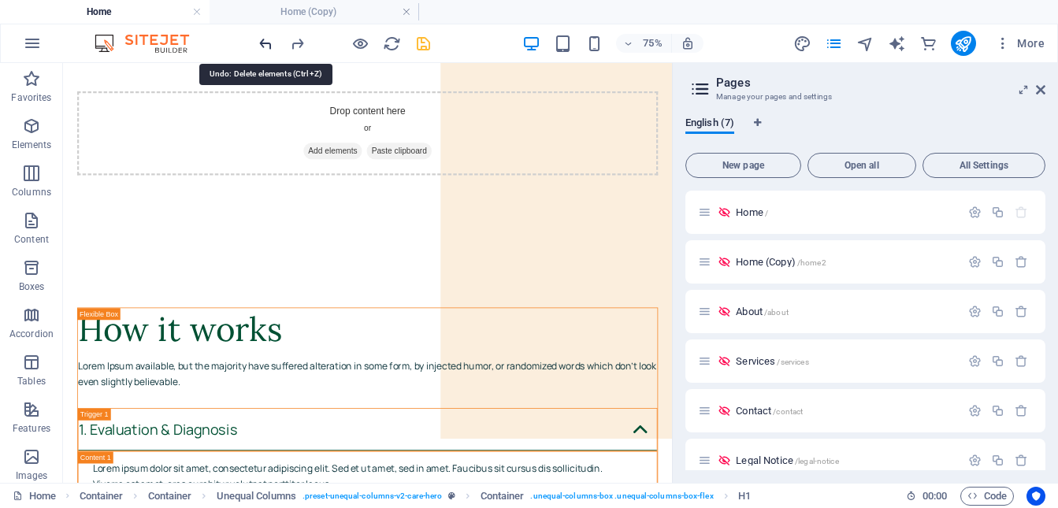
click at [271, 45] on icon "undo" at bounding box center [266, 44] width 18 height 18
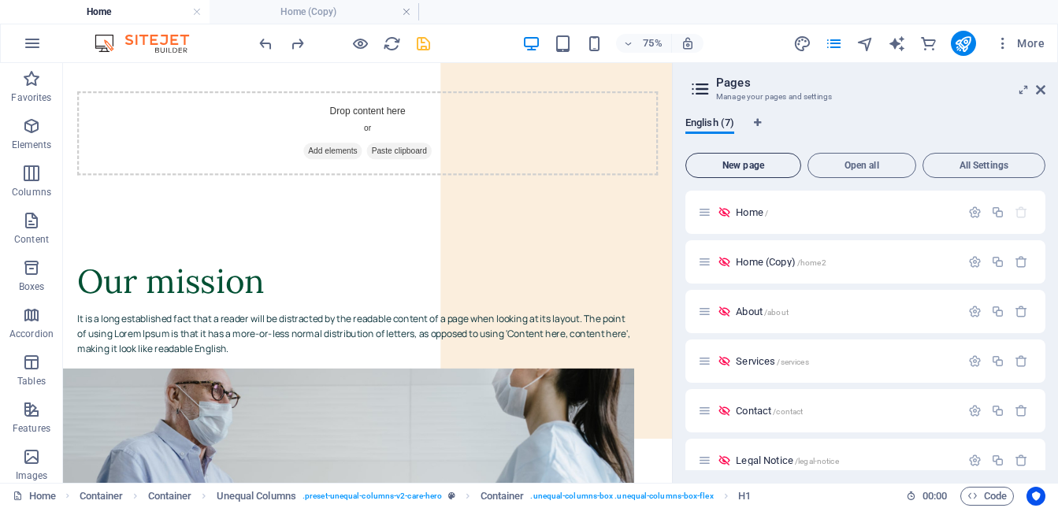
click at [719, 165] on span "New page" at bounding box center [744, 165] width 102 height 9
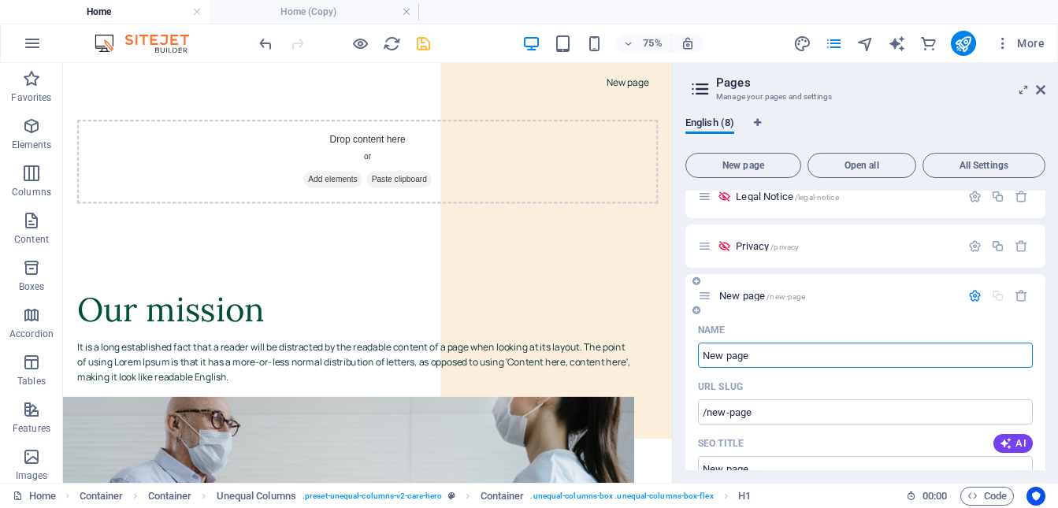
scroll to position [265, 0]
click at [1045, 93] on icon at bounding box center [1040, 90] width 9 height 13
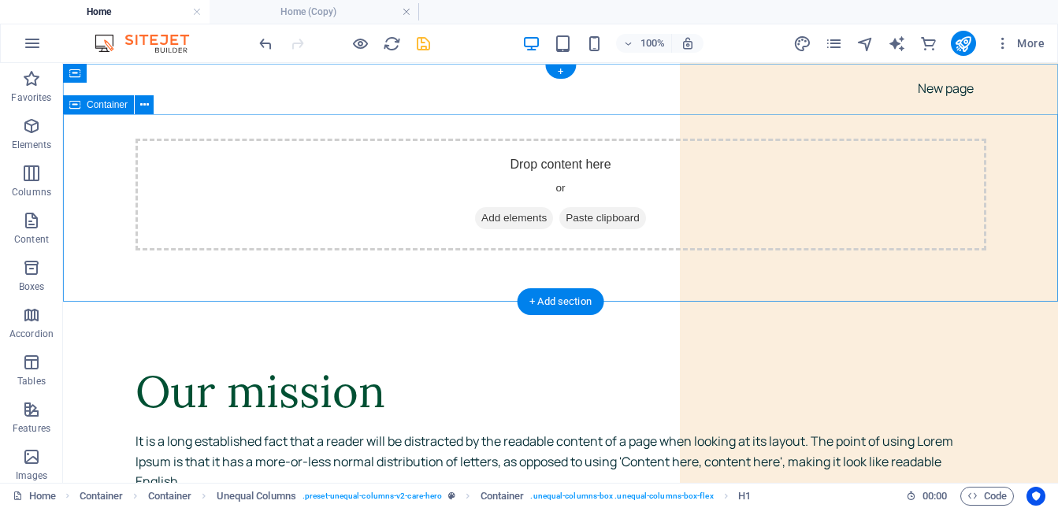
scroll to position [0, 0]
click at [500, 220] on span "Add elements" at bounding box center [514, 218] width 78 height 22
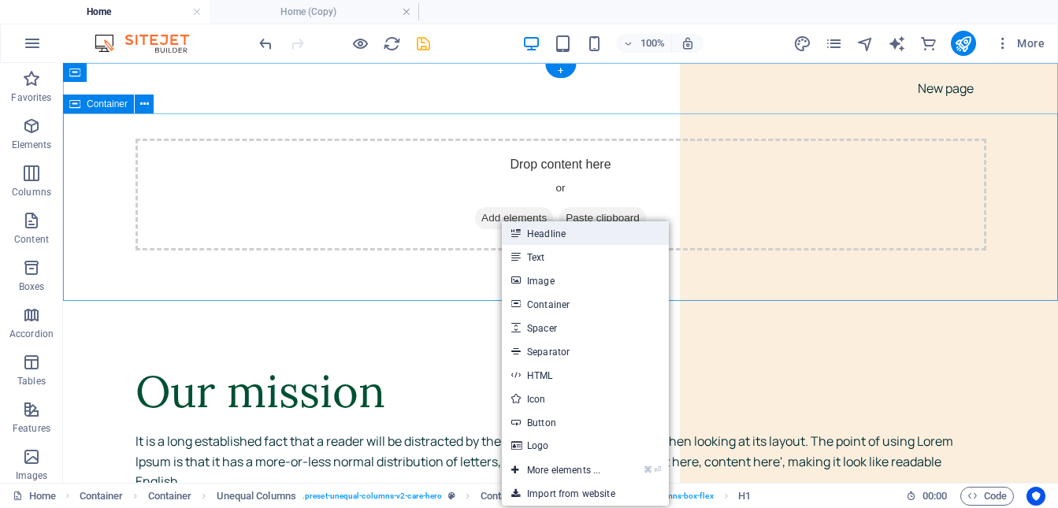
click at [559, 229] on link "Headline" at bounding box center [585, 233] width 167 height 24
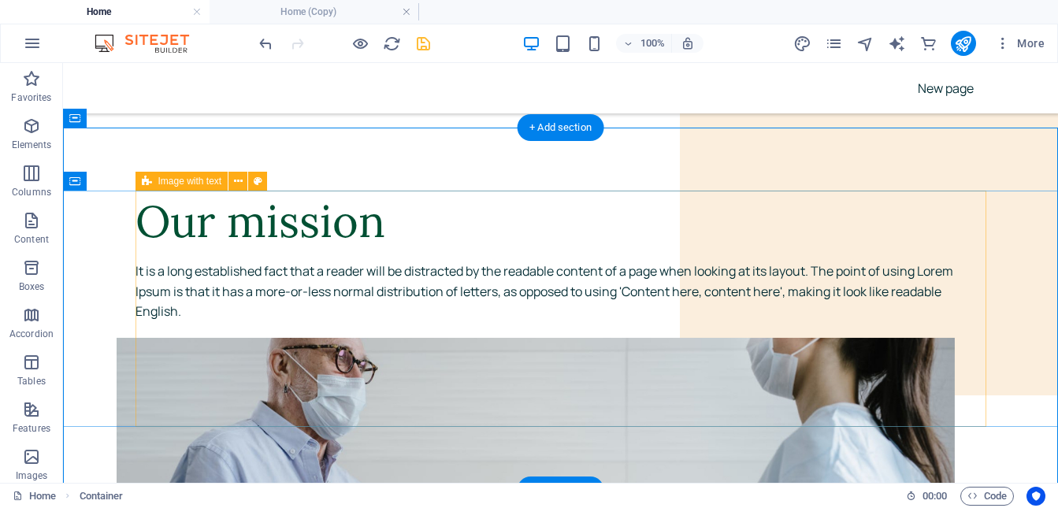
scroll to position [184, 0]
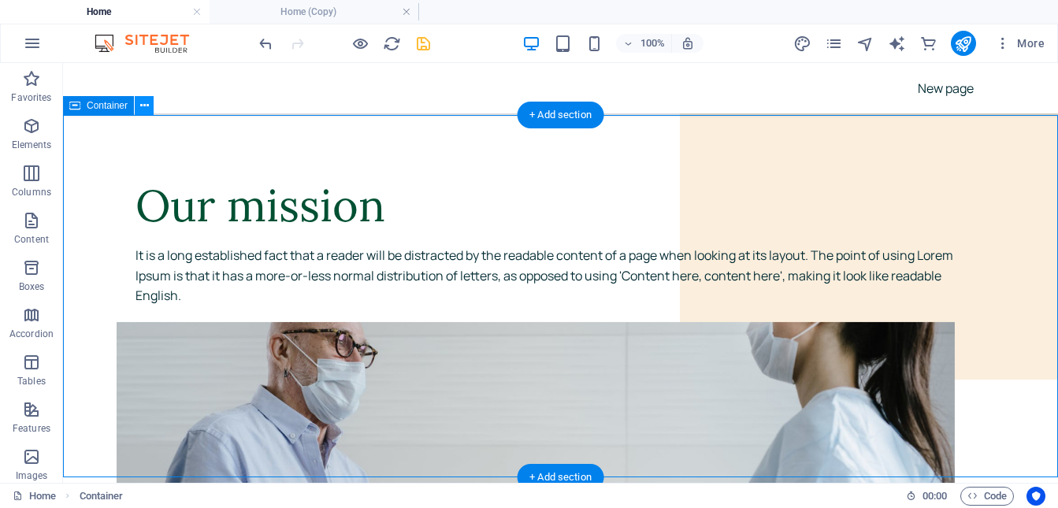
click at [145, 110] on icon at bounding box center [144, 106] width 9 height 17
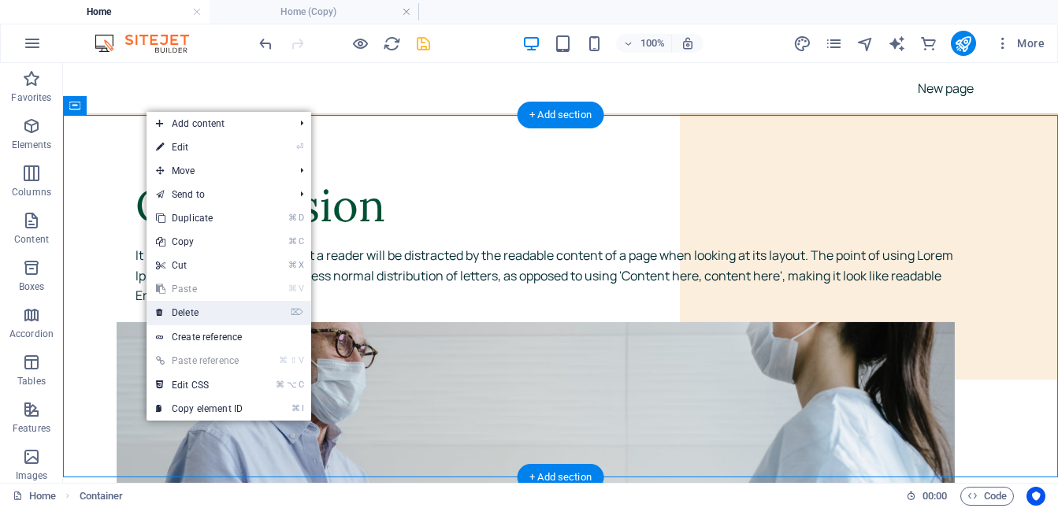
click at [205, 314] on link "⌦ Delete" at bounding box center [200, 313] width 106 height 24
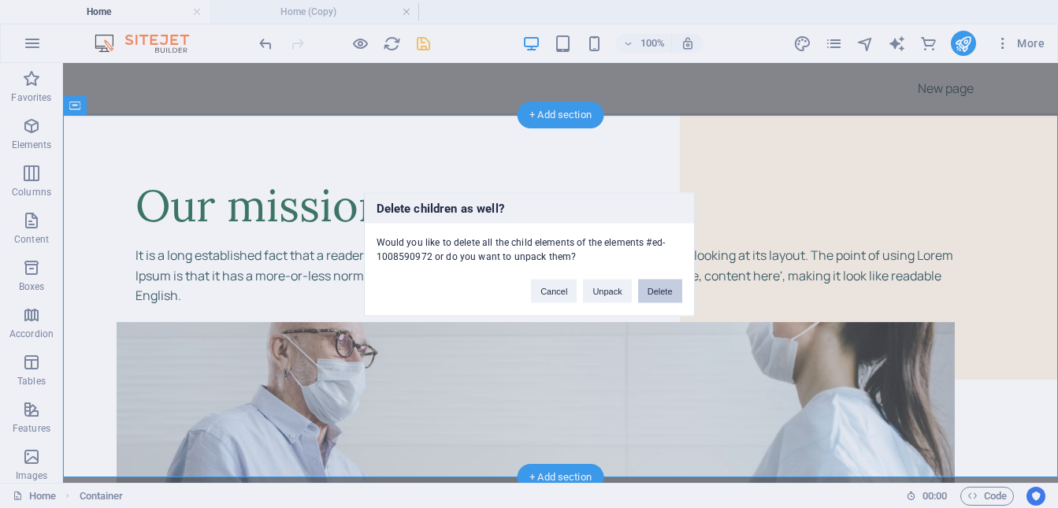
click at [654, 293] on button "Delete" at bounding box center [660, 291] width 44 height 24
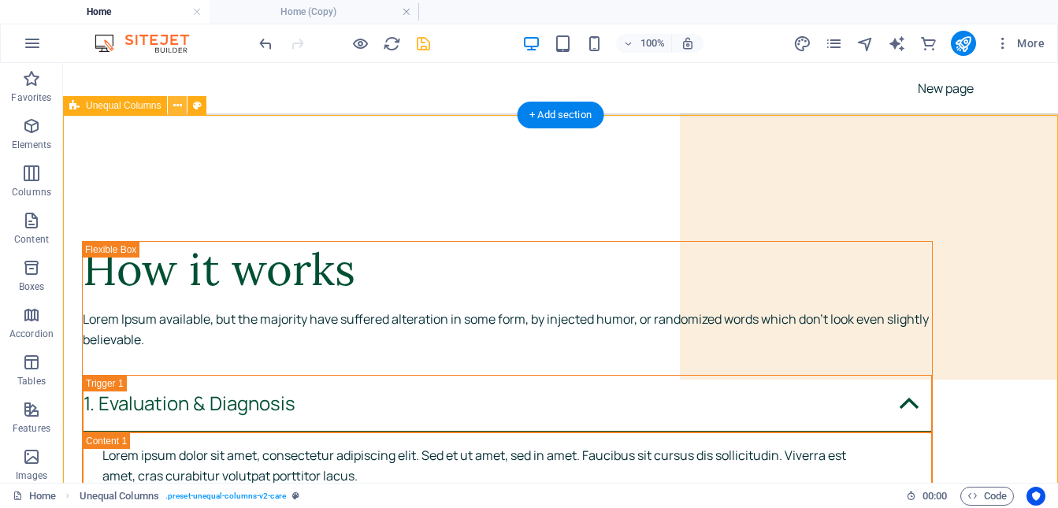
click at [180, 107] on icon at bounding box center [177, 106] width 9 height 17
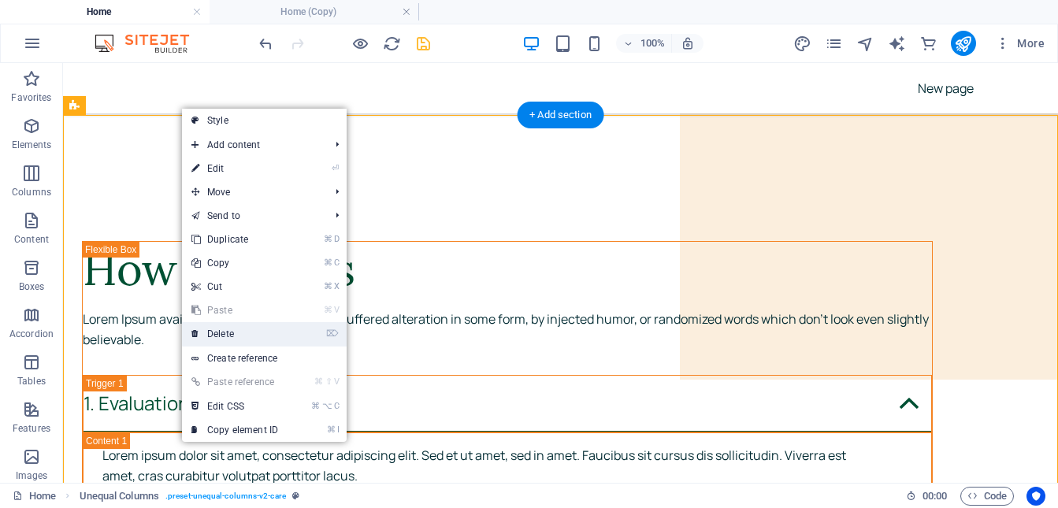
click at [236, 331] on link "⌦ Delete" at bounding box center [235, 334] width 106 height 24
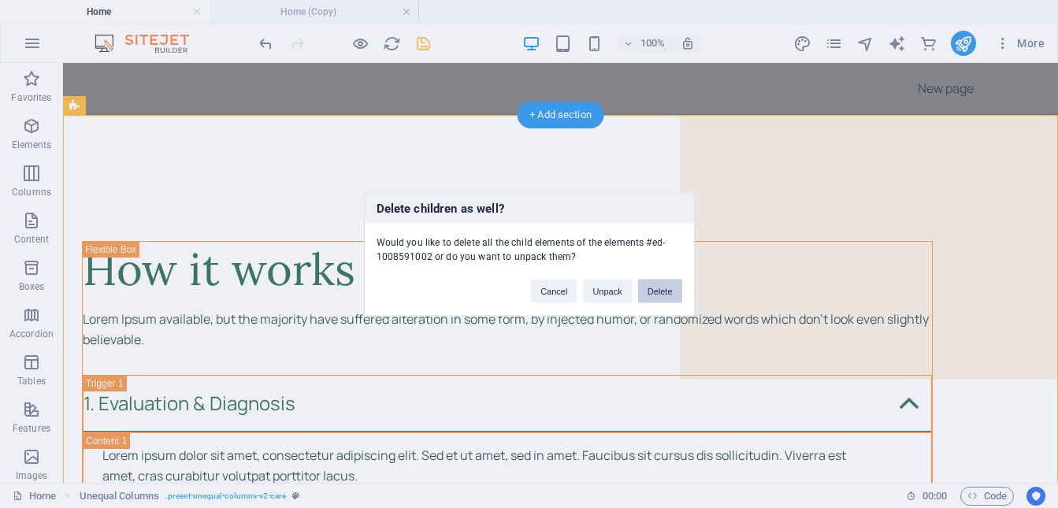
click at [652, 289] on button "Delete" at bounding box center [660, 291] width 44 height 24
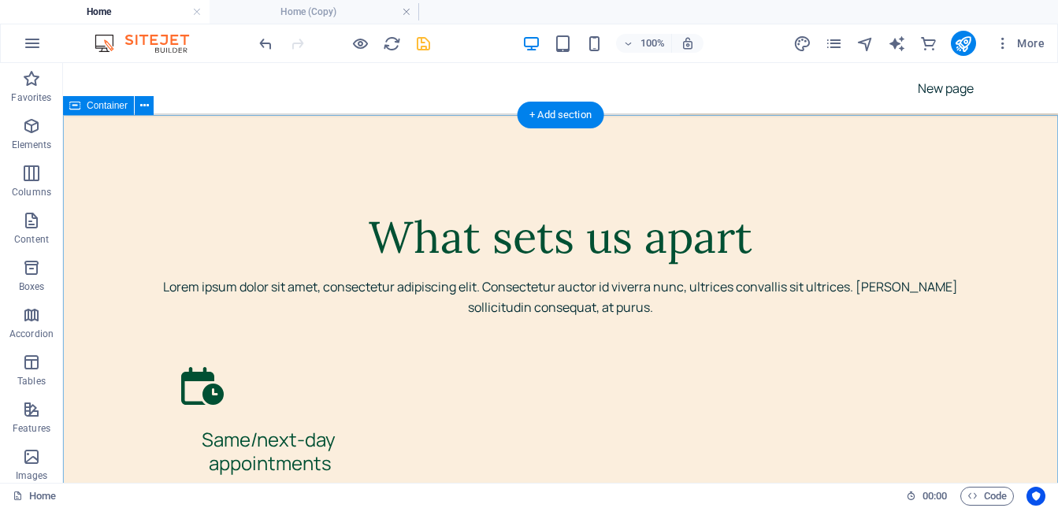
drag, startPoint x: 97, startPoint y: 154, endPoint x: 179, endPoint y: 169, distance: 83.5
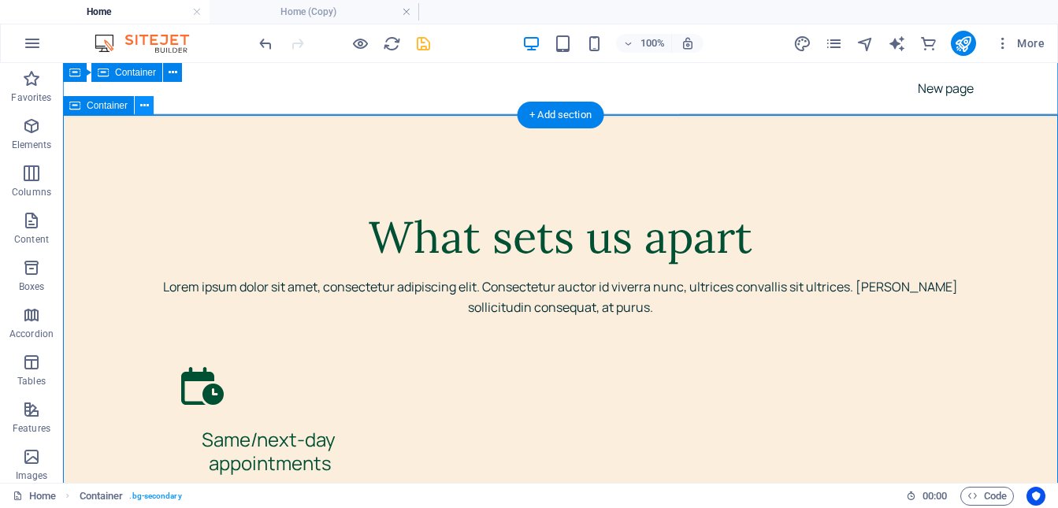
click at [149, 107] on button at bounding box center [144, 105] width 19 height 19
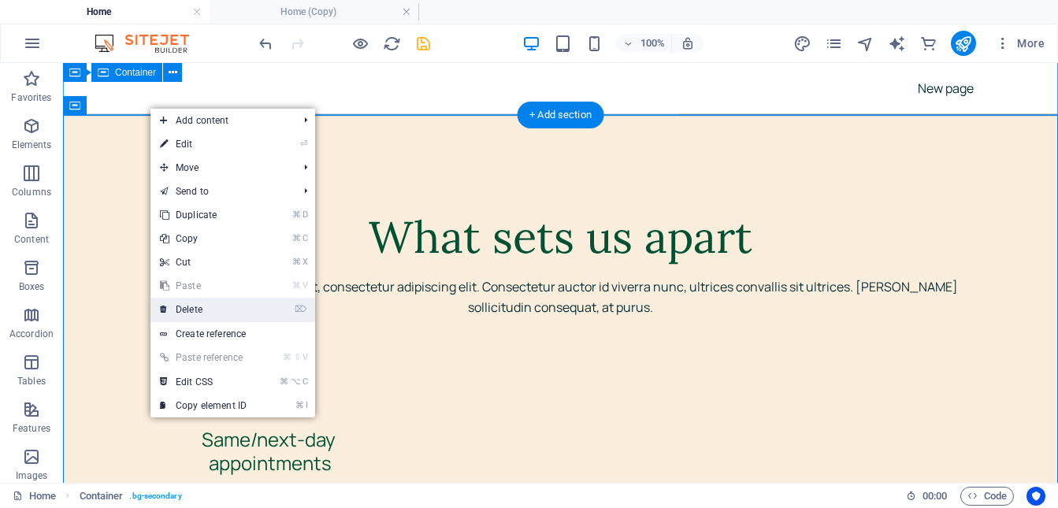
click at [211, 308] on link "⌦ Delete" at bounding box center [204, 310] width 106 height 24
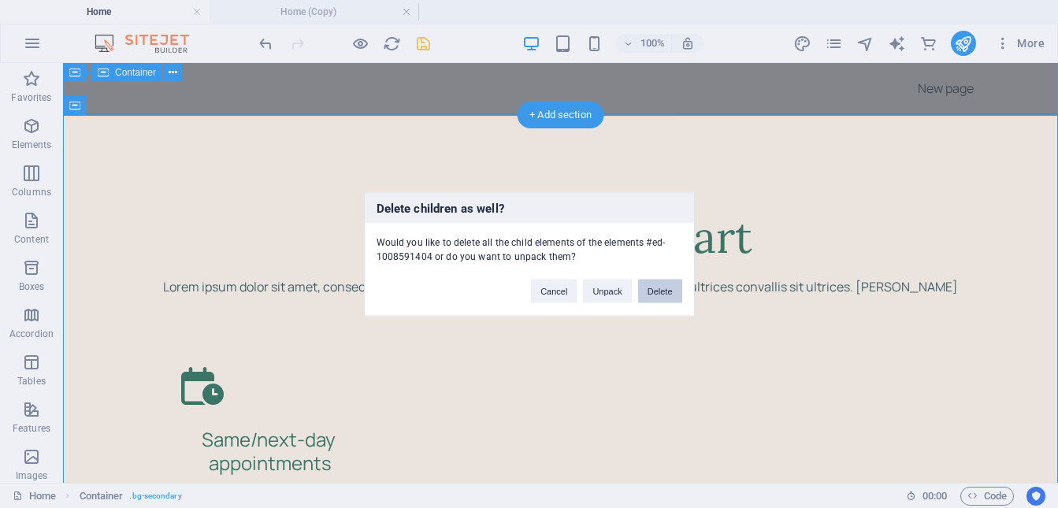
click at [665, 295] on button "Delete" at bounding box center [660, 291] width 44 height 24
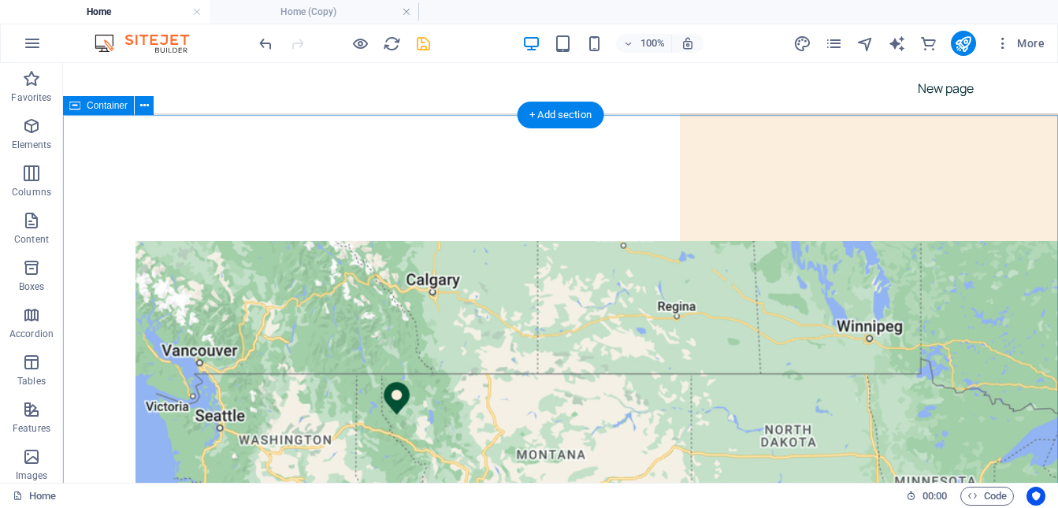
click at [146, 111] on icon at bounding box center [144, 106] width 9 height 17
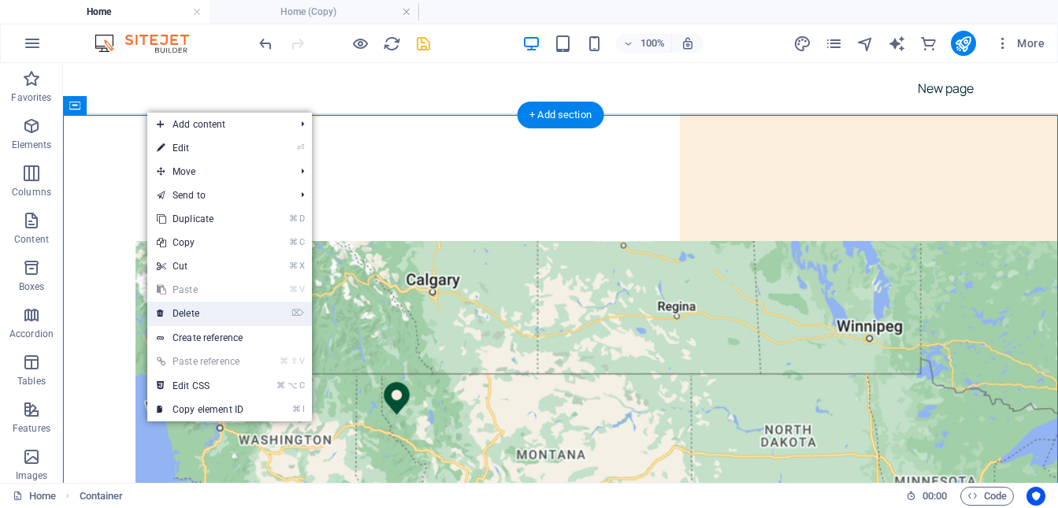
click at [215, 306] on link "⌦ Delete" at bounding box center [200, 314] width 106 height 24
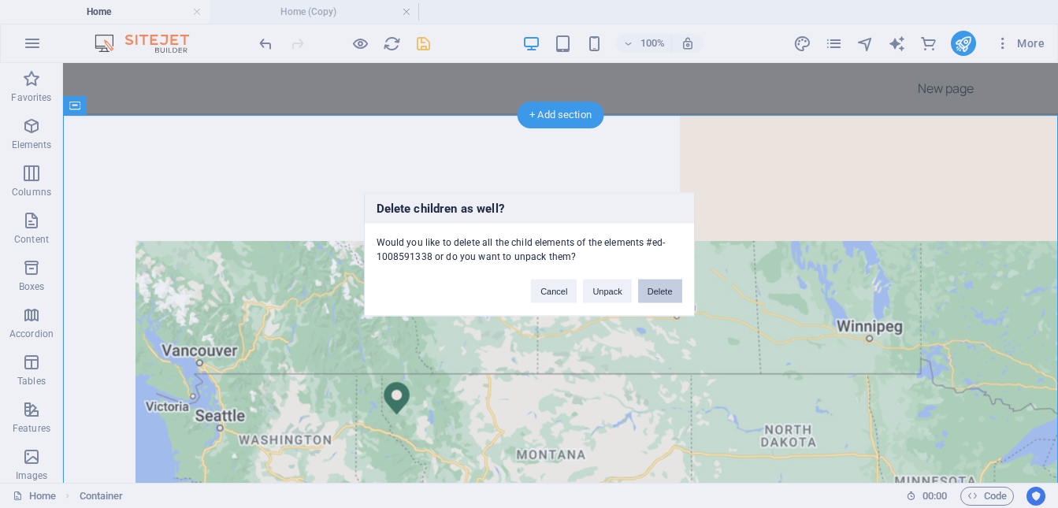
click at [672, 292] on button "Delete" at bounding box center [660, 291] width 44 height 24
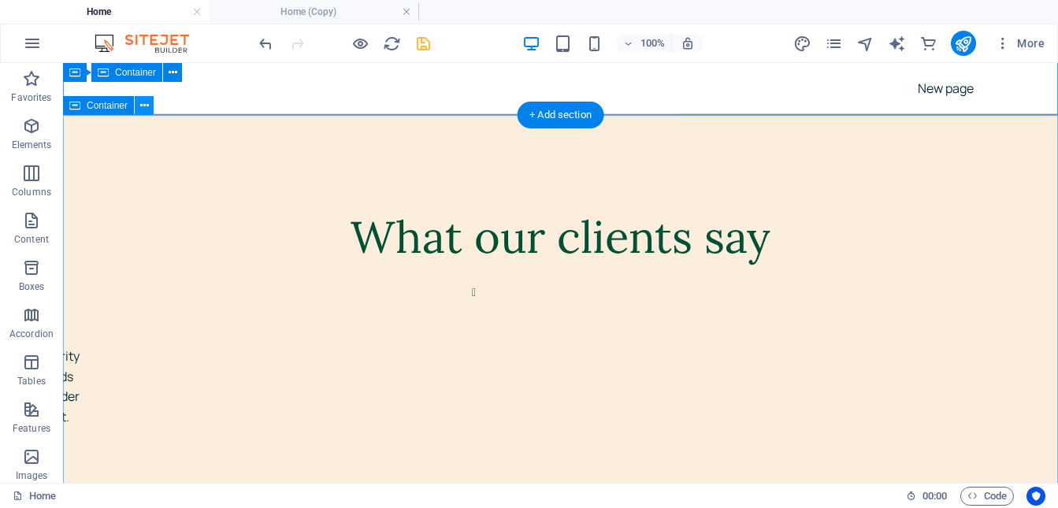
click at [147, 110] on icon at bounding box center [144, 106] width 9 height 17
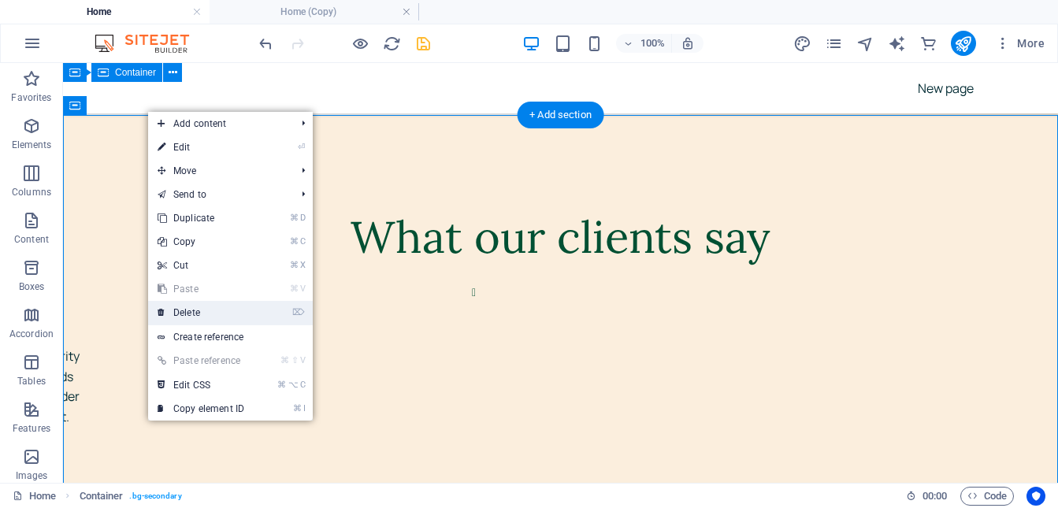
click at [206, 311] on link "⌦ Delete" at bounding box center [201, 313] width 106 height 24
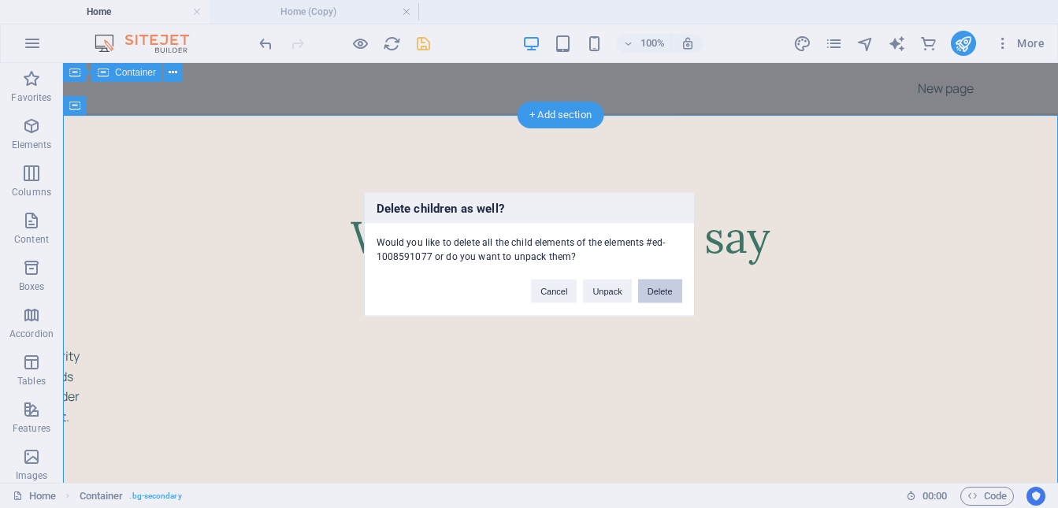
click at [659, 292] on button "Delete" at bounding box center [660, 291] width 44 height 24
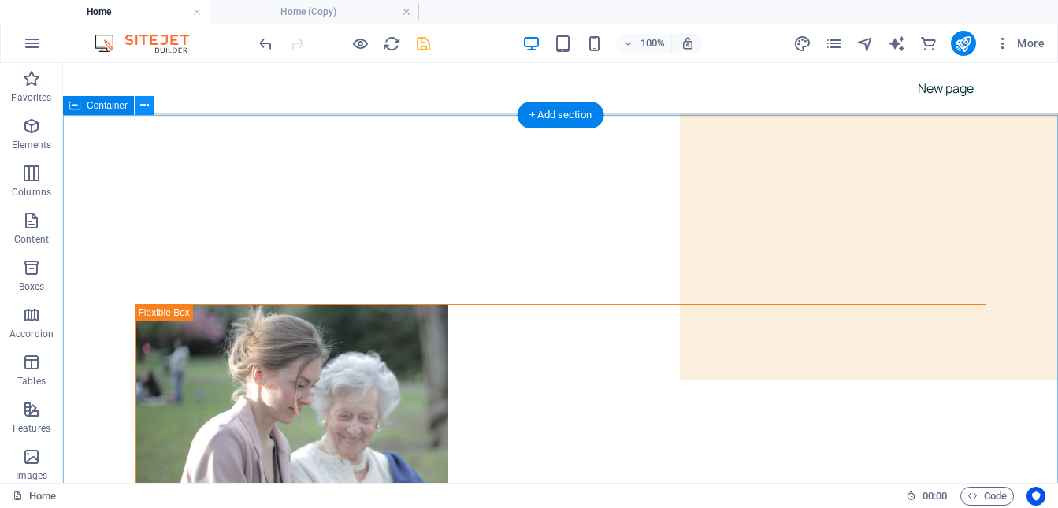
click at [146, 110] on icon at bounding box center [144, 106] width 9 height 17
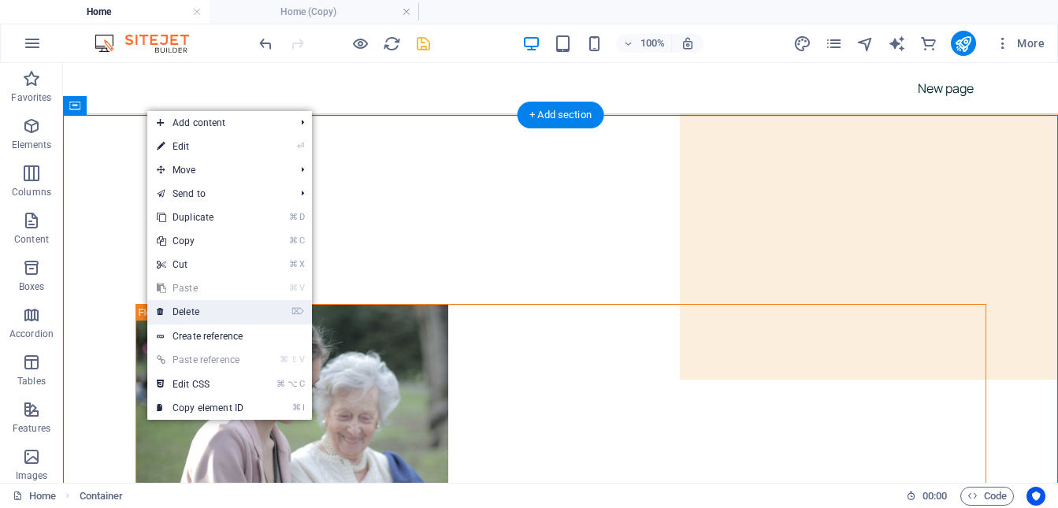
click at [208, 310] on link "⌦ Delete" at bounding box center [200, 312] width 106 height 24
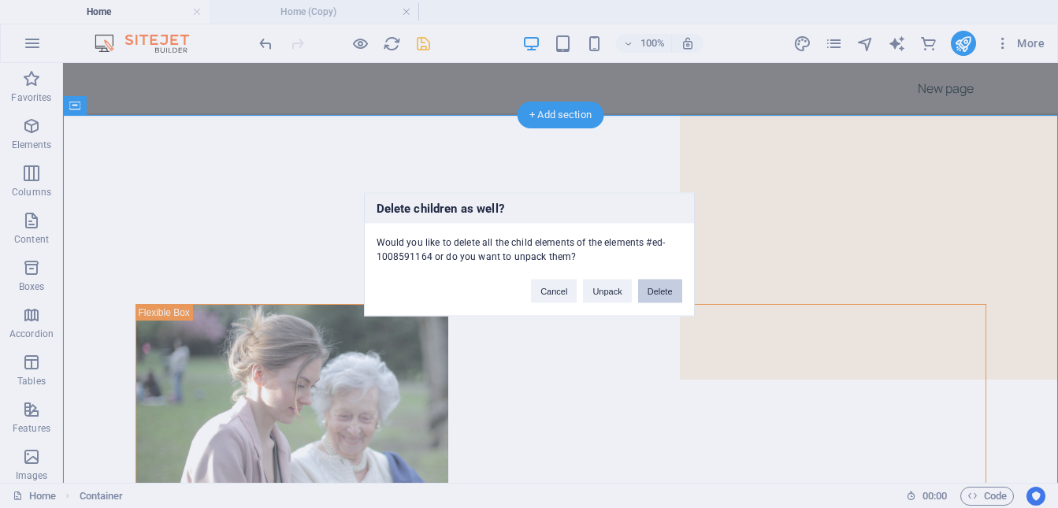
click at [672, 289] on button "Delete" at bounding box center [660, 291] width 44 height 24
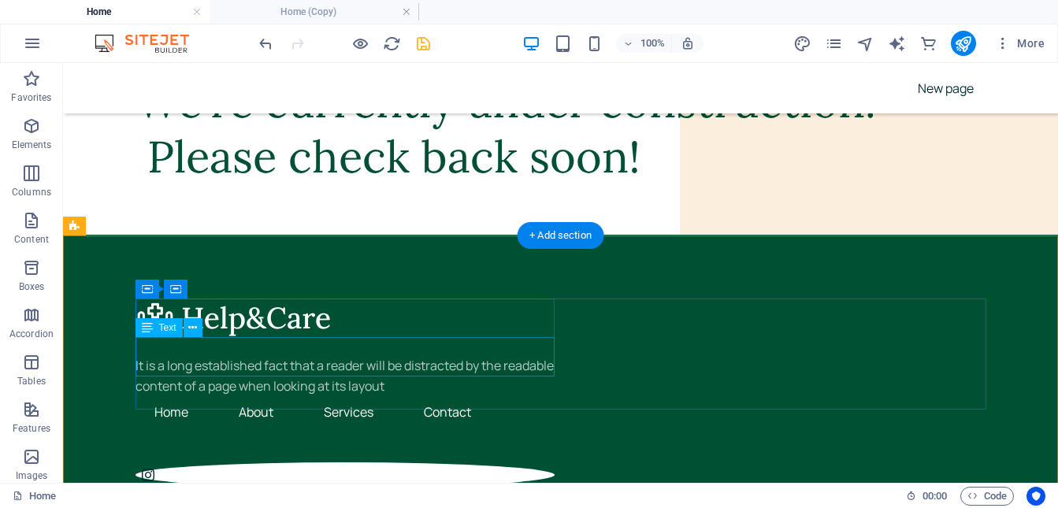
scroll to position [64, 0]
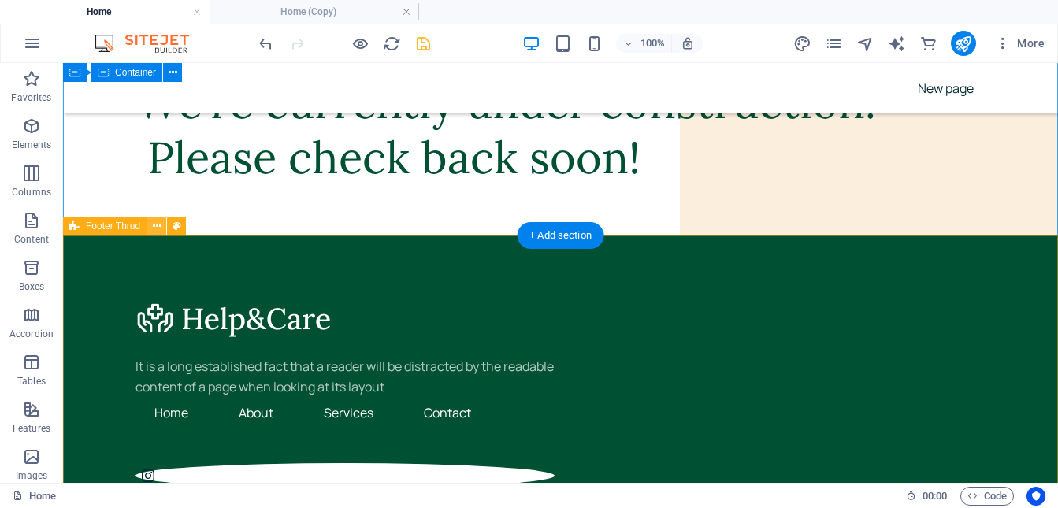
click at [161, 226] on icon at bounding box center [157, 226] width 9 height 17
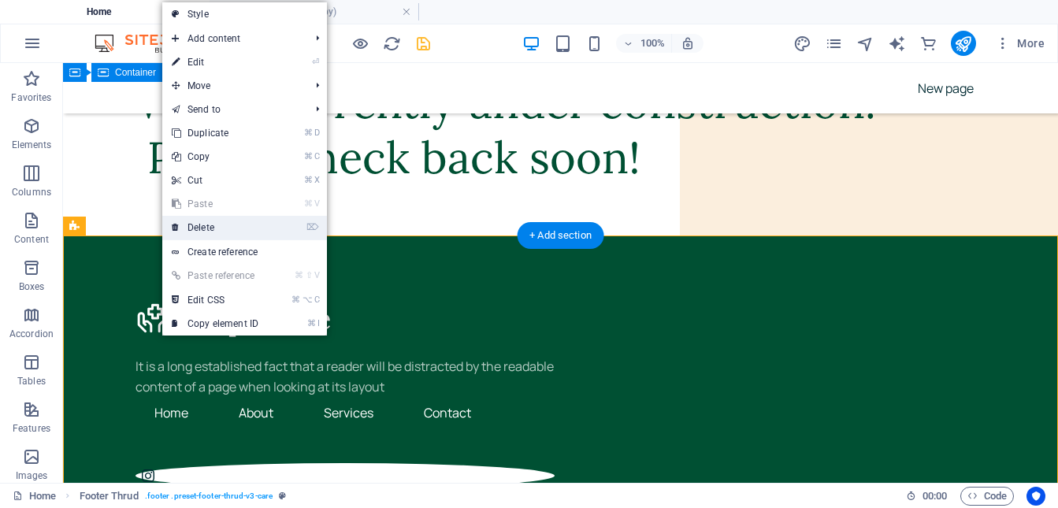
click at [217, 229] on link "⌦ Delete" at bounding box center [215, 228] width 106 height 24
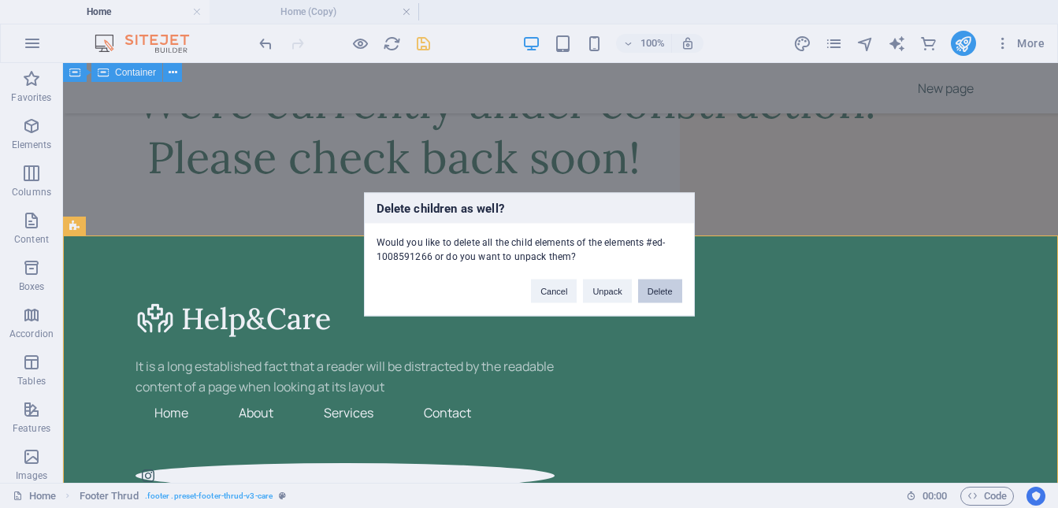
click at [666, 296] on button "Delete" at bounding box center [660, 291] width 44 height 24
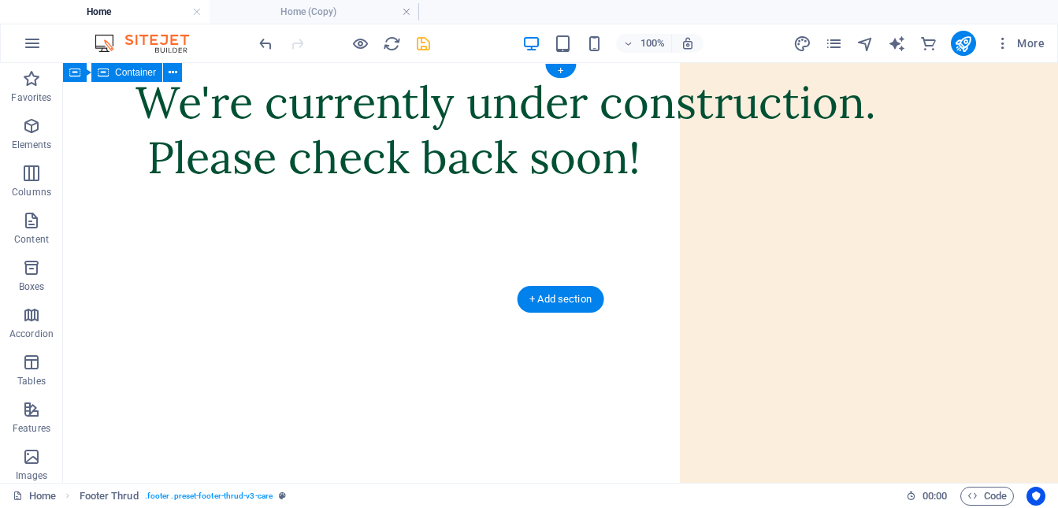
scroll to position [0, 0]
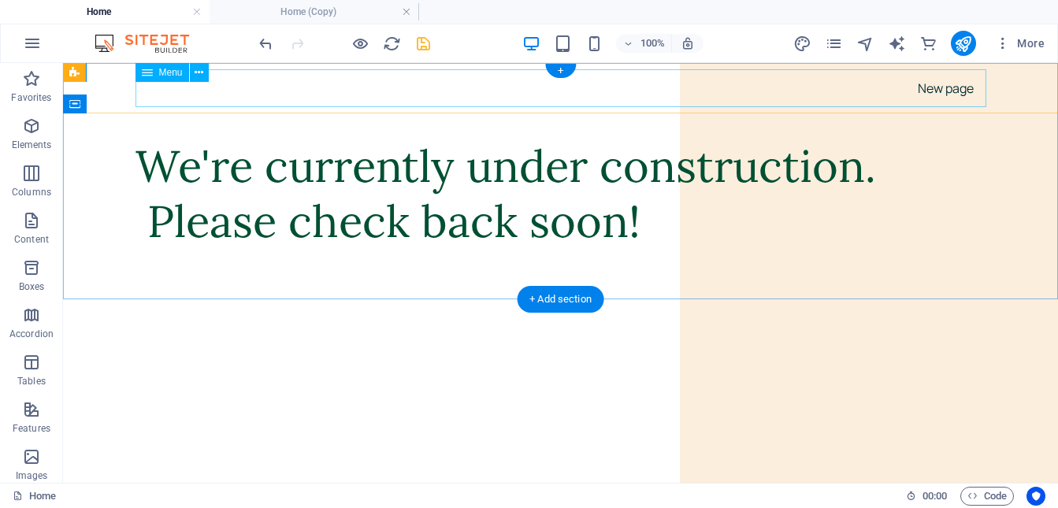
click at [292, 86] on nav "New page" at bounding box center [561, 88] width 851 height 38
click at [198, 74] on icon at bounding box center [199, 73] width 9 height 17
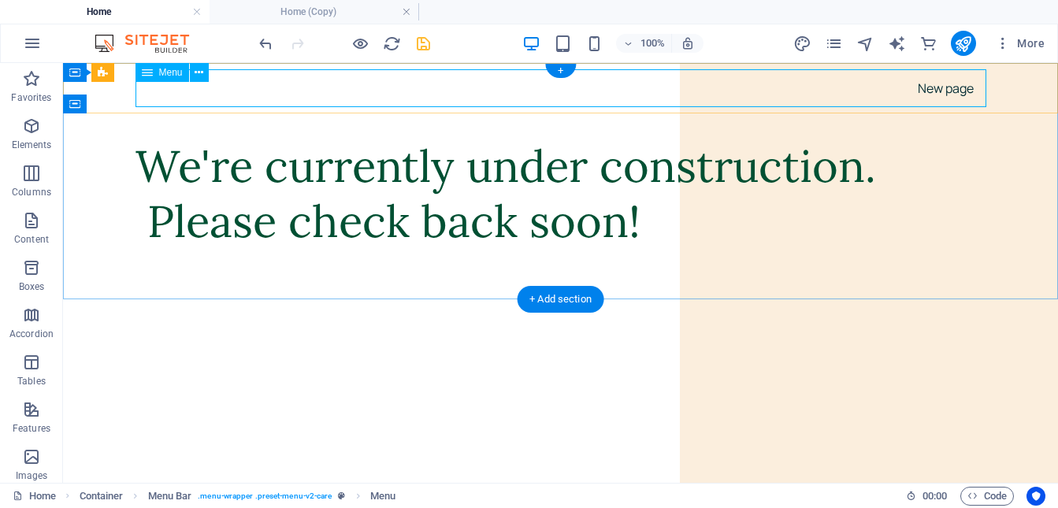
click at [455, 88] on nav "New page" at bounding box center [561, 88] width 851 height 38
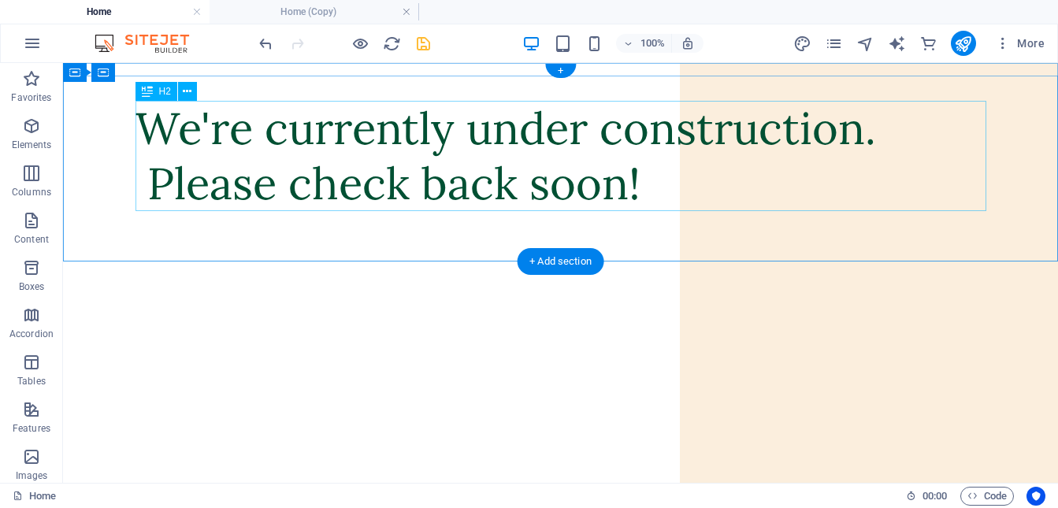
click at [642, 192] on div "We're currently under construction. Please check back soon!" at bounding box center [561, 156] width 851 height 110
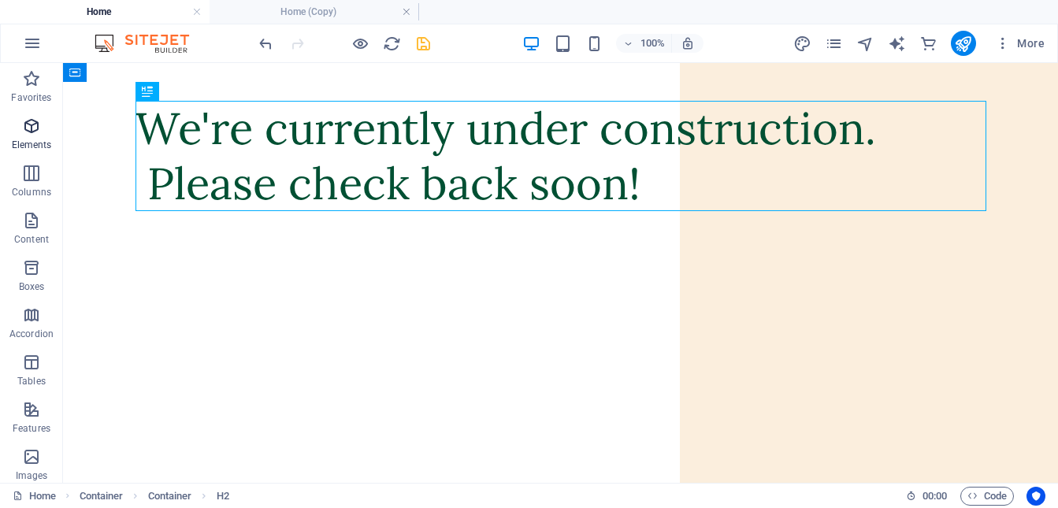
click at [28, 126] on icon "button" at bounding box center [31, 126] width 19 height 19
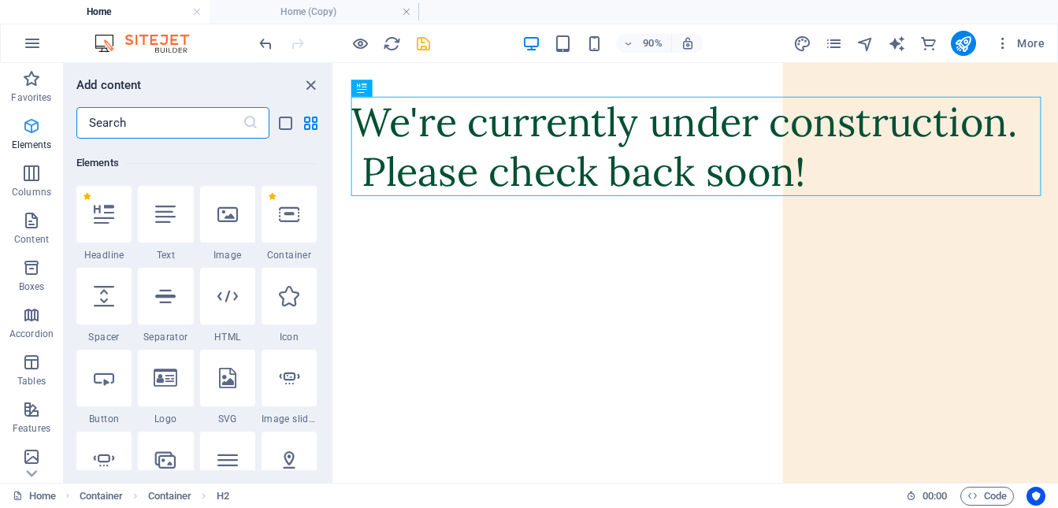
scroll to position [168, 0]
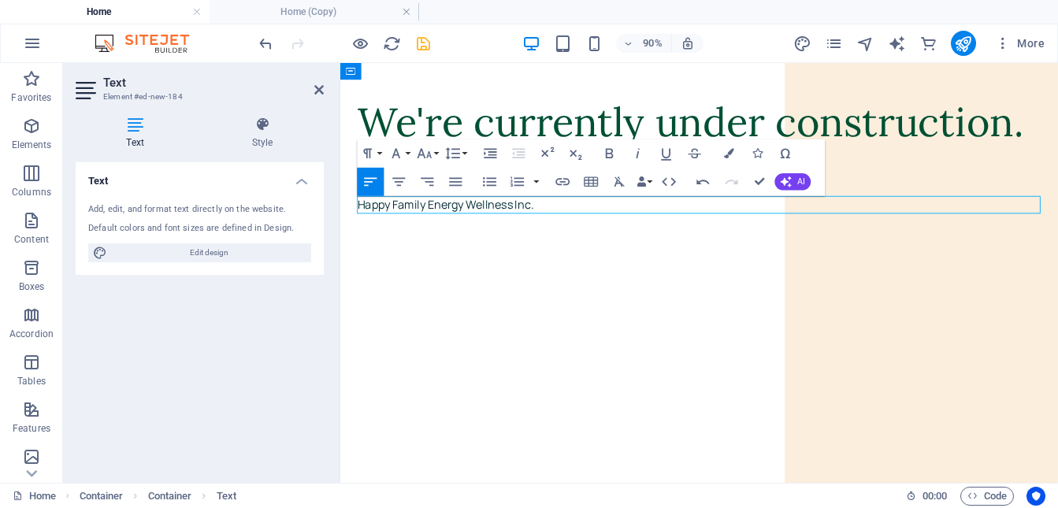
drag, startPoint x: 519, startPoint y: 370, endPoint x: 507, endPoint y: 364, distance: 13.0
click at [519, 282] on html "Skip to main content Menu We're currently under construction. Please check back…" at bounding box center [738, 172] width 797 height 219
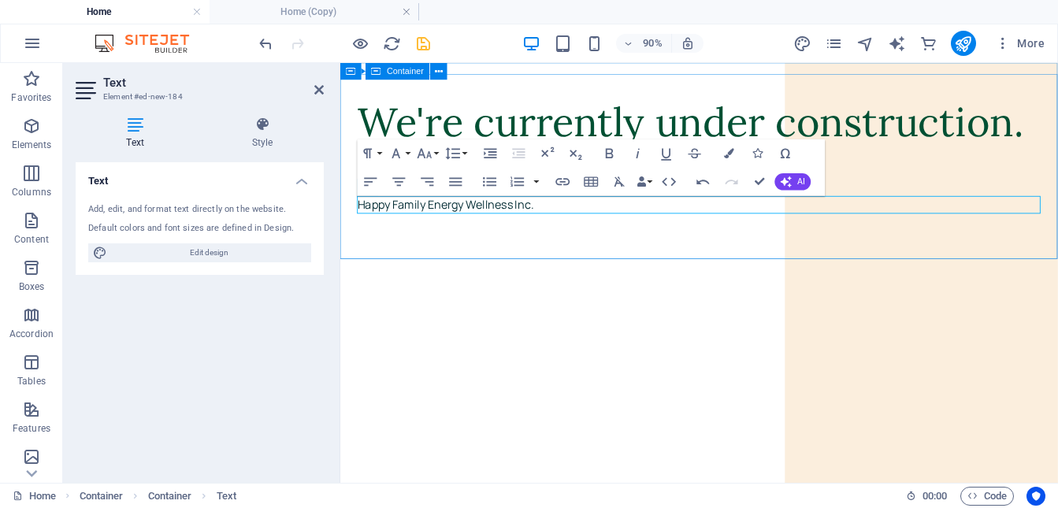
click at [887, 251] on div "We're currently under construction. Please check back soon! Happy Family Energy…" at bounding box center [738, 179] width 797 height 206
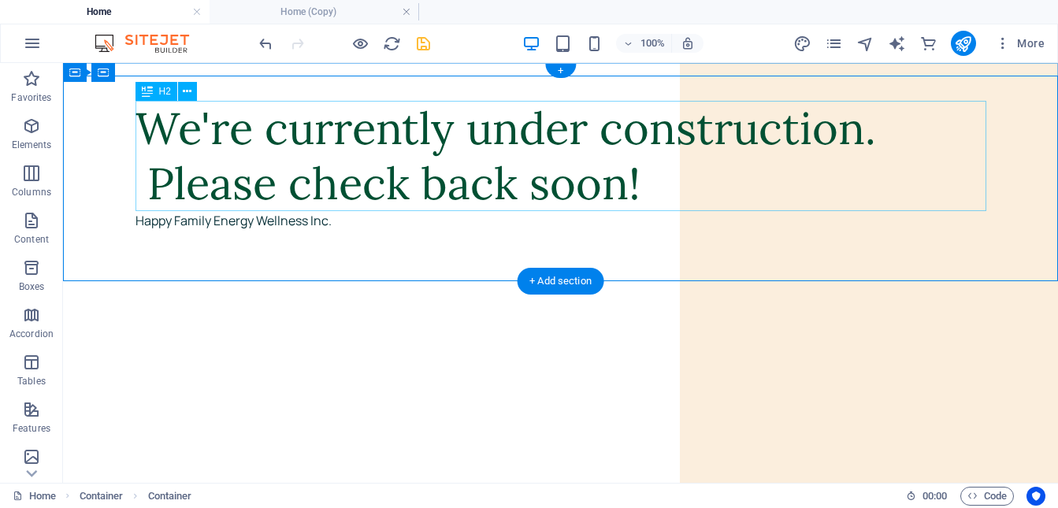
click at [259, 185] on div "We're currently under construction. Please check back soon!" at bounding box center [561, 156] width 851 height 110
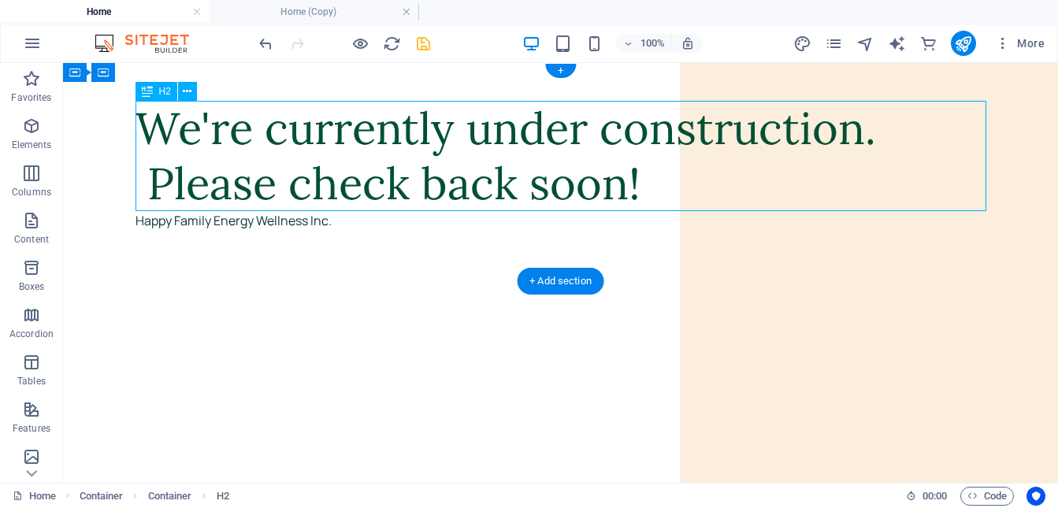
click at [259, 185] on div "We're currently under construction. Please check back soon!" at bounding box center [561, 156] width 851 height 110
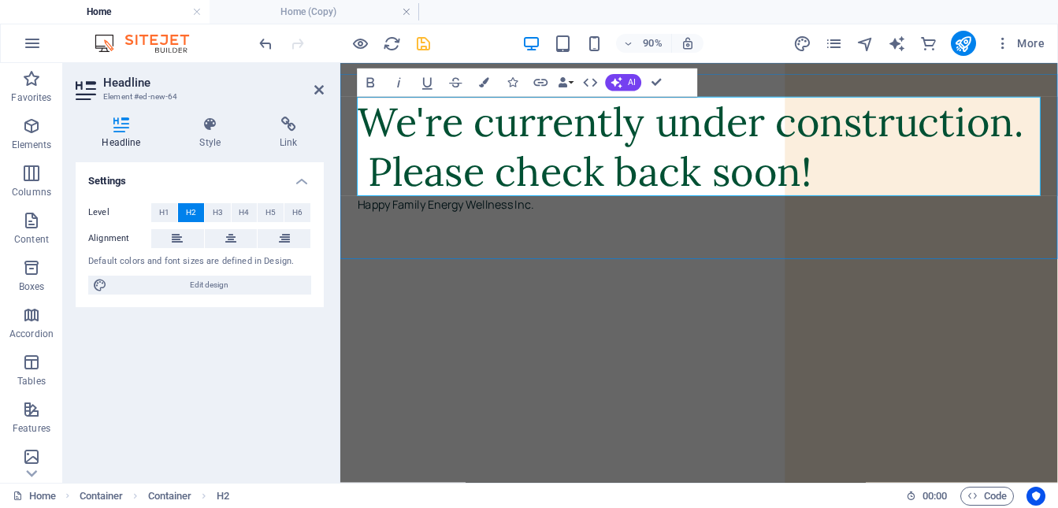
click at [370, 192] on h2 "We're currently under construction. Please check back soon!" at bounding box center [739, 156] width 760 height 110
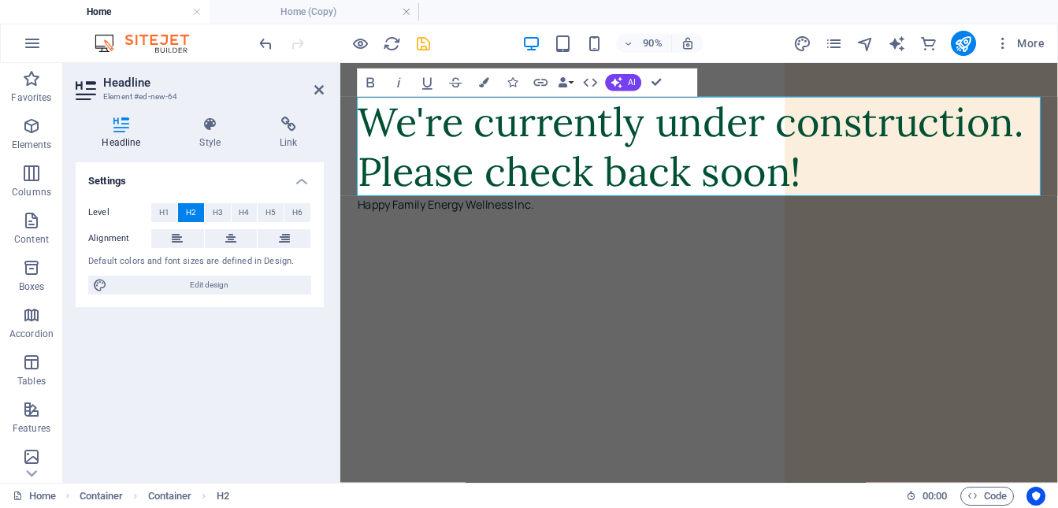
click at [643, 282] on html "Skip to main content Menu We're currently under construction. Please check back…" at bounding box center [738, 172] width 797 height 219
click at [563, 282] on html "Skip to main content Menu We're currently under construction. Please check back…" at bounding box center [738, 172] width 797 height 219
click at [734, 247] on div "We're currently under construction. Please check back soon! Happy Family Energy…" at bounding box center [738, 179] width 797 height 206
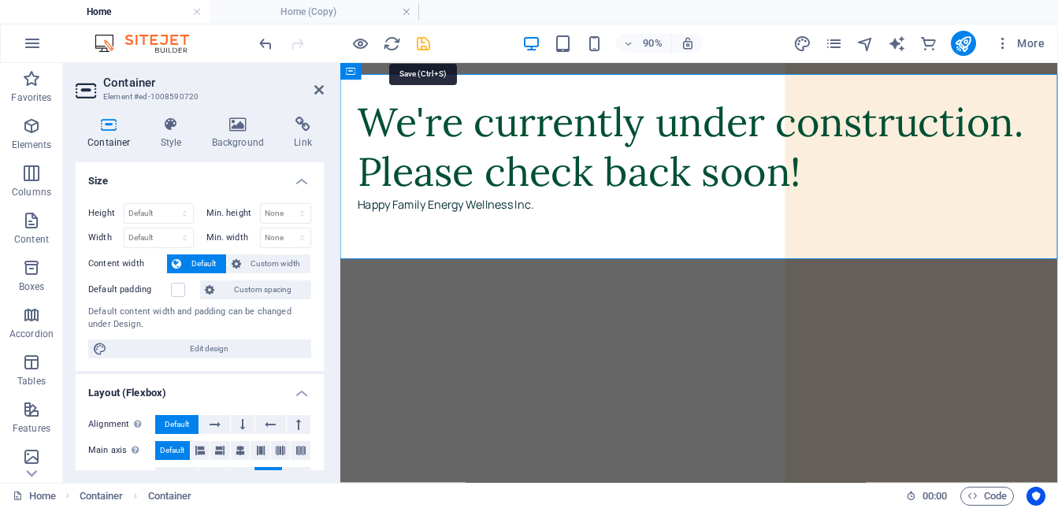
click at [425, 45] on icon "save" at bounding box center [424, 44] width 18 height 18
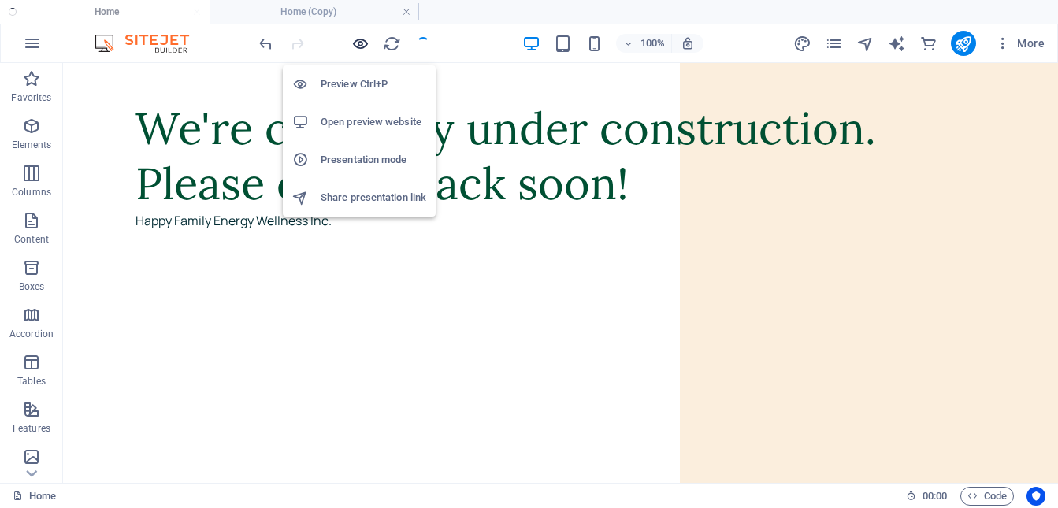
click at [363, 45] on icon "button" at bounding box center [360, 44] width 18 height 18
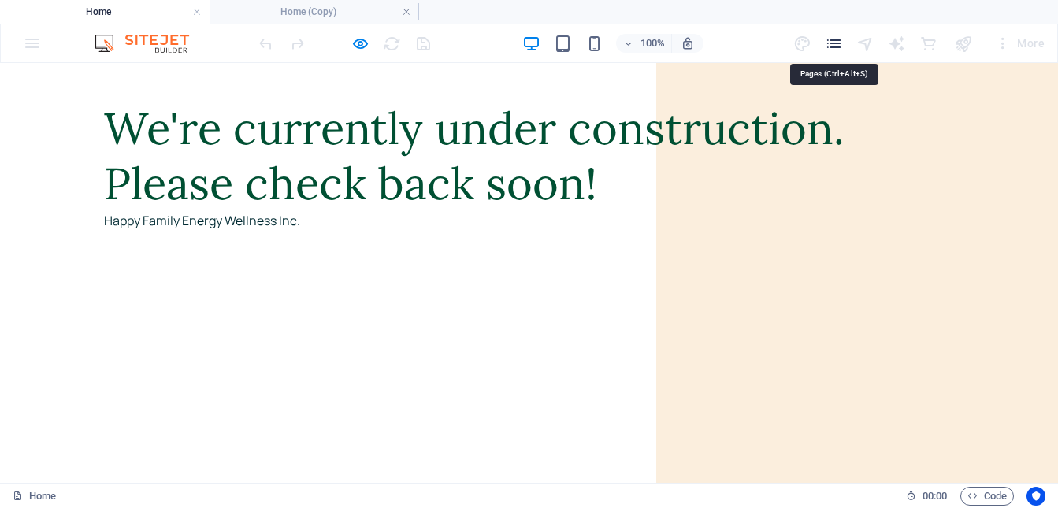
click at [835, 46] on icon "pages" at bounding box center [834, 44] width 18 height 18
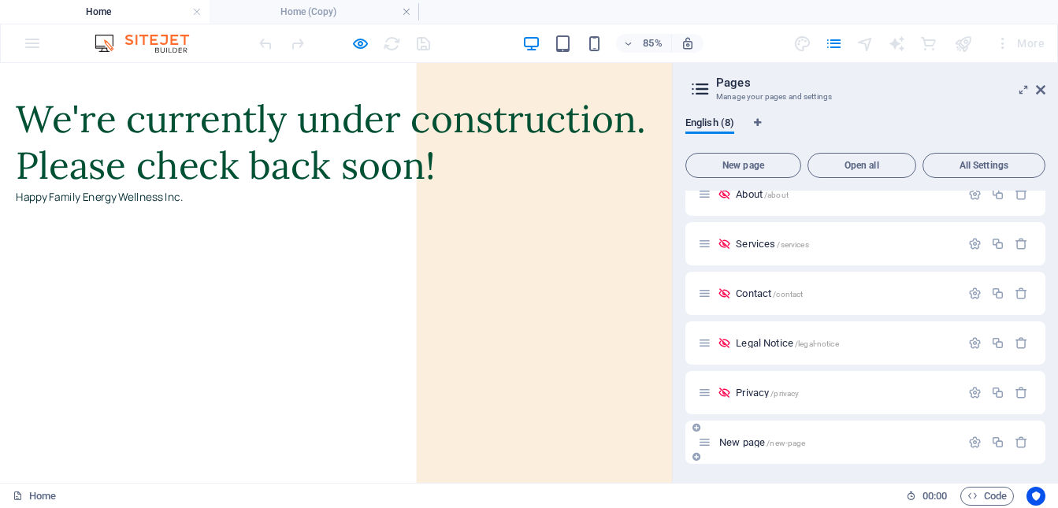
click at [794, 444] on span "/new-page" at bounding box center [786, 443] width 39 height 9
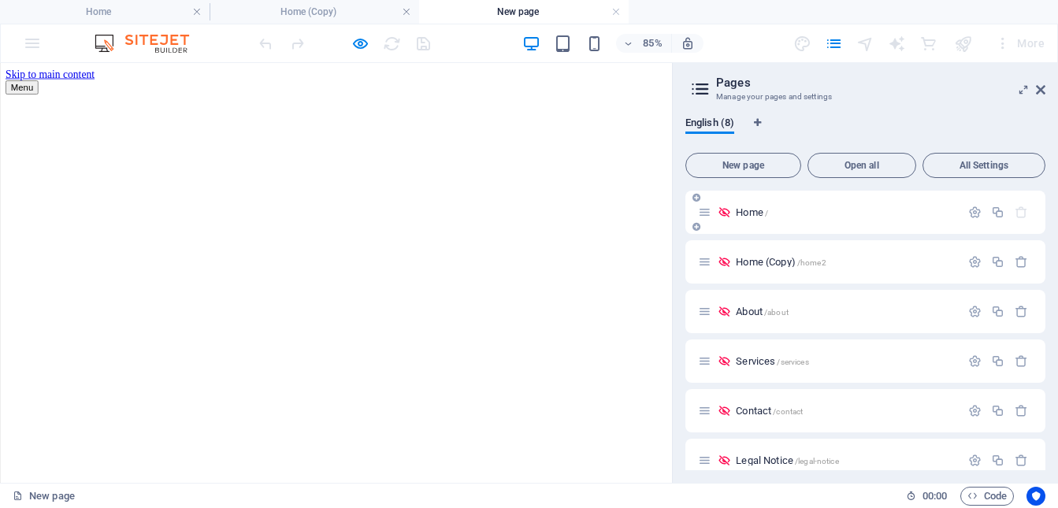
scroll to position [0, 0]
click at [804, 210] on p "Home /" at bounding box center [846, 212] width 220 height 10
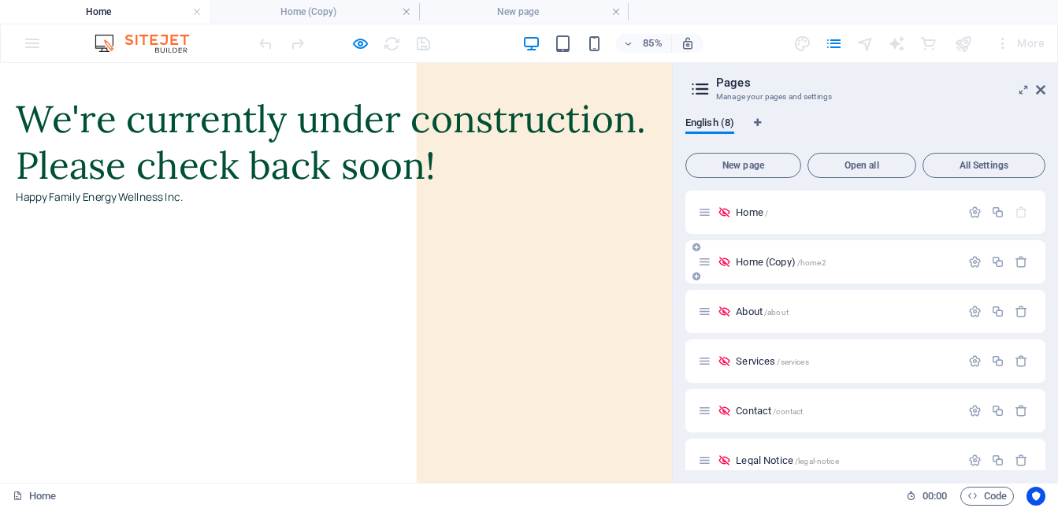
click at [836, 266] on p "Home (Copy) /home2" at bounding box center [846, 262] width 220 height 10
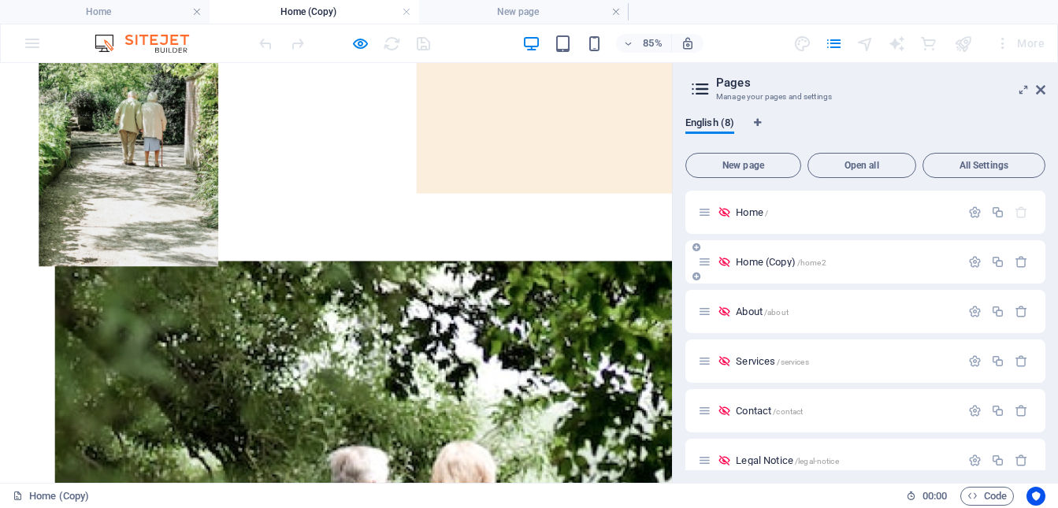
scroll to position [273, 0]
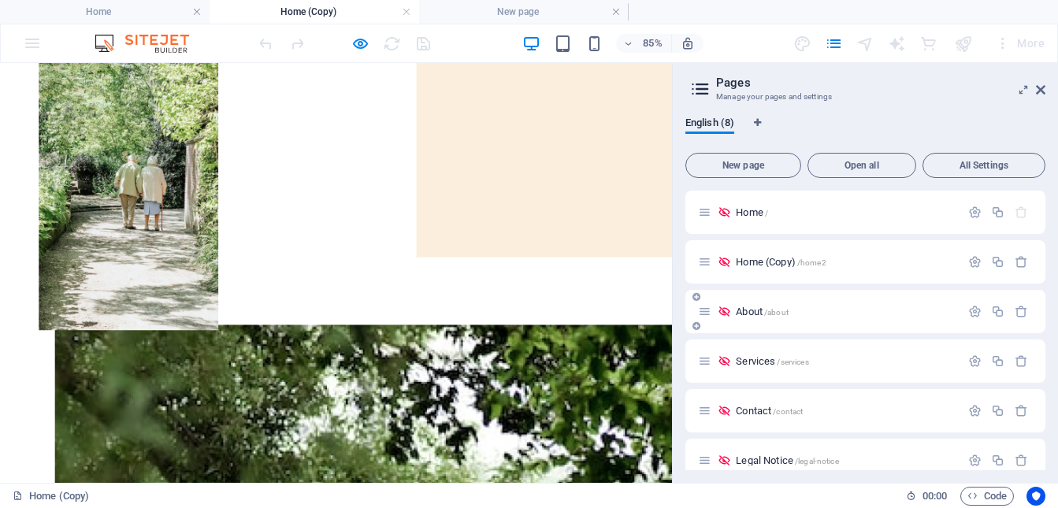
click at [786, 309] on span "/about" at bounding box center [776, 312] width 24 height 9
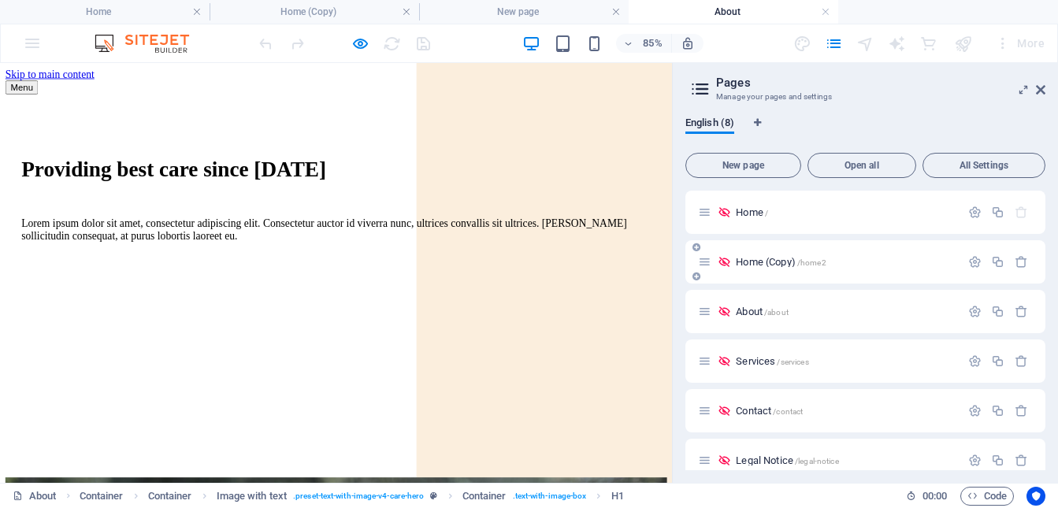
scroll to position [0, 0]
click at [766, 212] on span "/" at bounding box center [766, 213] width 3 height 9
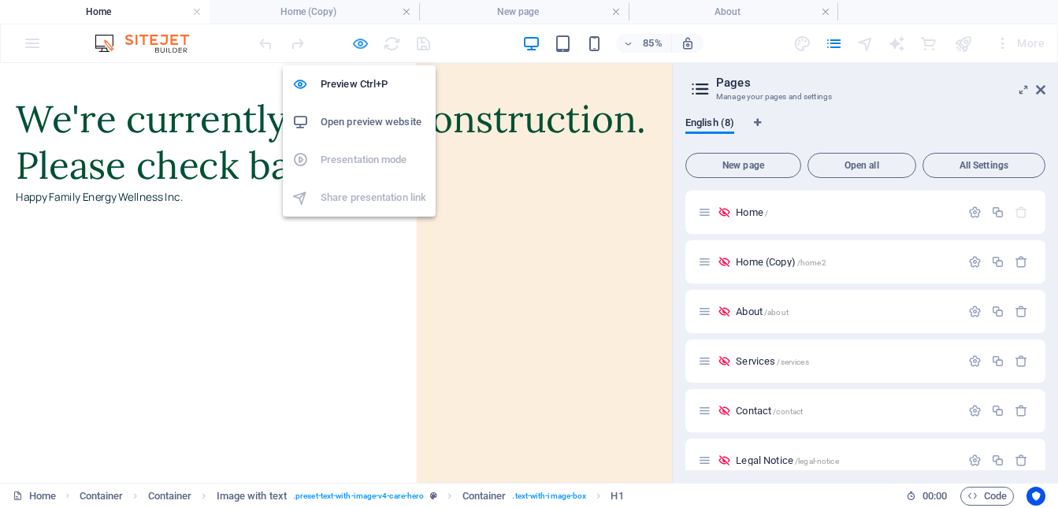
click at [363, 44] on icon "button" at bounding box center [360, 44] width 18 height 18
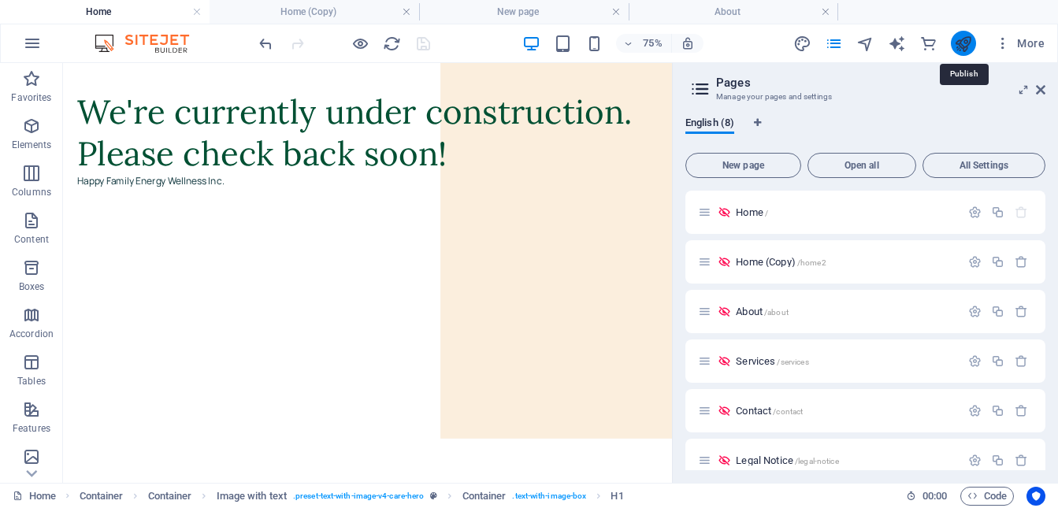
click at [964, 43] on icon "publish" at bounding box center [963, 44] width 18 height 18
